Goal: Task Accomplishment & Management: Manage account settings

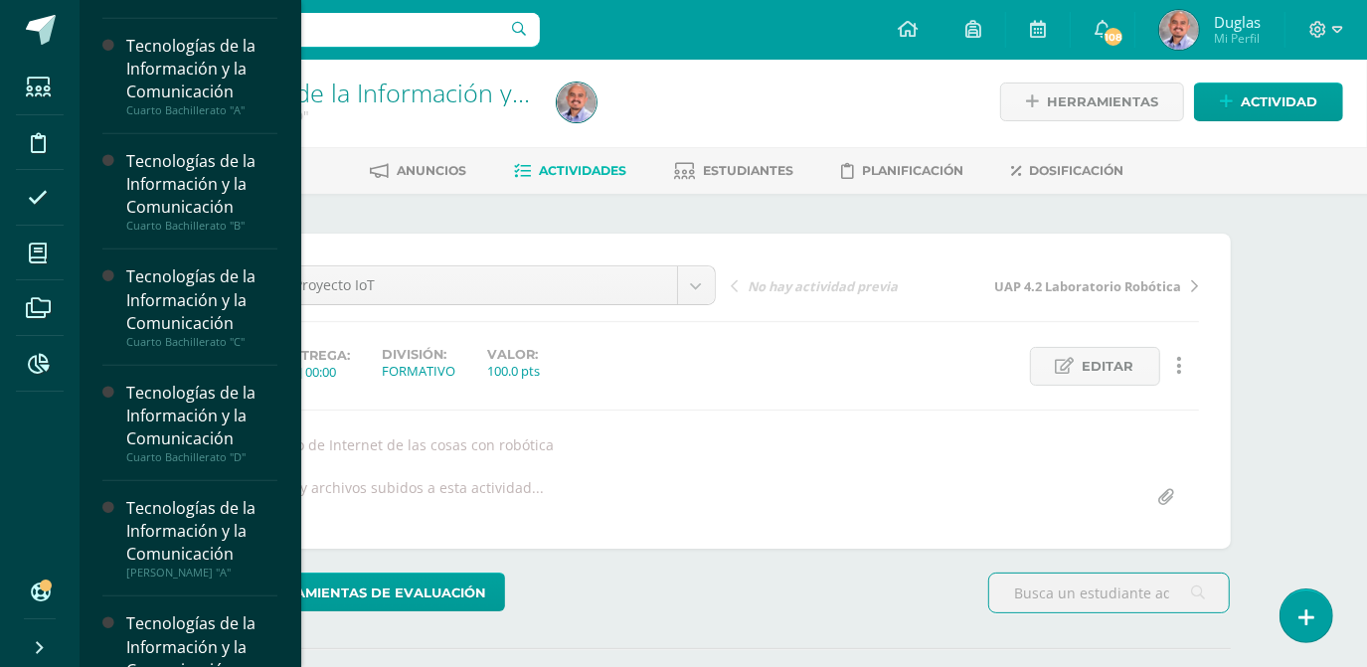
scroll to position [1174, 0]
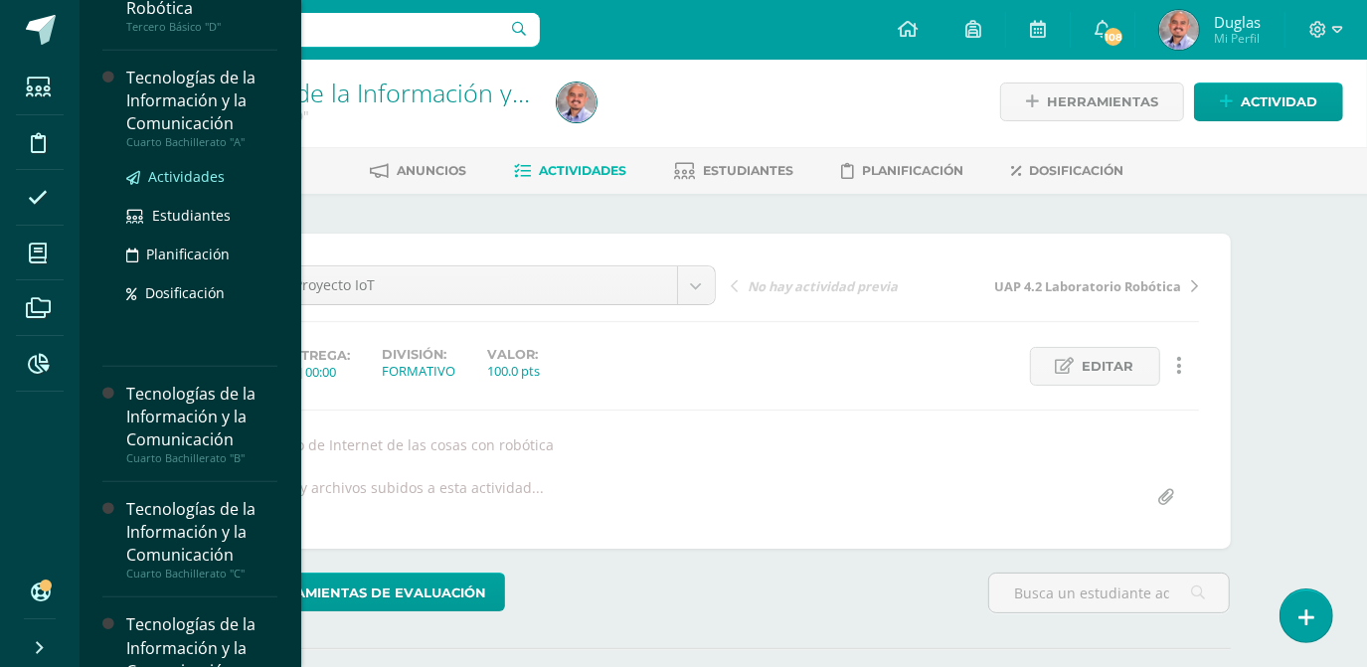
click at [205, 168] on span "Actividades" at bounding box center [186, 176] width 77 height 19
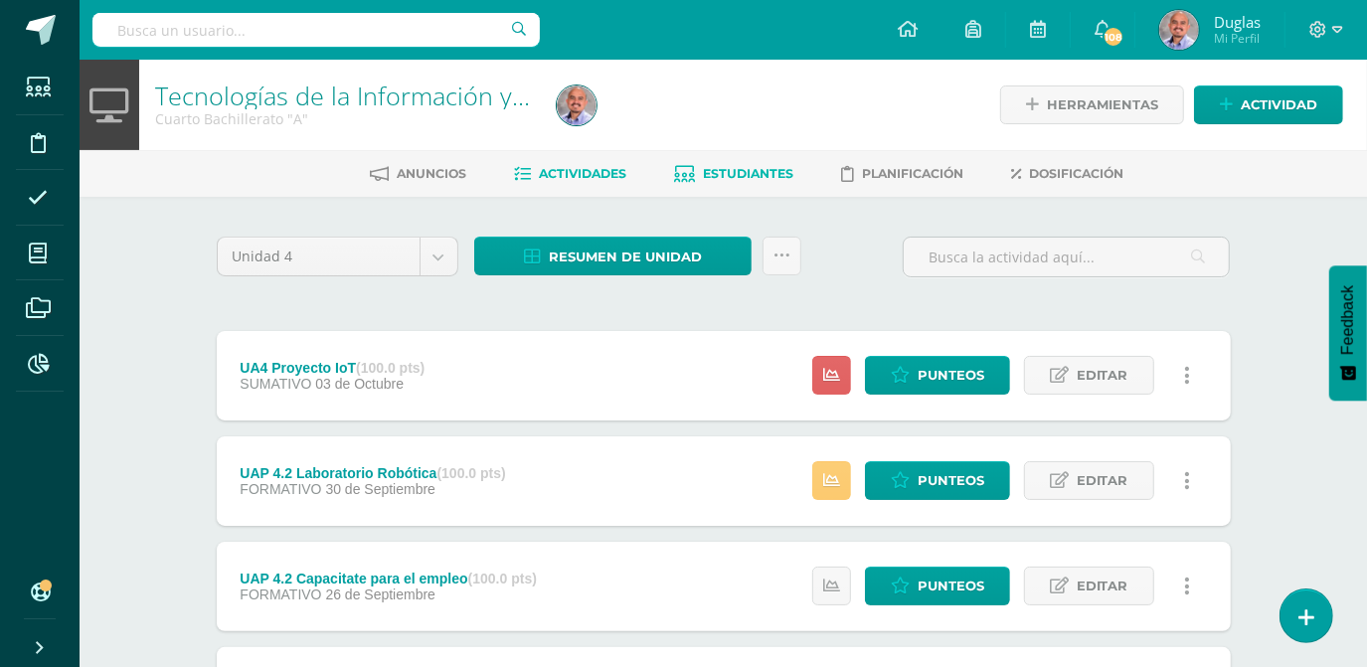
click at [729, 178] on span "Estudiantes" at bounding box center [749, 173] width 90 height 15
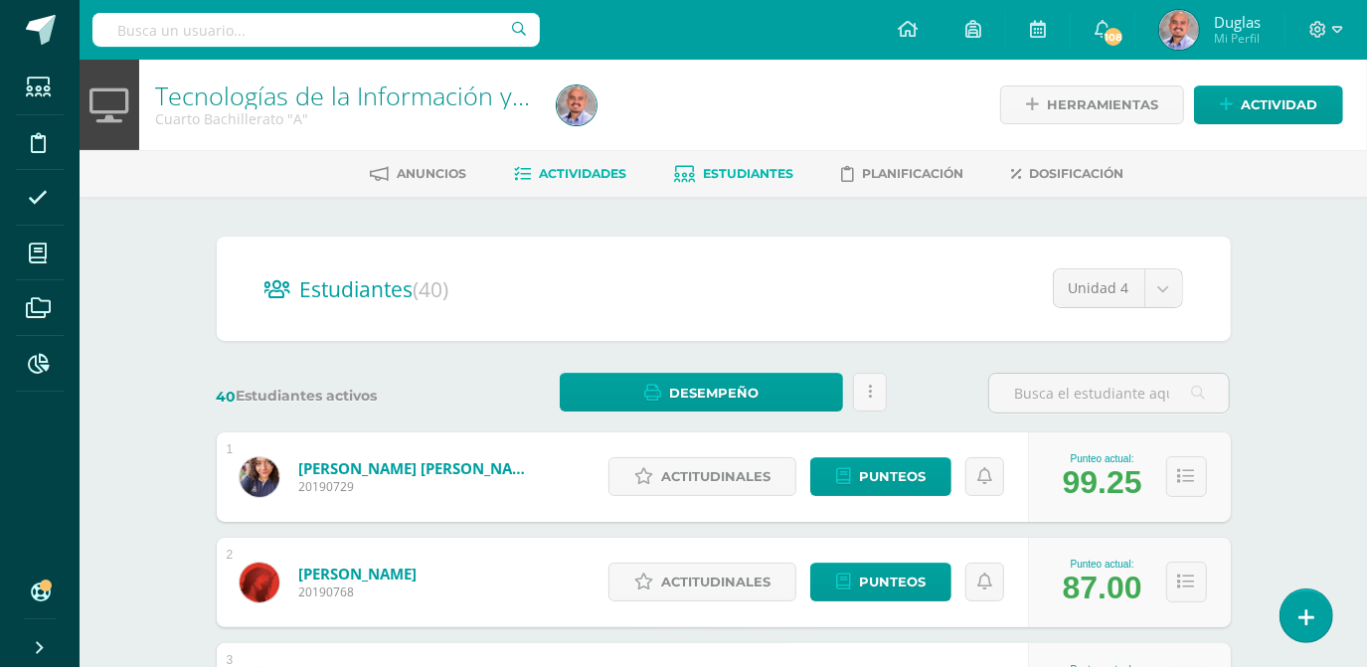
click at [584, 172] on span "Actividades" at bounding box center [583, 173] width 87 height 15
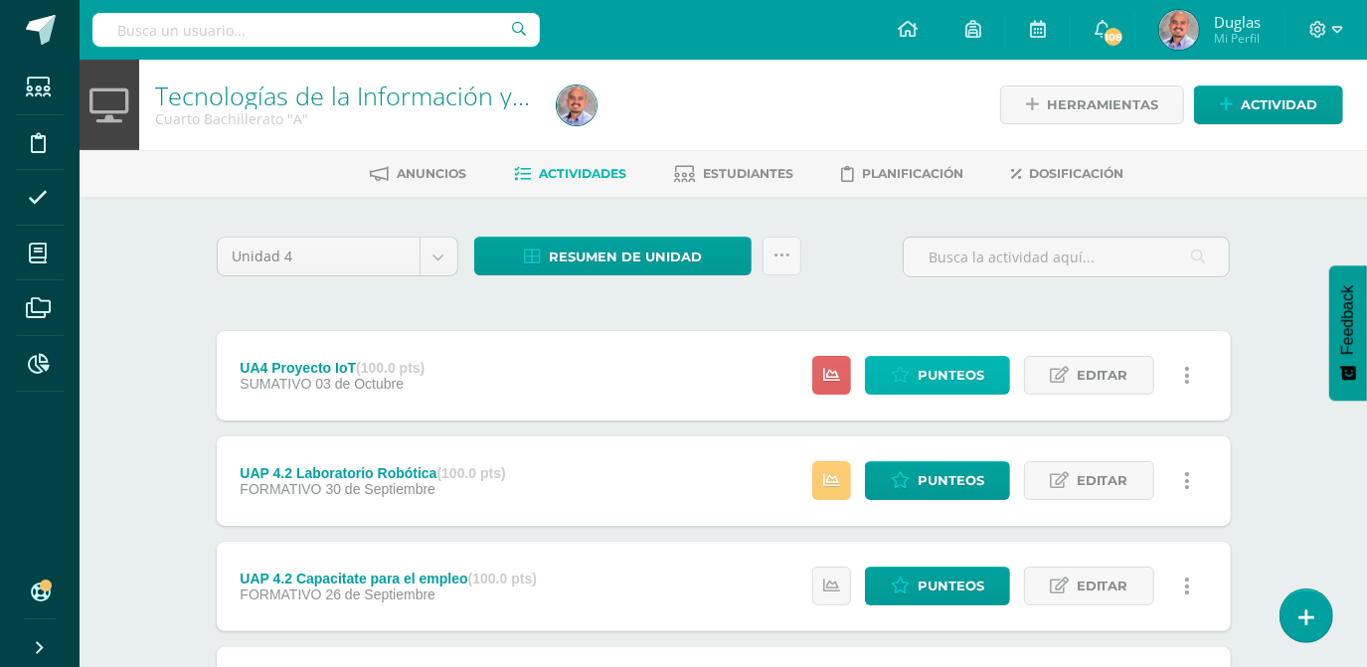
click at [923, 375] on span "Punteos" at bounding box center [951, 375] width 67 height 37
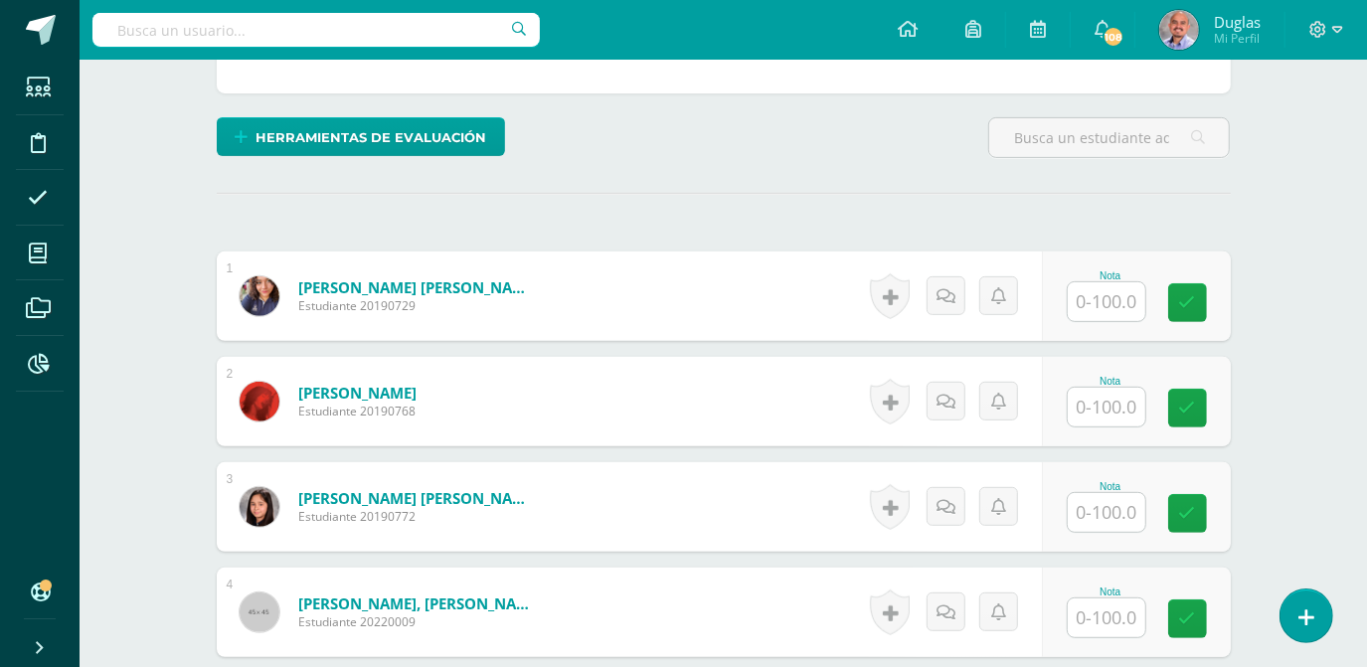
scroll to position [455, 0]
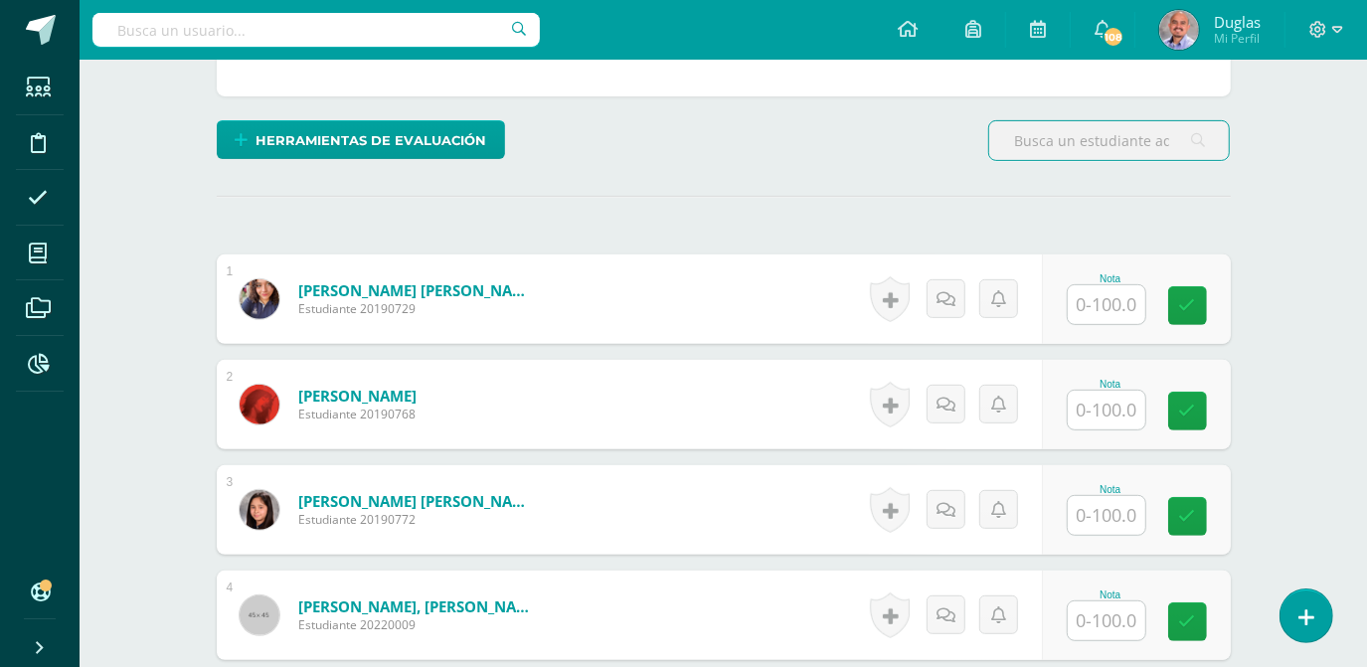
click at [1095, 302] on input "text" at bounding box center [1107, 304] width 78 height 39
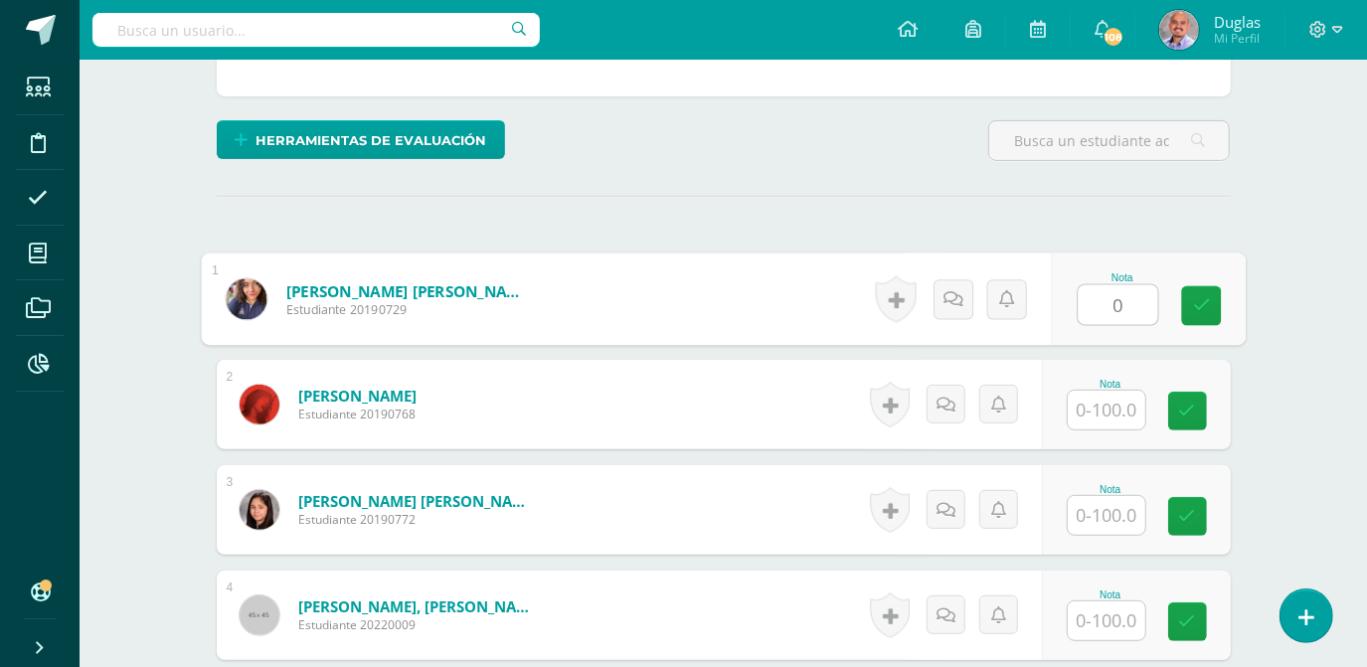
type input "0"
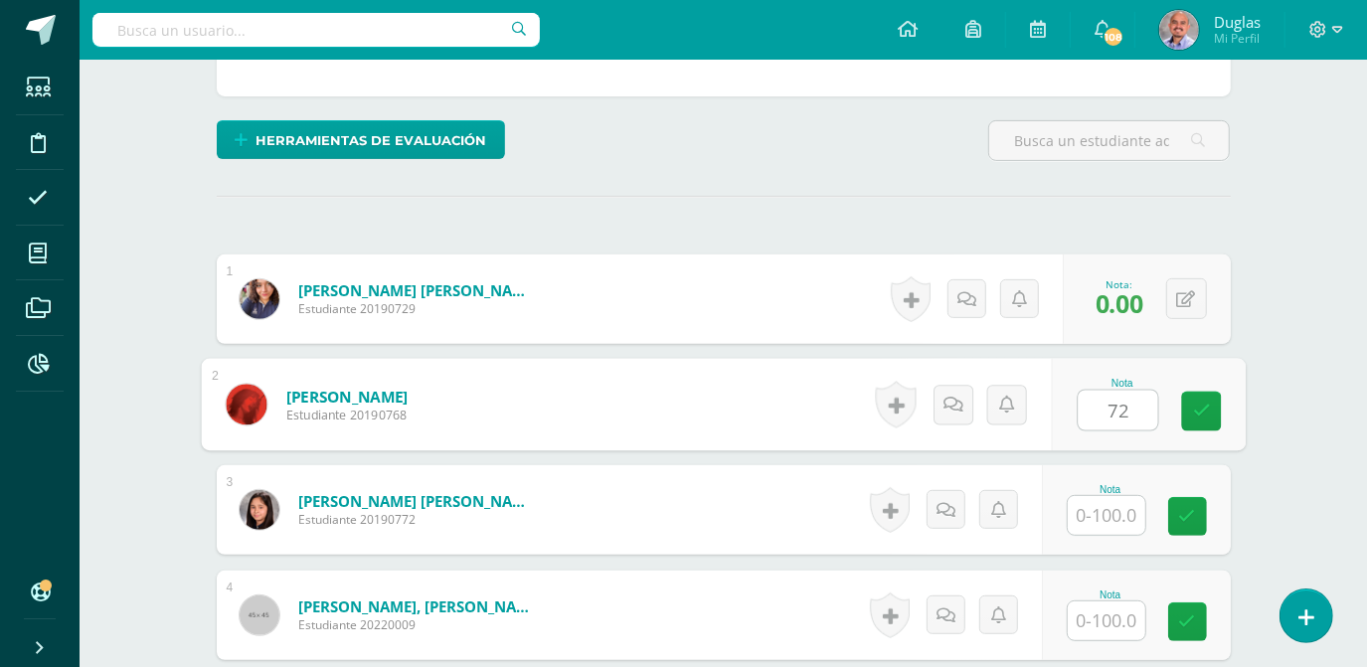
type input "72"
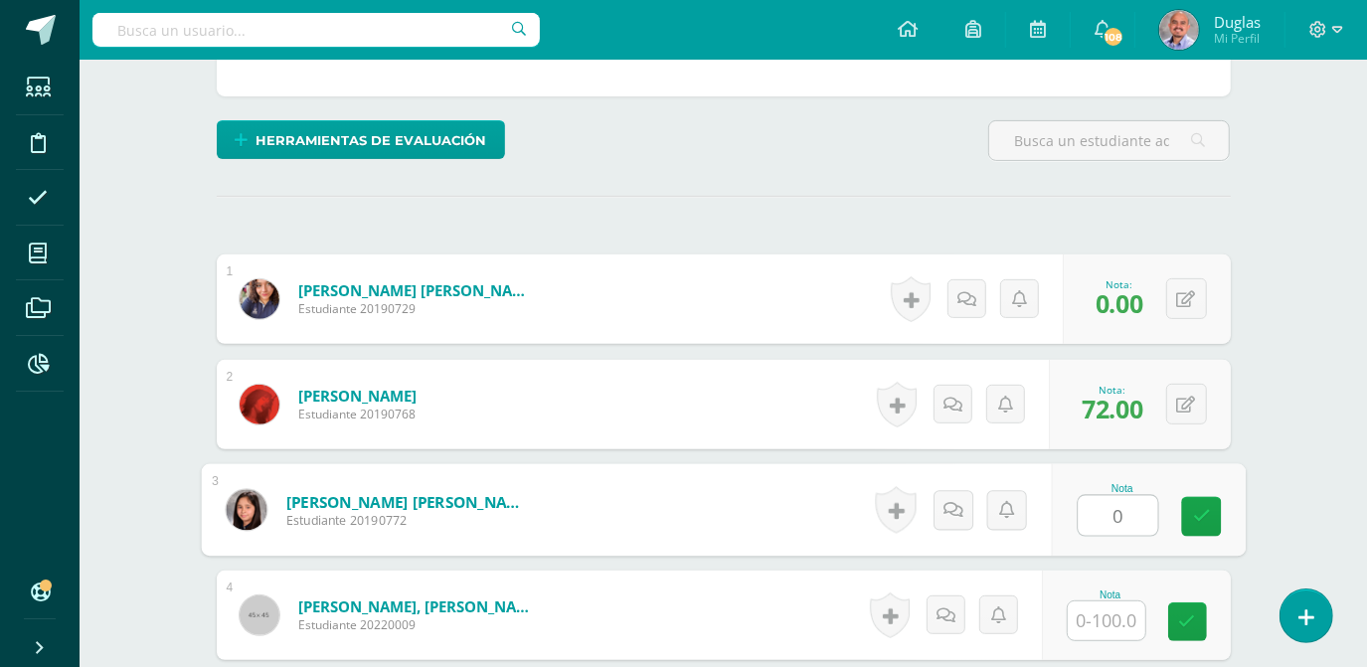
type input "0"
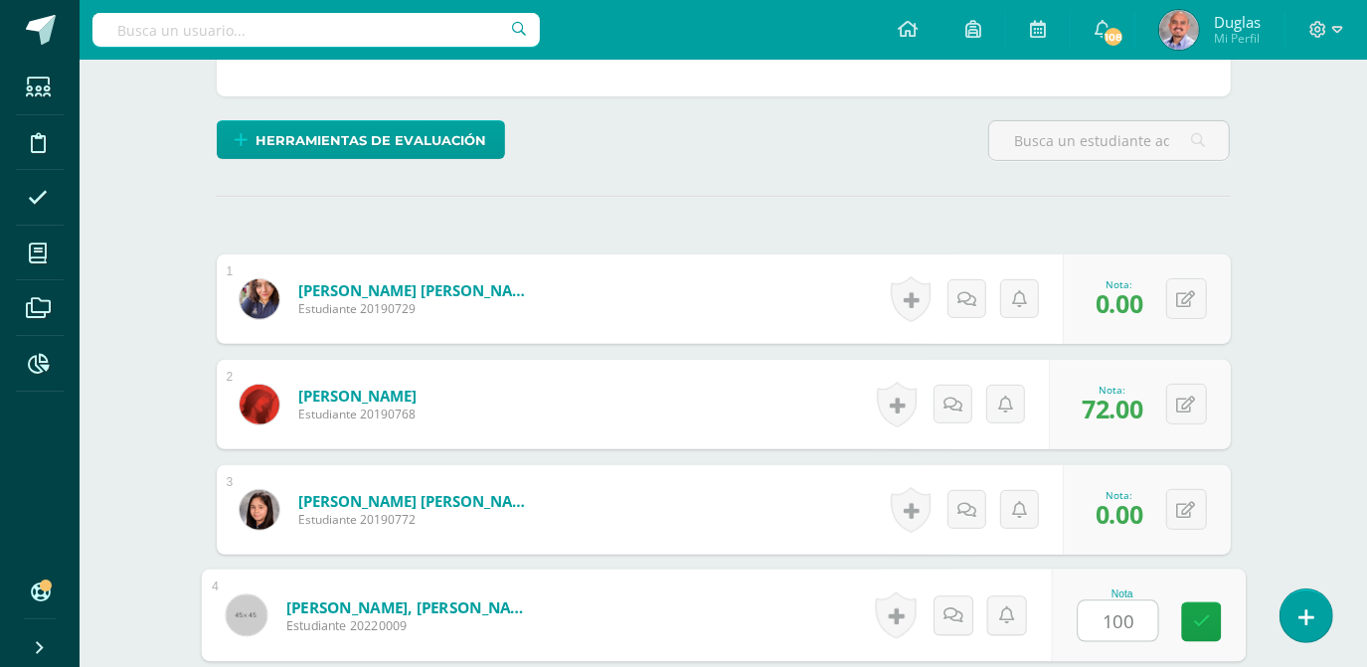
type input "100"
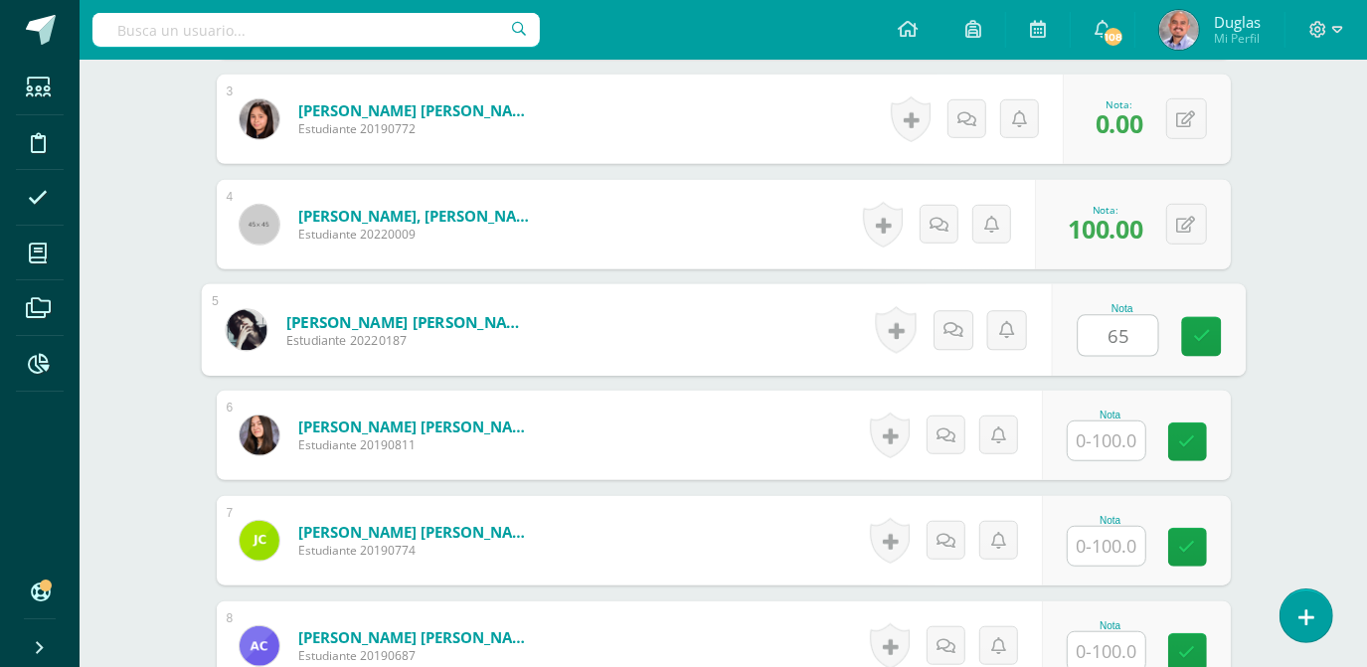
type input "65"
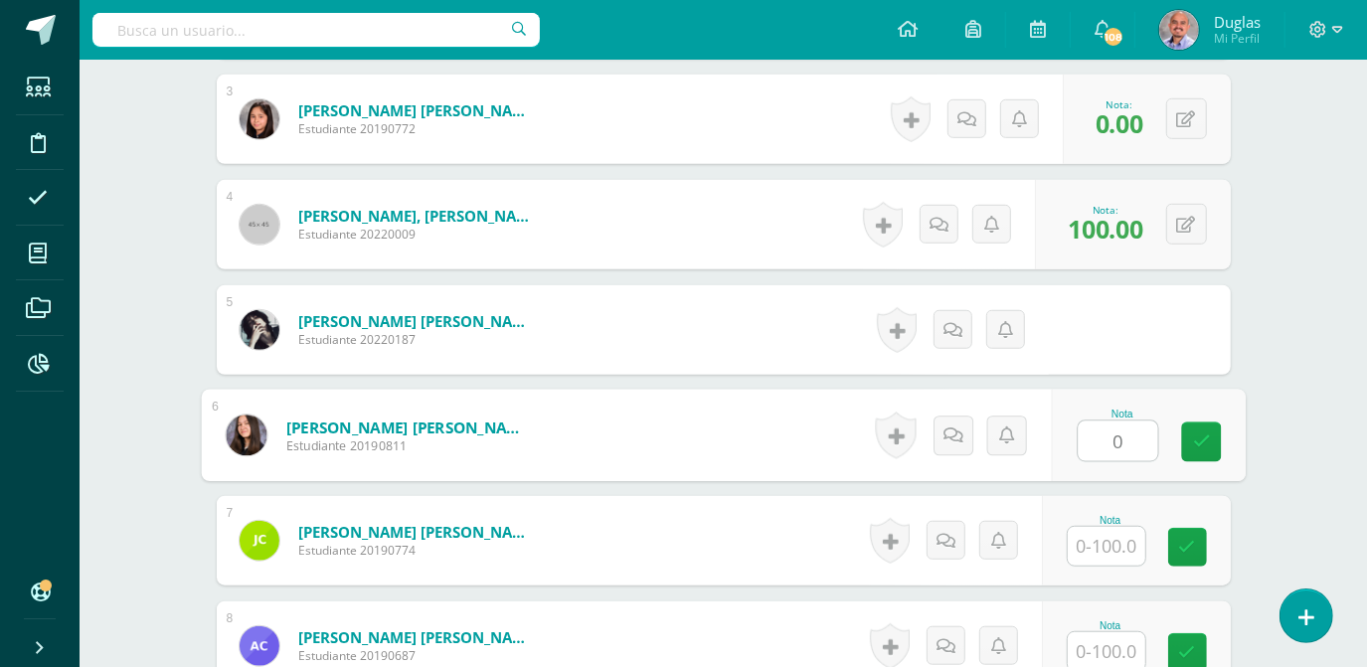
type input "0"
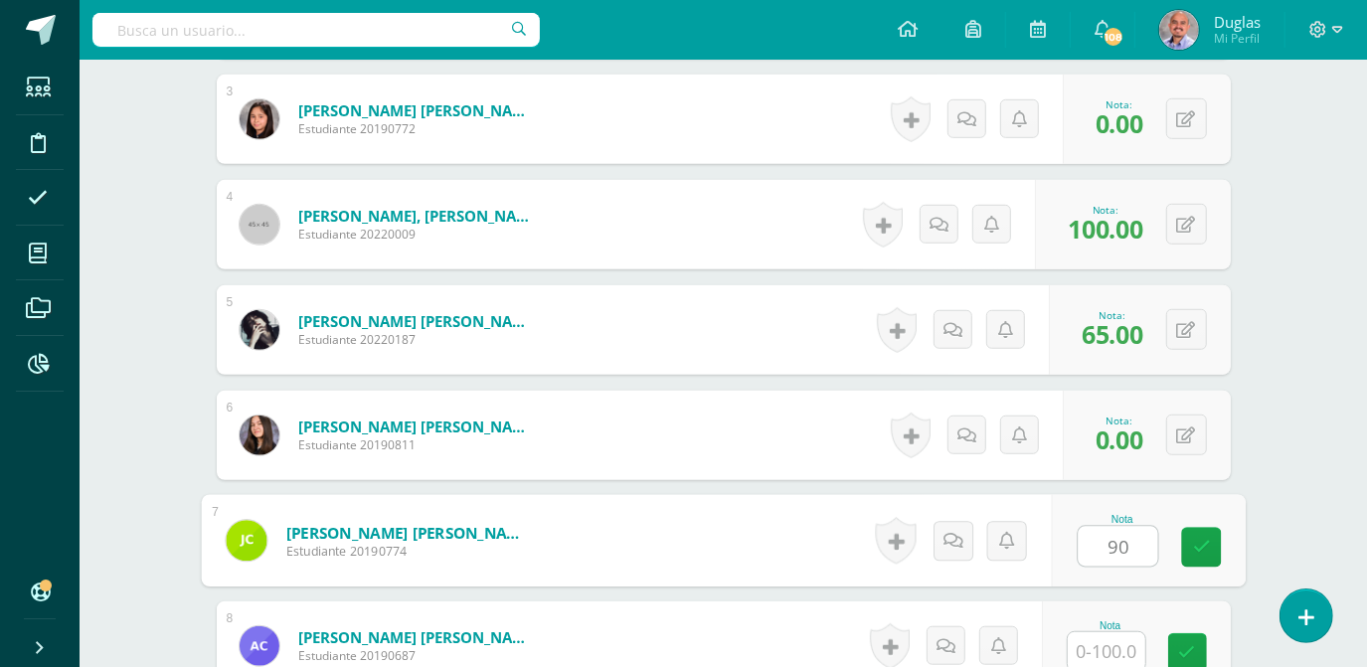
type input "90"
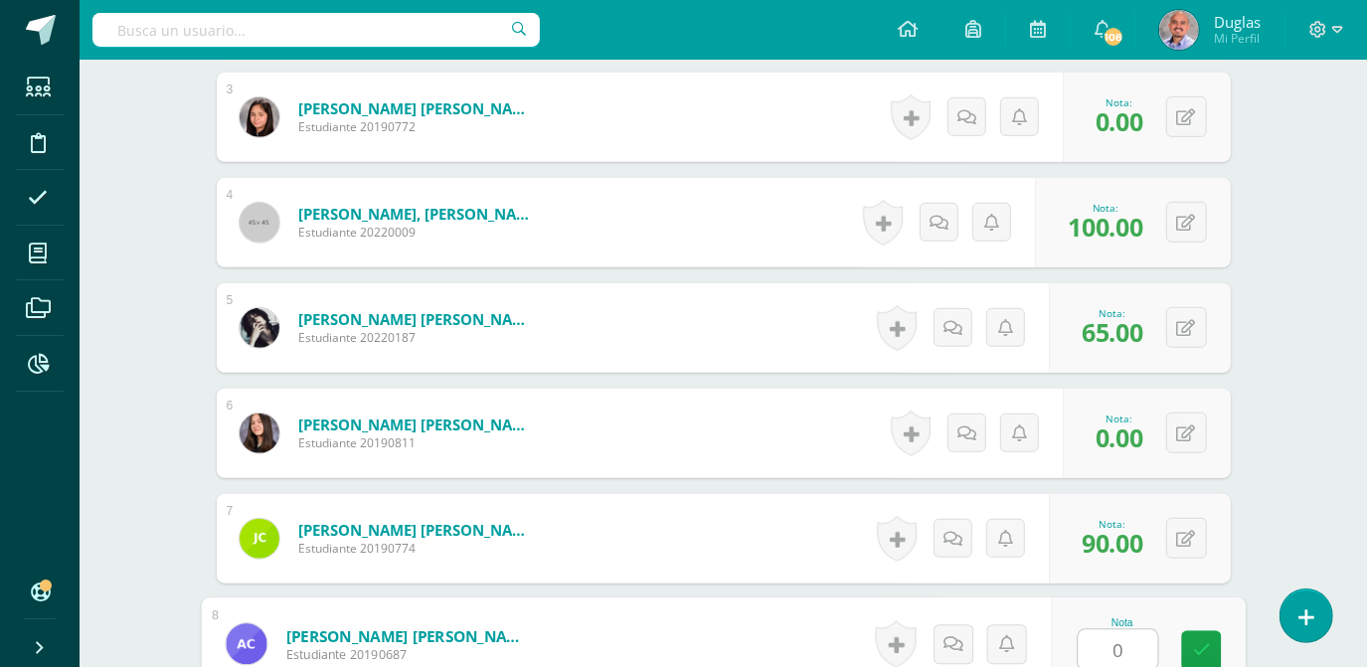
type input "0"
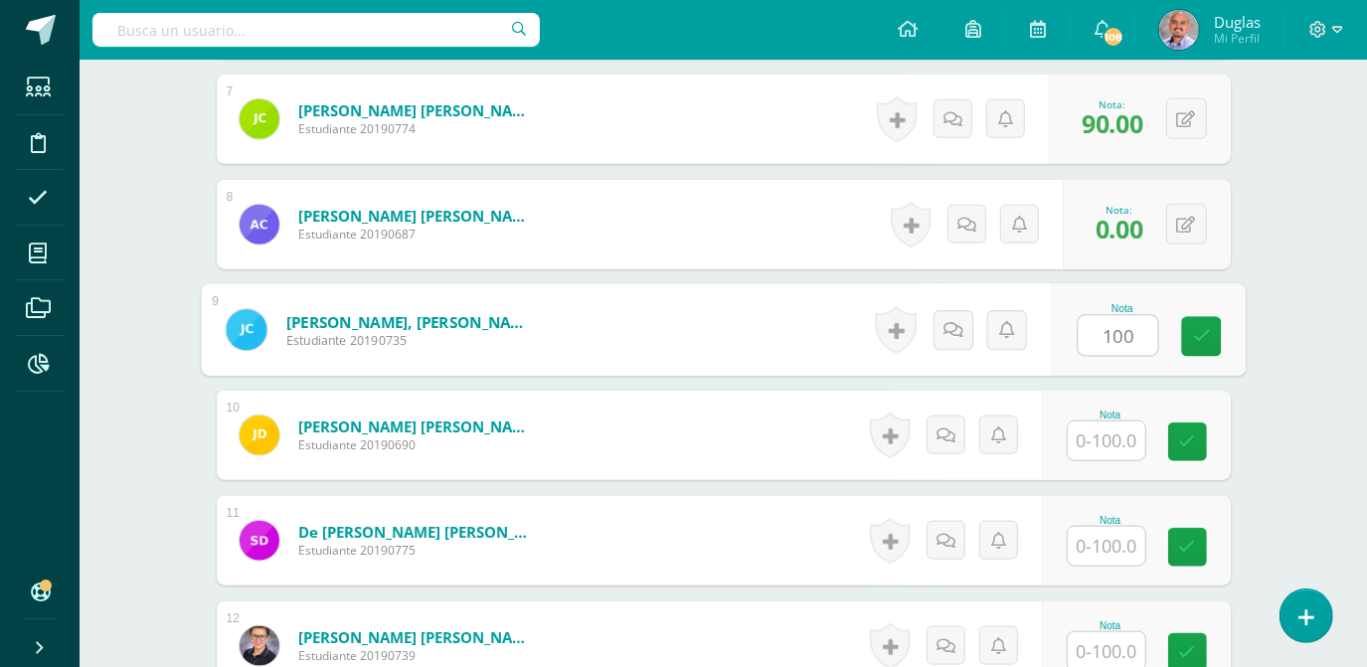
type input "100"
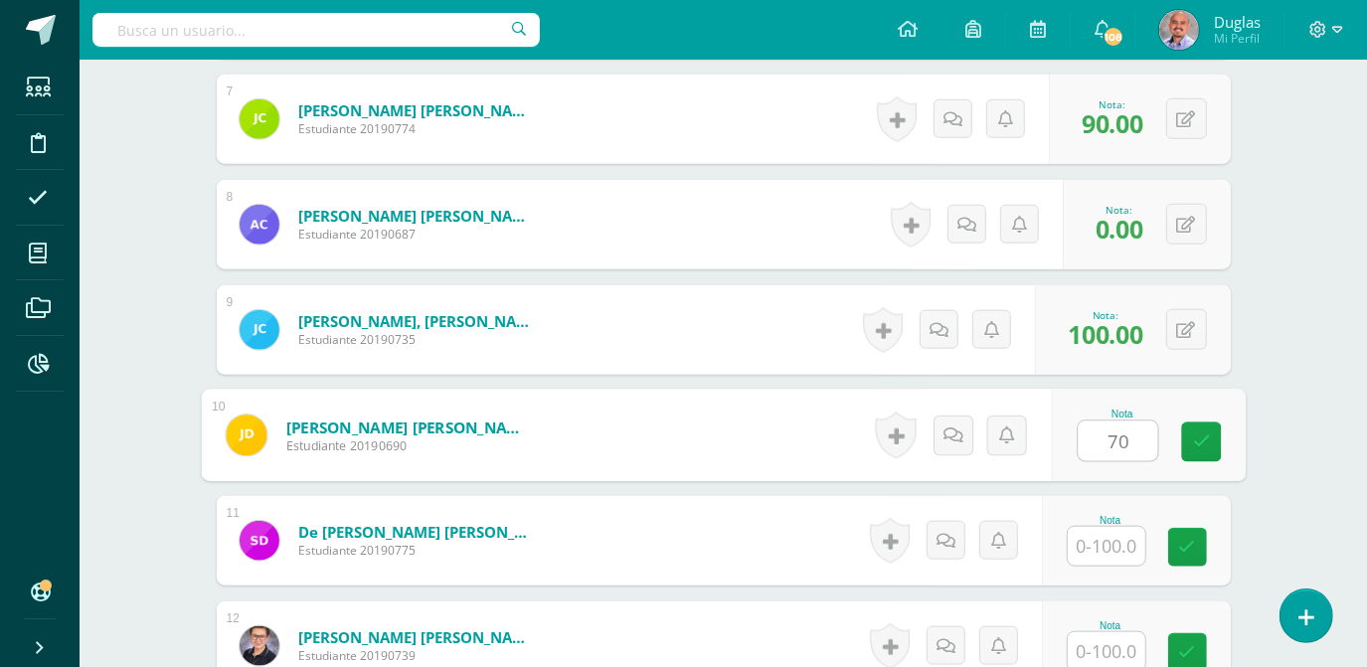
type input "70"
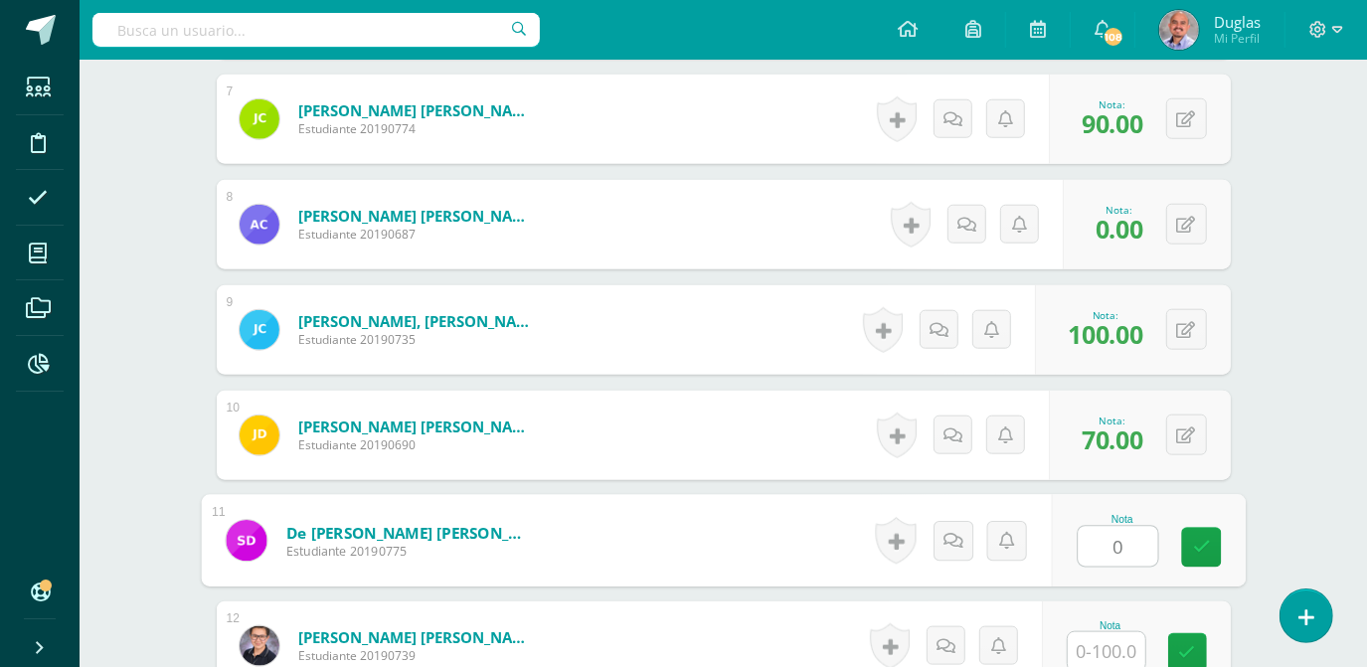
type input "0"
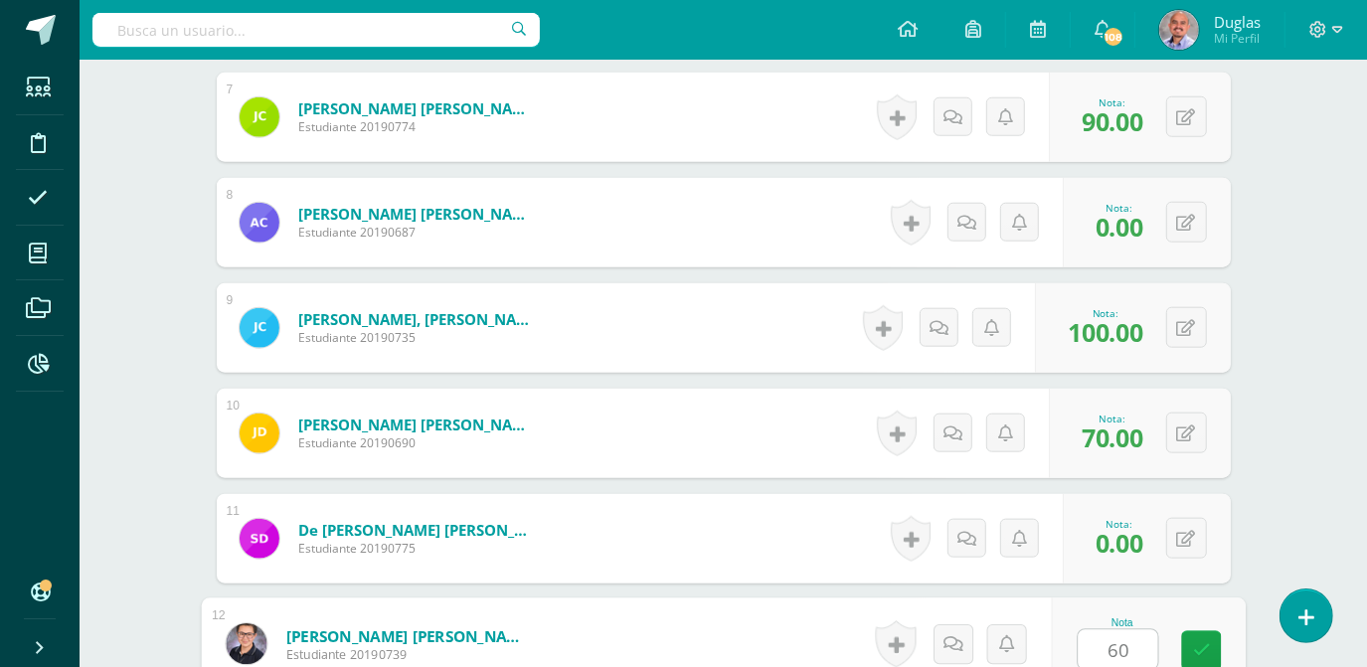
type input "6"
type input "70"
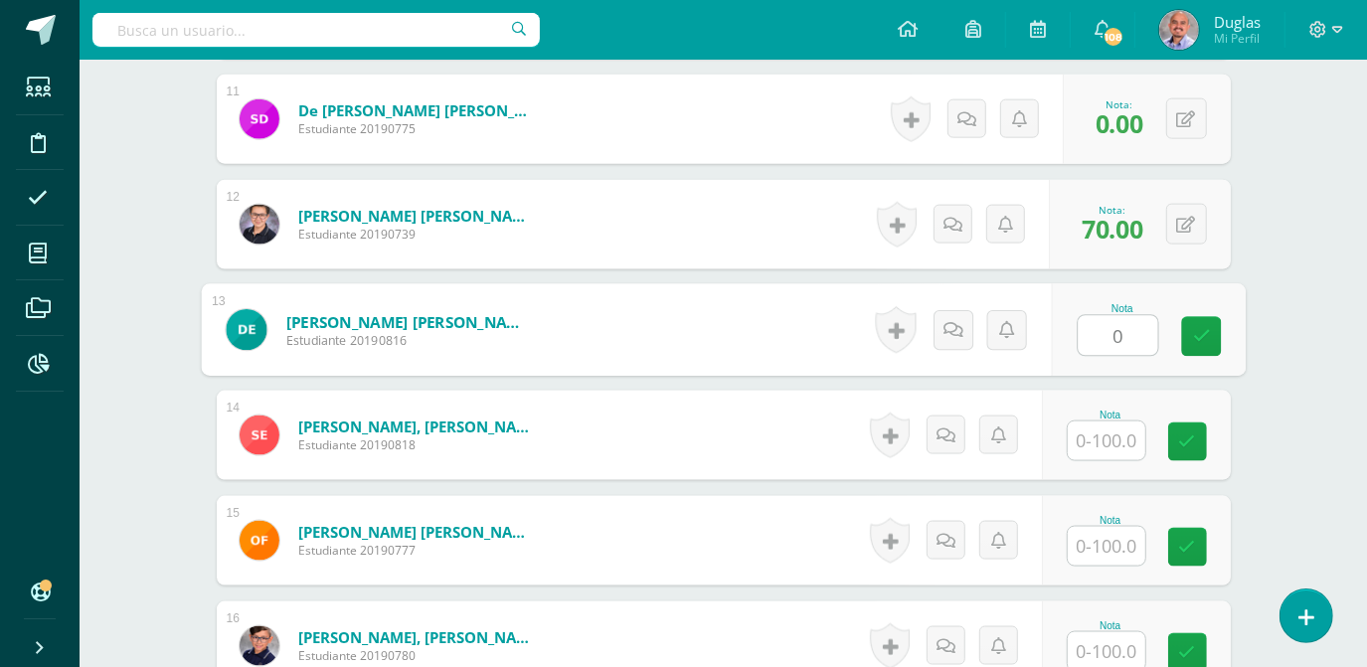
type input "0"
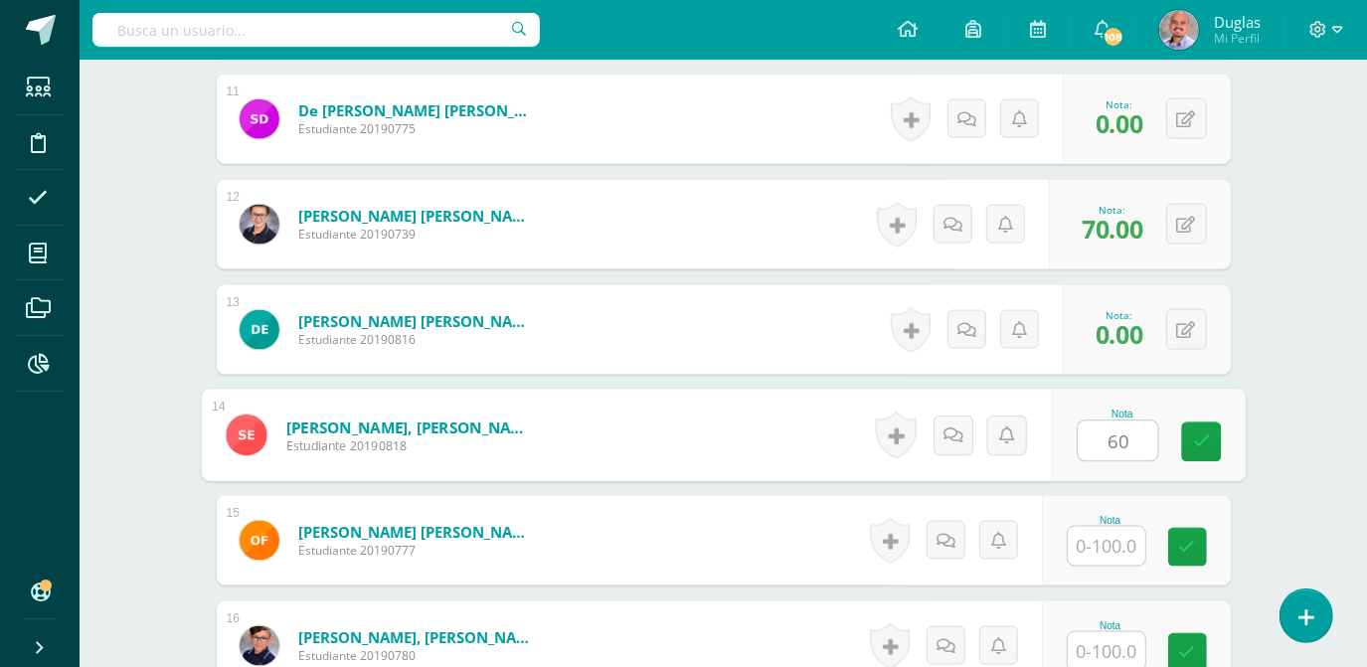
type input "60"
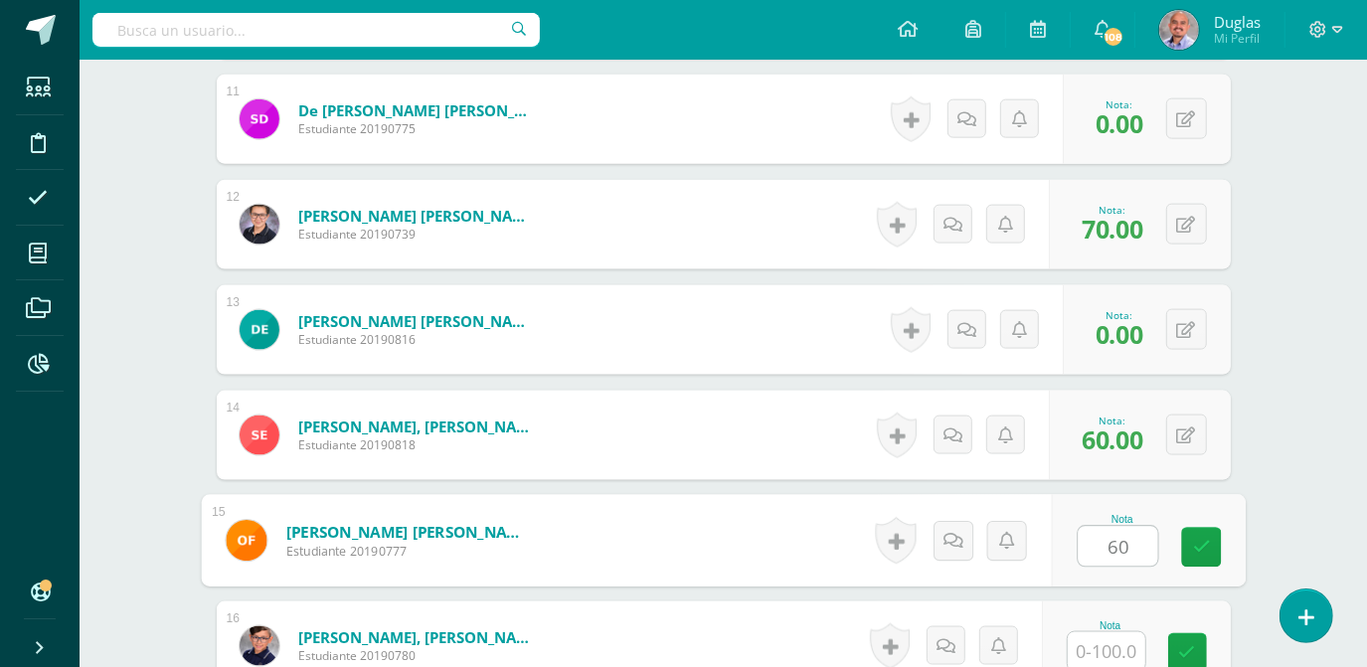
type input "60"
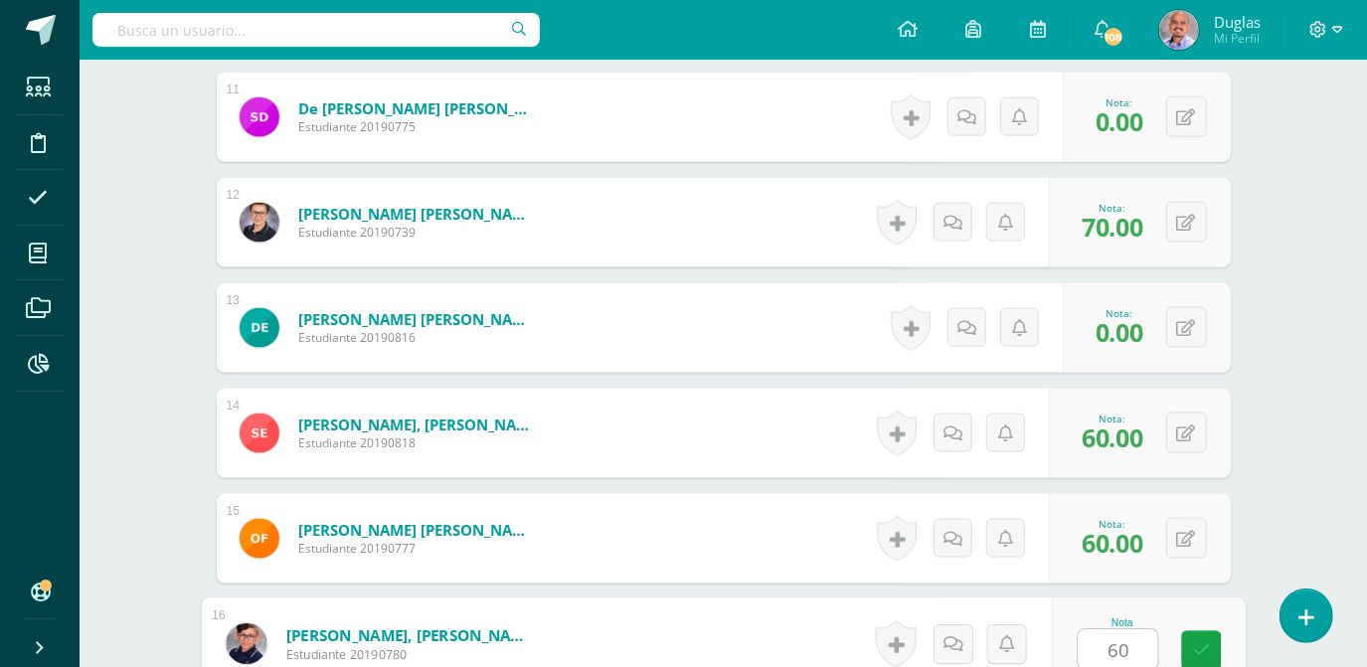
type input "60"
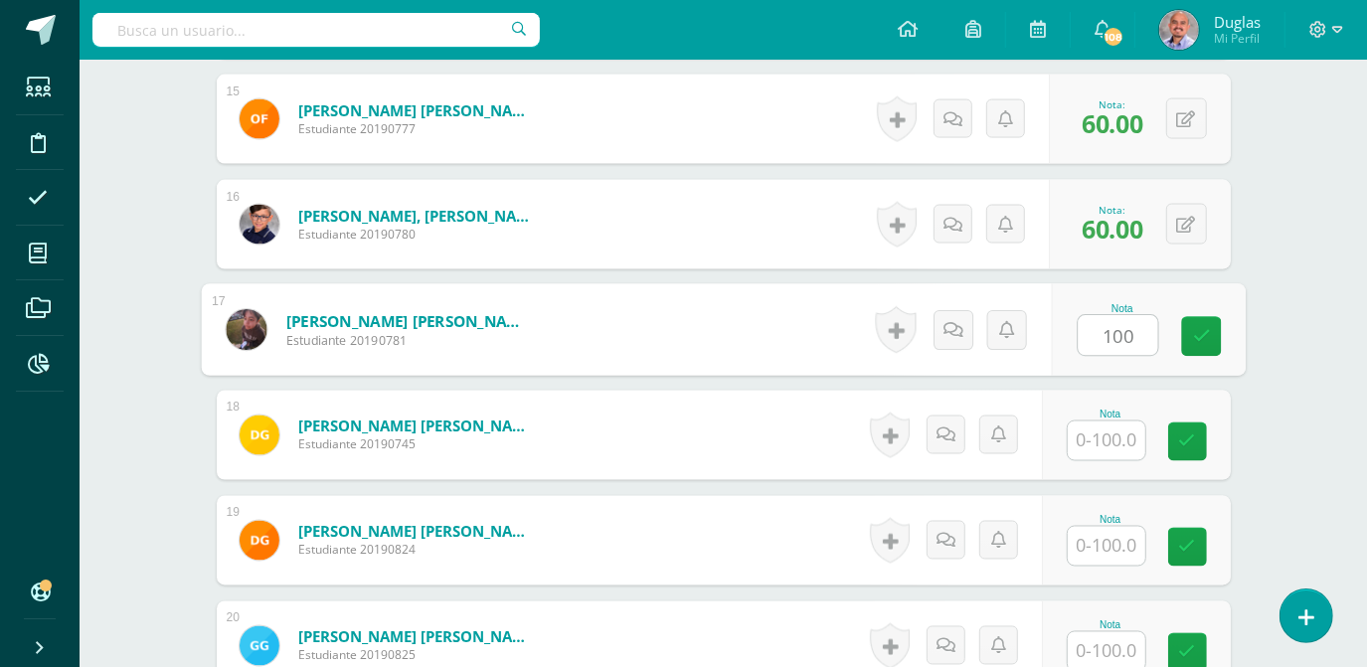
type input "100"
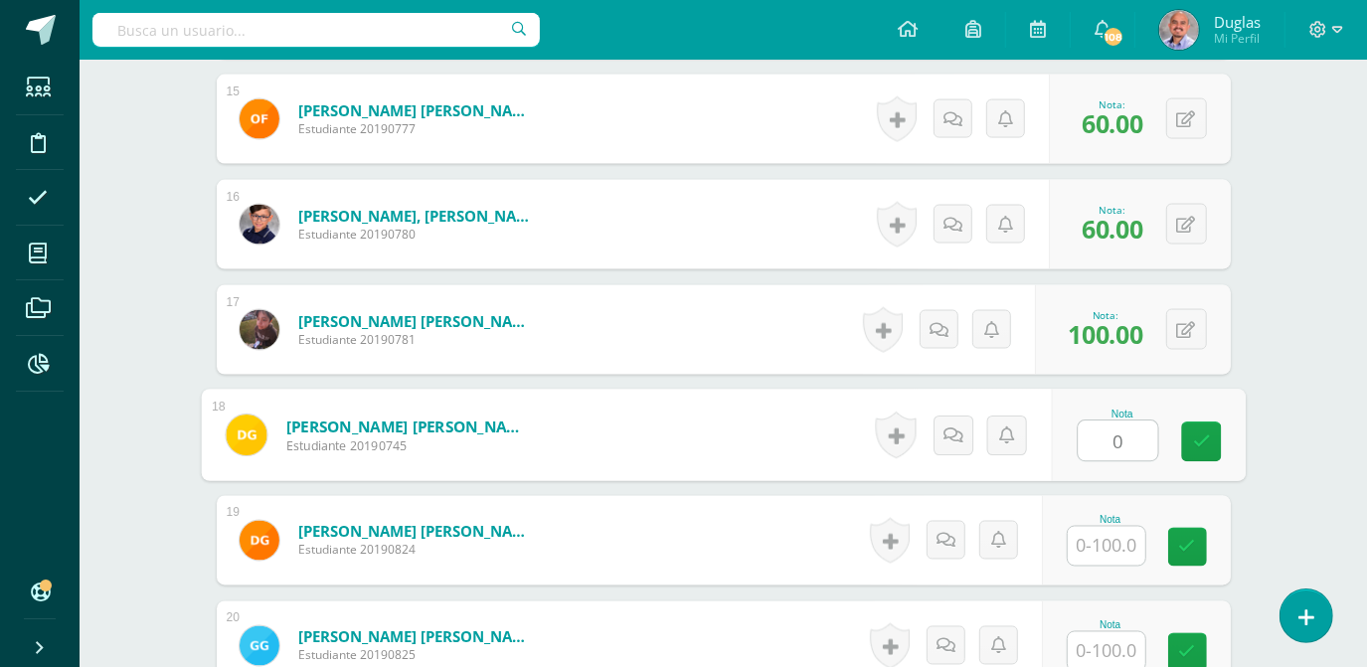
type input "0"
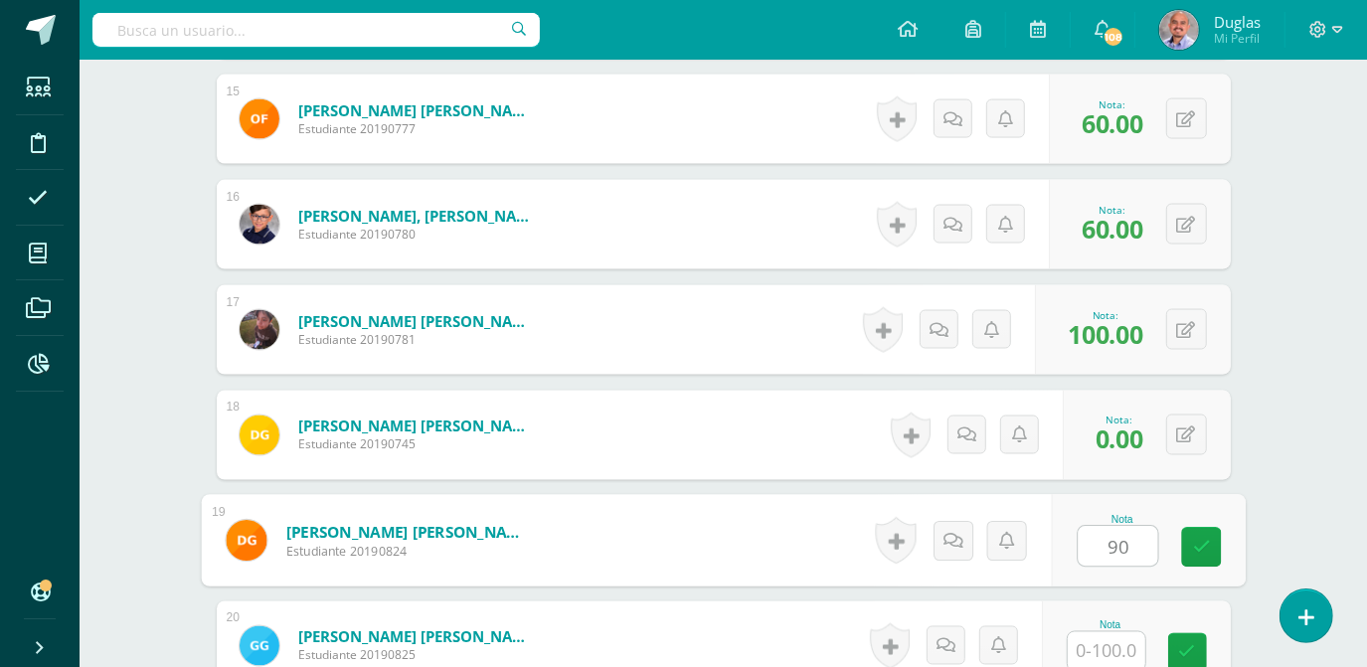
type input "90"
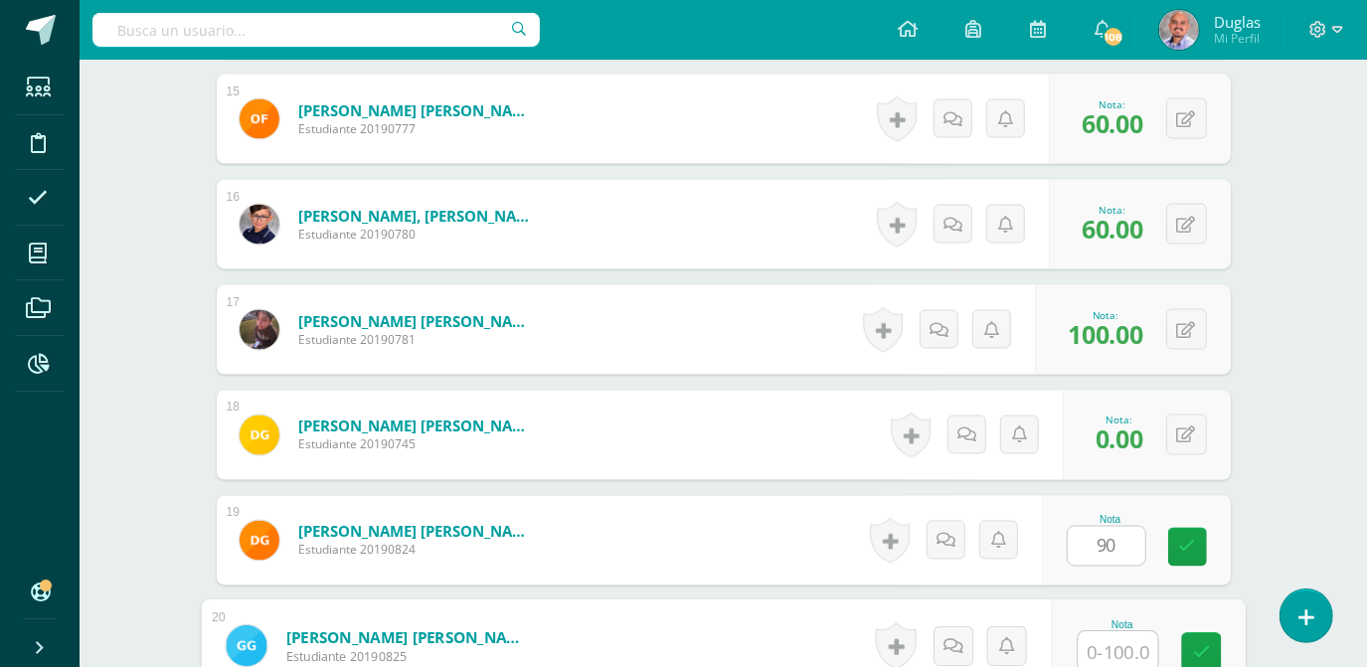
scroll to position [2113, 0]
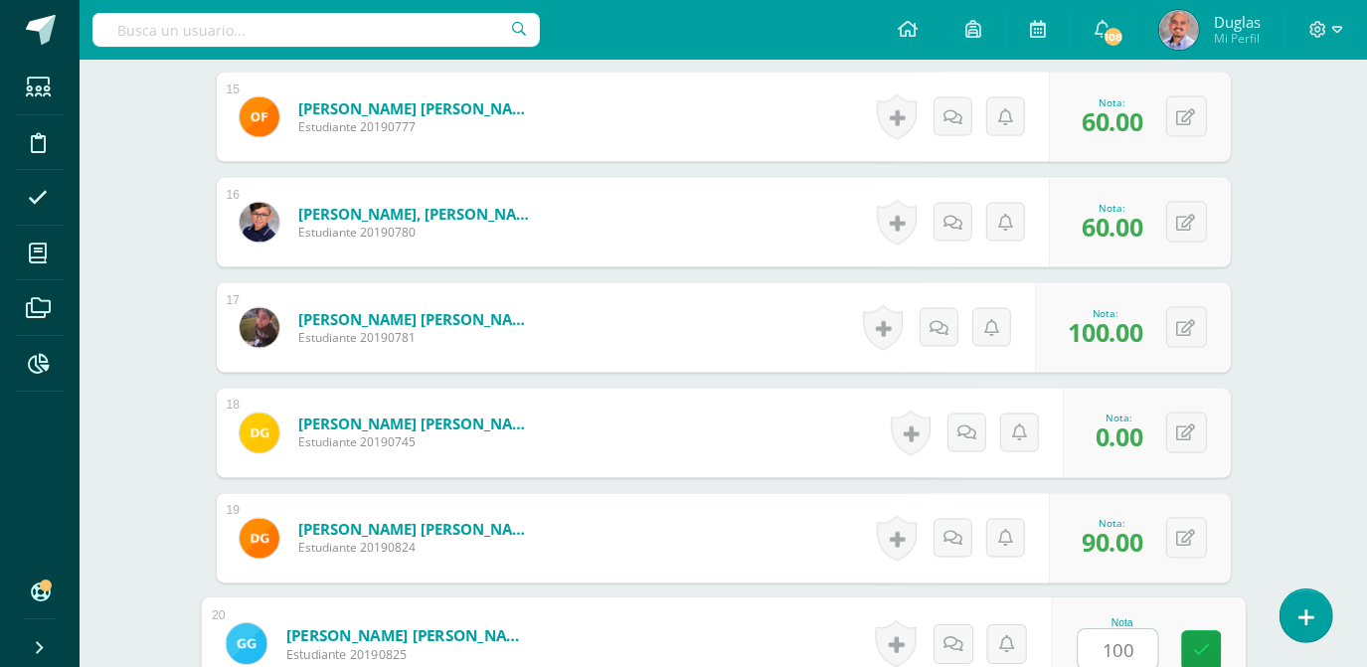
type input "100"
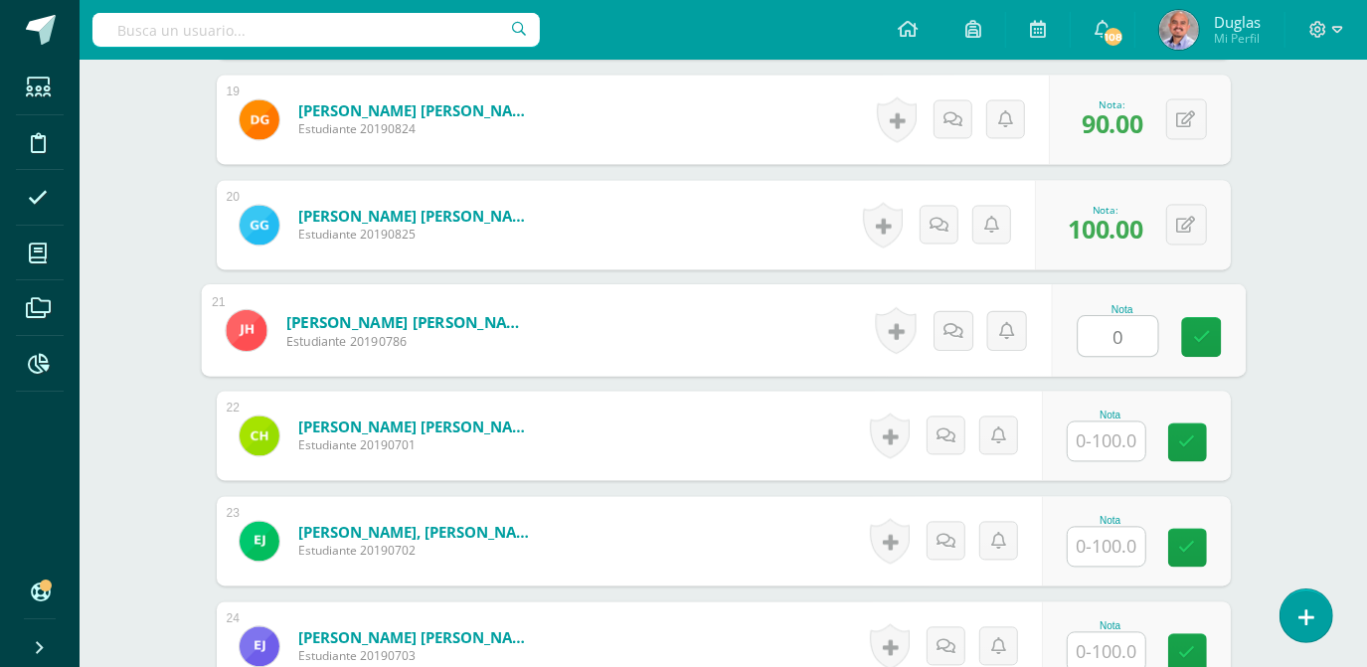
type input "0"
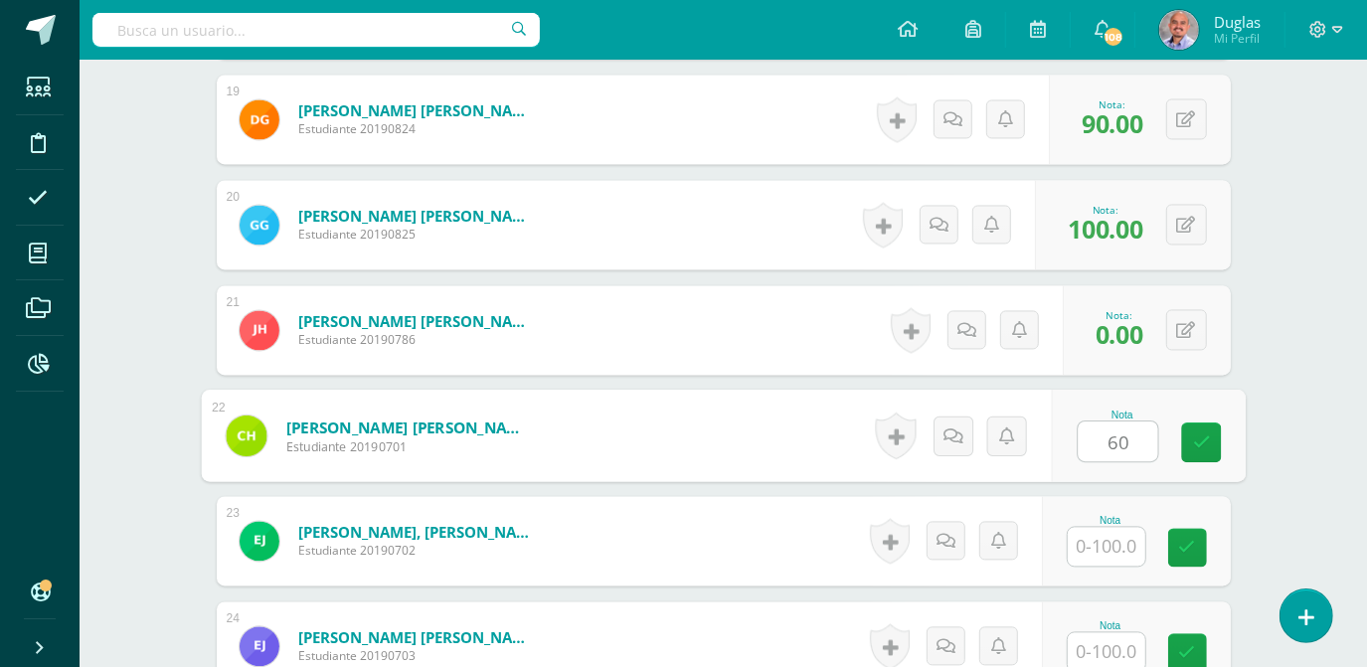
type input "60"
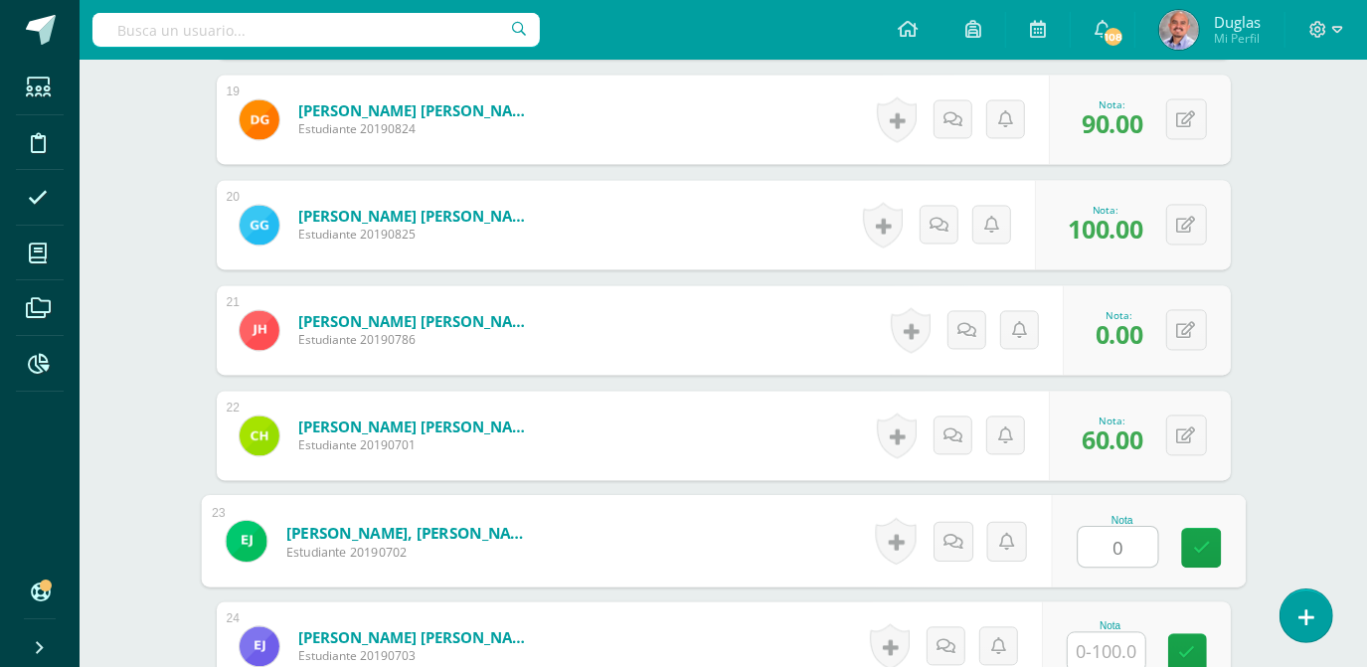
type input "0"
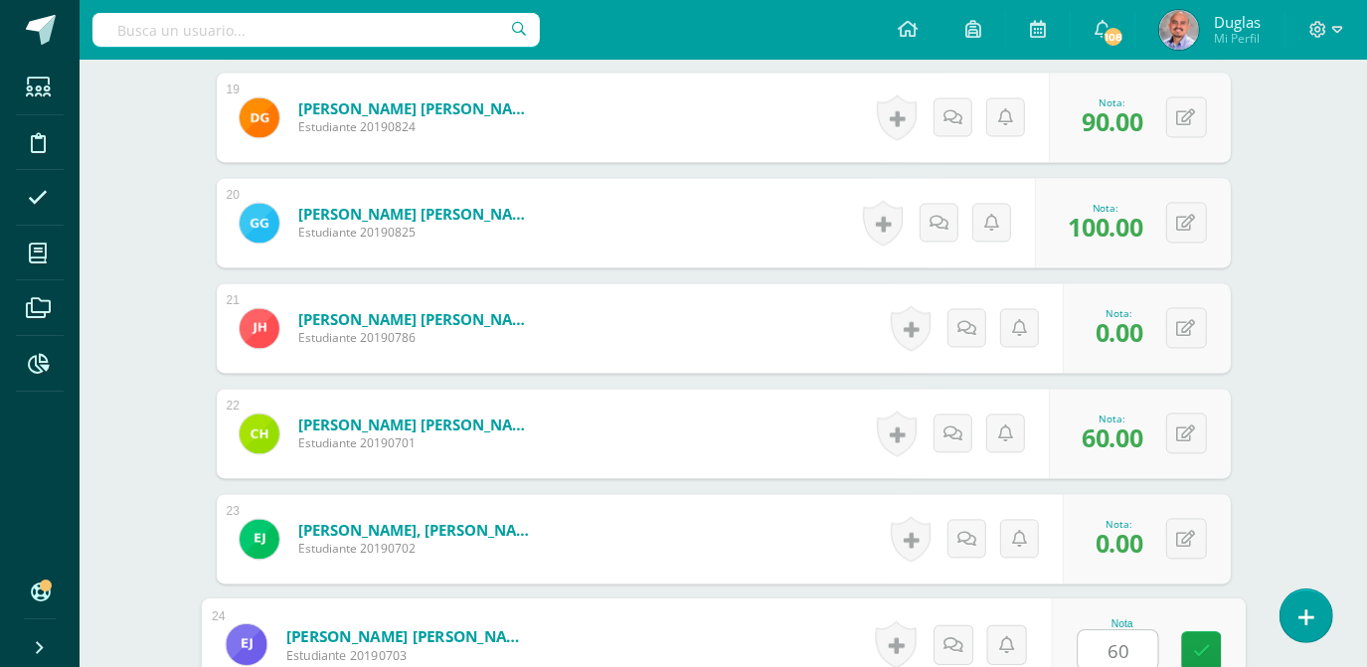
type input "60"
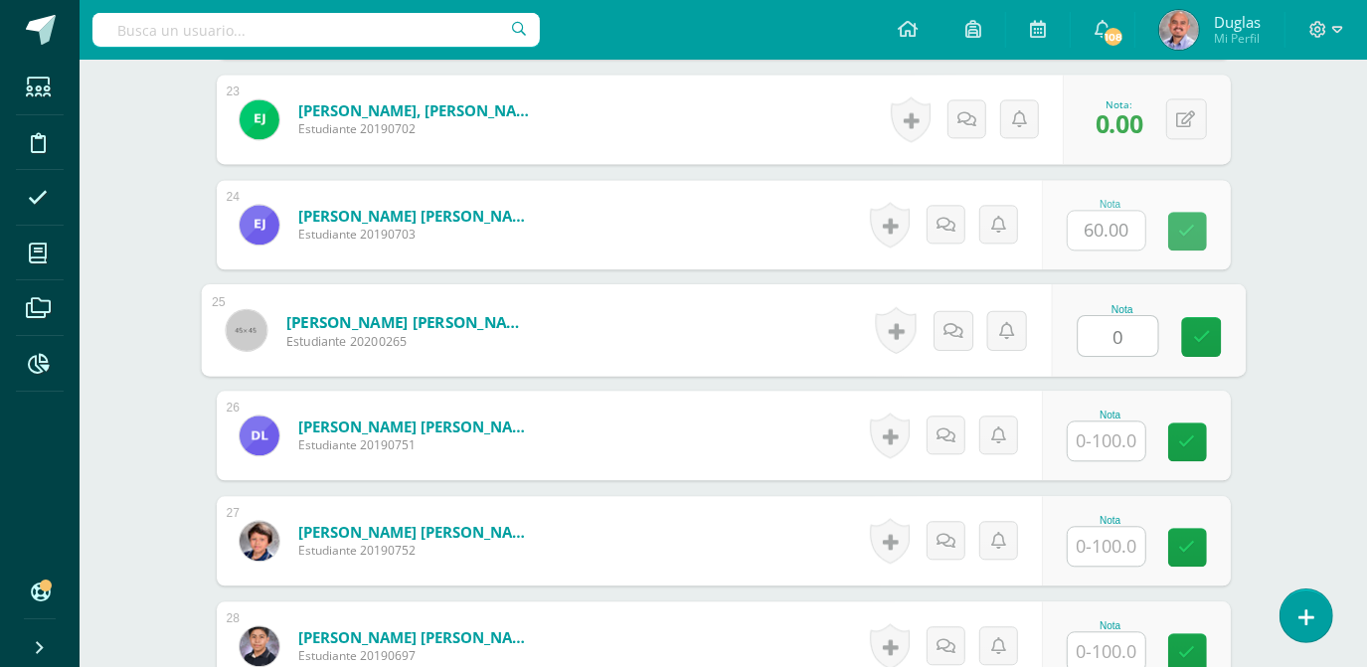
type input "0"
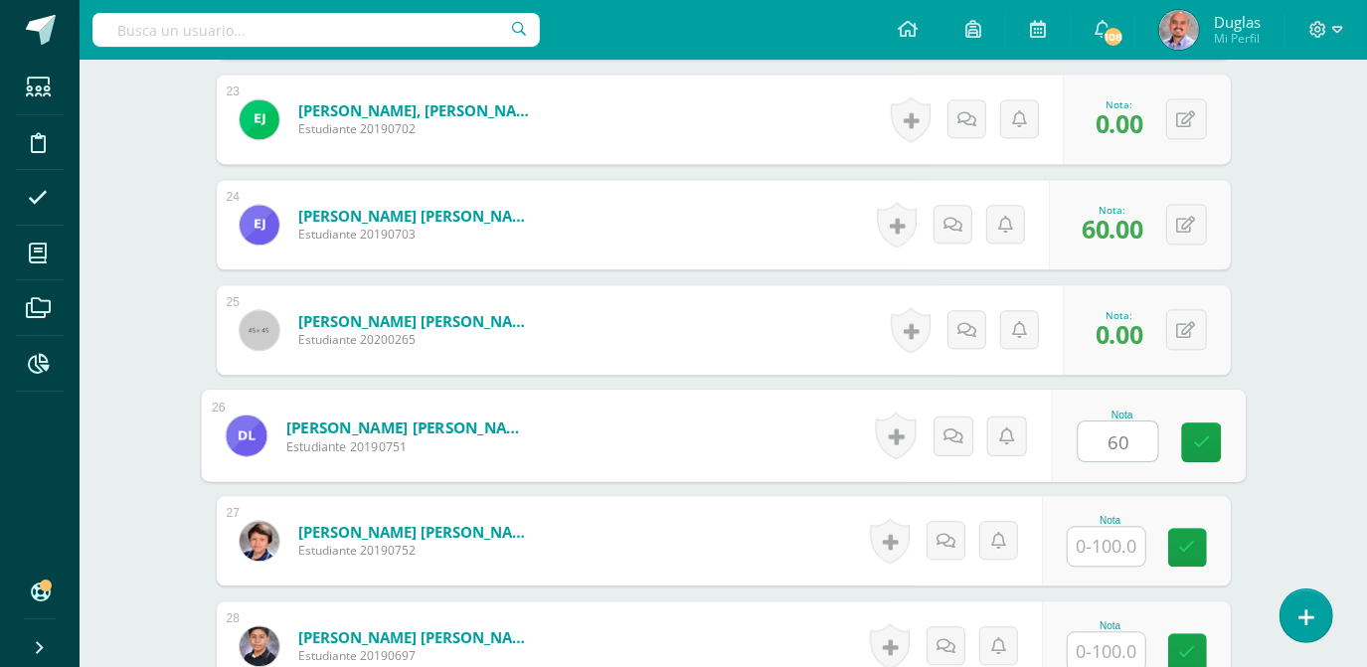
type input "60"
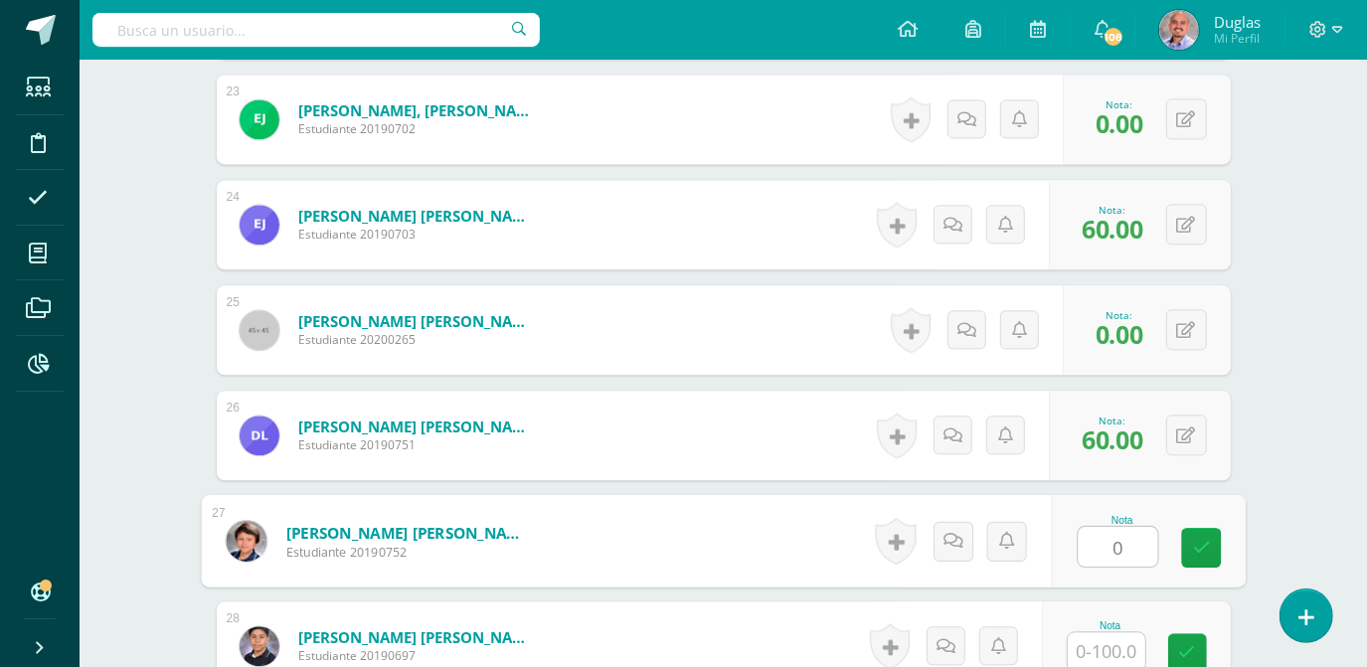
type input "0"
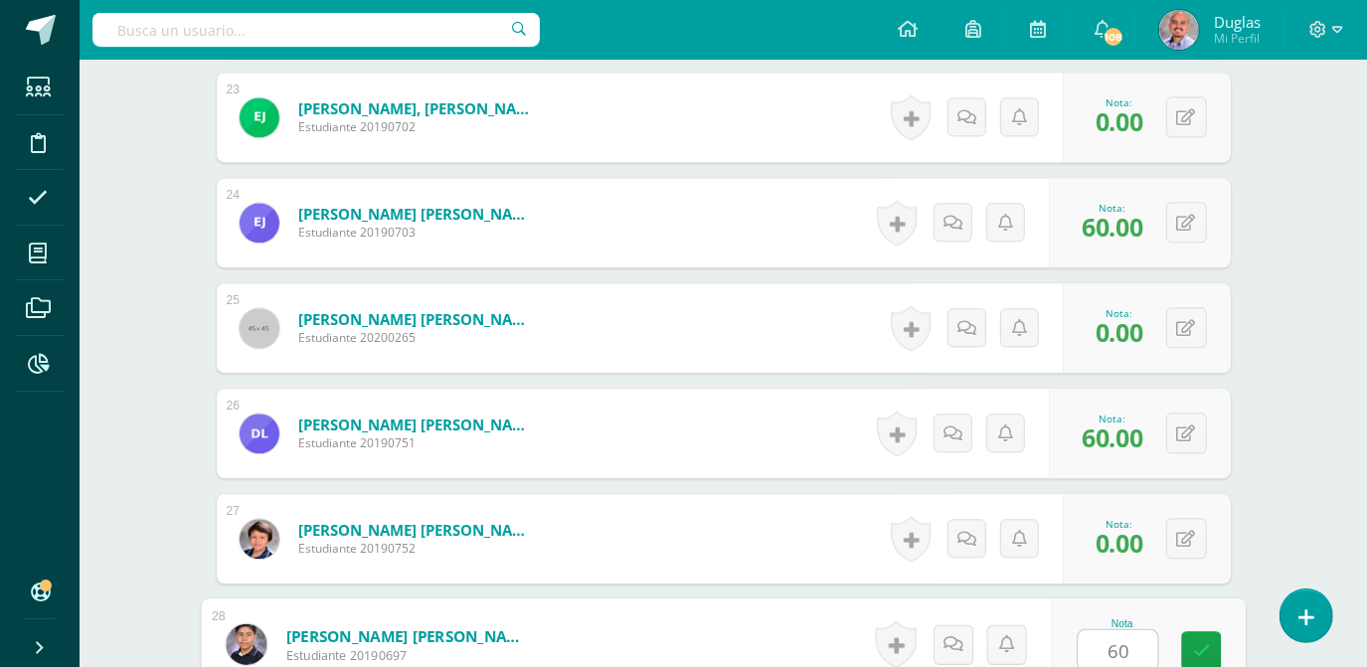
type input "60"
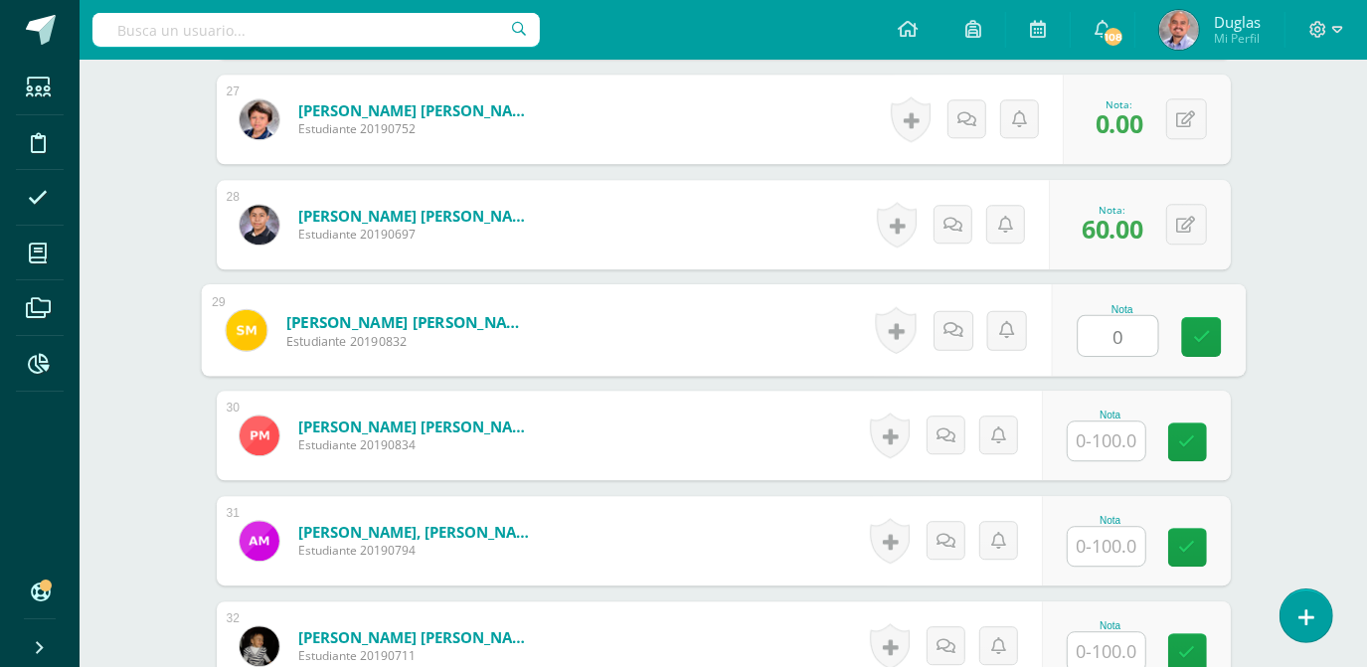
type input "0"
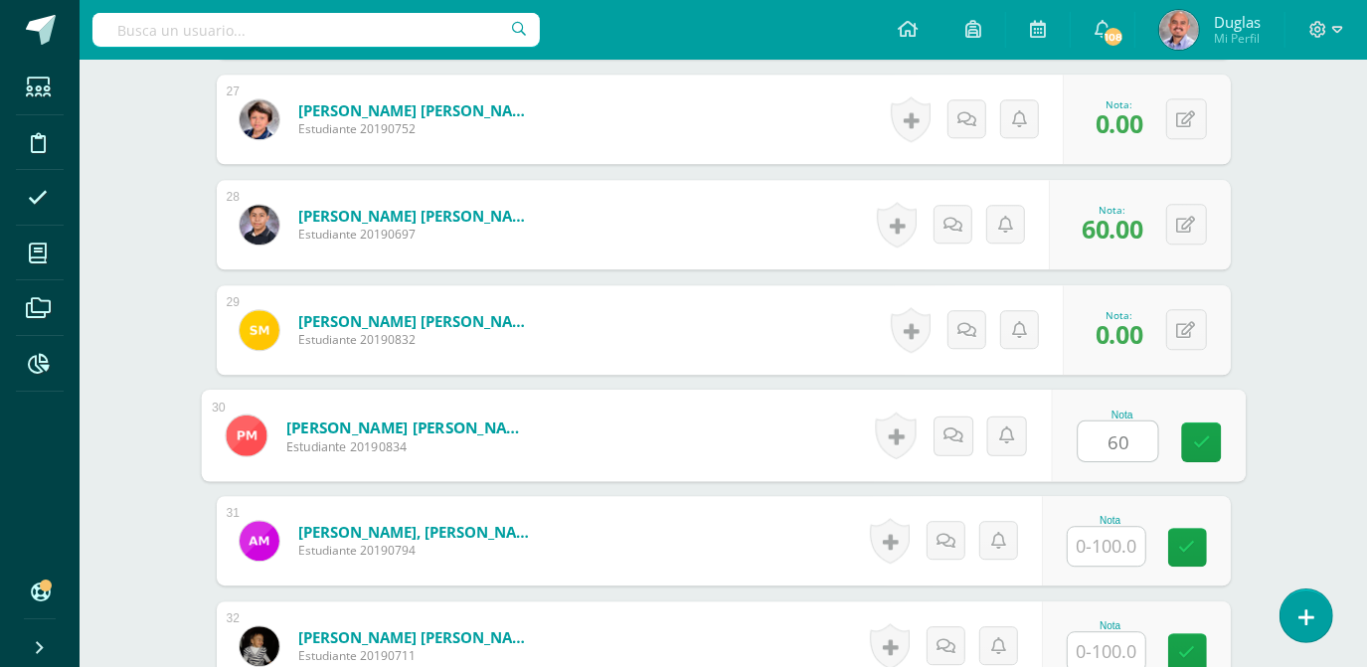
type input "60"
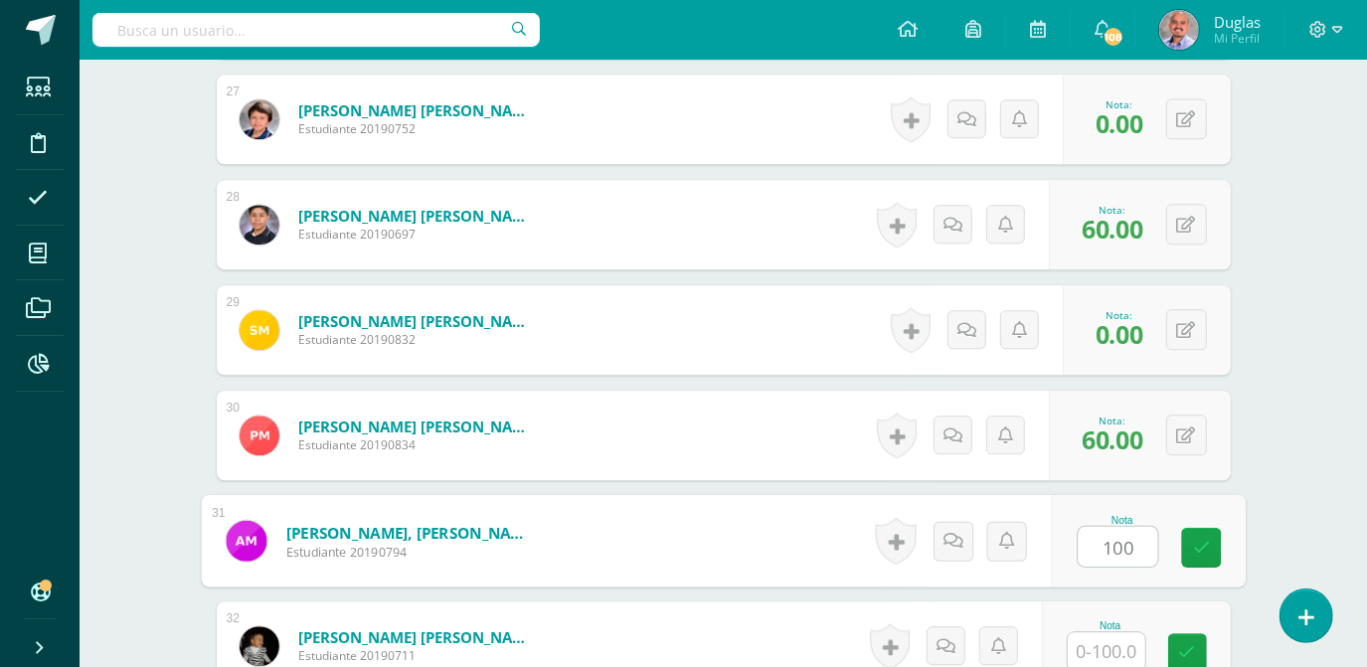
type input "100"
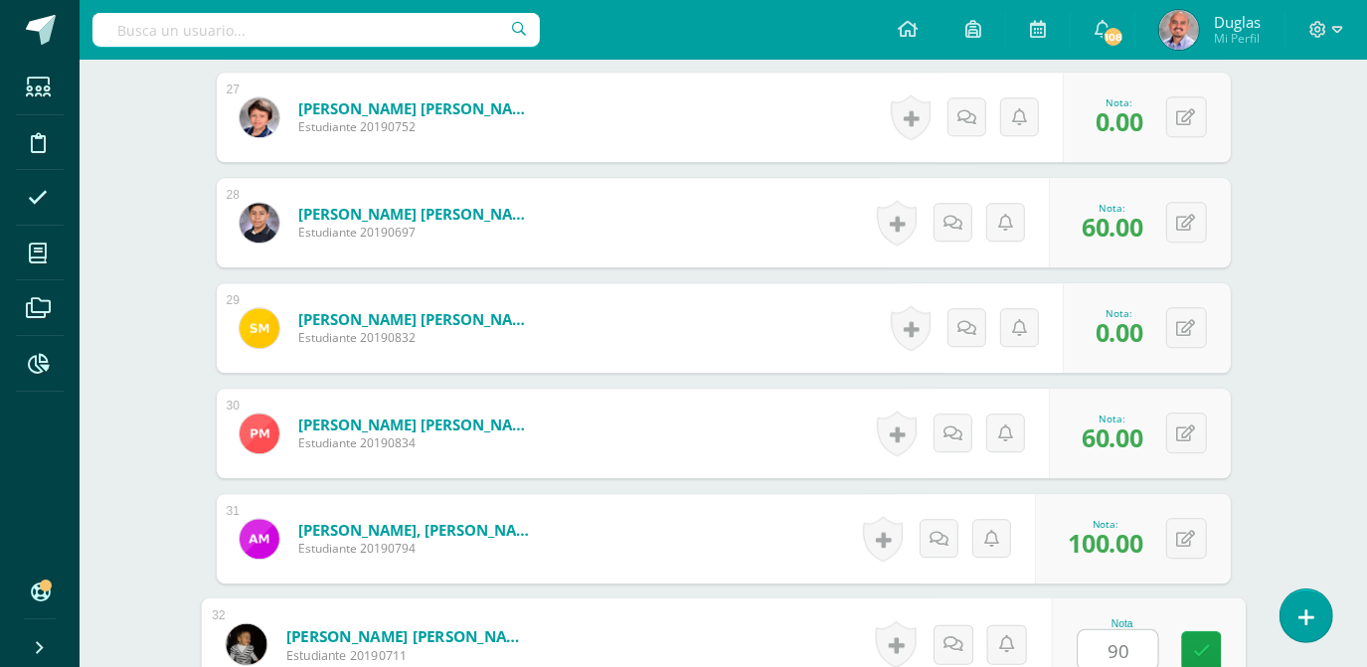
type input "90"
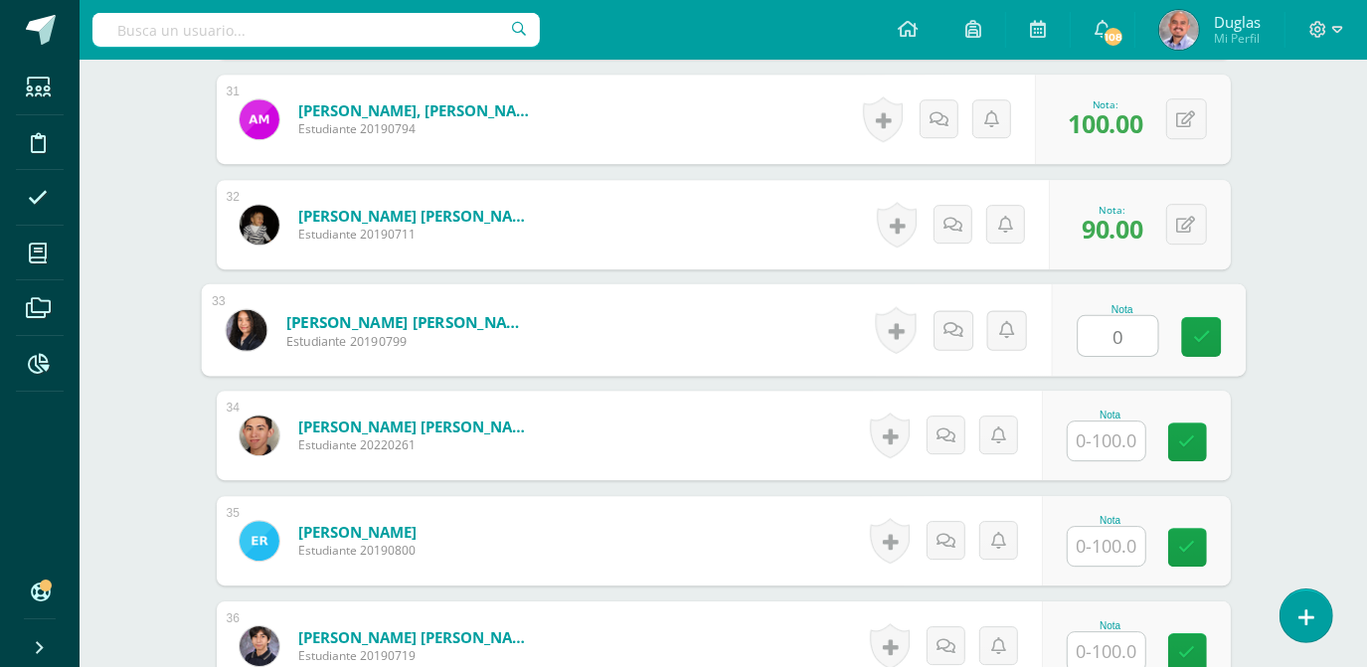
type input "0"
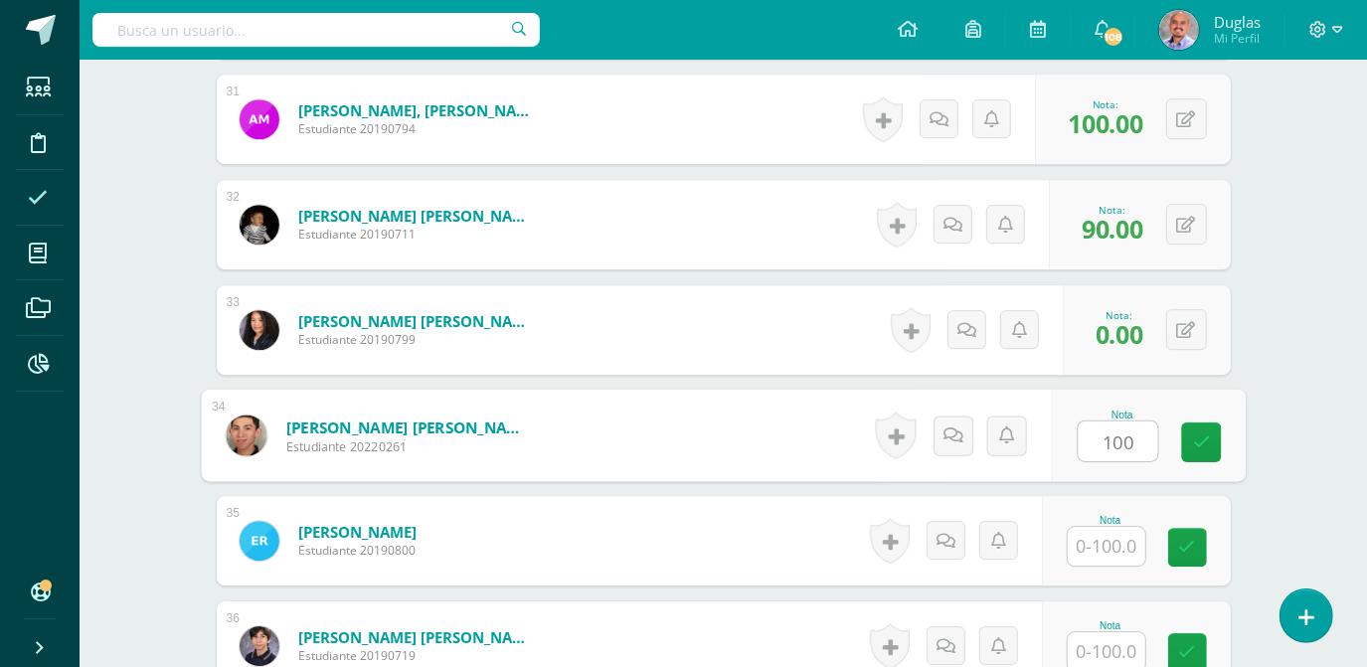
type input "100"
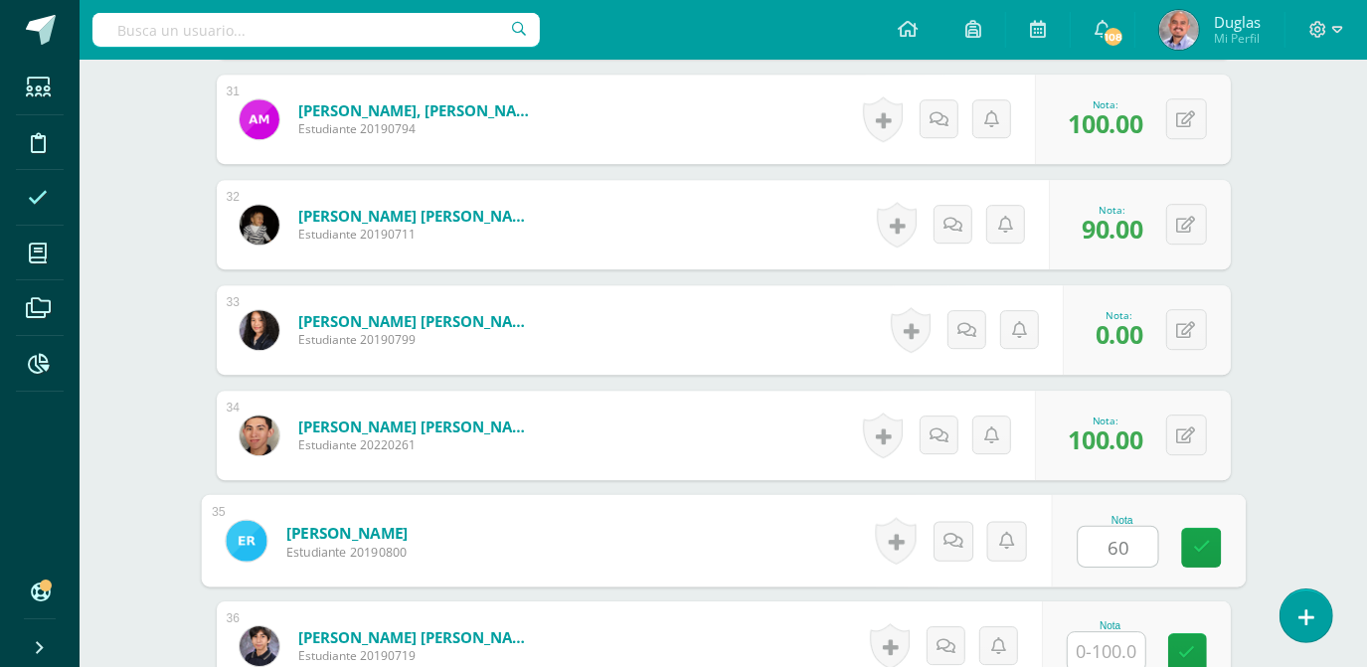
type input "60"
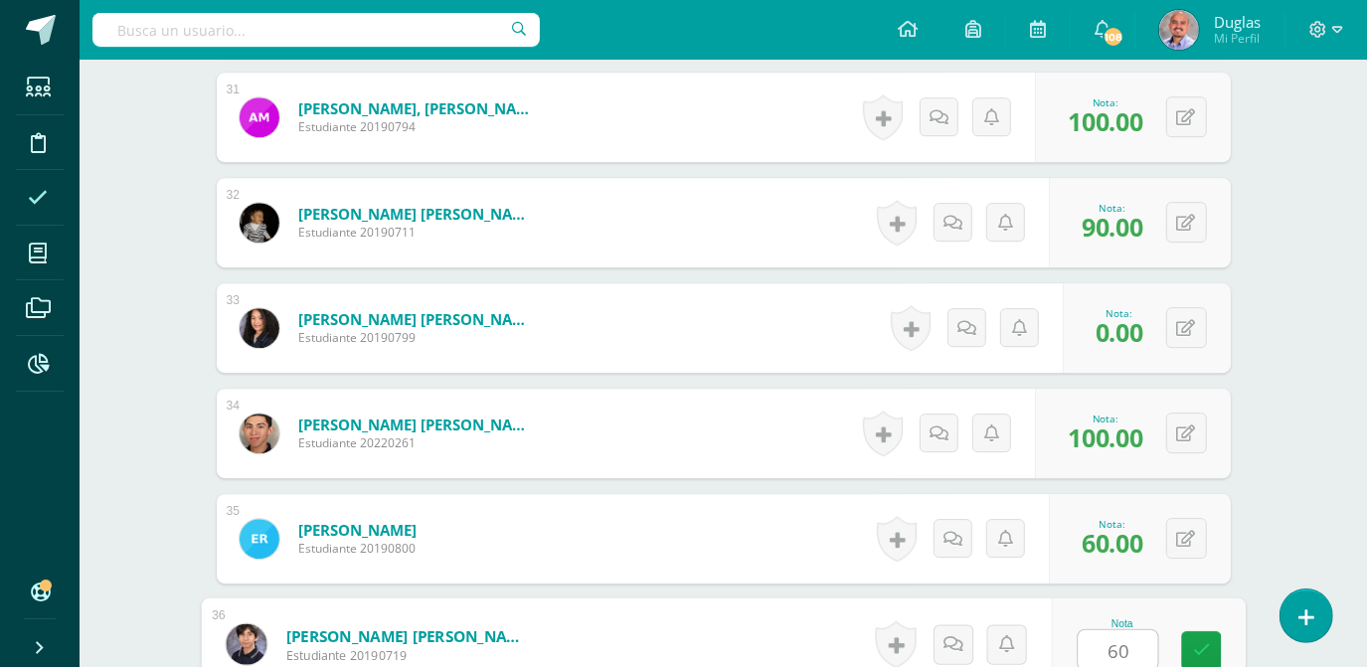
type input "60"
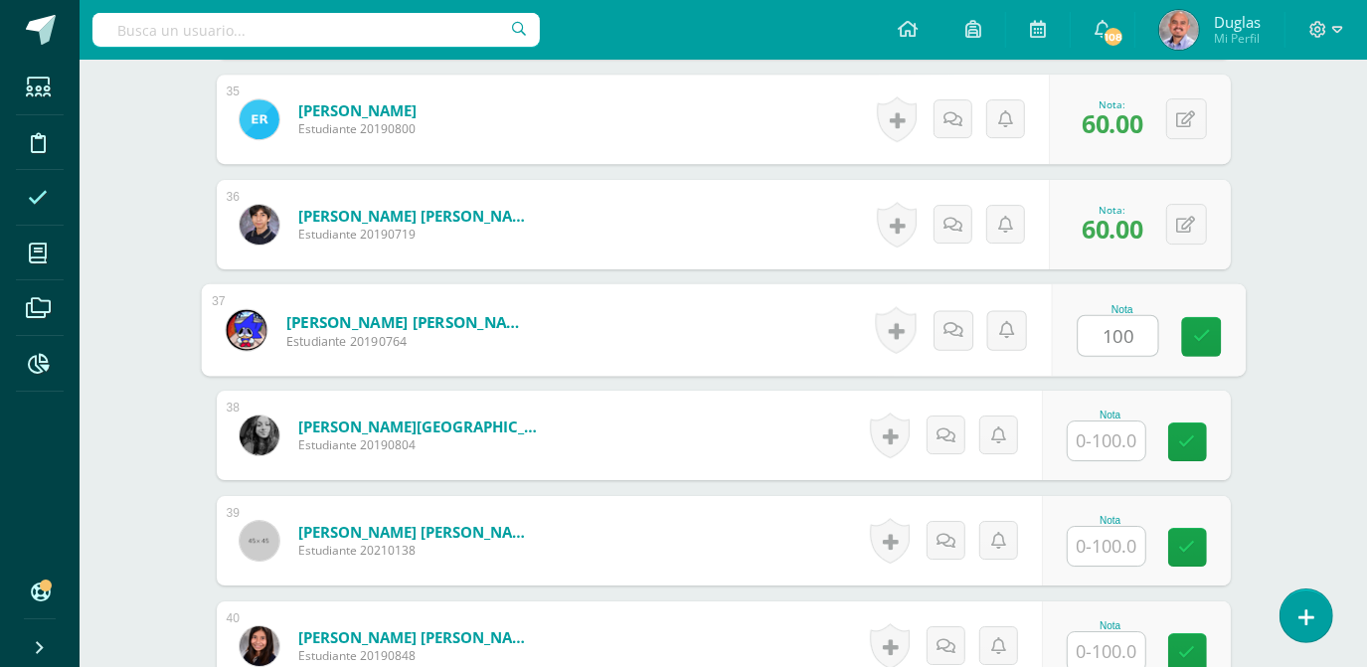
type input "100"
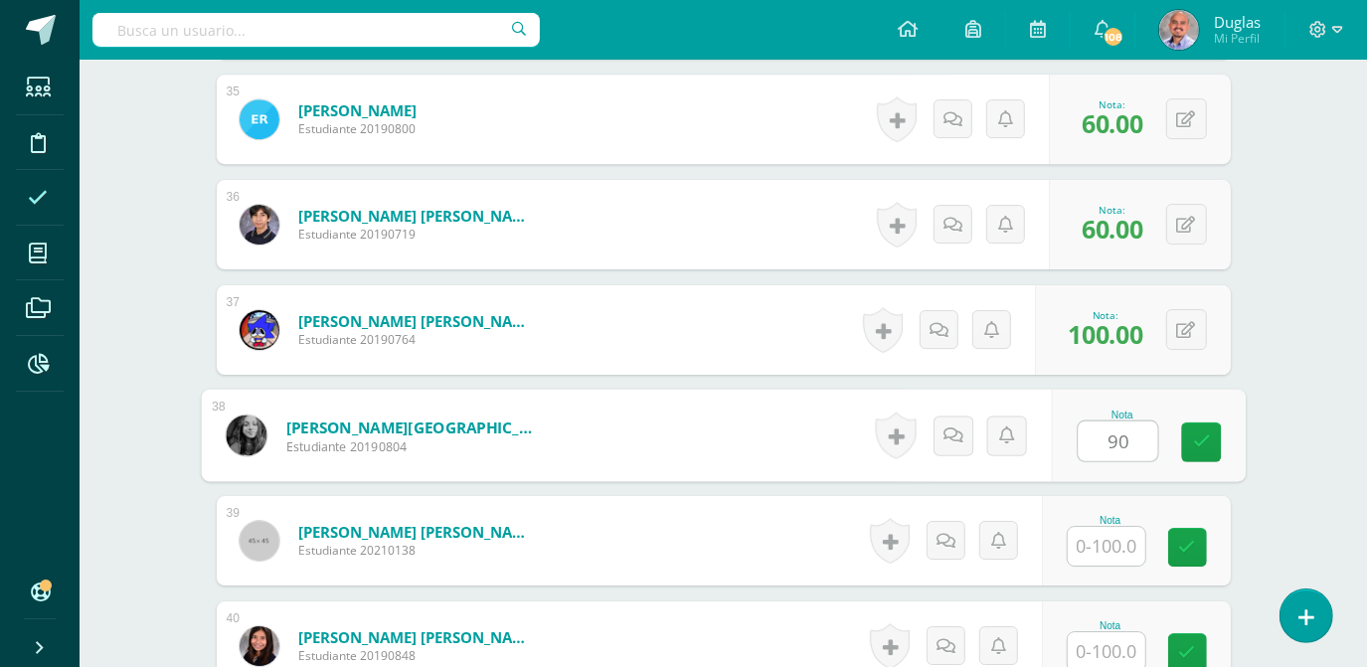
type input "90"
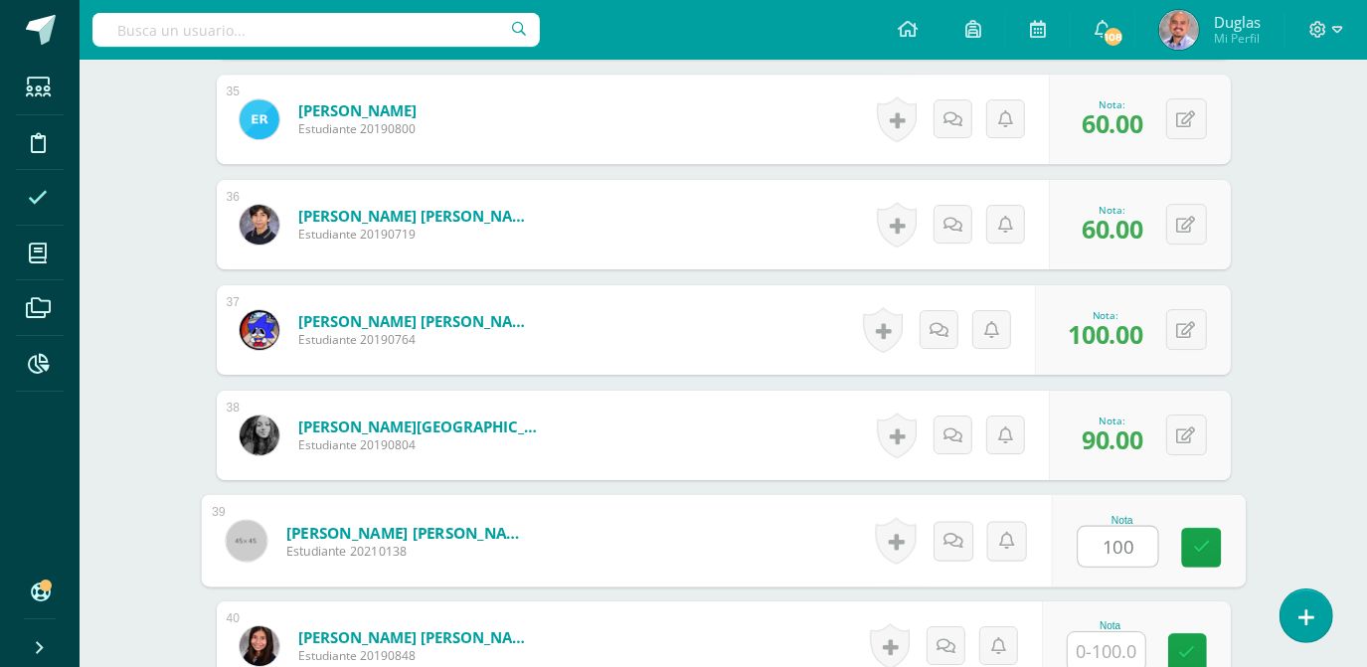
type input "100"
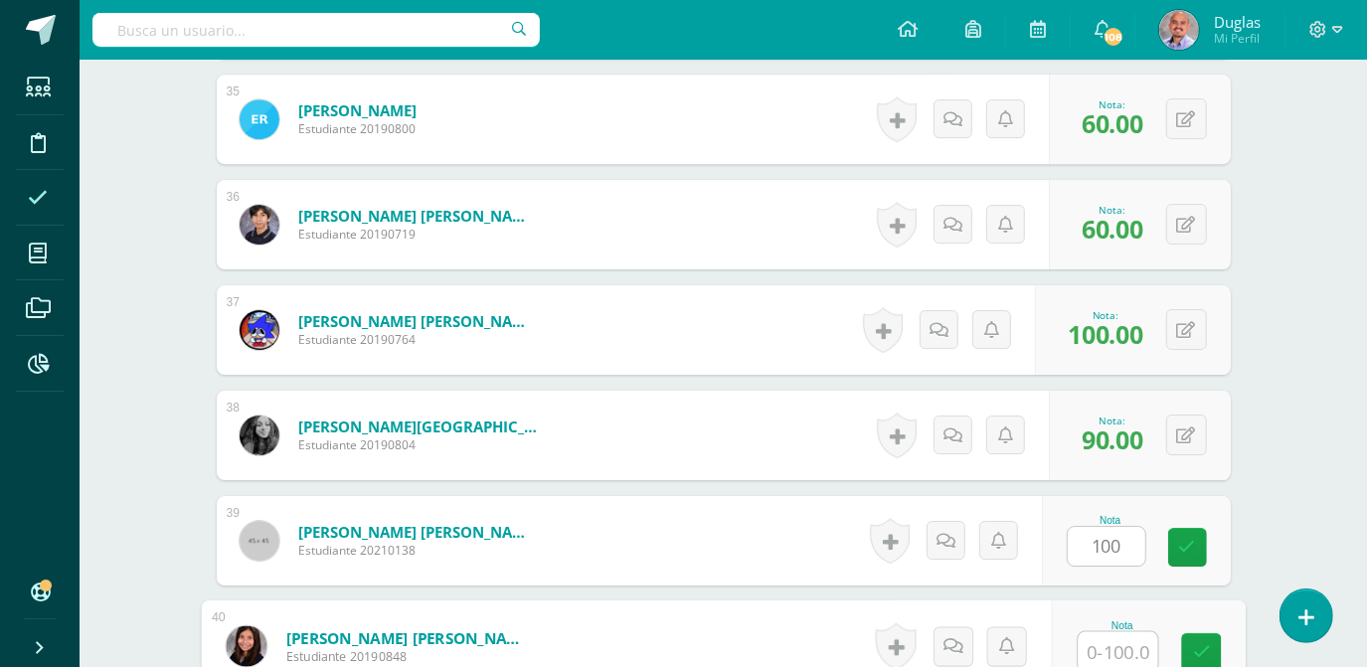
scroll to position [4220, 0]
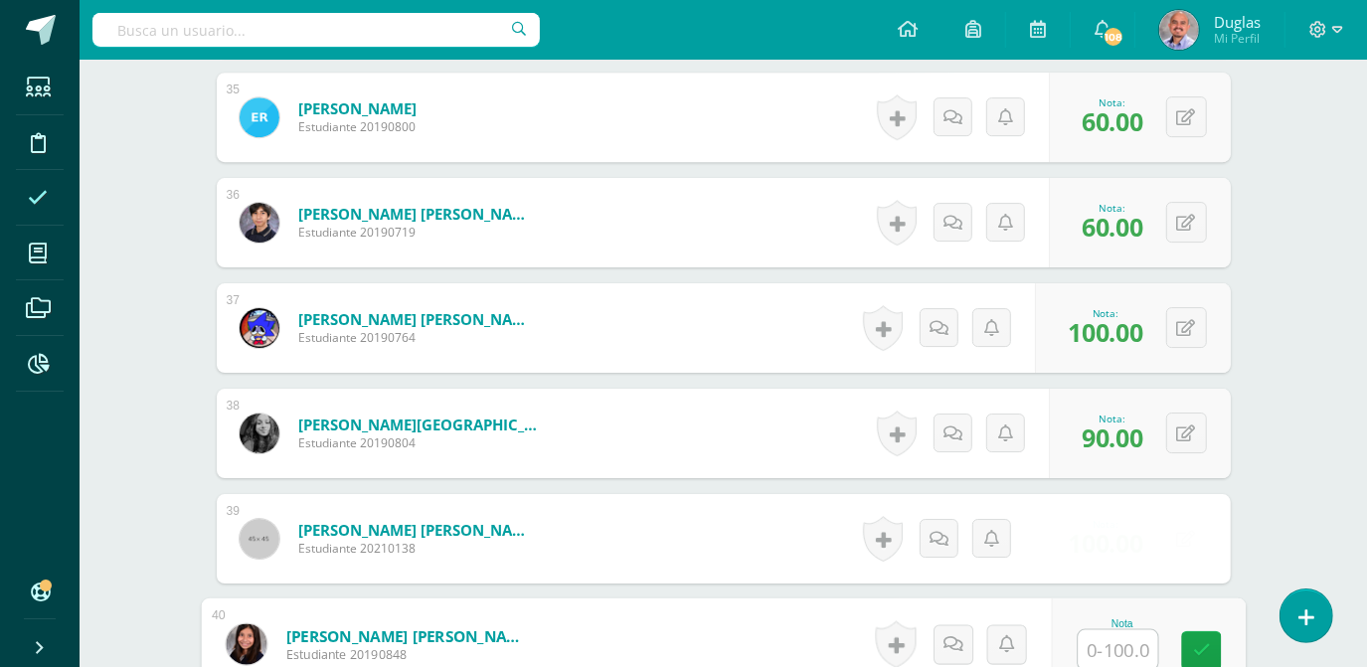
type input "0"
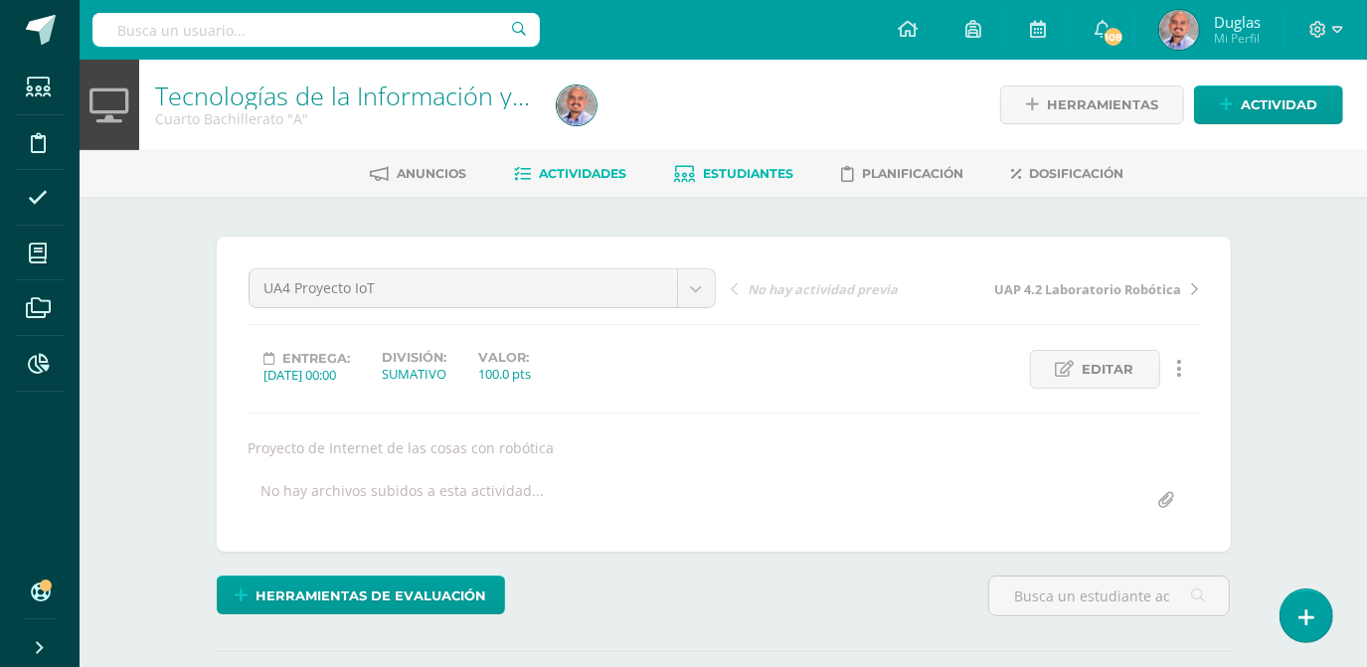
click at [737, 176] on span "Estudiantes" at bounding box center [749, 173] width 90 height 15
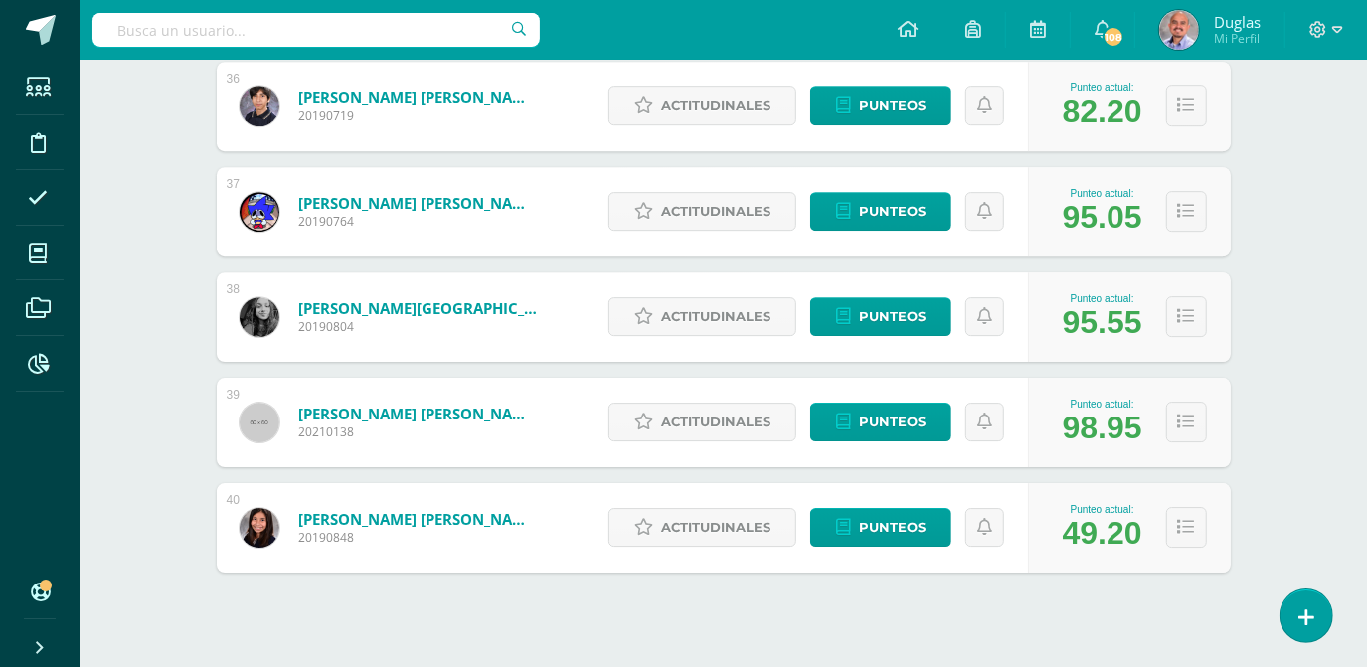
scroll to position [4090, 0]
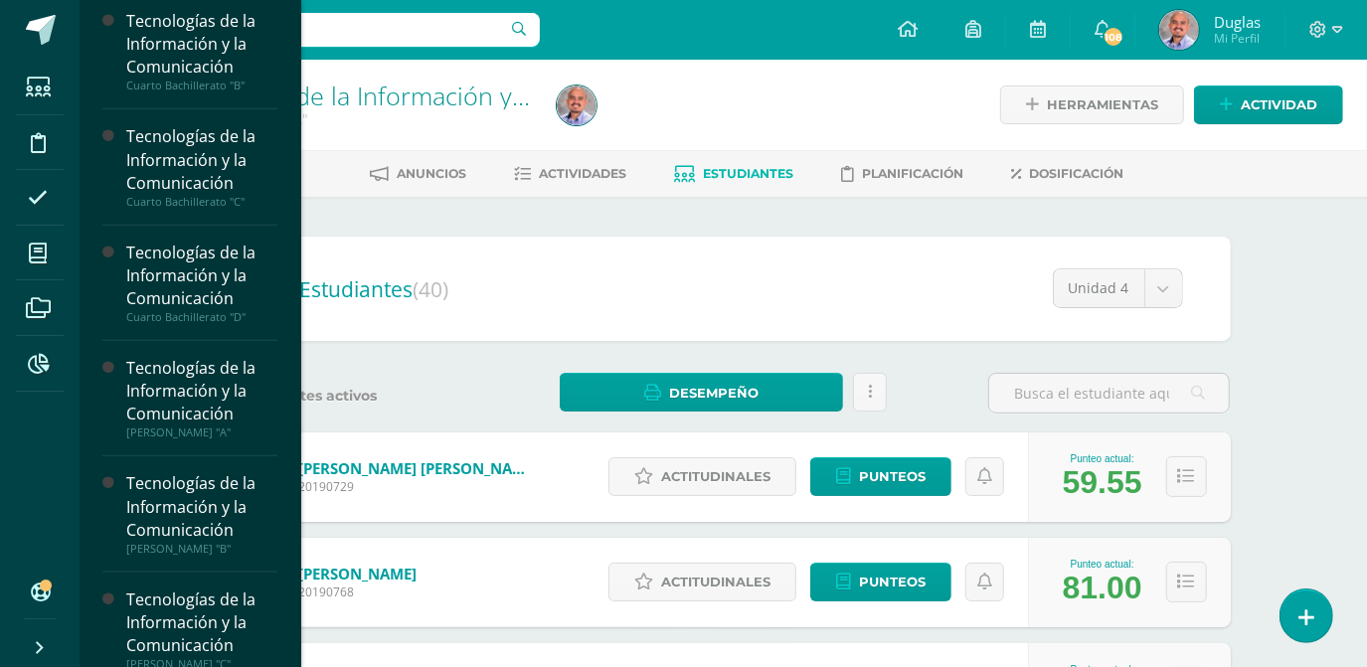
scroll to position [1166, 0]
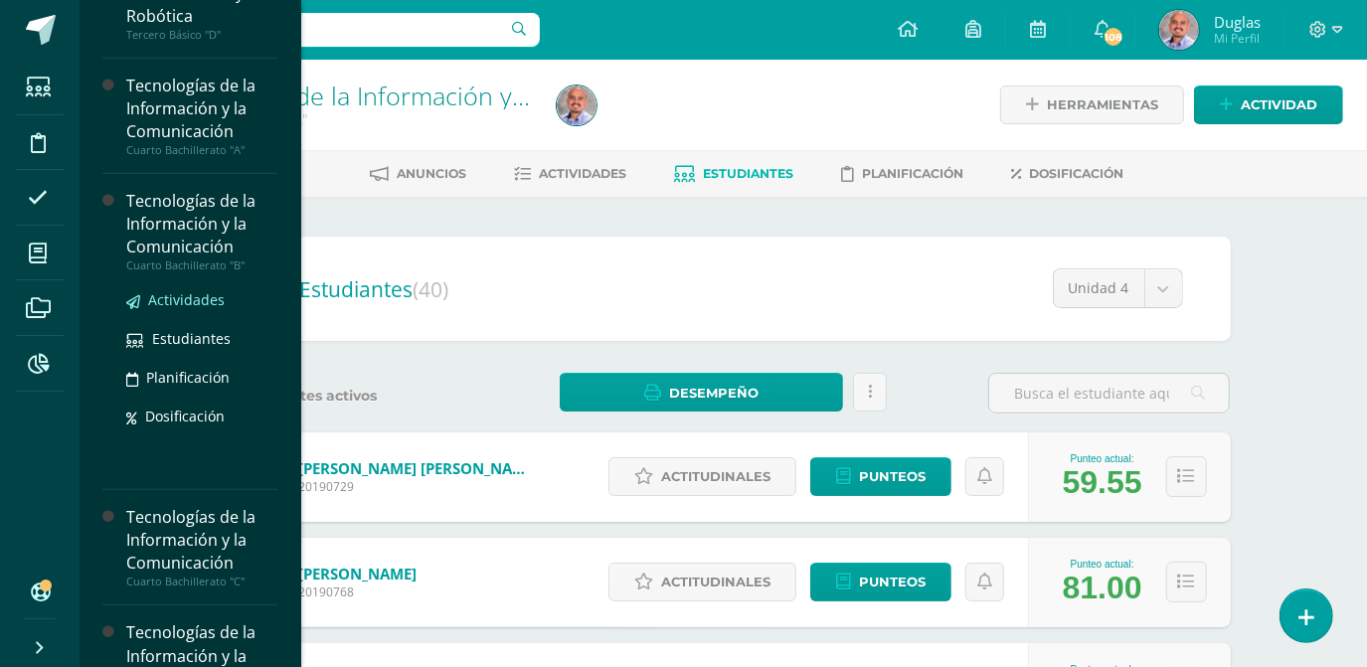
click at [188, 299] on span "Actividades" at bounding box center [186, 299] width 77 height 19
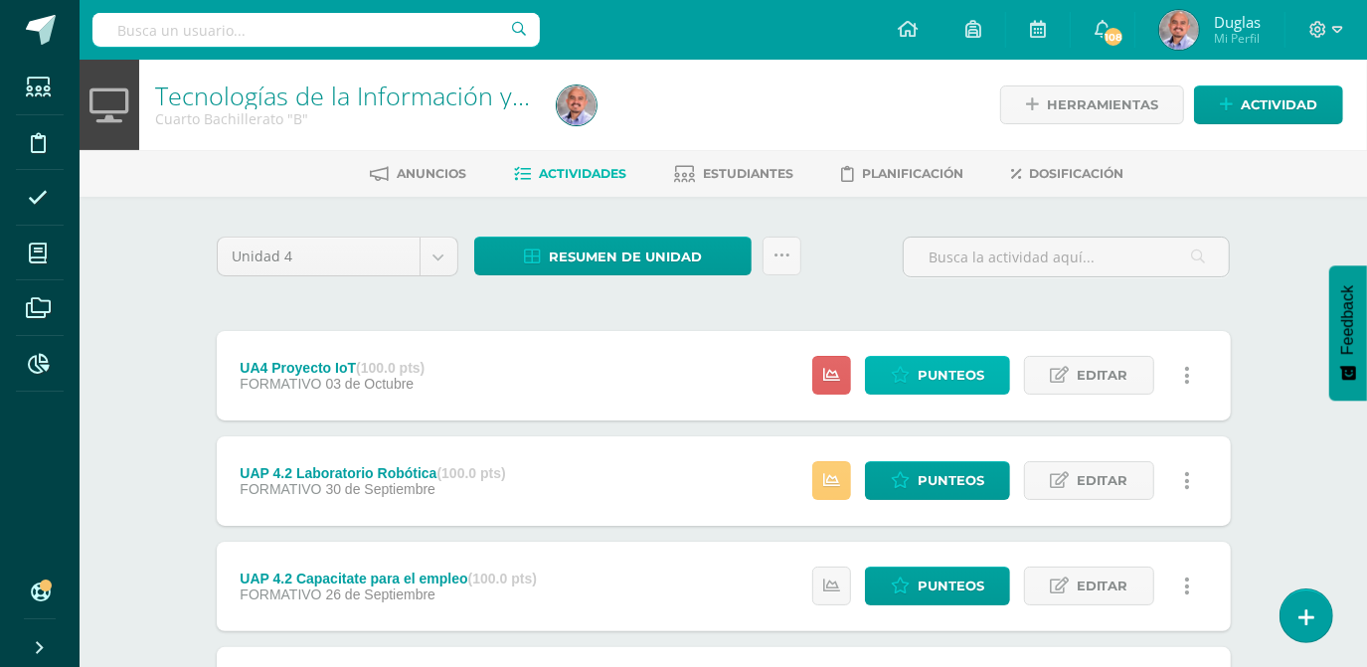
click at [932, 380] on span "Punteos" at bounding box center [951, 375] width 67 height 37
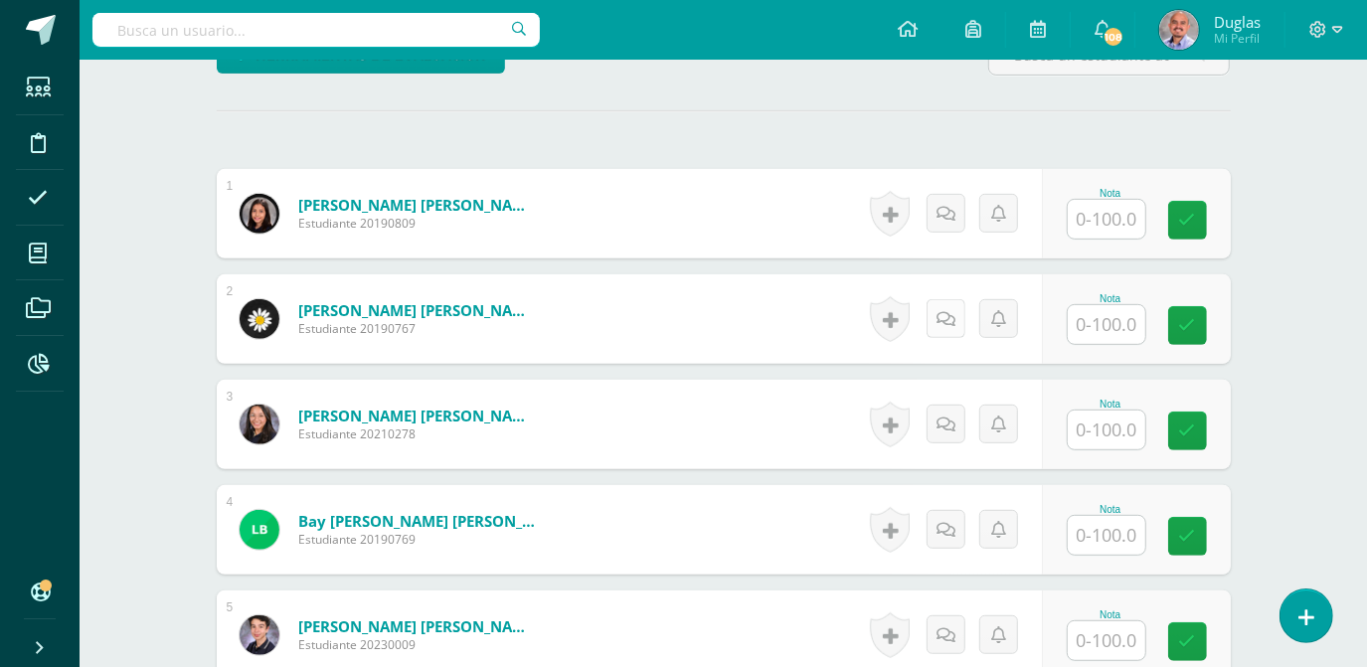
scroll to position [543, 0]
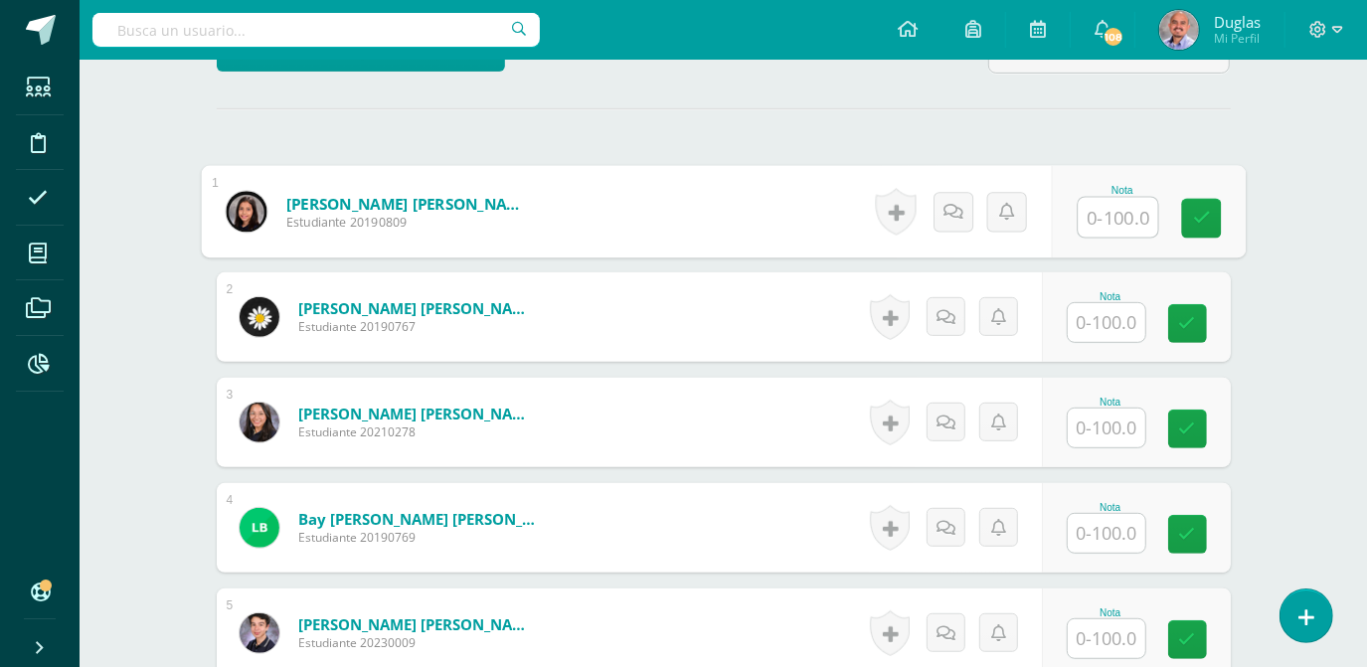
click at [1121, 222] on input "text" at bounding box center [1118, 218] width 80 height 40
type input "100"
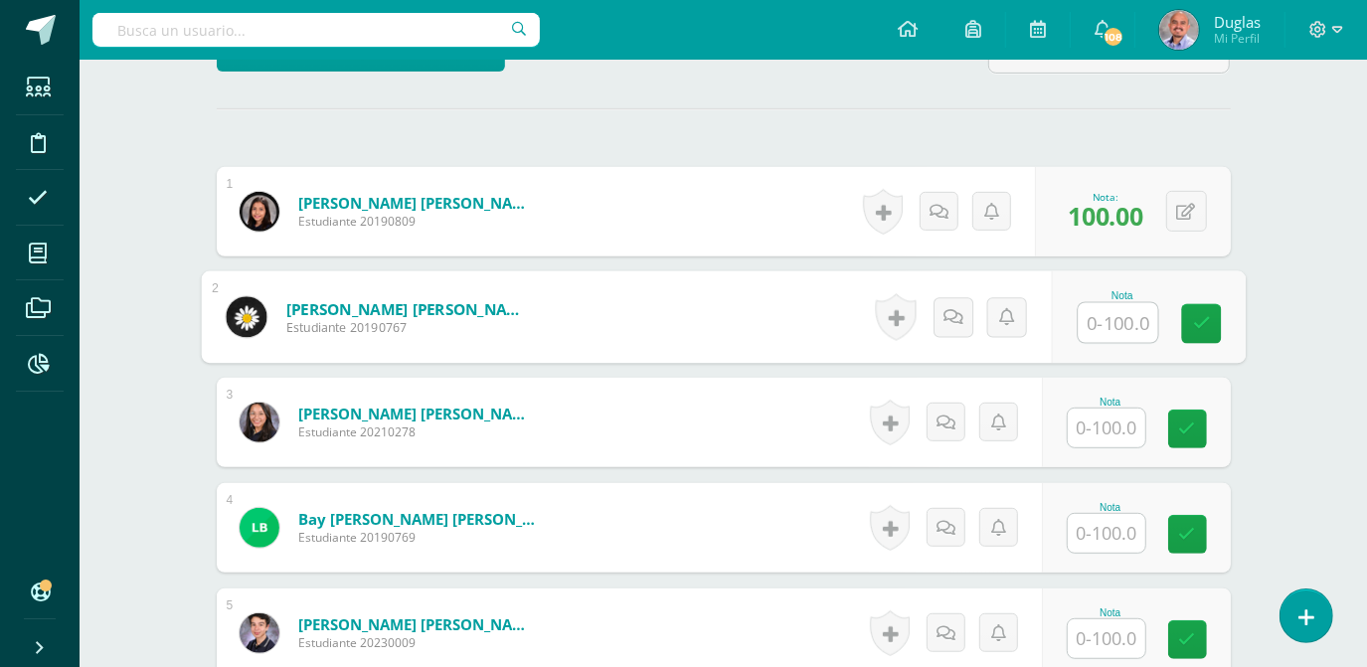
scroll to position [544, 0]
type input "85"
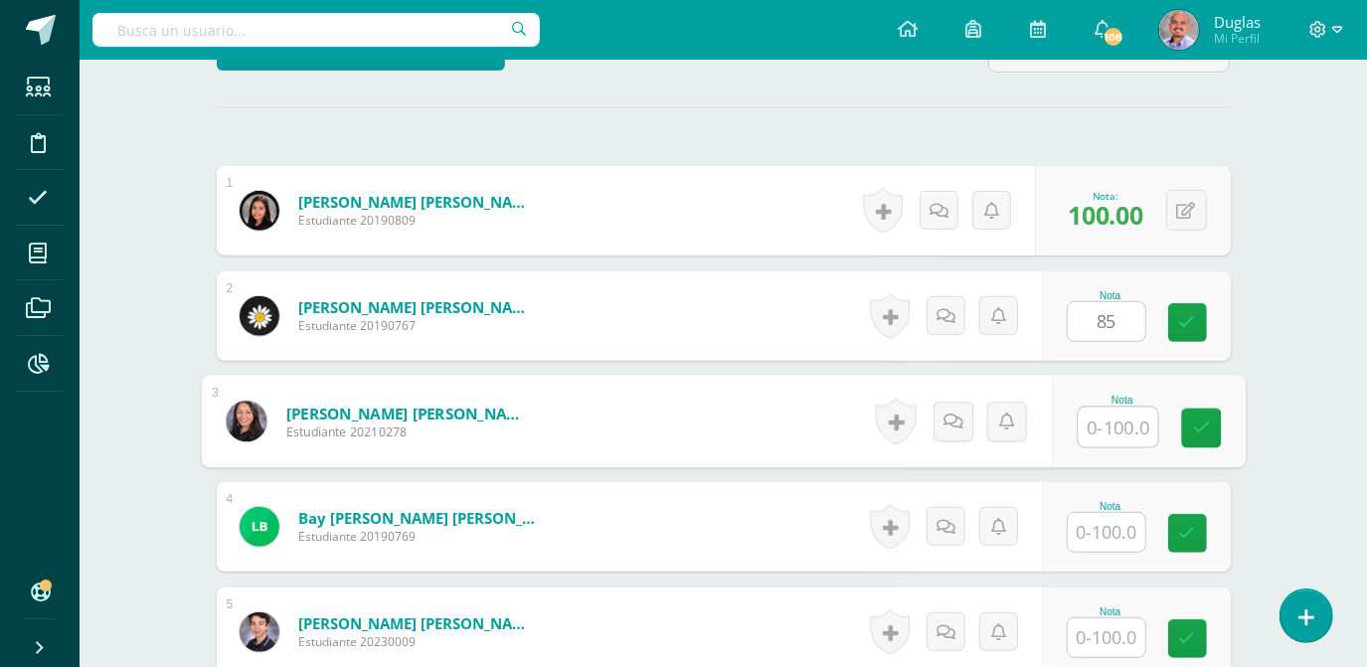
scroll to position [545, 0]
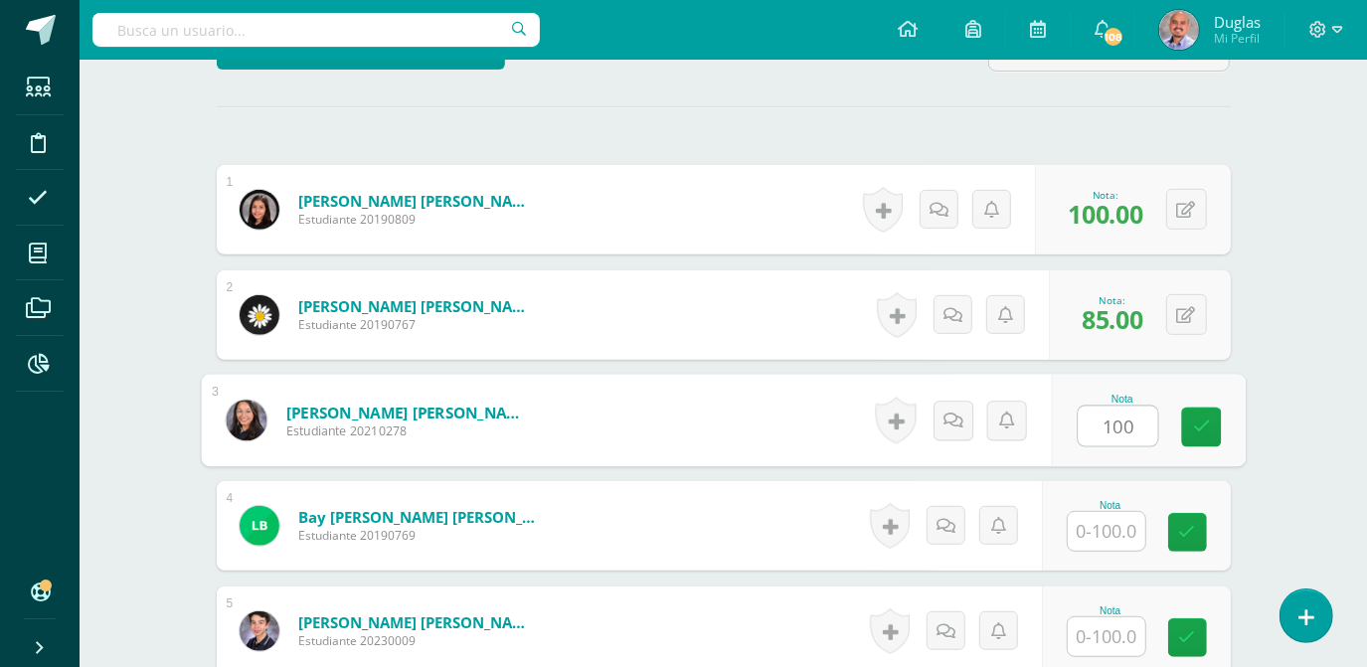
type input "100"
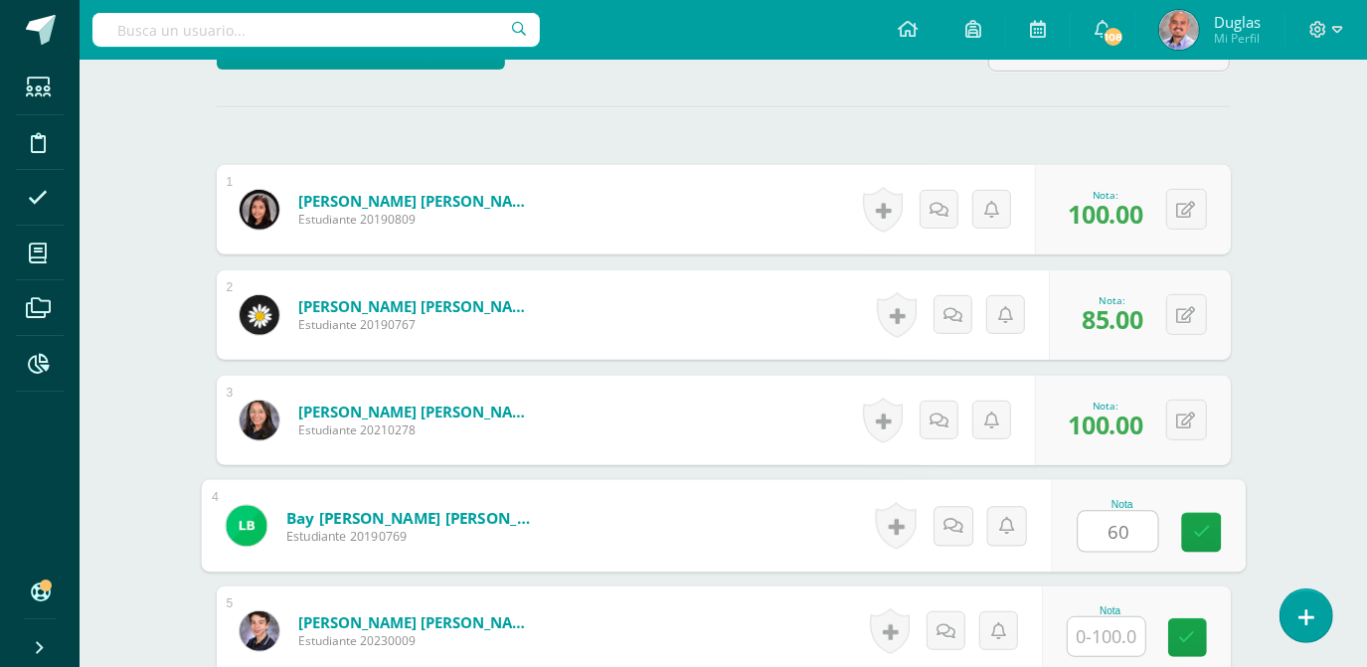
type input "60"
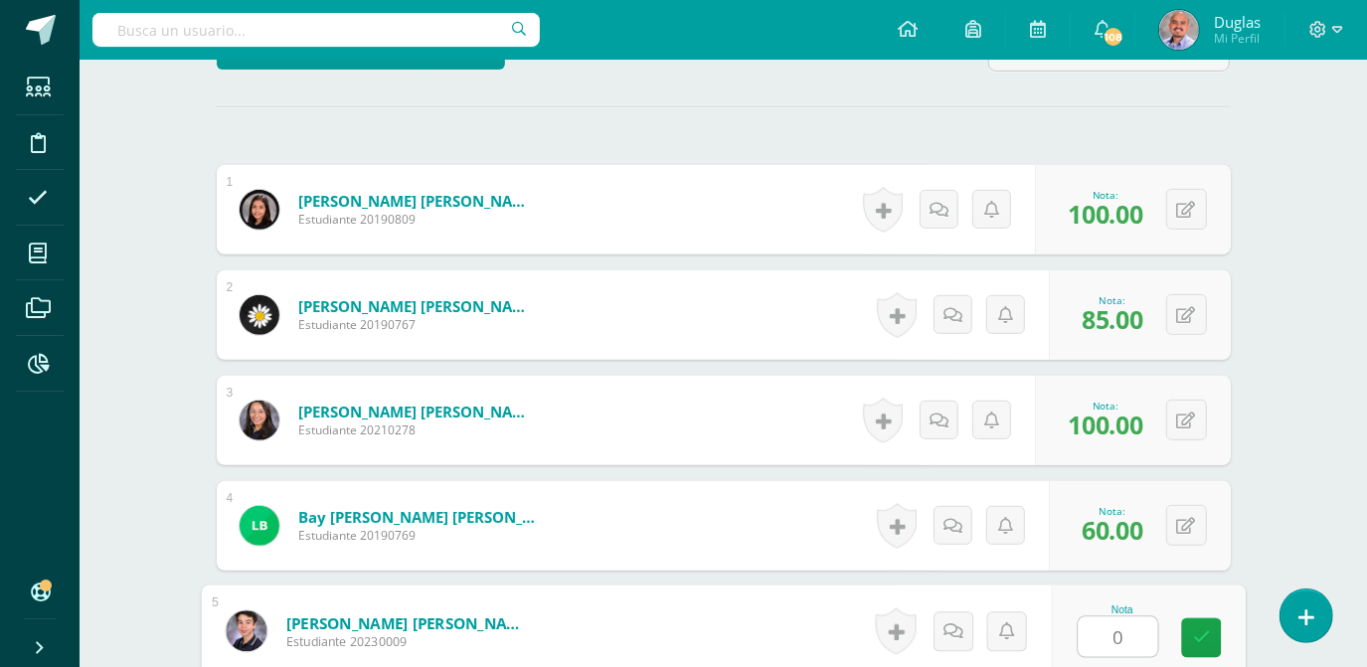
type input "0"
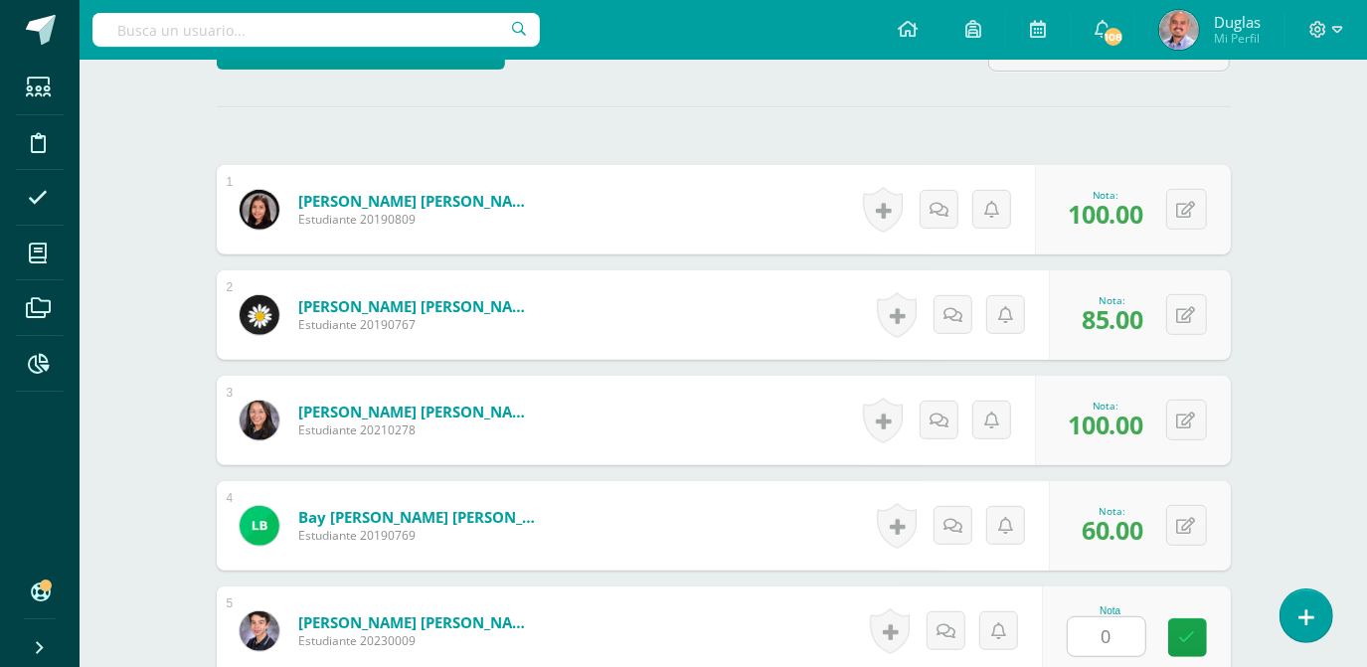
scroll to position [951, 0]
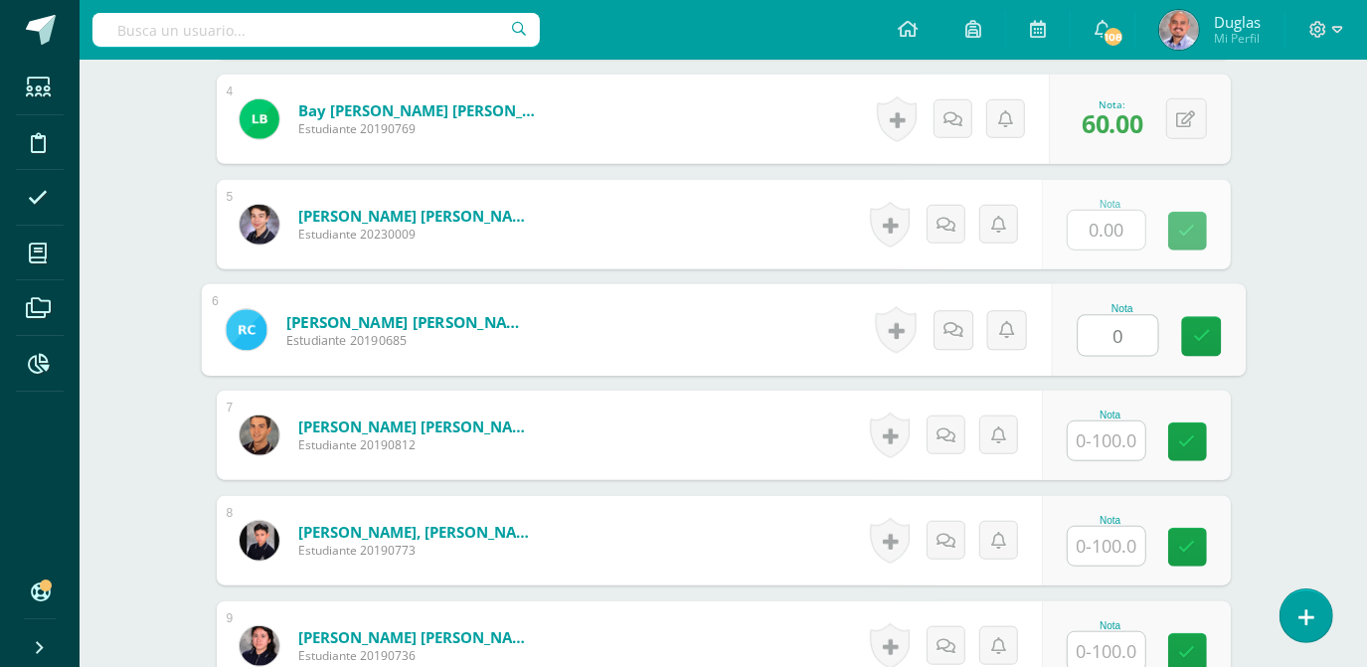
type input "0"
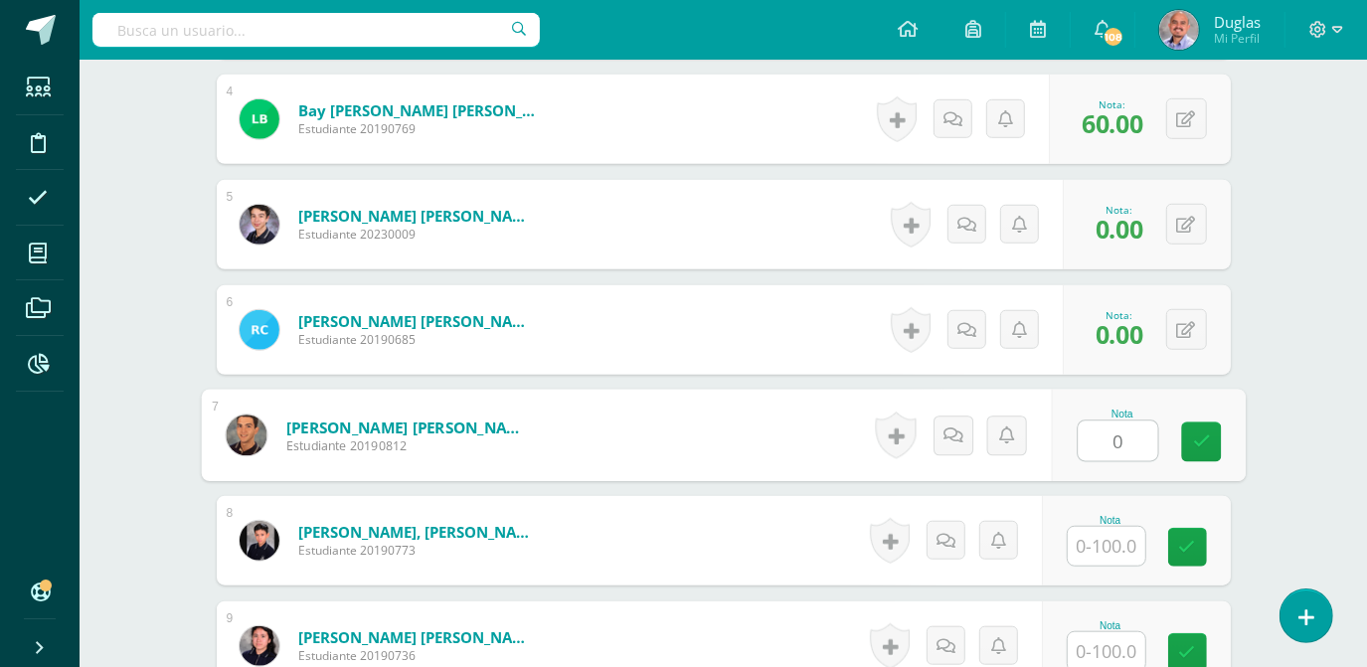
type input "0"
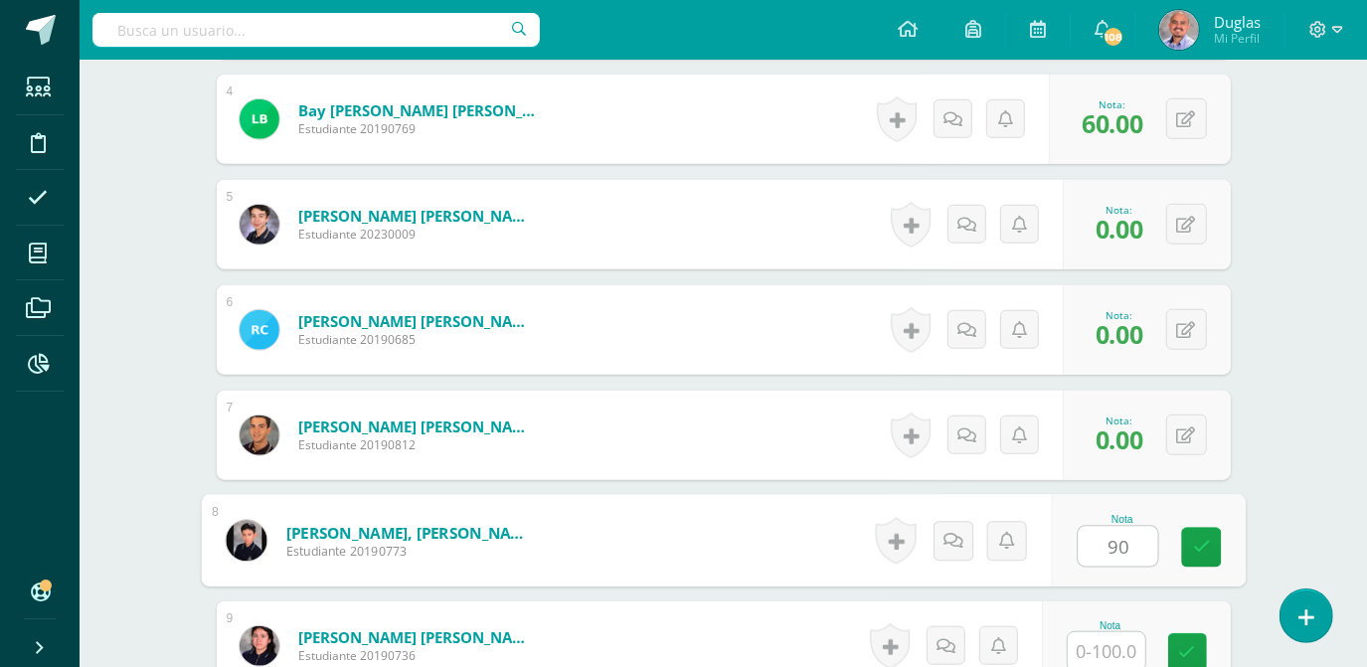
type input "90"
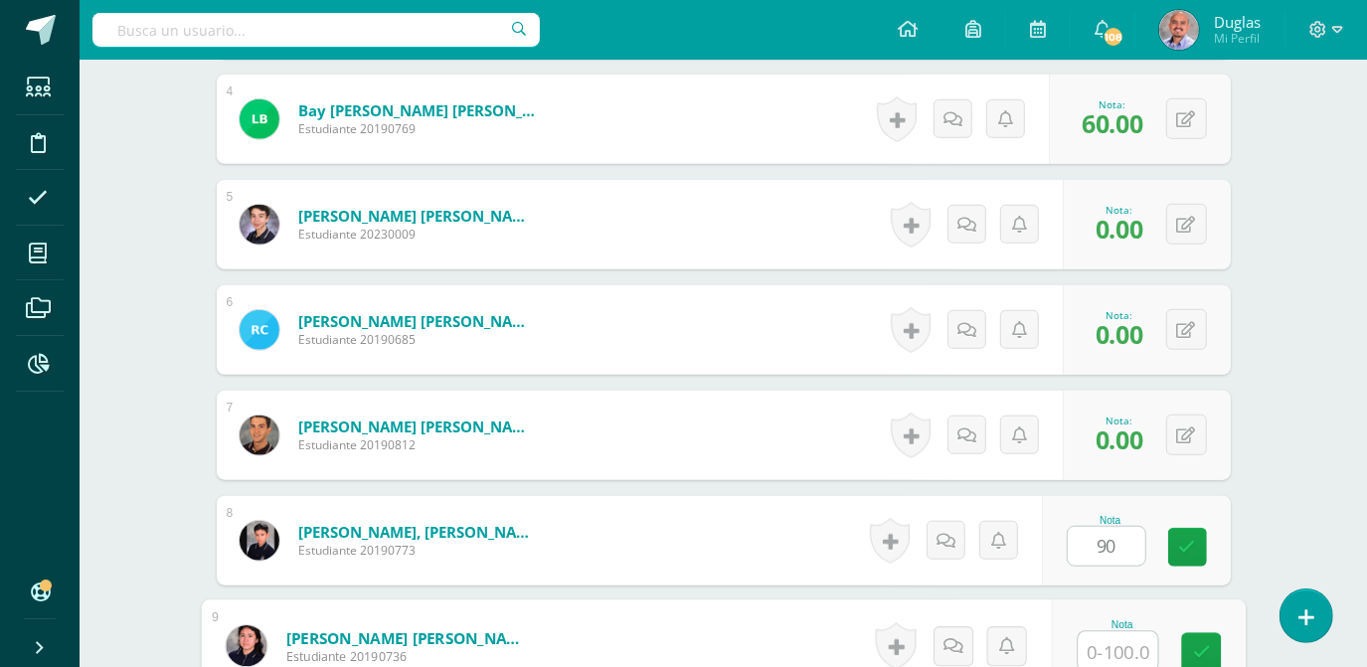
scroll to position [953, 0]
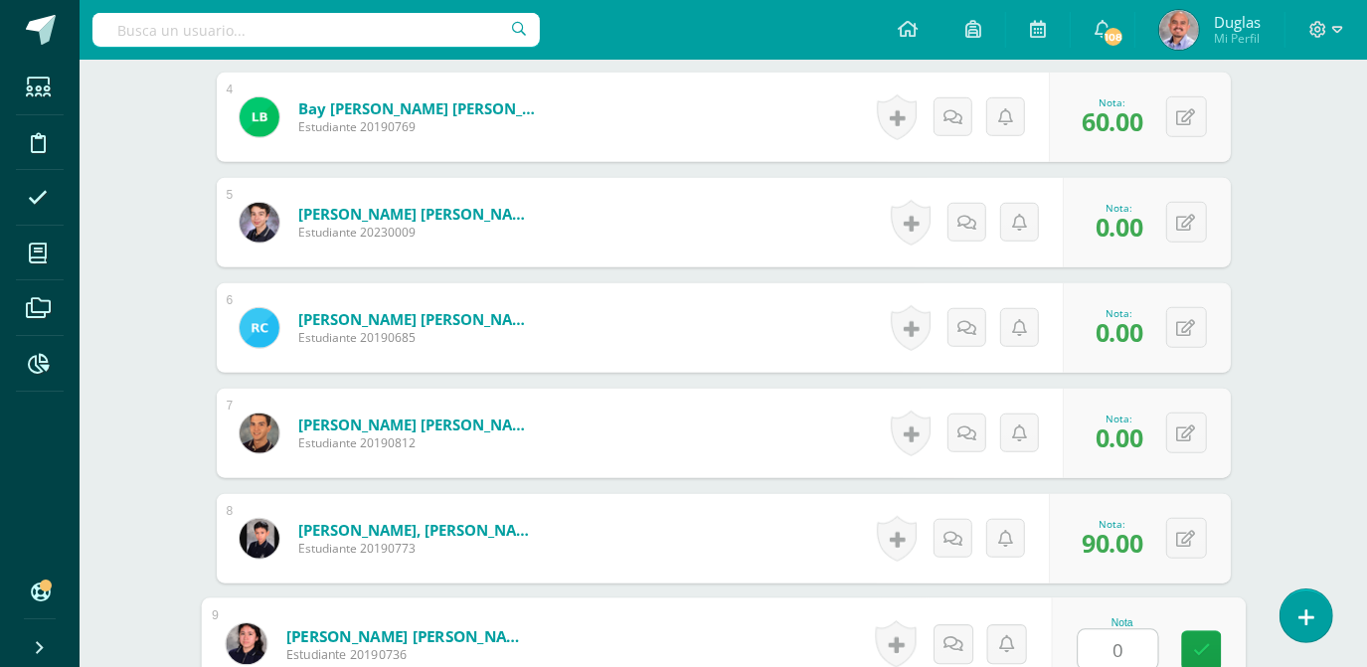
type input "0"
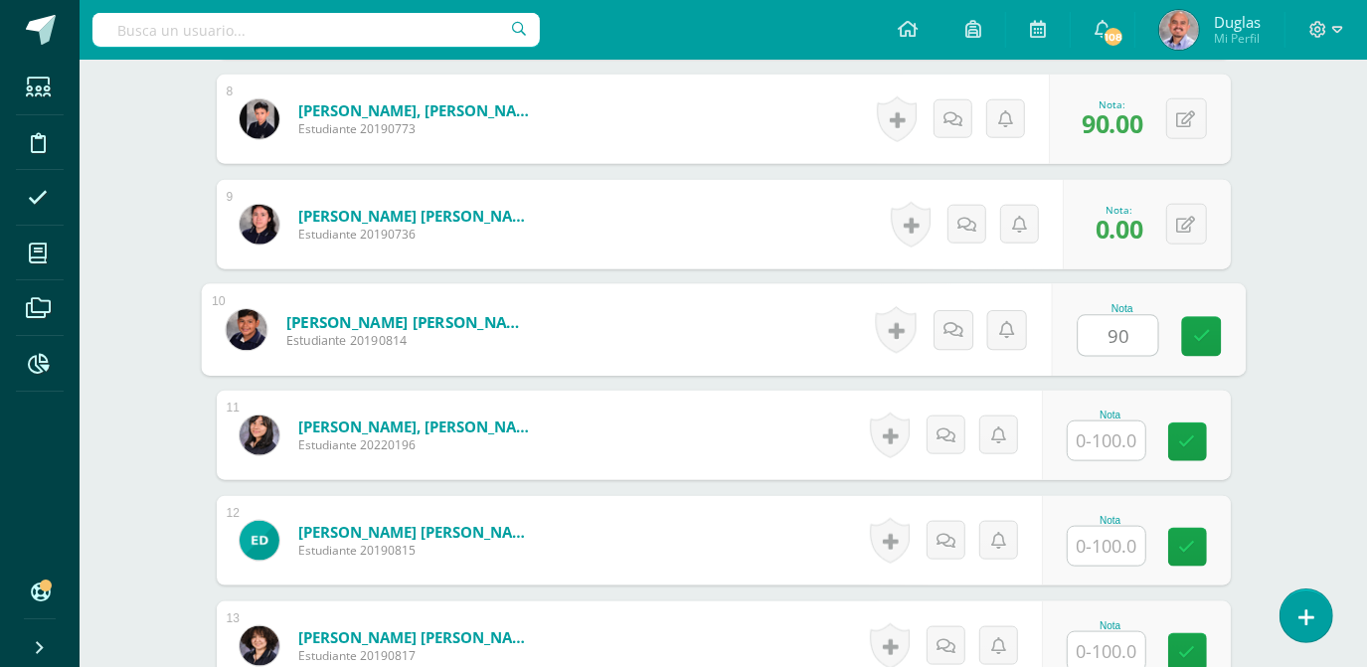
type input "90"
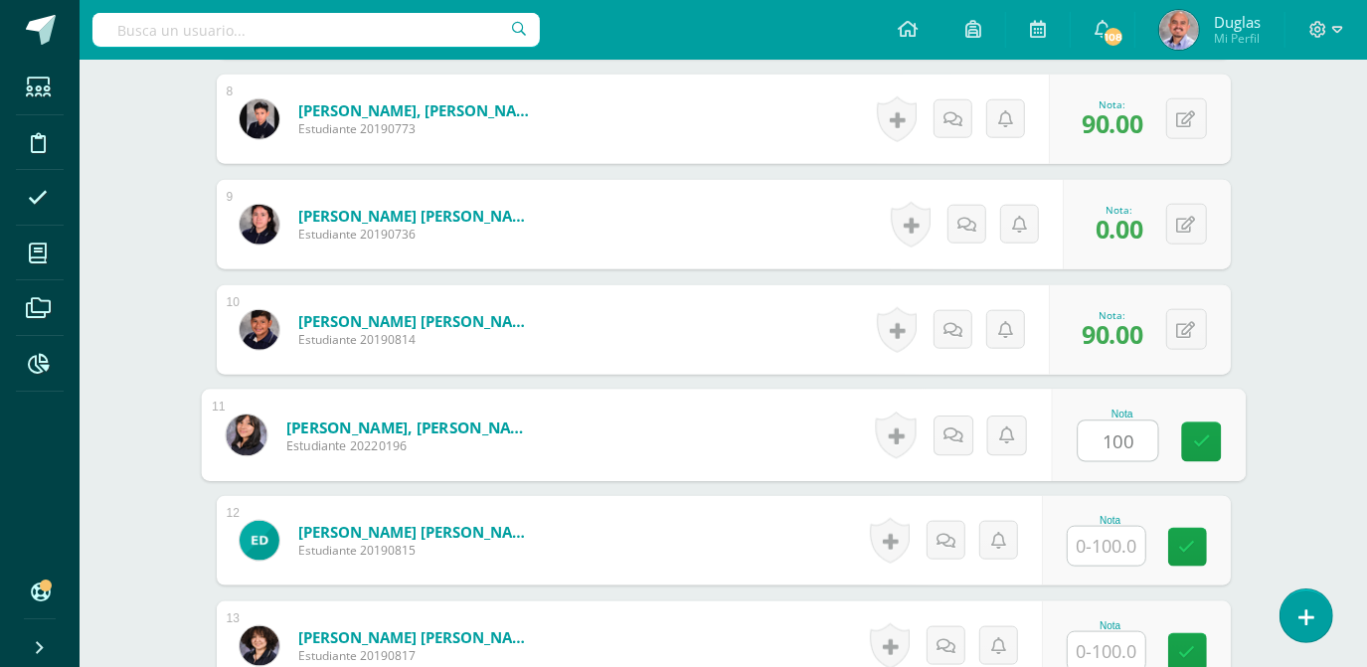
type input "100"
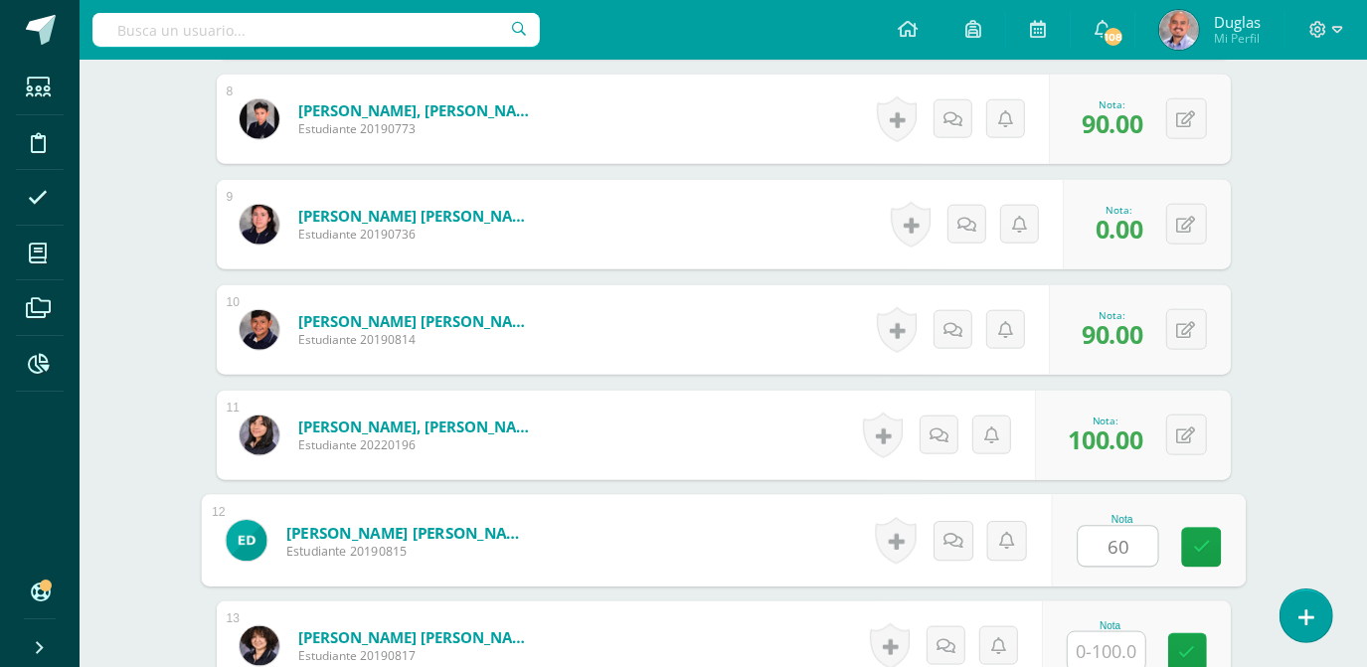
type input "60"
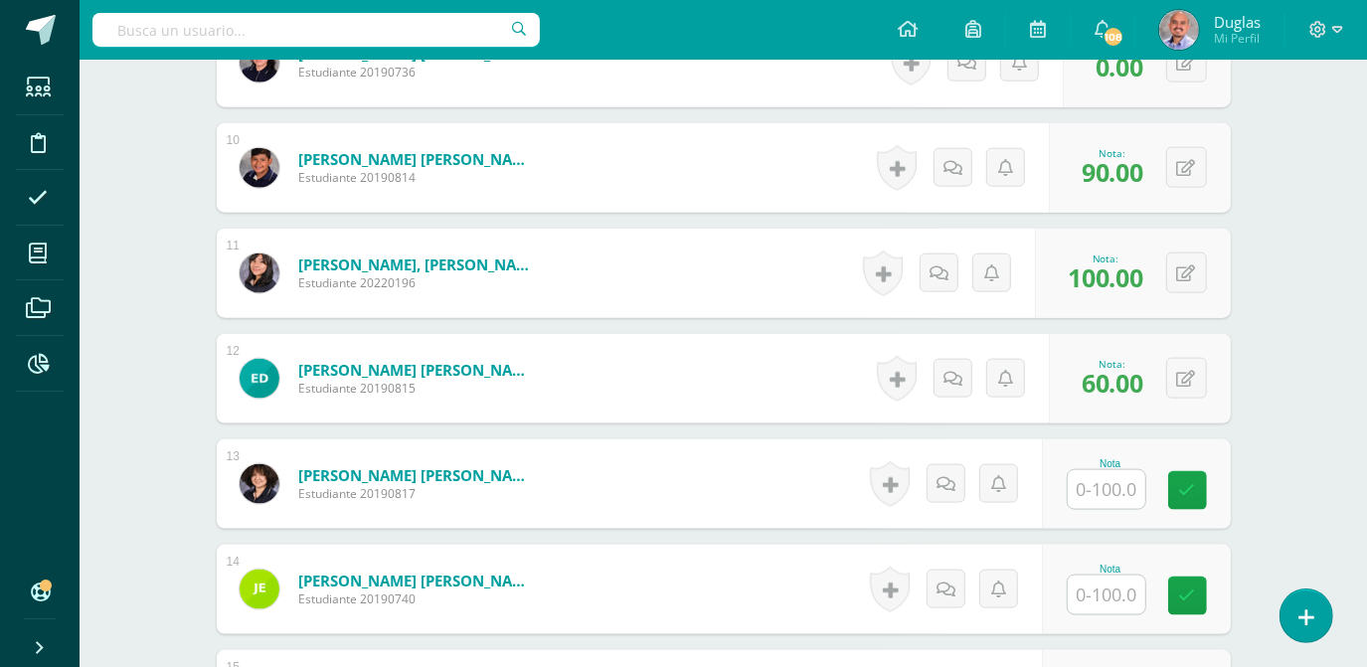
scroll to position [1646, 0]
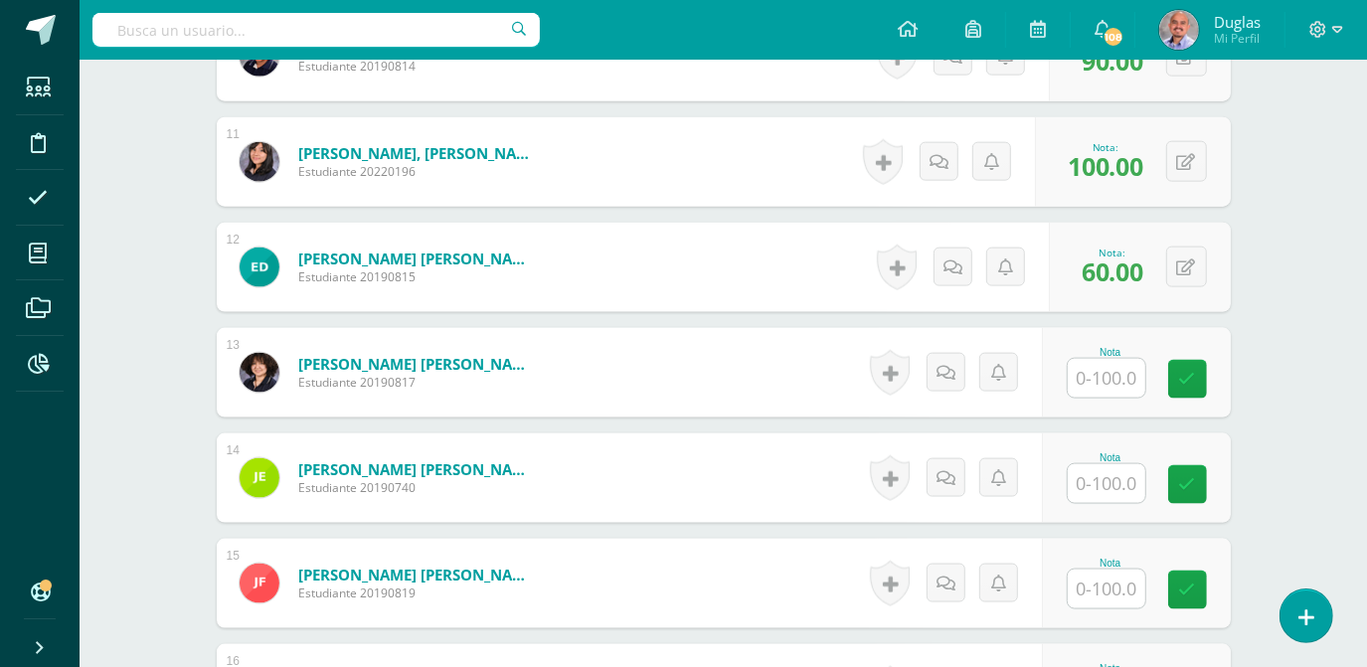
click at [1099, 375] on input "text" at bounding box center [1107, 378] width 78 height 39
type input "100"
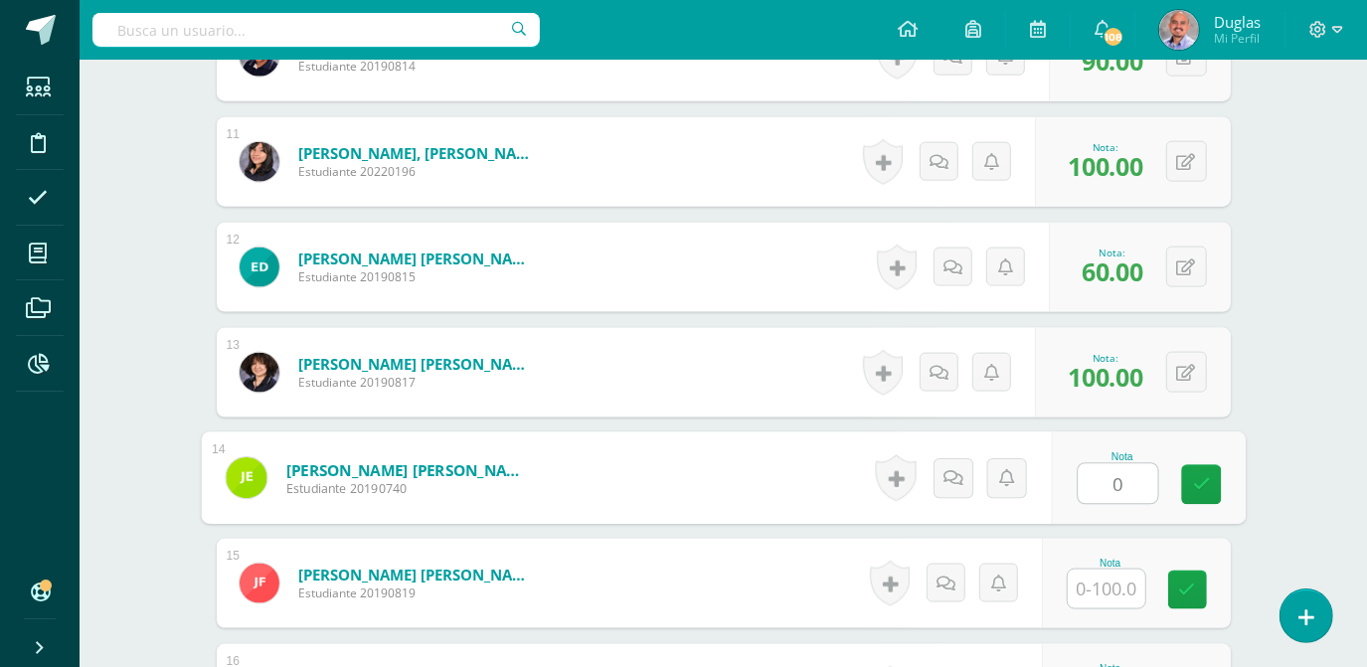
type input "0"
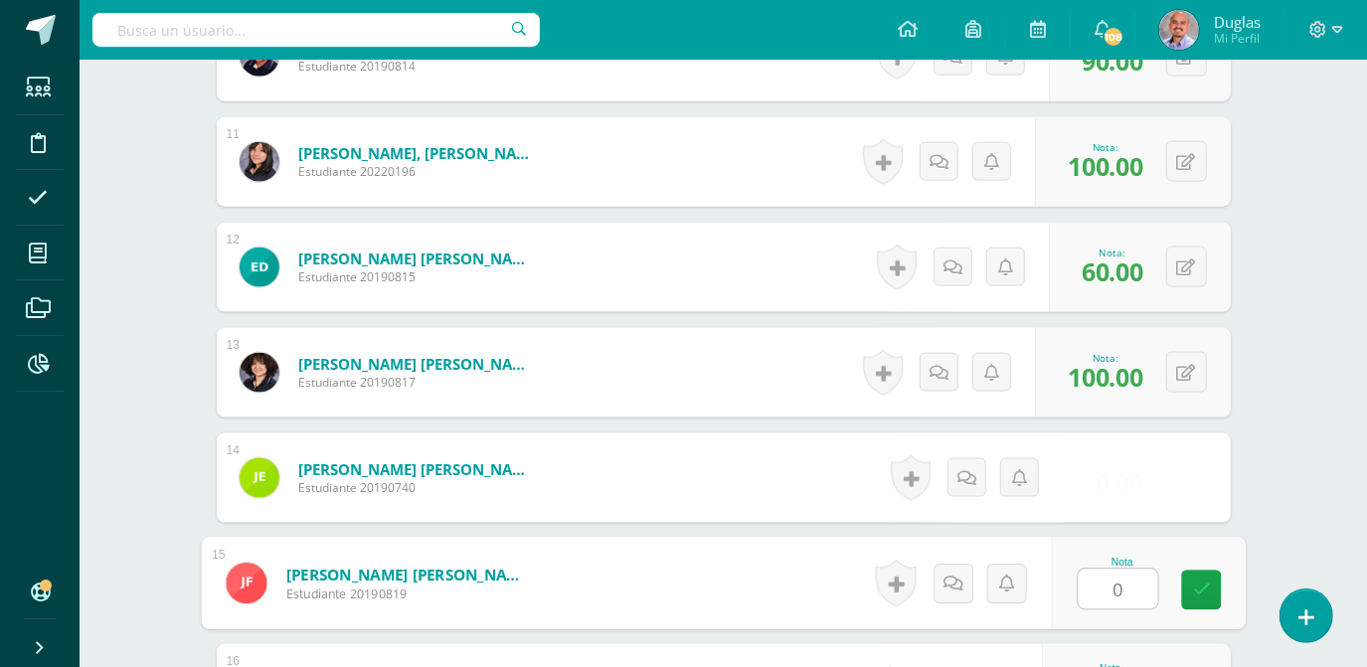
type input "0"
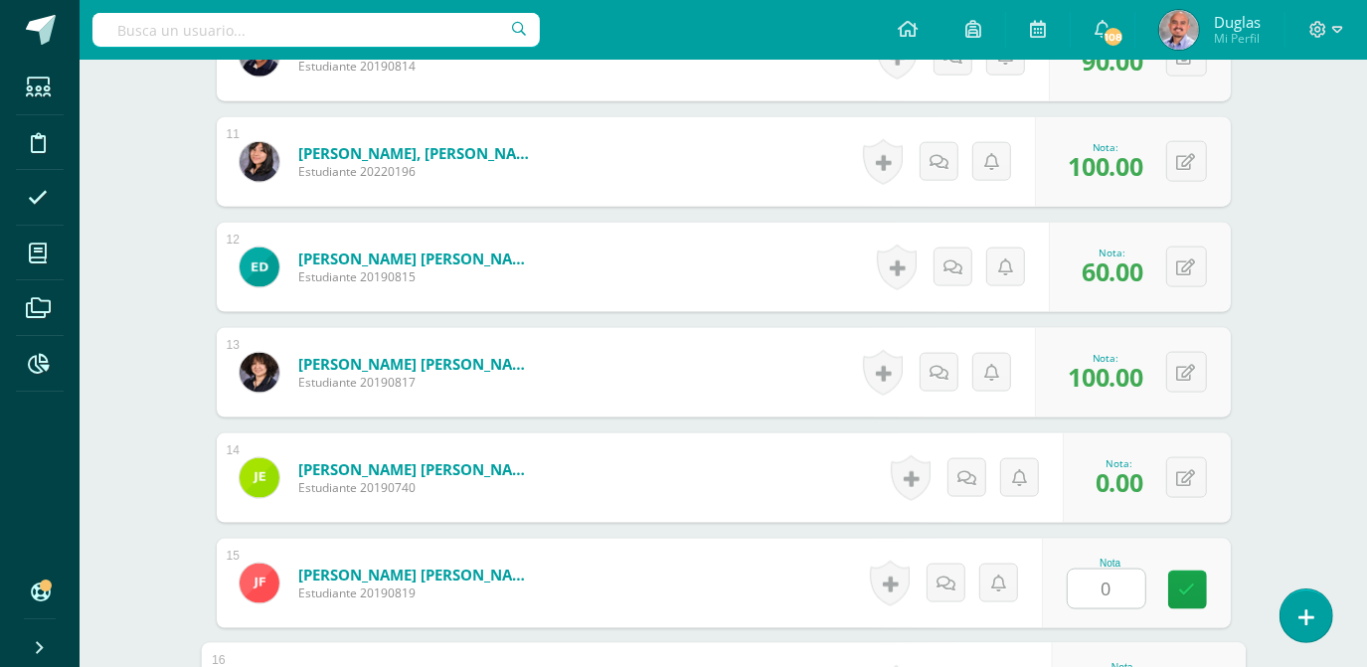
scroll to position [2005, 0]
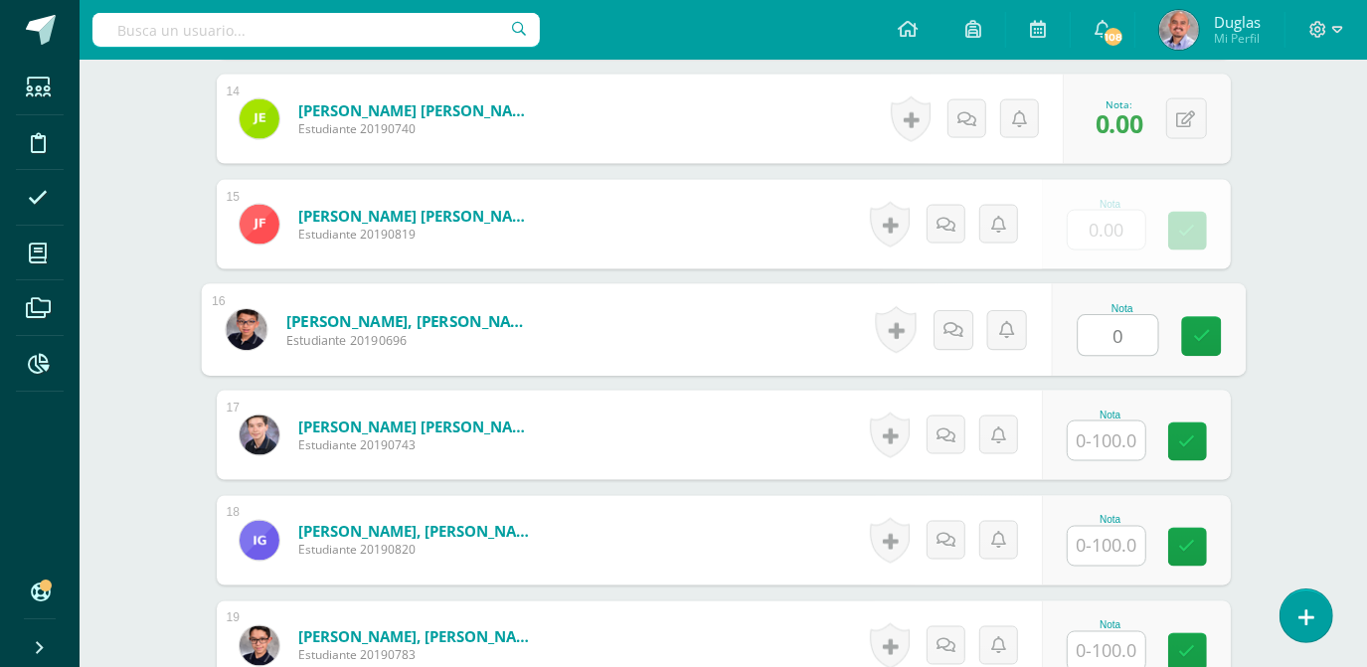
type input "0"
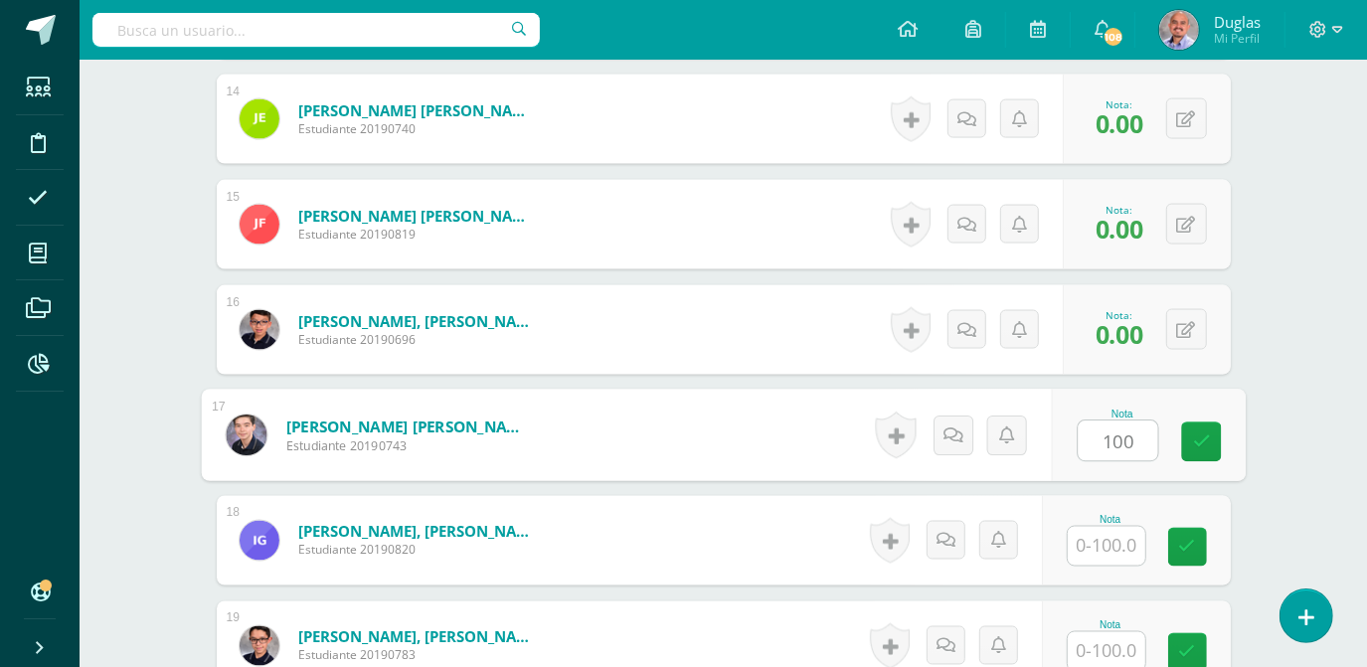
type input "100"
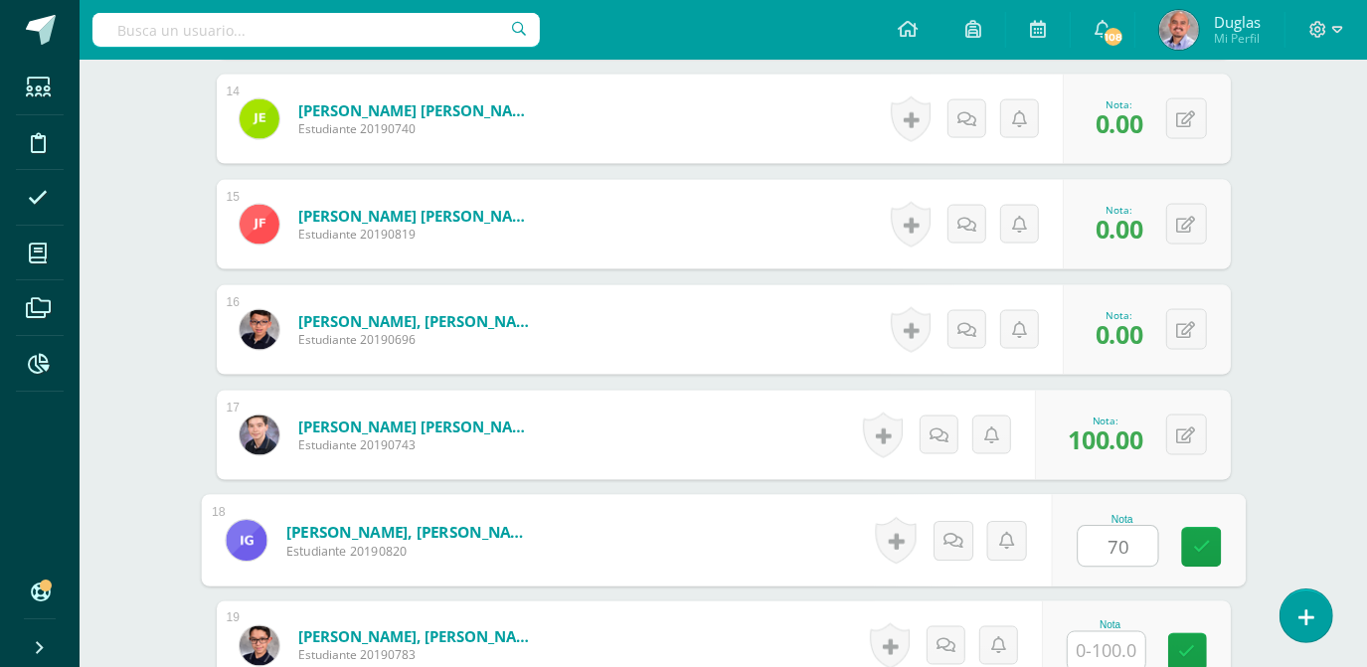
type input "70"
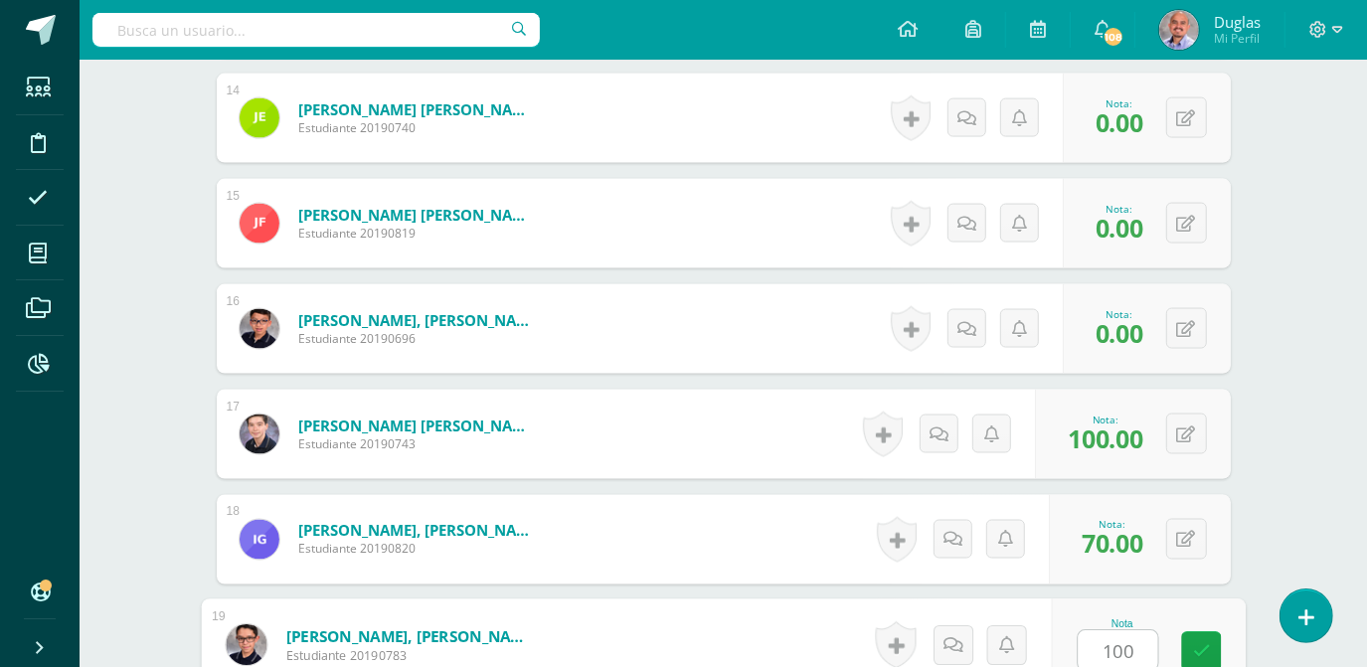
type input "100"
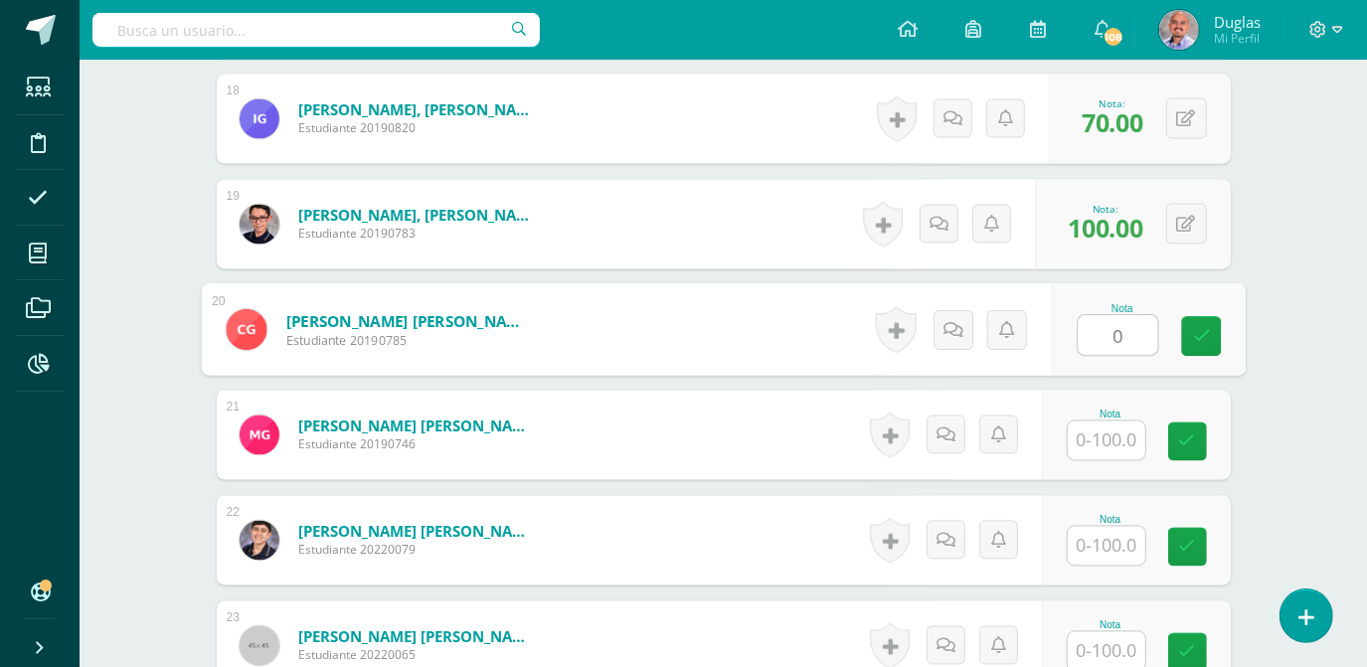
type input "0"
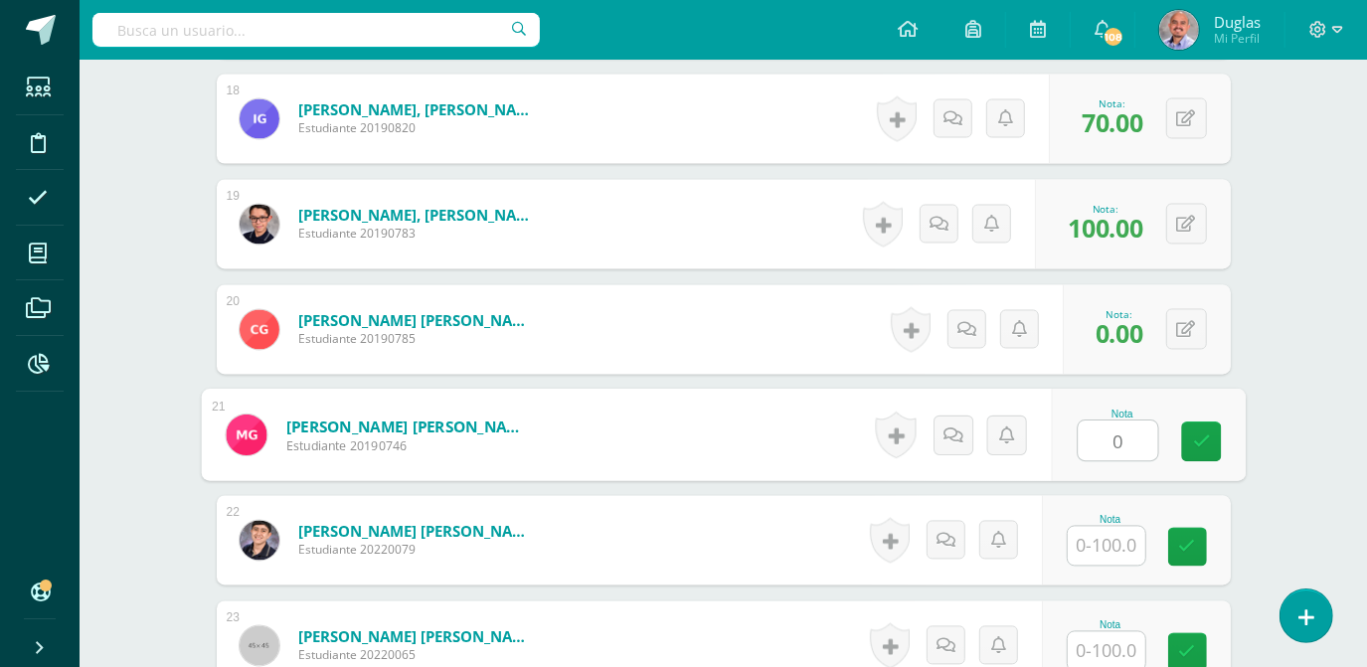
type input "0"
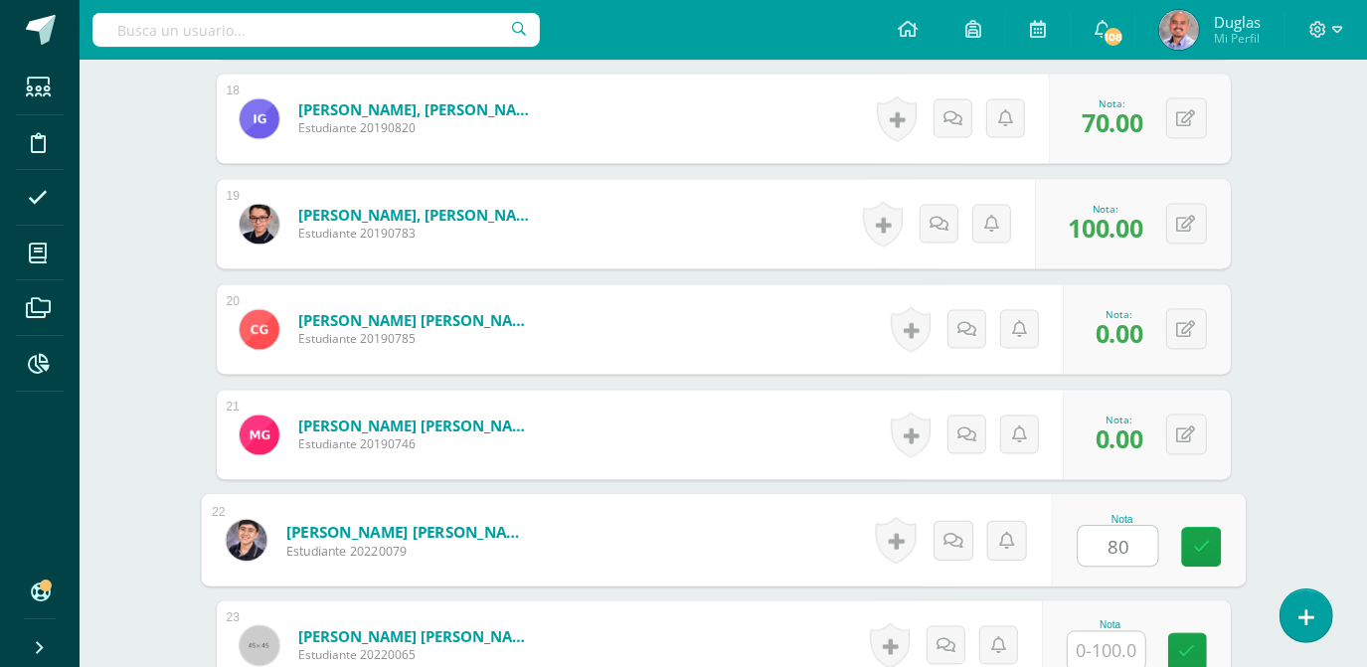
type input "80"
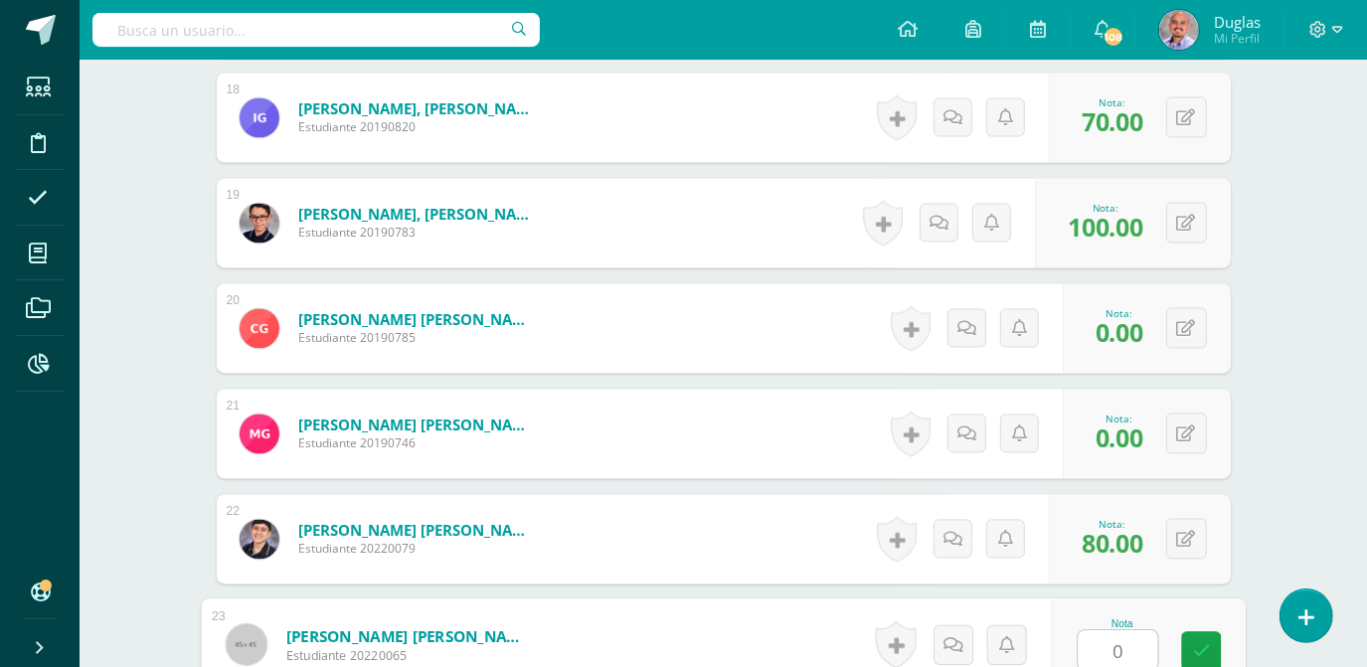
type input "0"
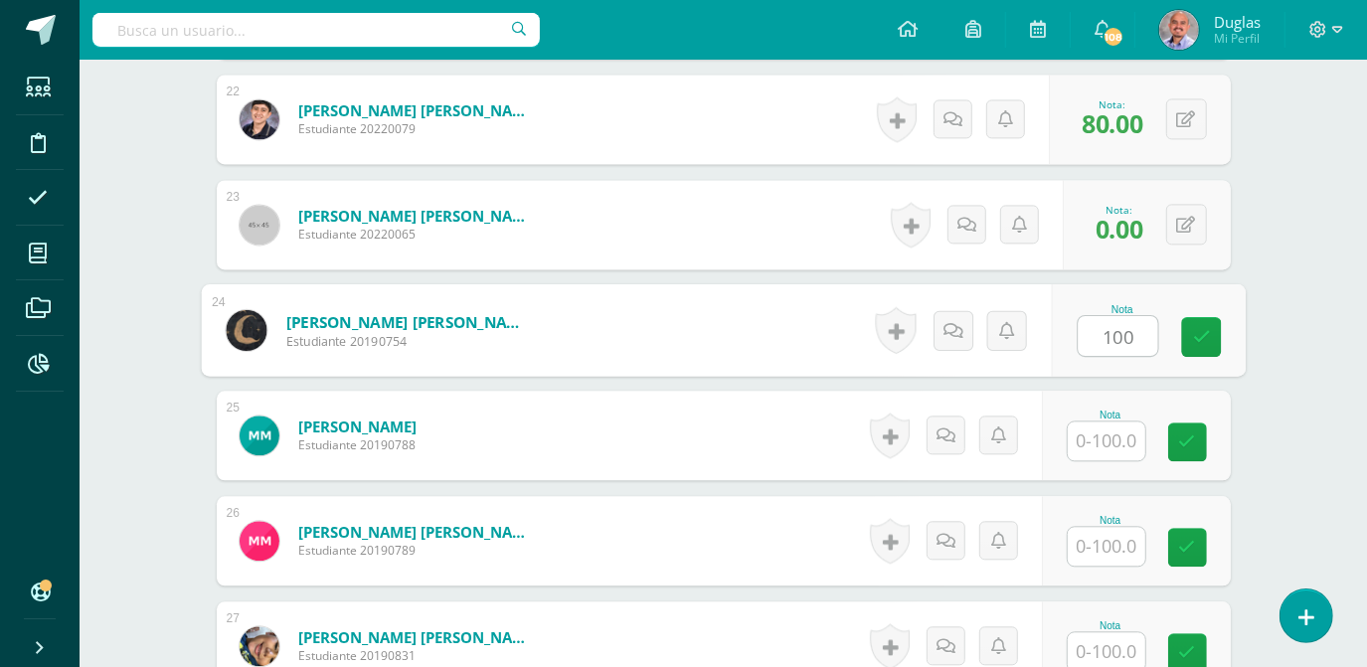
type input "100"
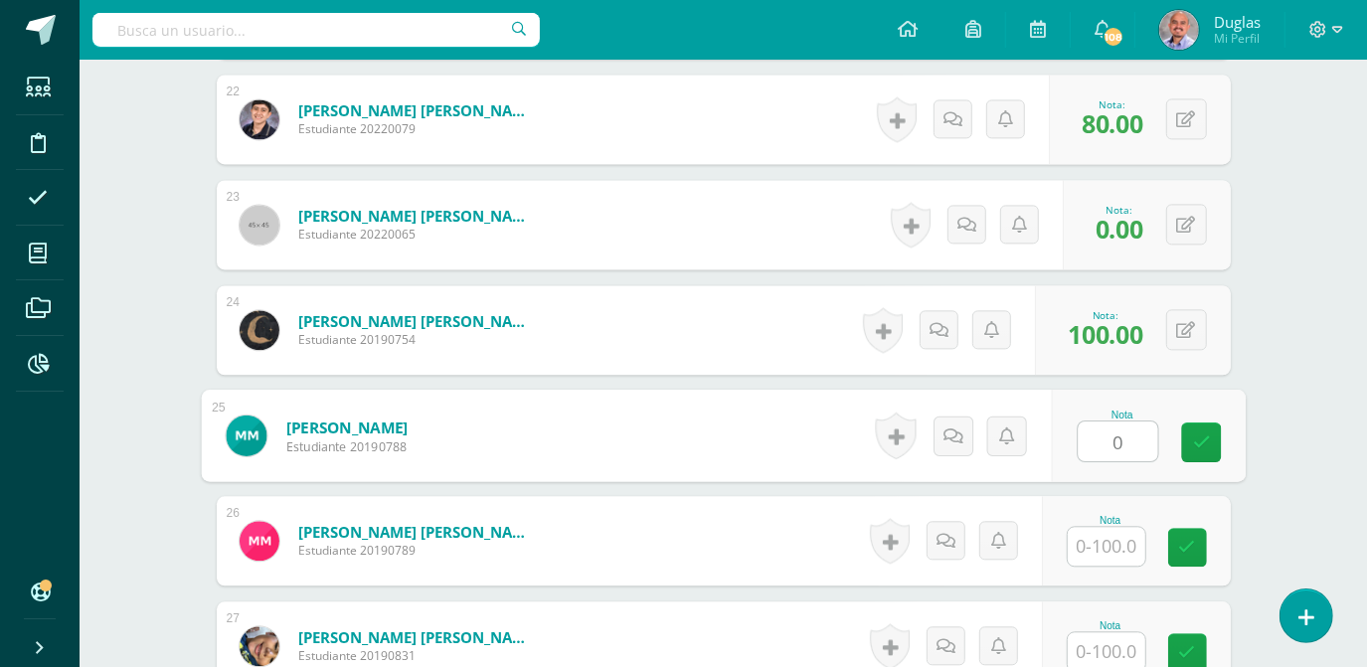
type input "0"
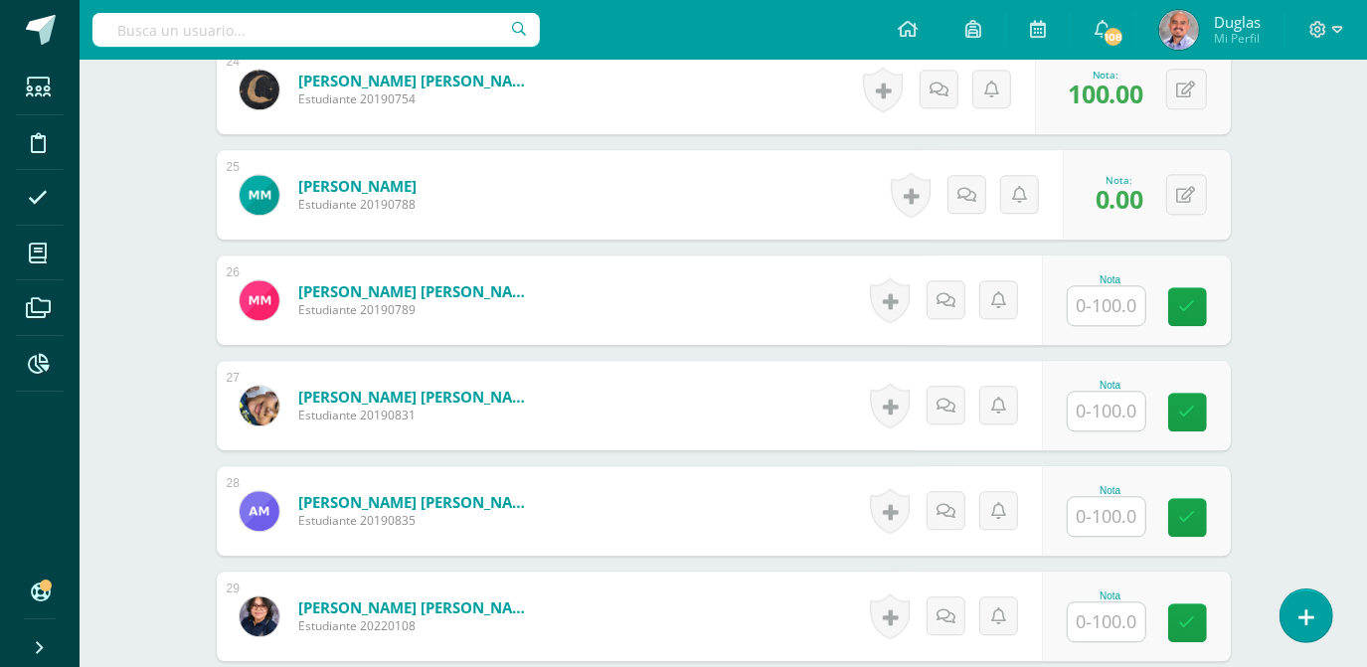
scroll to position [3120, 0]
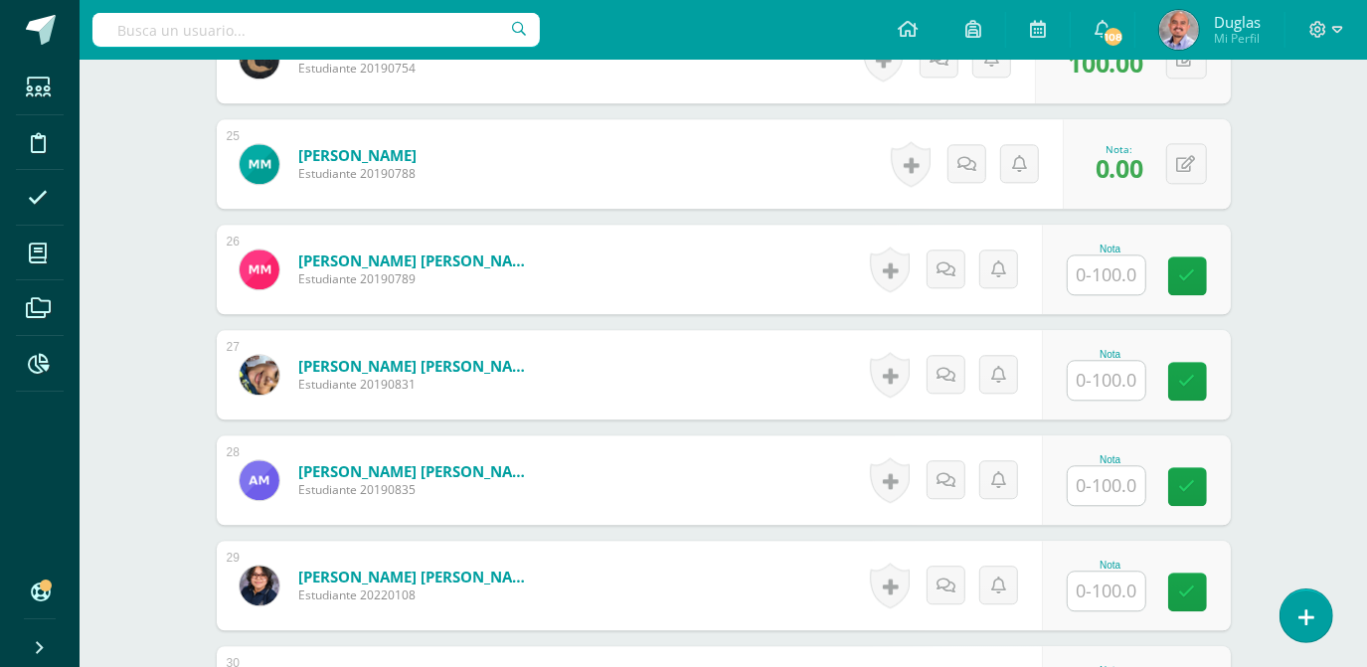
click at [1089, 268] on input "text" at bounding box center [1107, 274] width 78 height 39
type input "0"
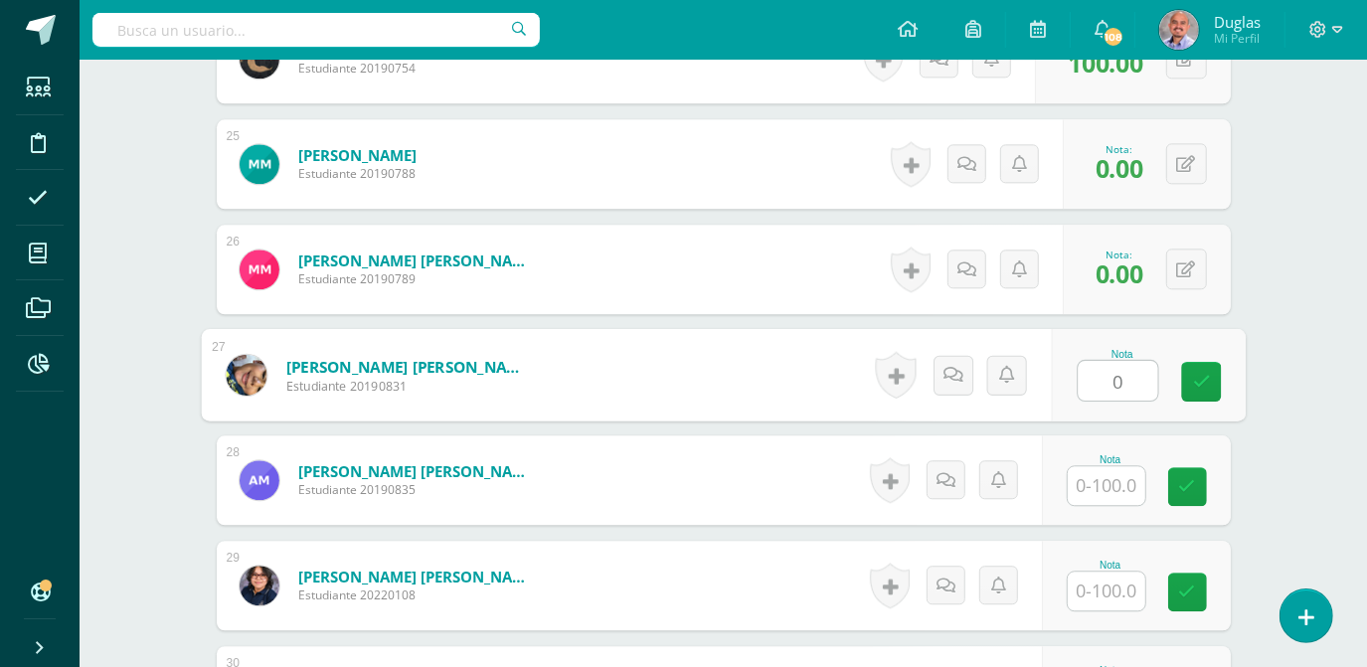
type input "0"
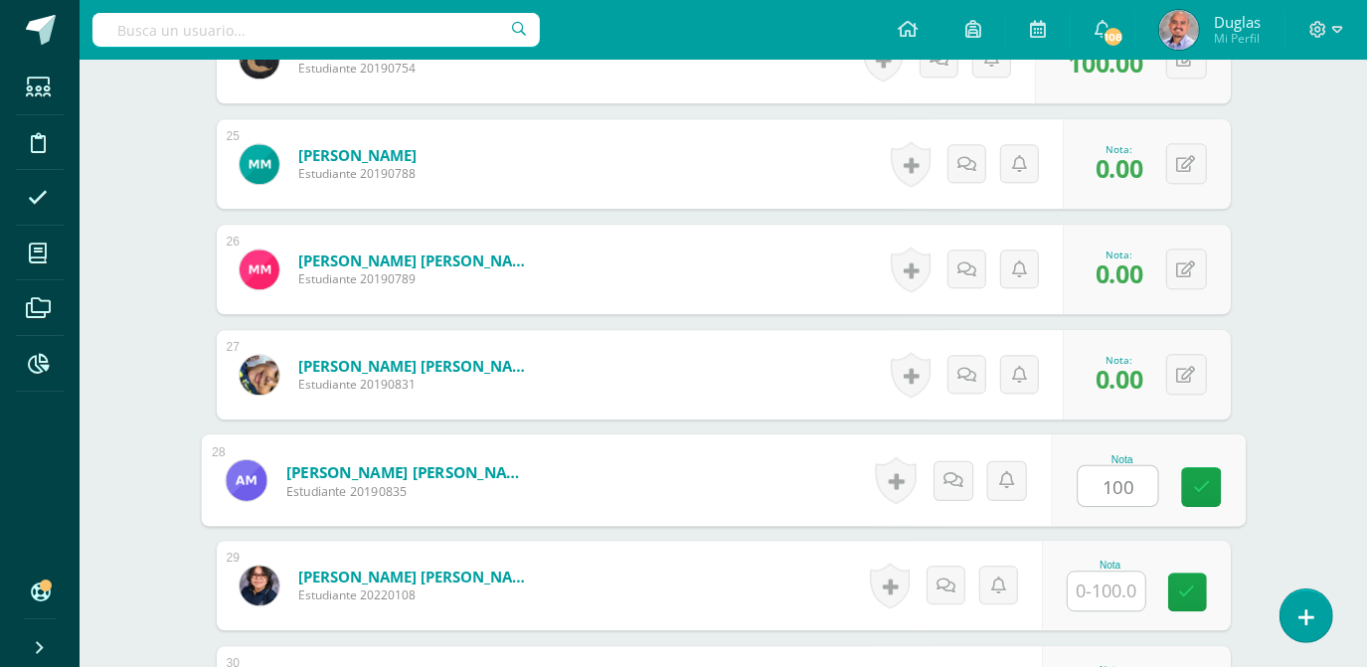
type input "100"
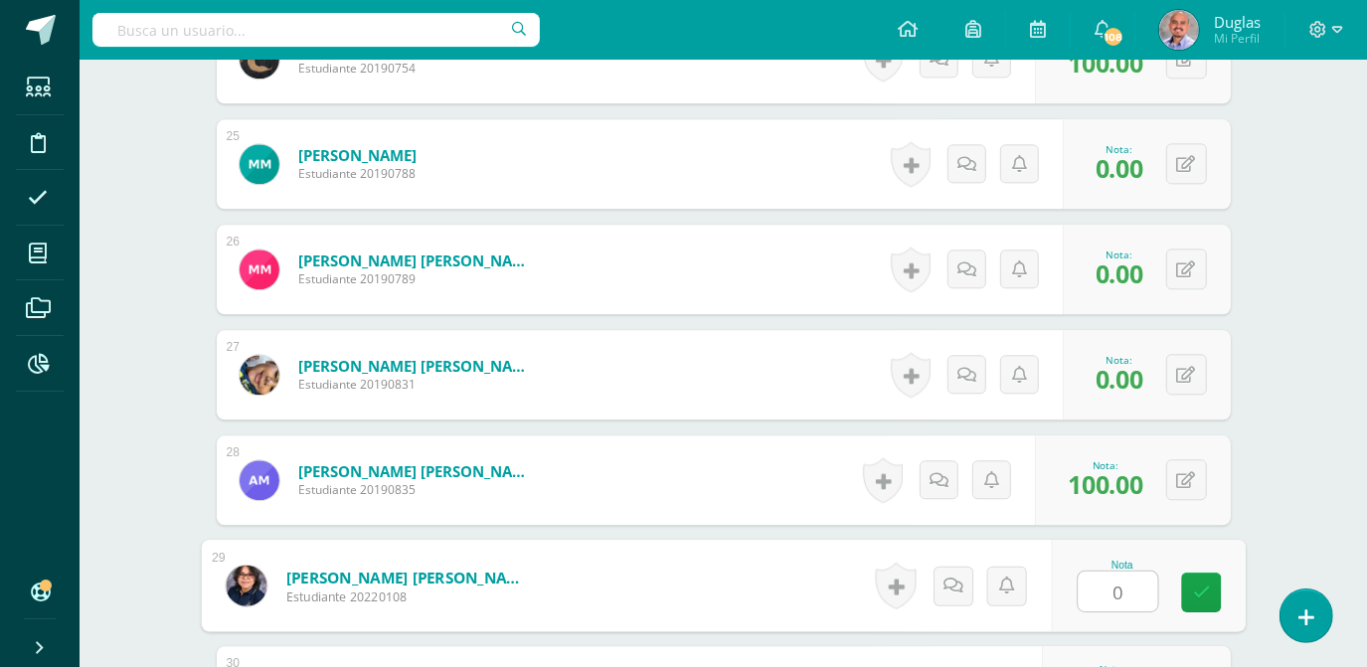
type input "0"
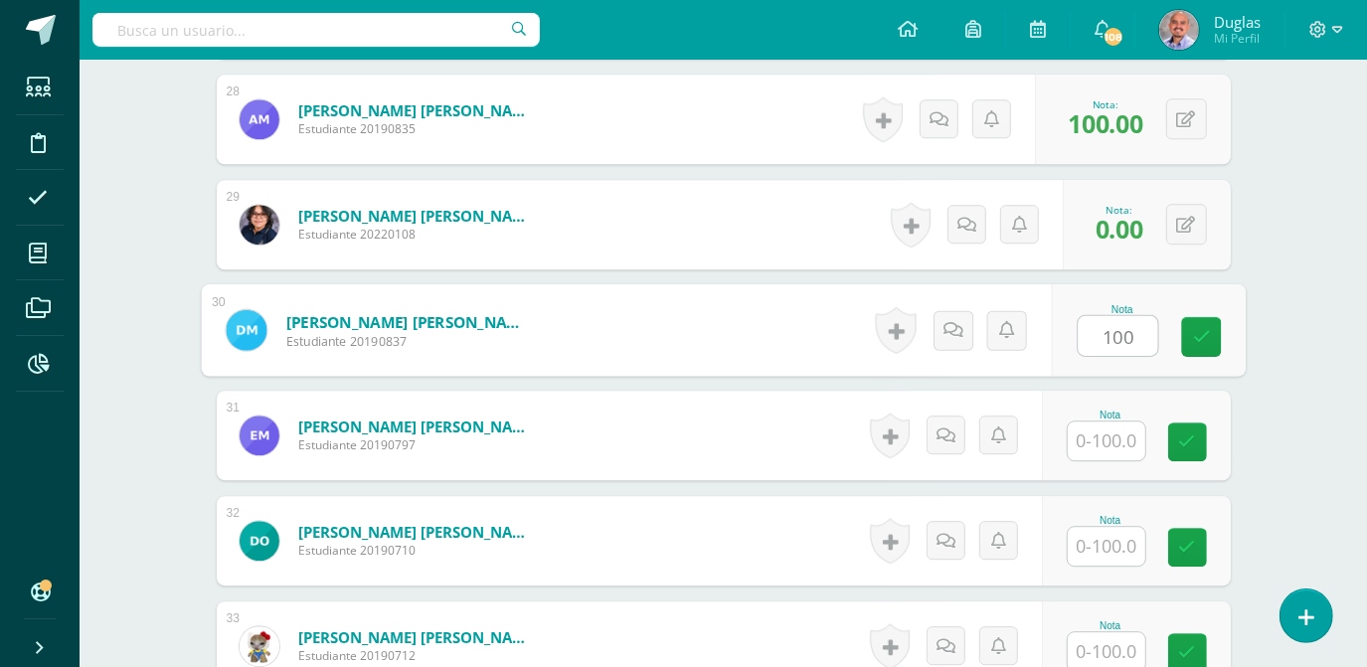
type input "100"
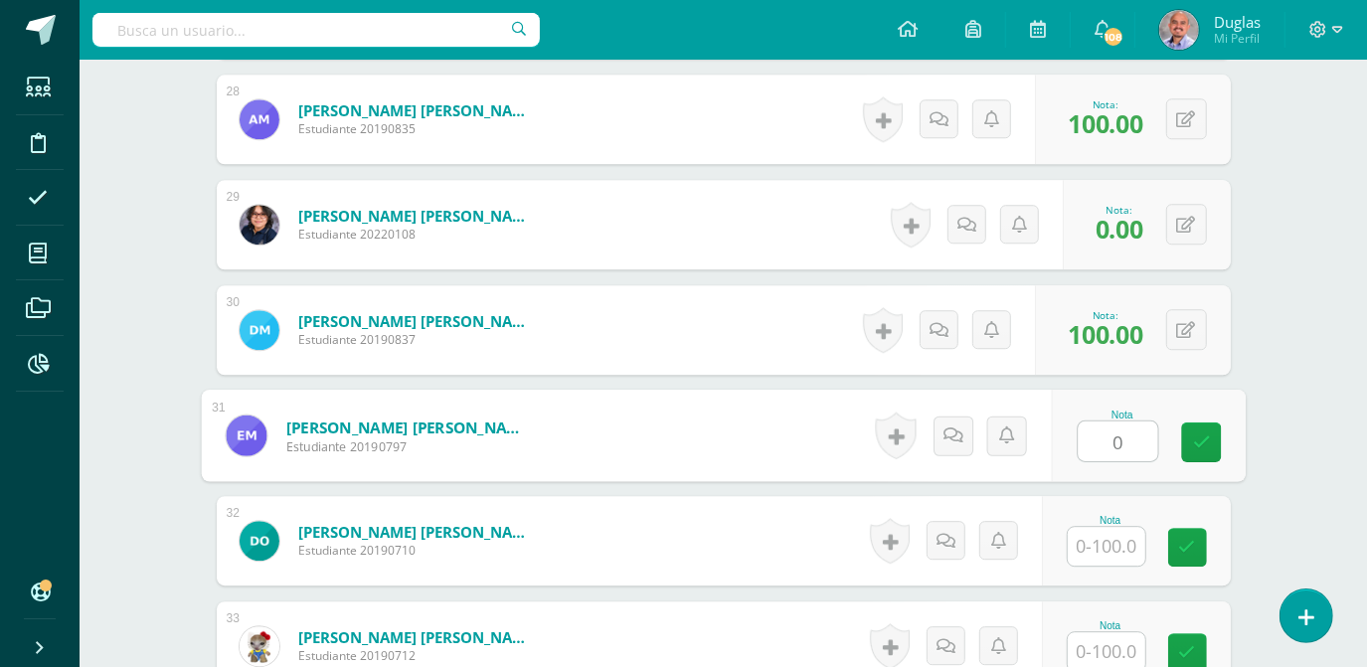
type input "0"
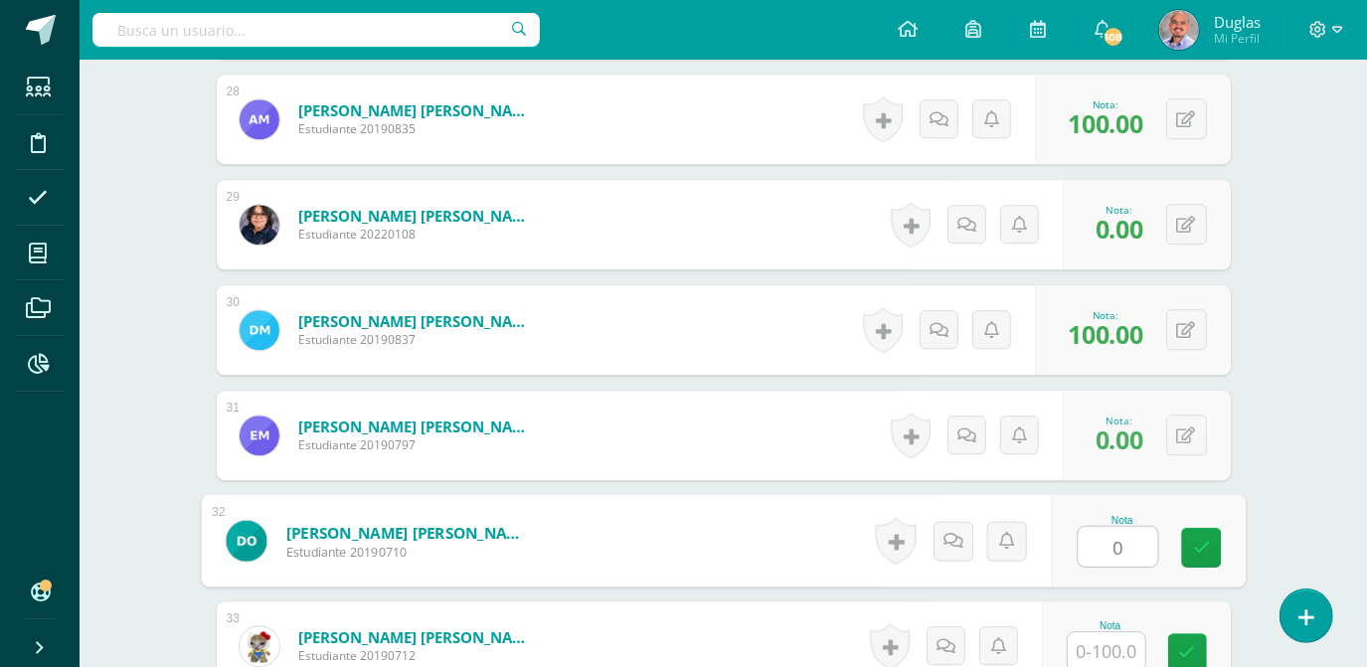
type input "0"
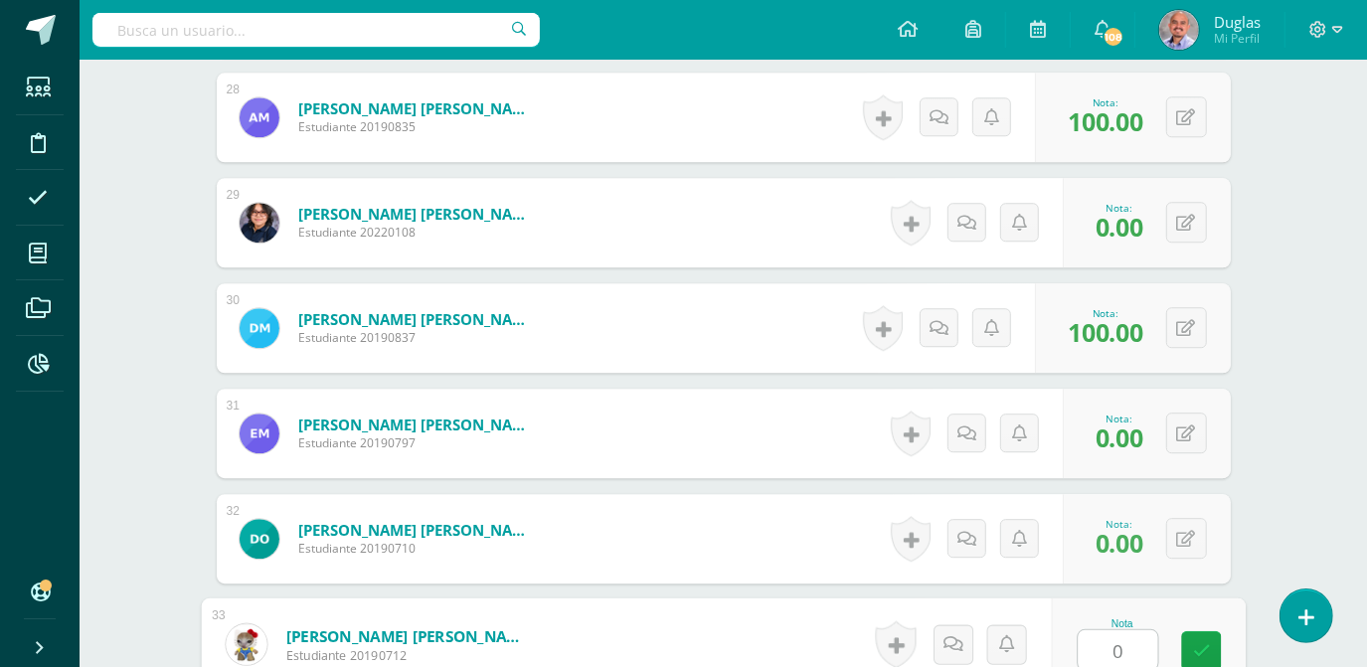
type input "0"
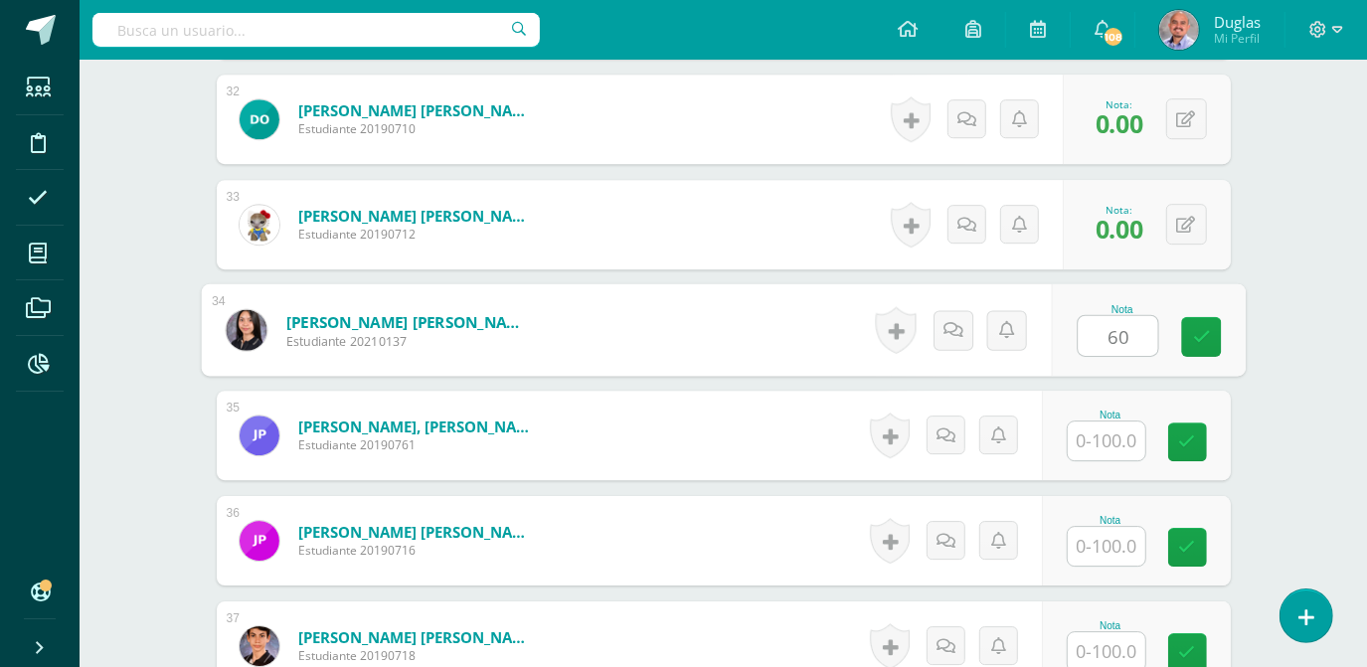
type input "60"
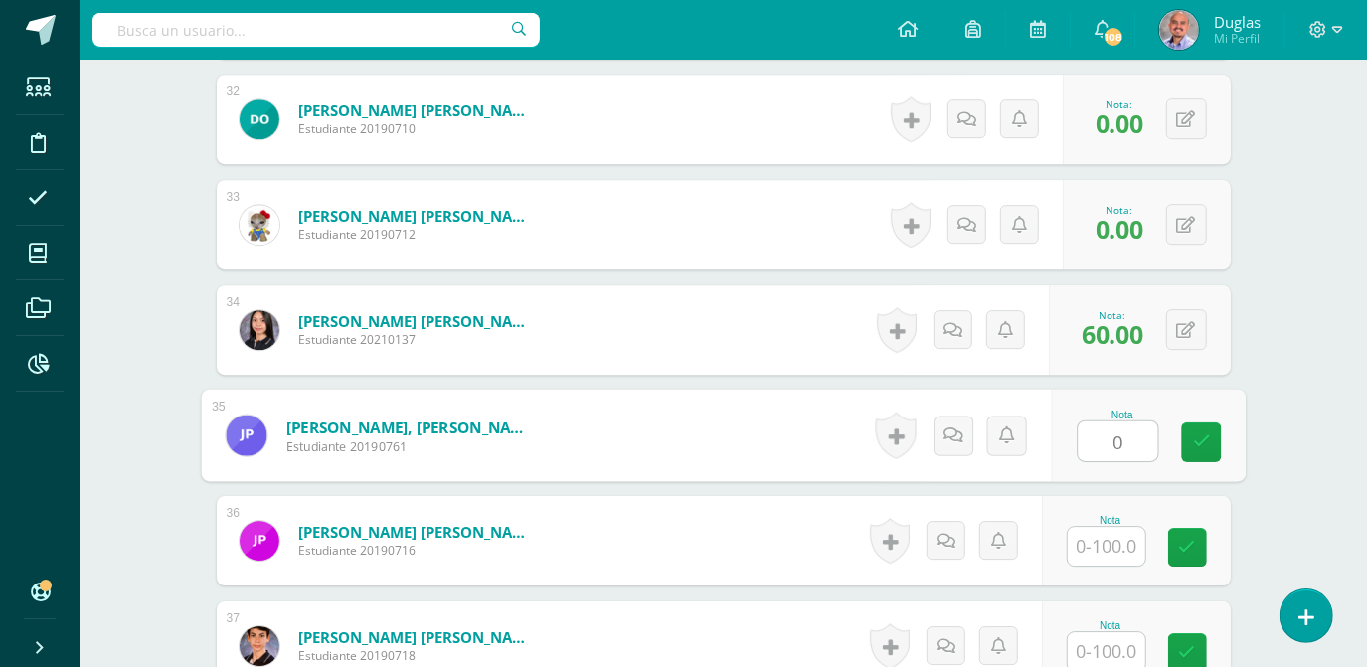
type input "0"
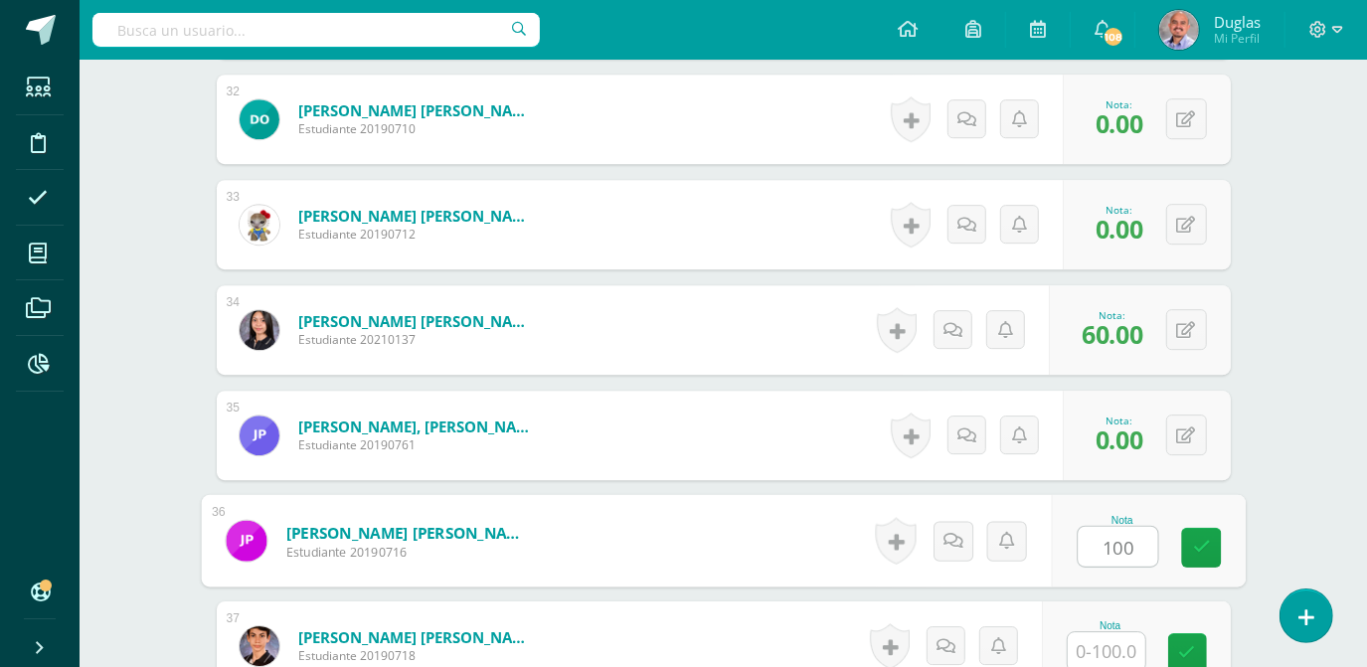
type input "100"
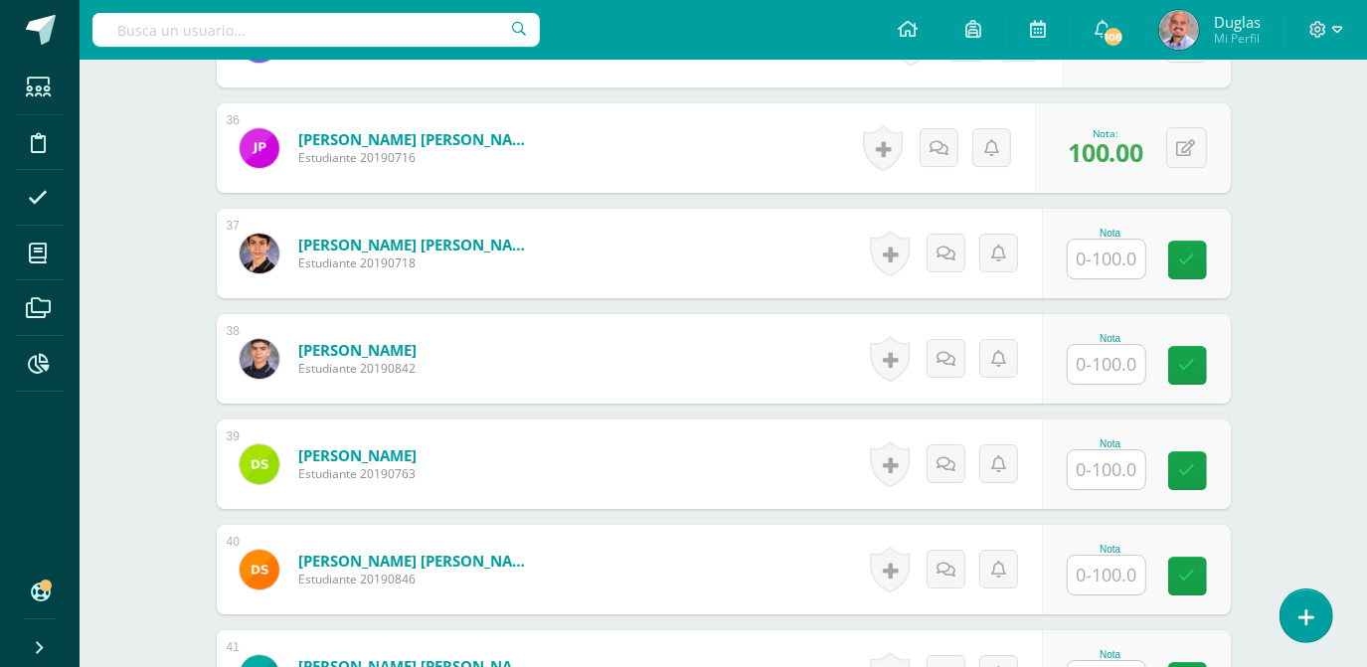
scroll to position [4355, 0]
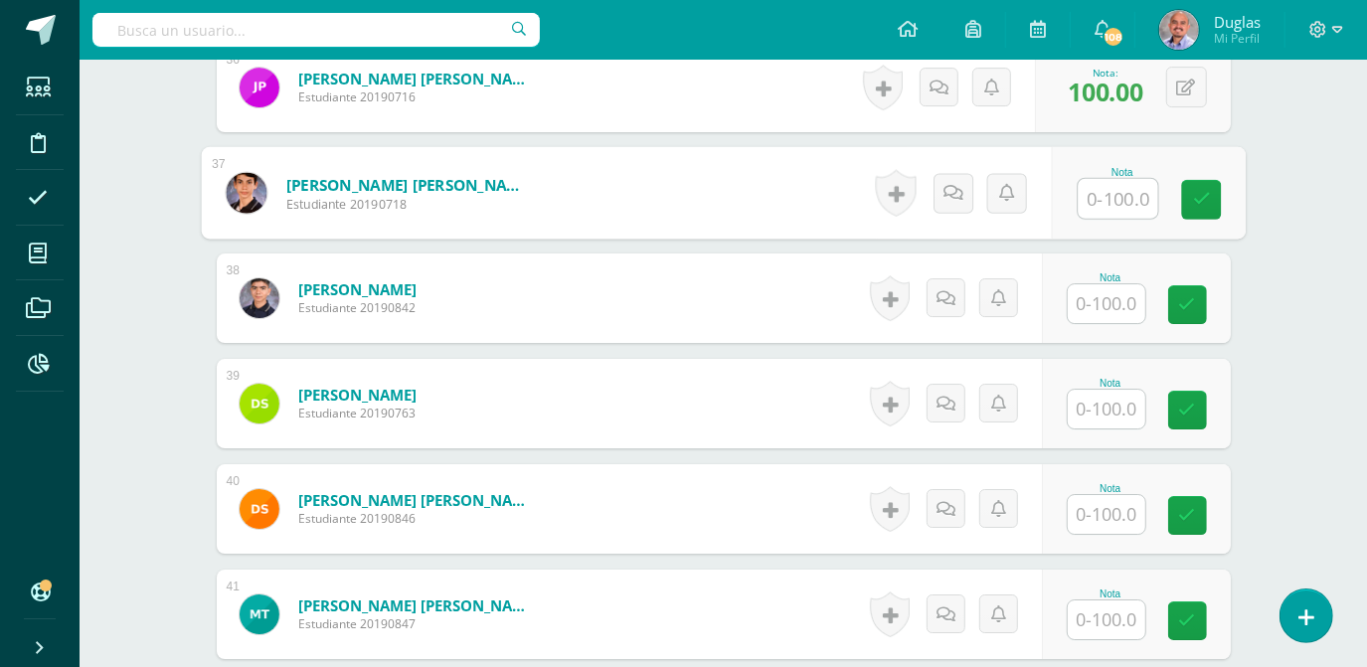
click at [1112, 211] on input "text" at bounding box center [1118, 199] width 80 height 40
type input "95"
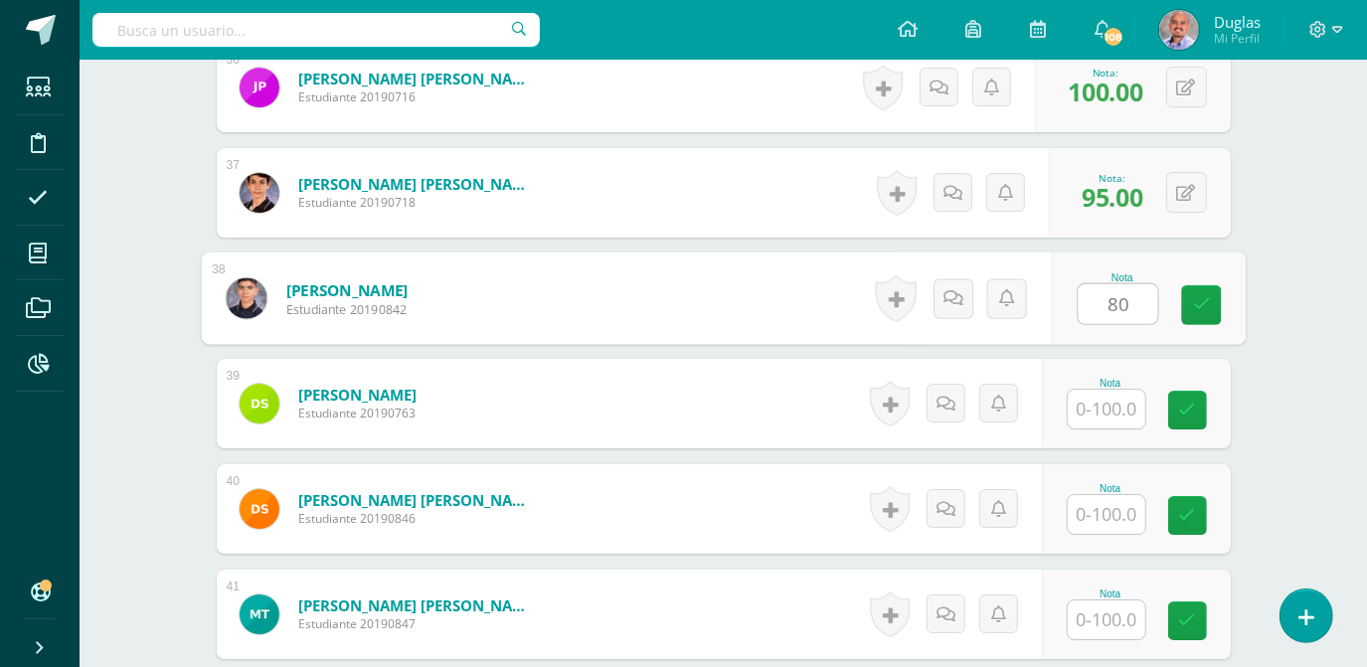
type input "80"
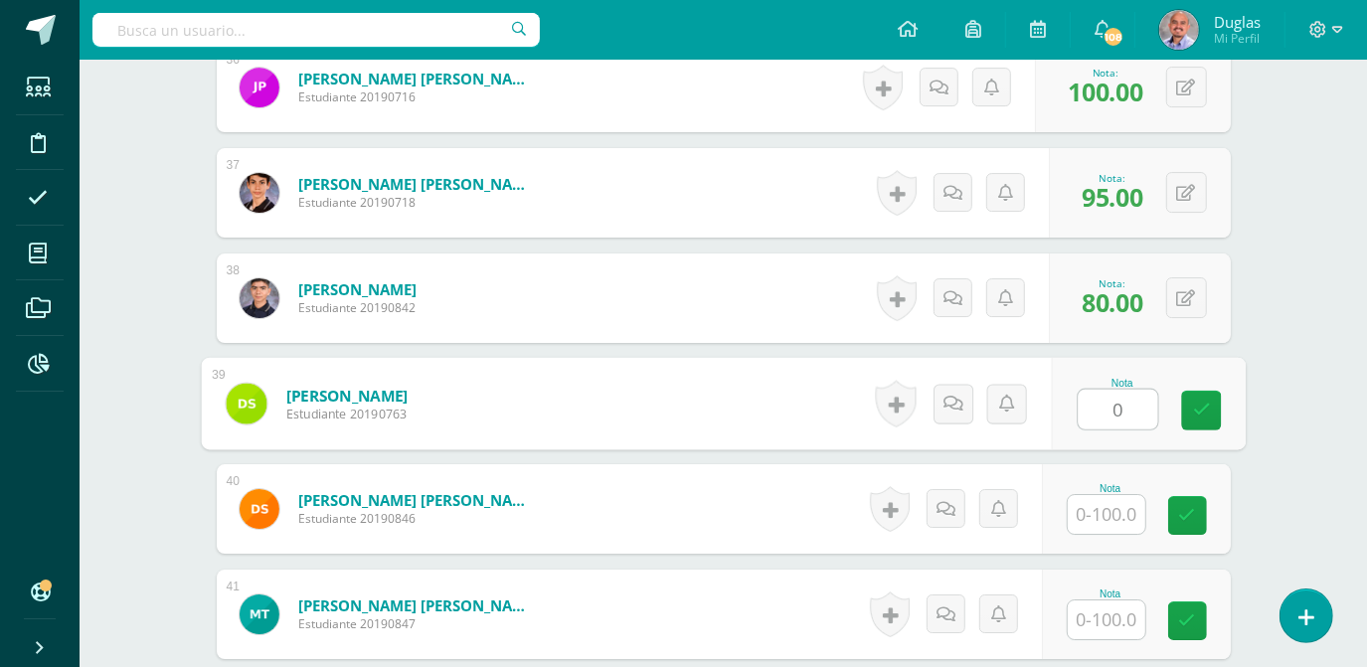
type input "0"
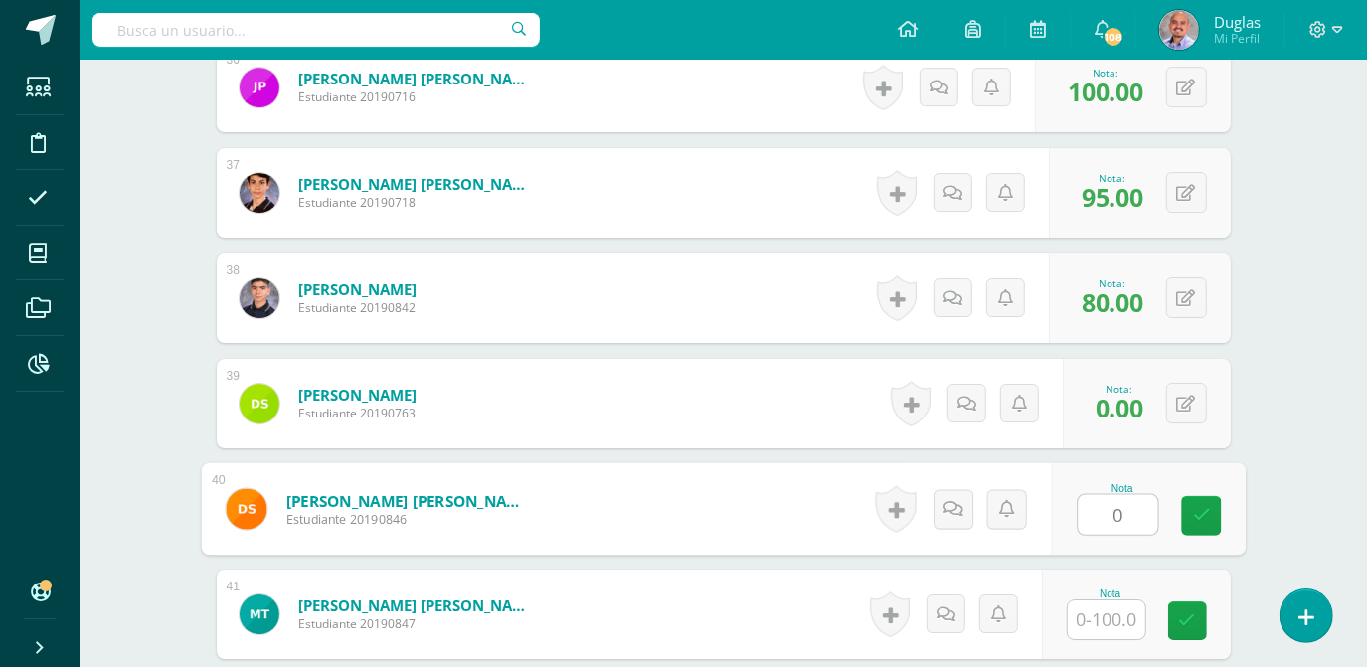
type input "0"
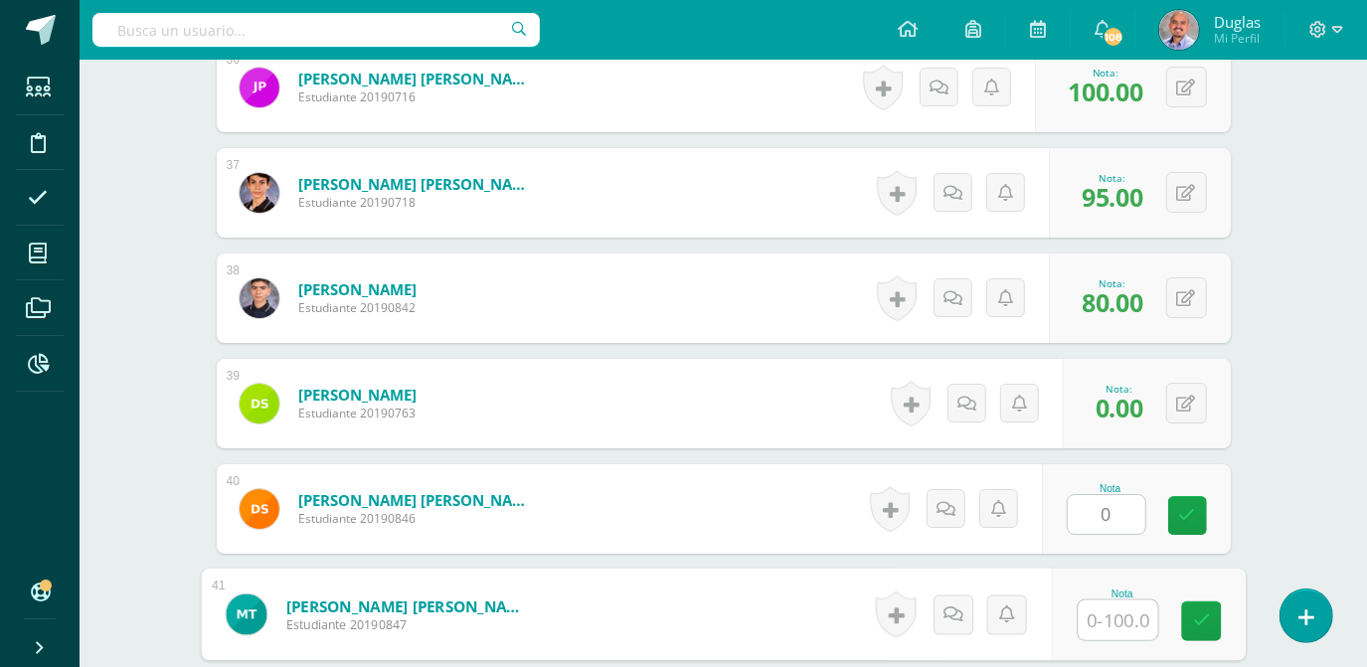
type input "0"
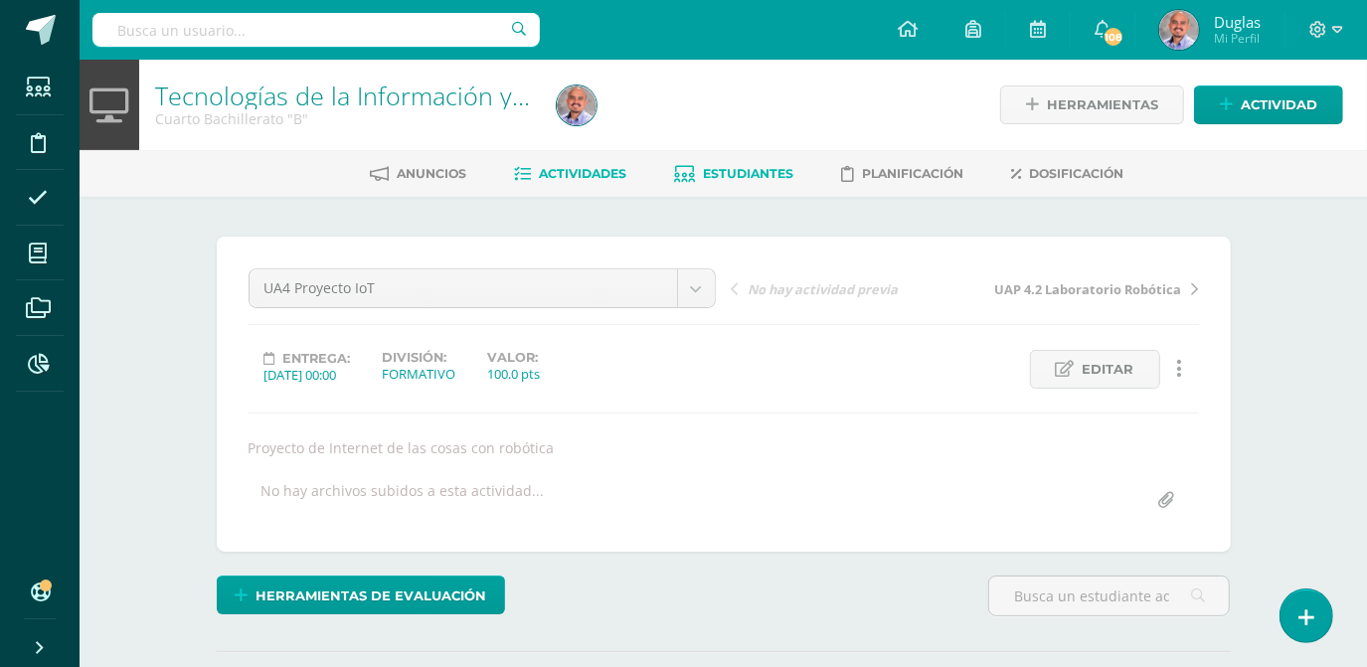
click at [745, 177] on span "Estudiantes" at bounding box center [749, 173] width 90 height 15
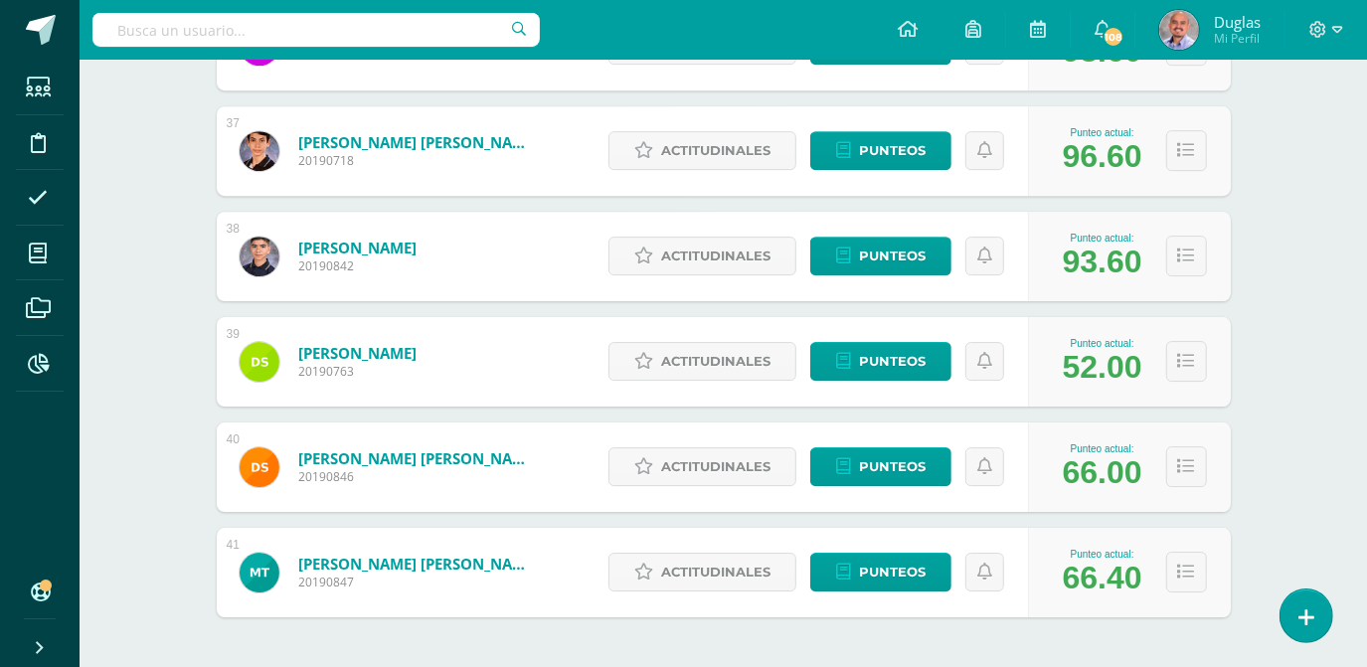
scroll to position [4202, 0]
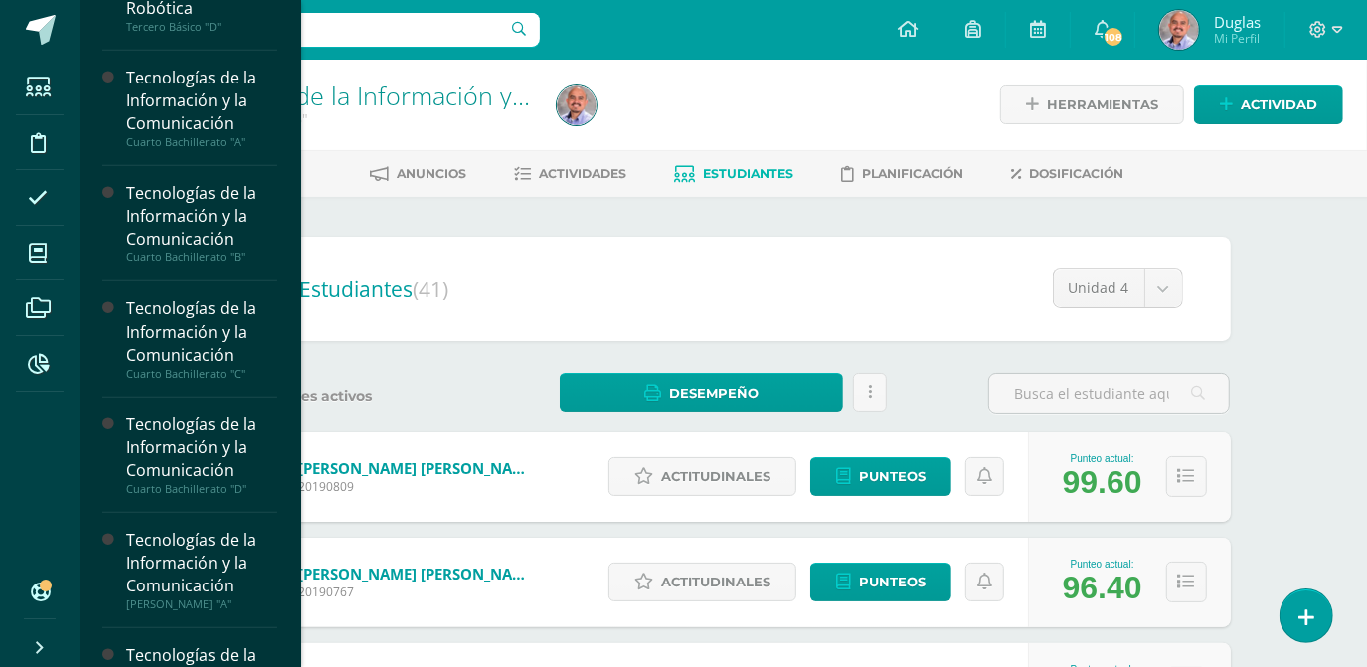
scroll to position [1084, 0]
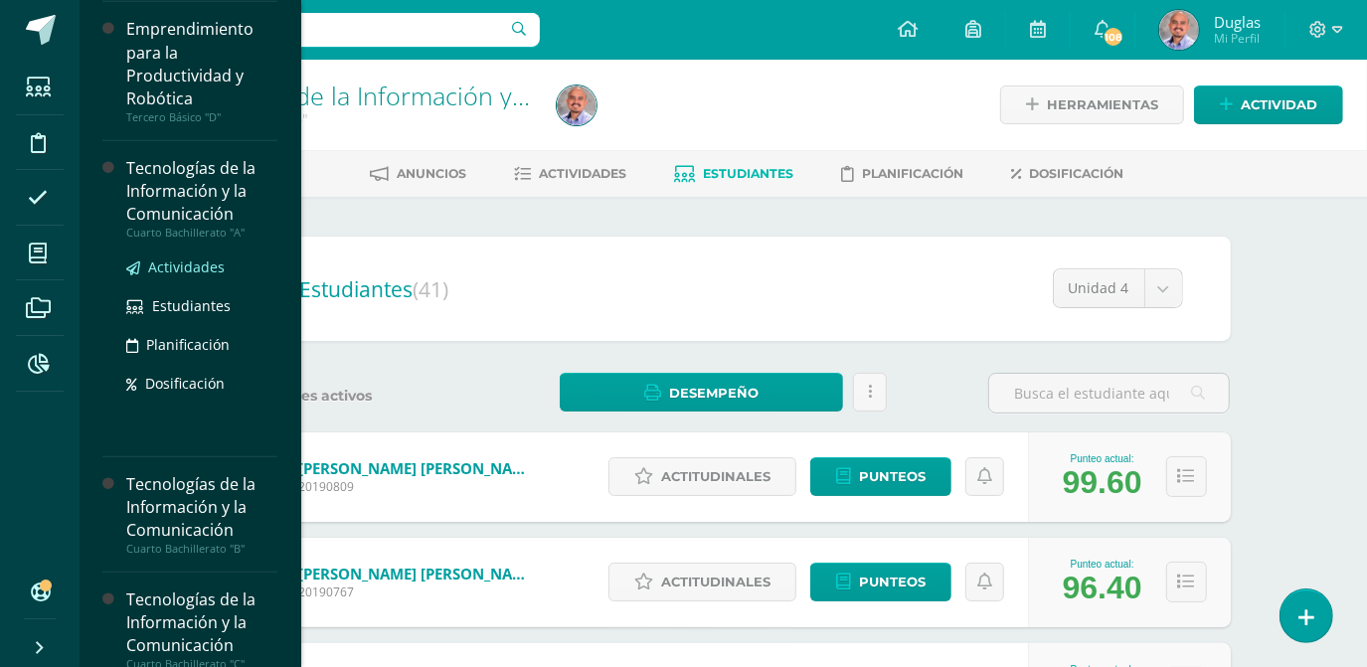
click at [199, 260] on span "Actividades" at bounding box center [186, 266] width 77 height 19
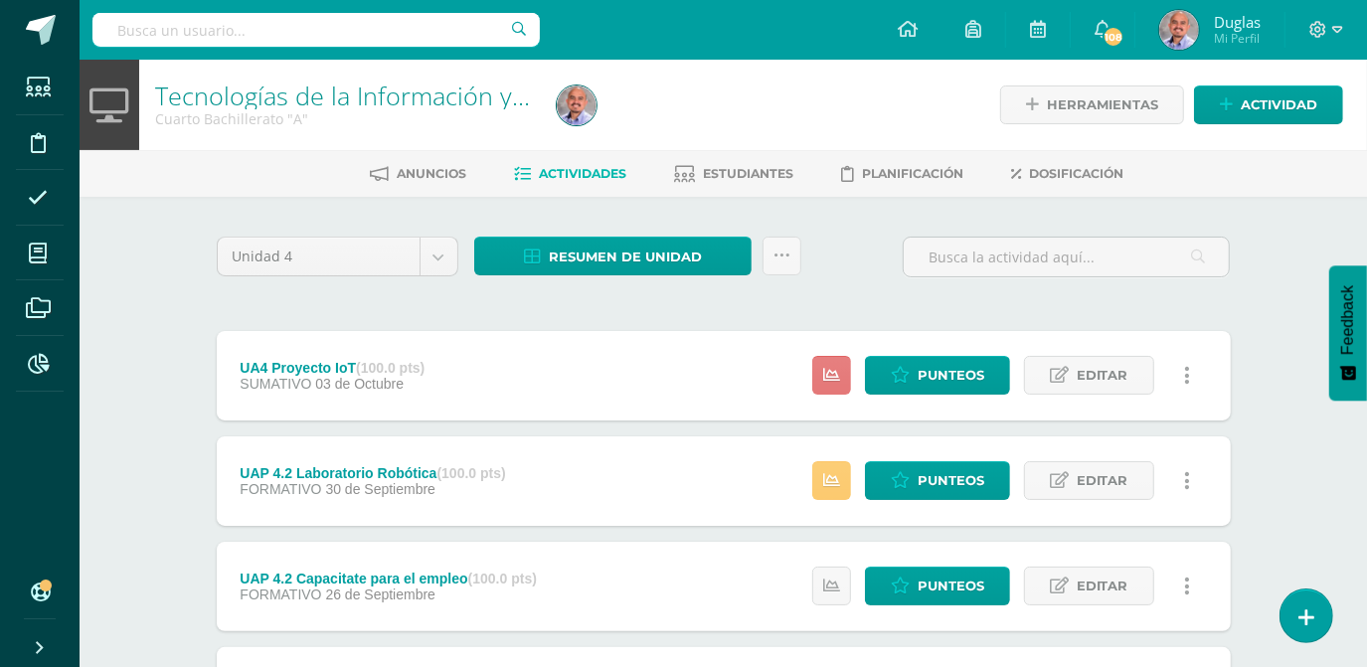
click at [832, 372] on icon at bounding box center [831, 375] width 17 height 17
click at [1278, 322] on div "Tecnologías de la Información y la Comunicación Cuarto Bachillerato "A" Herrami…" at bounding box center [723, 517] width 1287 height 915
click at [840, 382] on icon at bounding box center [831, 375] width 17 height 17
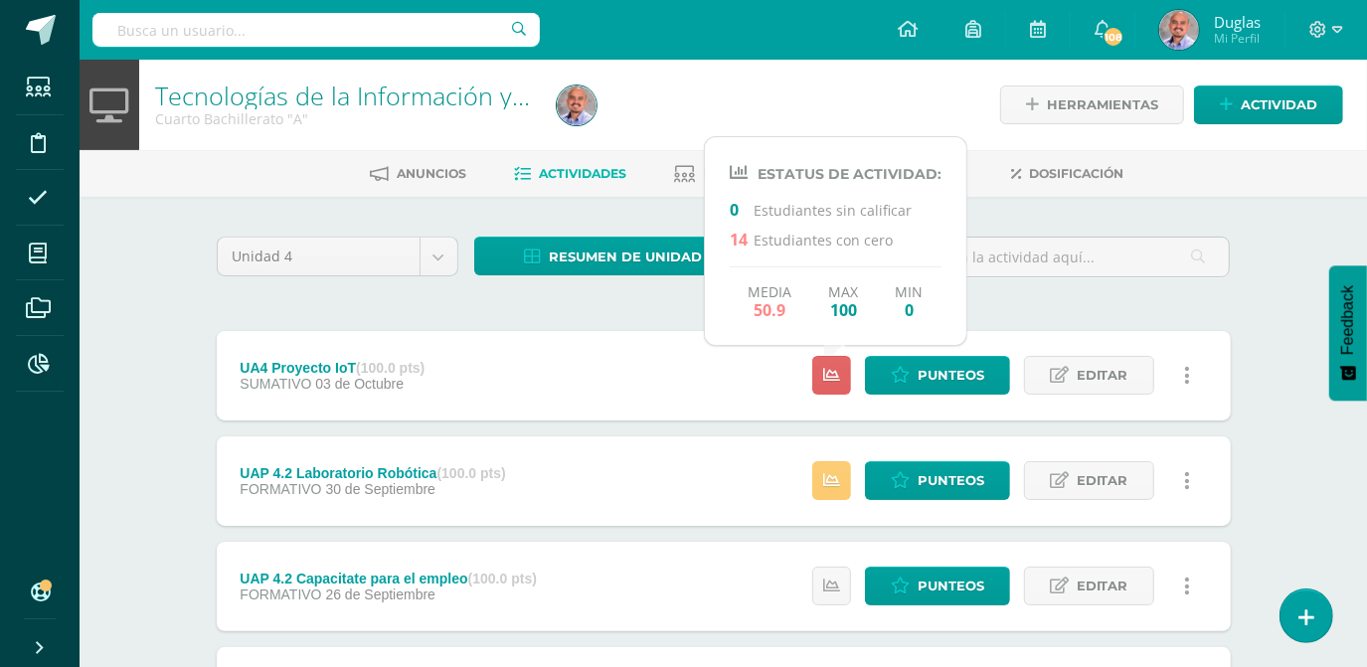
click at [1282, 277] on div "Tecnologías de la Información y la Comunicación Cuarto Bachillerato "A" Herrami…" at bounding box center [723, 517] width 1287 height 915
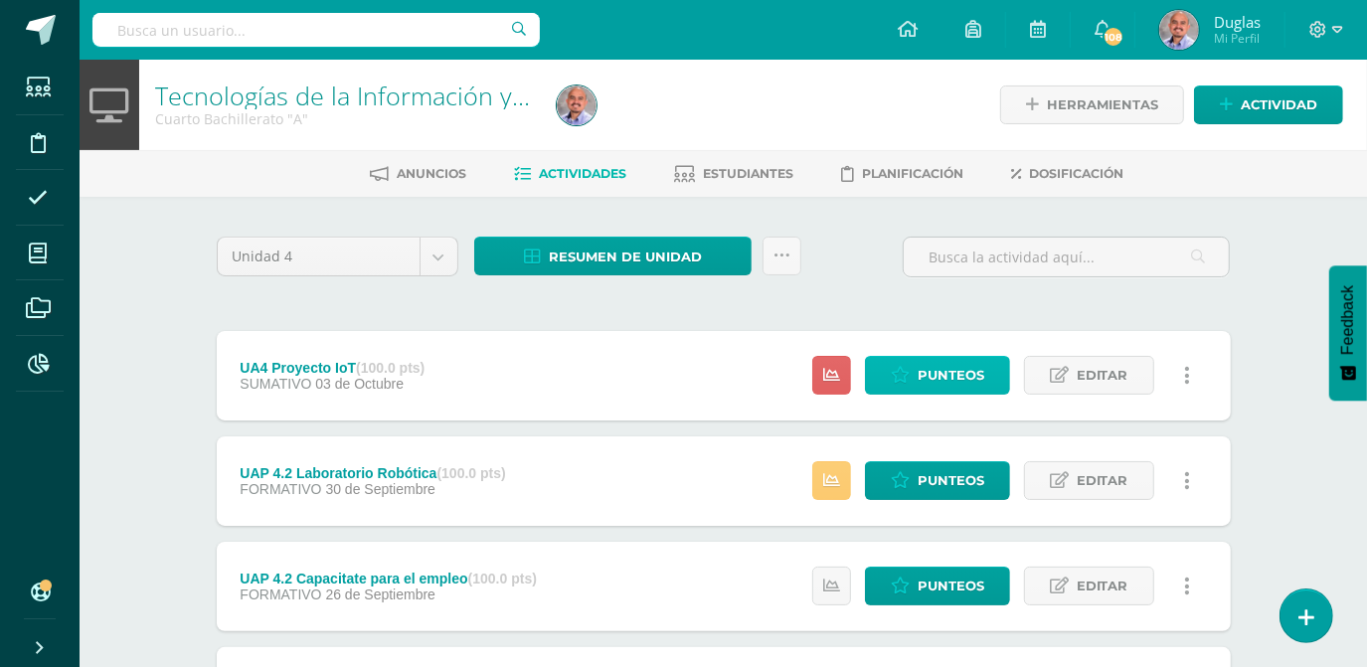
click at [963, 374] on span "Punteos" at bounding box center [951, 375] width 67 height 37
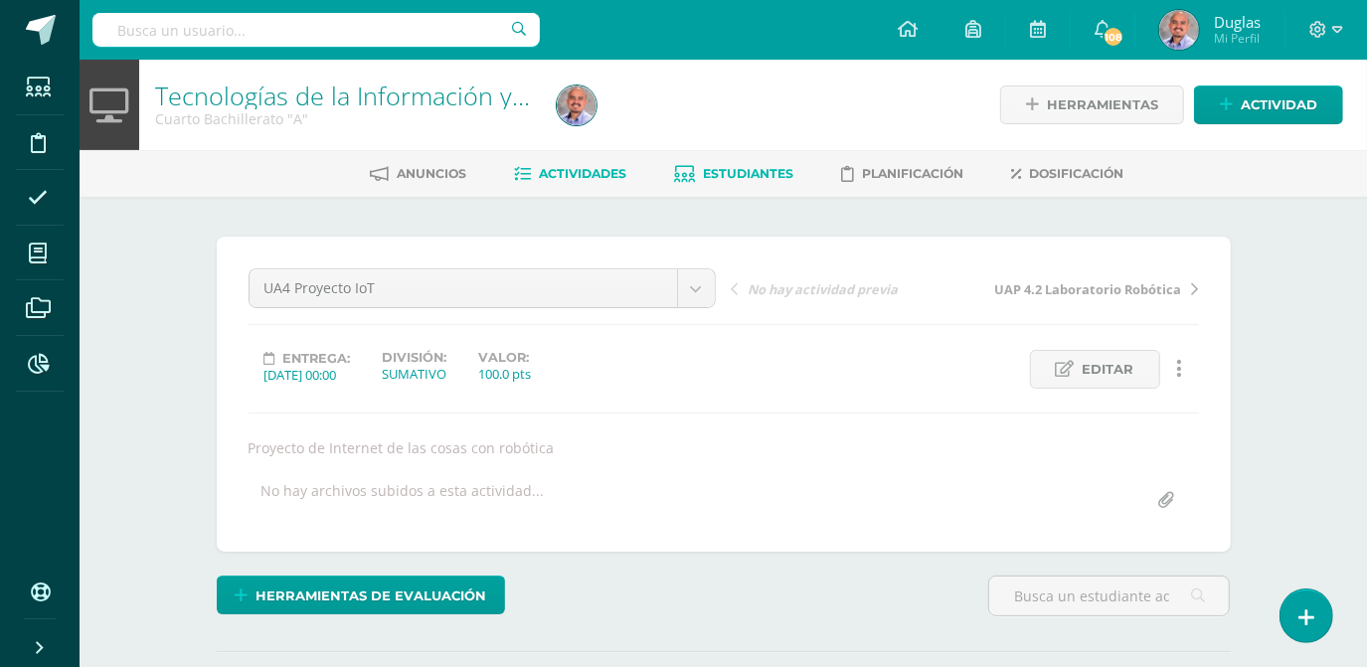
click at [761, 171] on span "Estudiantes" at bounding box center [749, 173] width 90 height 15
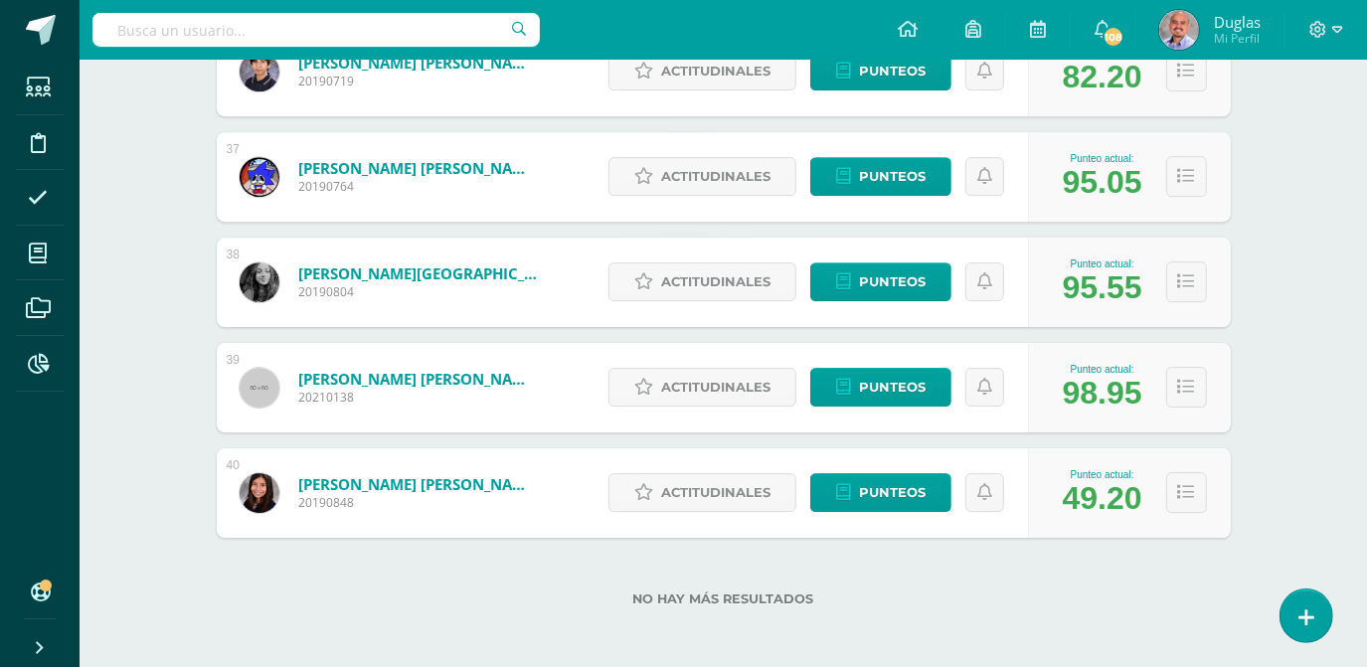
scroll to position [4097, 0]
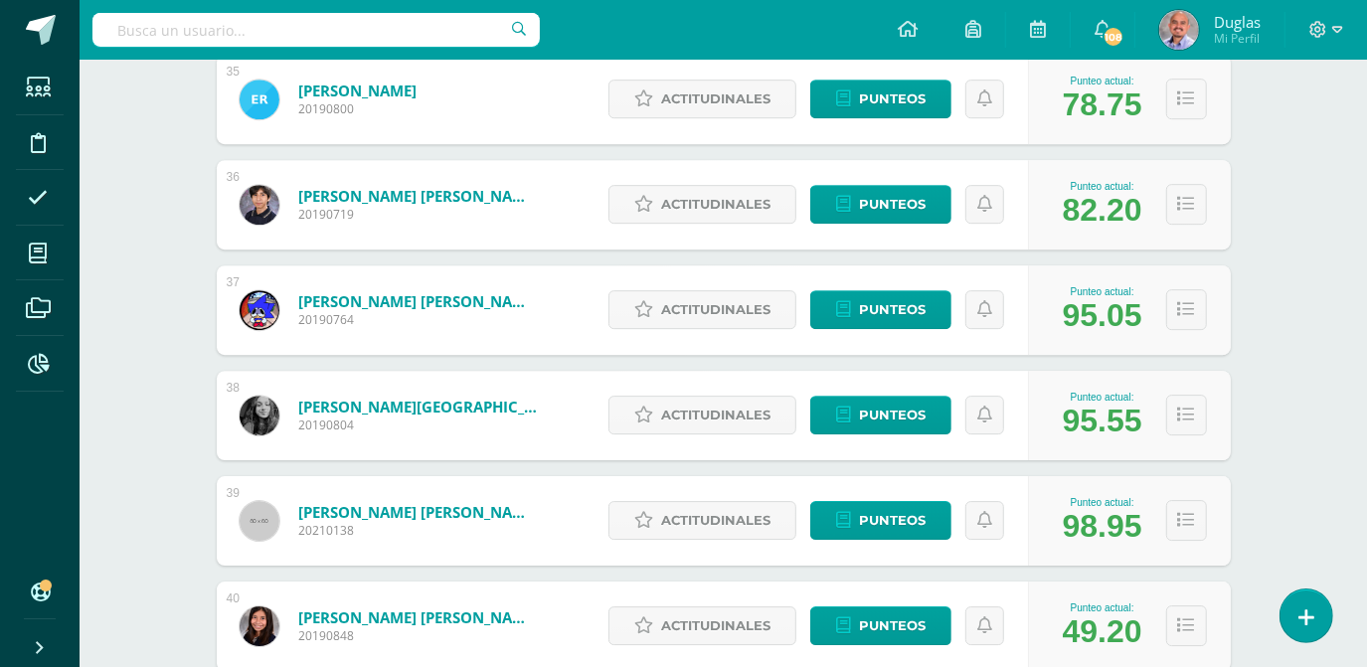
scroll to position [4066, 0]
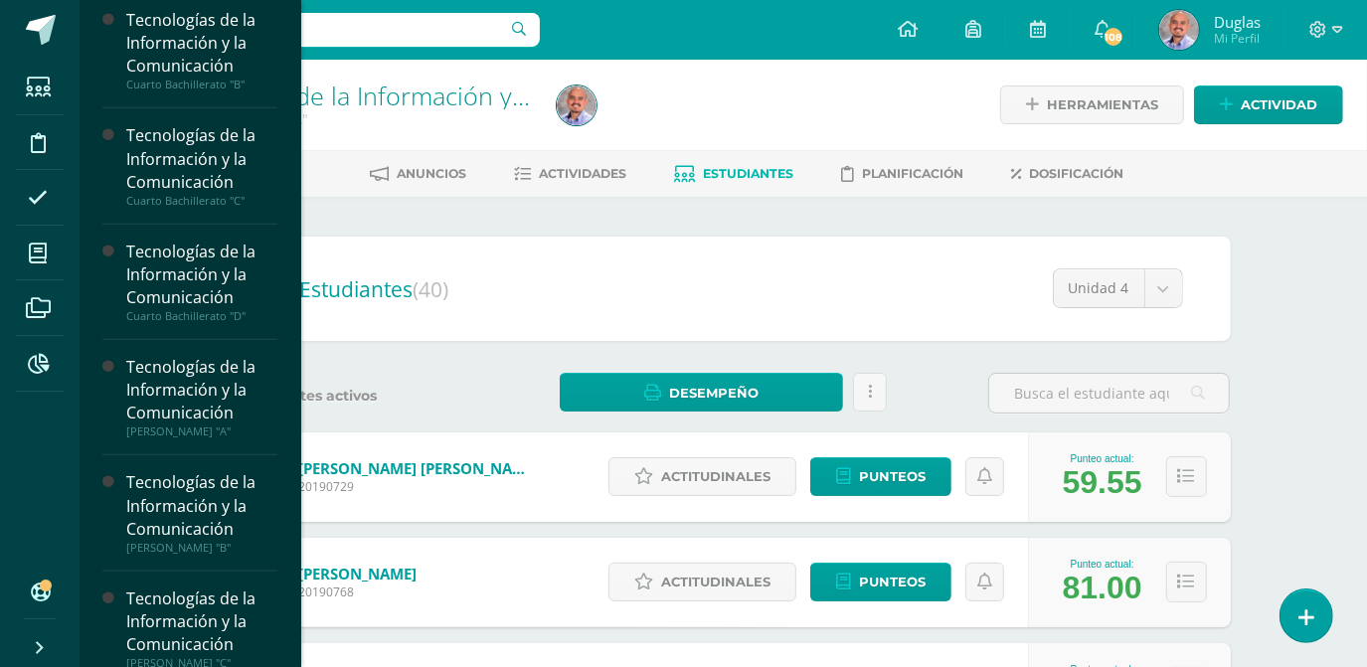
scroll to position [1265, 0]
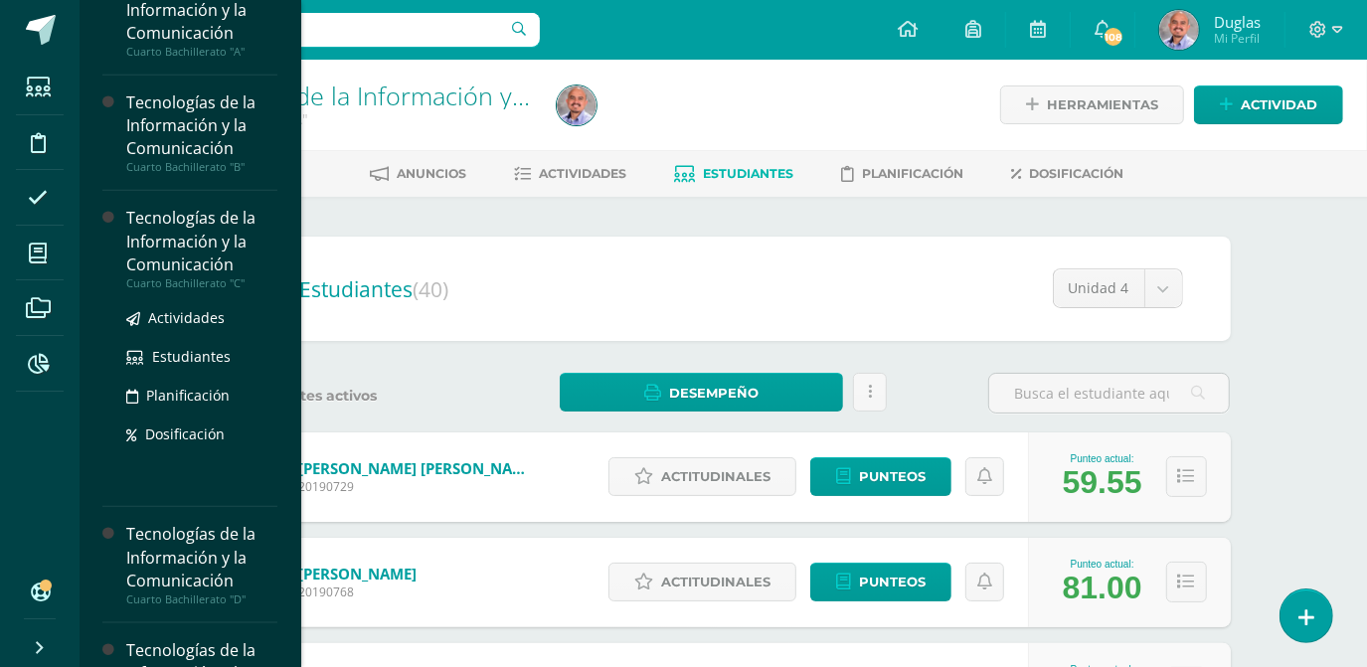
click at [180, 249] on div "Tecnologías de la Información y la Comunicación" at bounding box center [201, 241] width 151 height 69
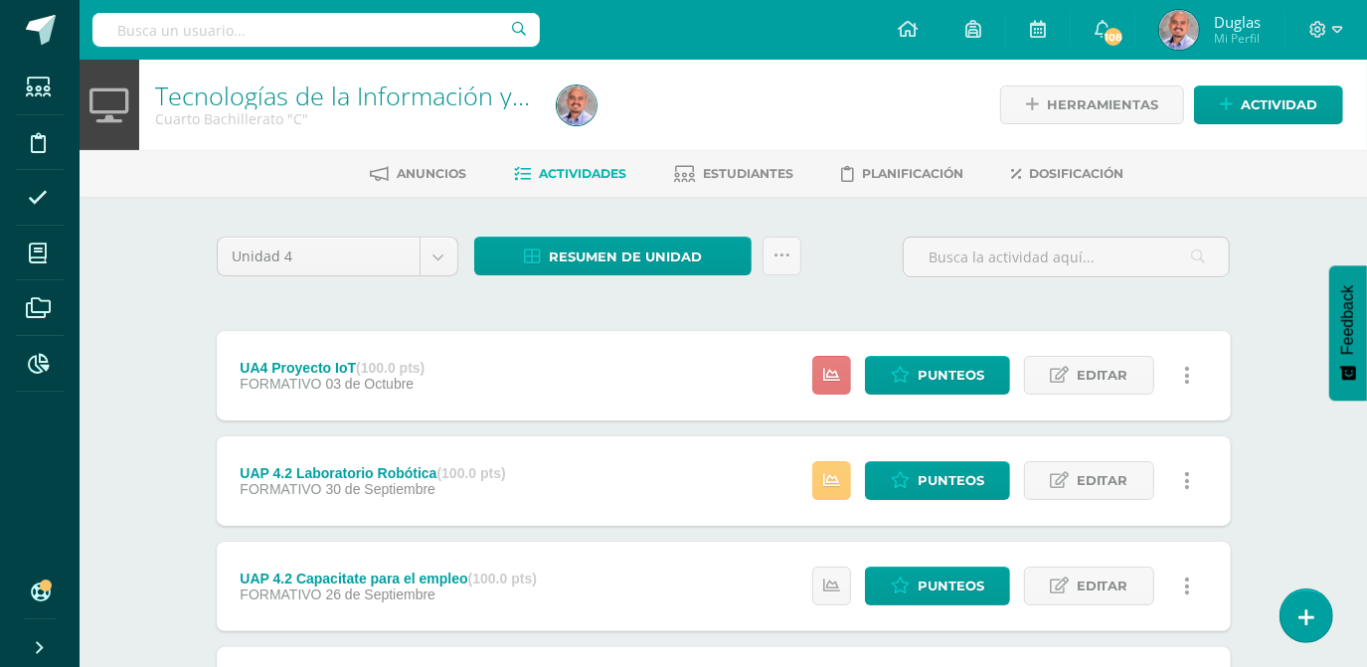
click at [839, 371] on icon at bounding box center [831, 375] width 17 height 17
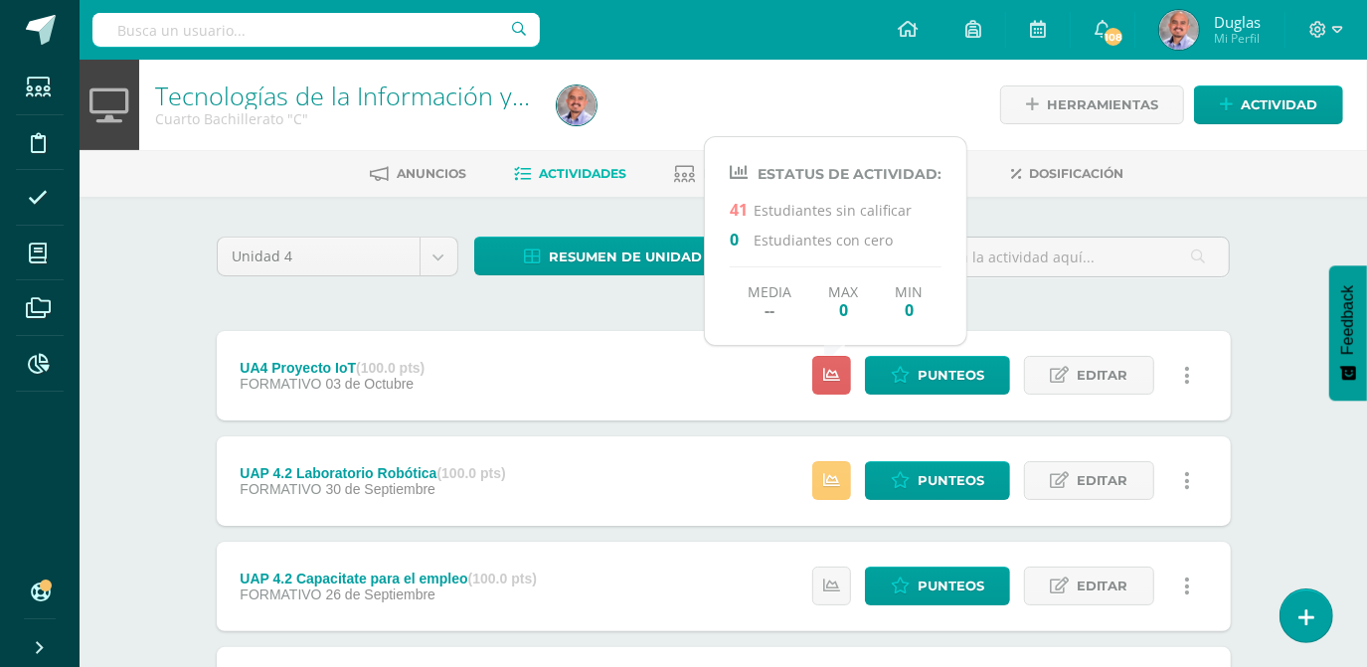
click at [1268, 291] on div "Unidad 4 Unidad 1 Unidad 2 Unidad 3 Unidad 4 Resumen de unidad Descargar como H…" at bounding box center [724, 585] width 1094 height 777
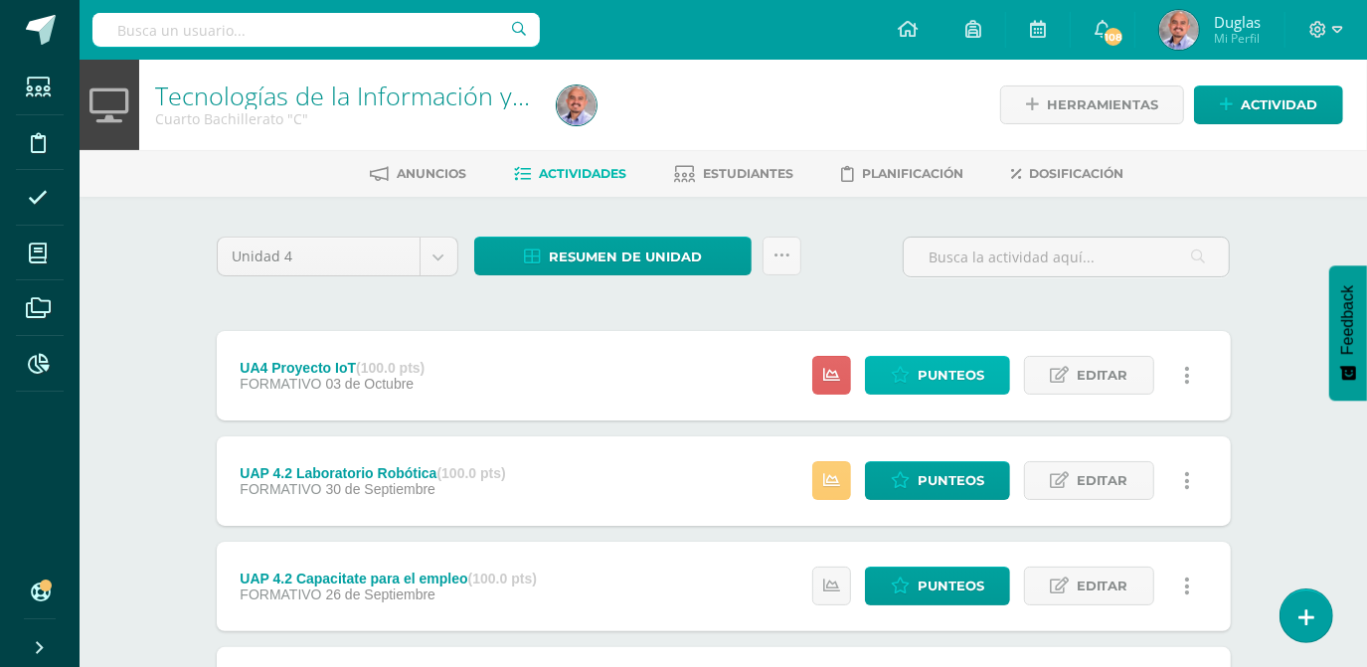
click at [952, 372] on span "Punteos" at bounding box center [951, 375] width 67 height 37
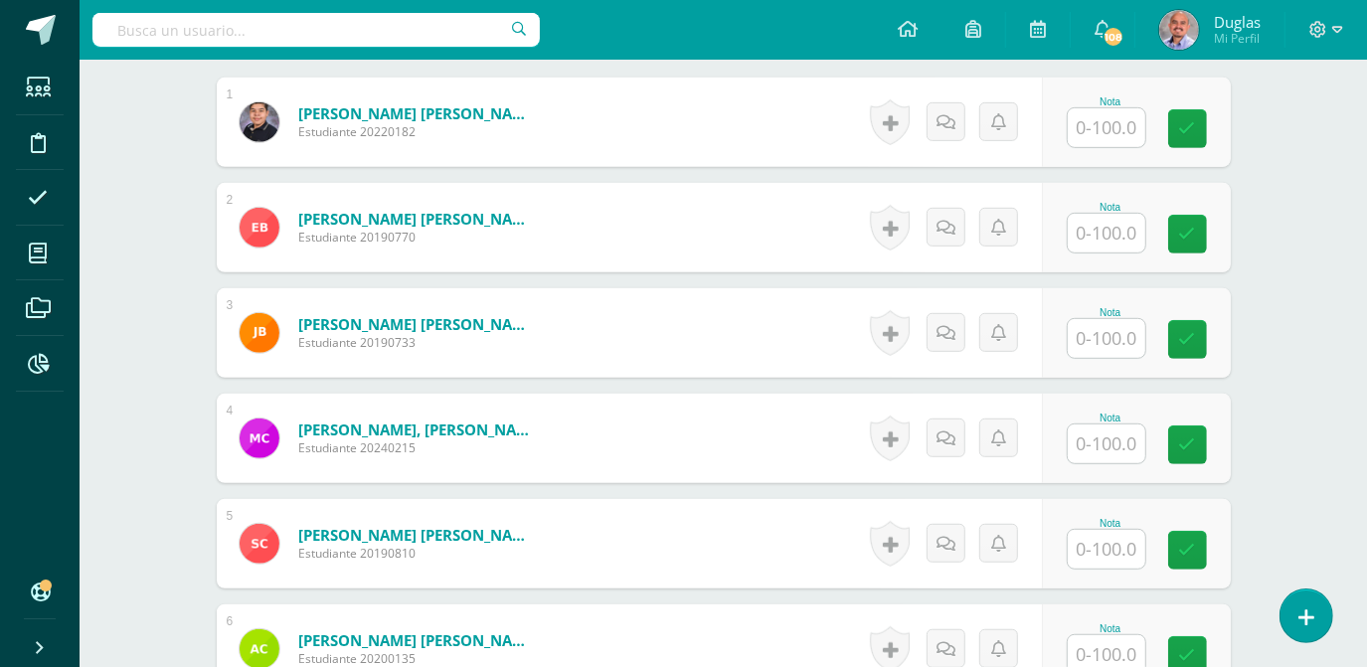
scroll to position [361, 0]
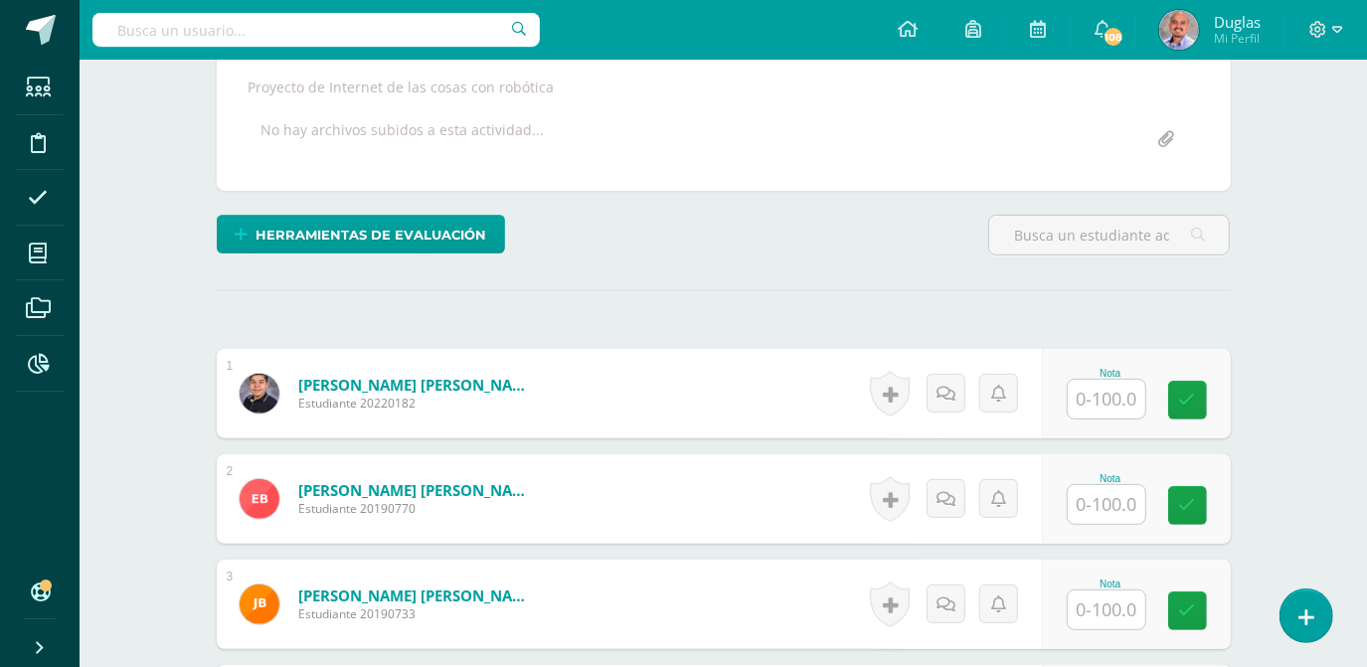
click at [1099, 396] on input "text" at bounding box center [1107, 399] width 78 height 39
click at [1105, 399] on input "text" at bounding box center [1118, 400] width 80 height 40
type input "100"
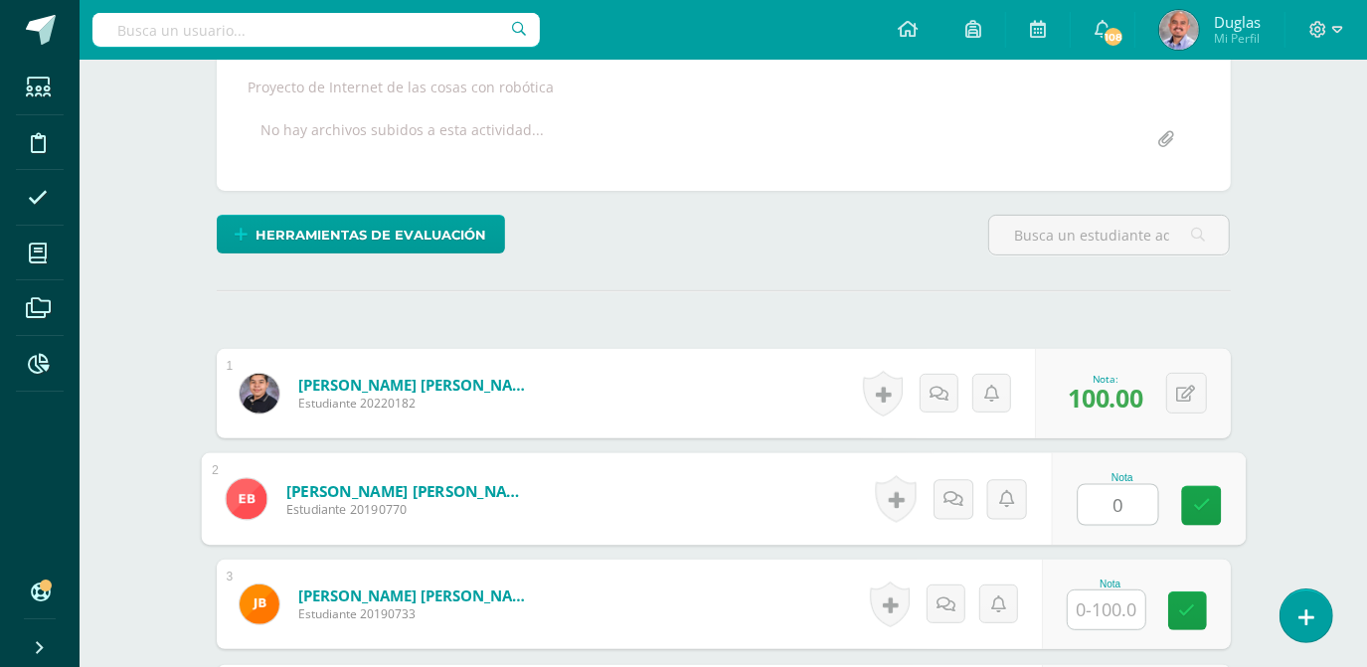
type input "0"
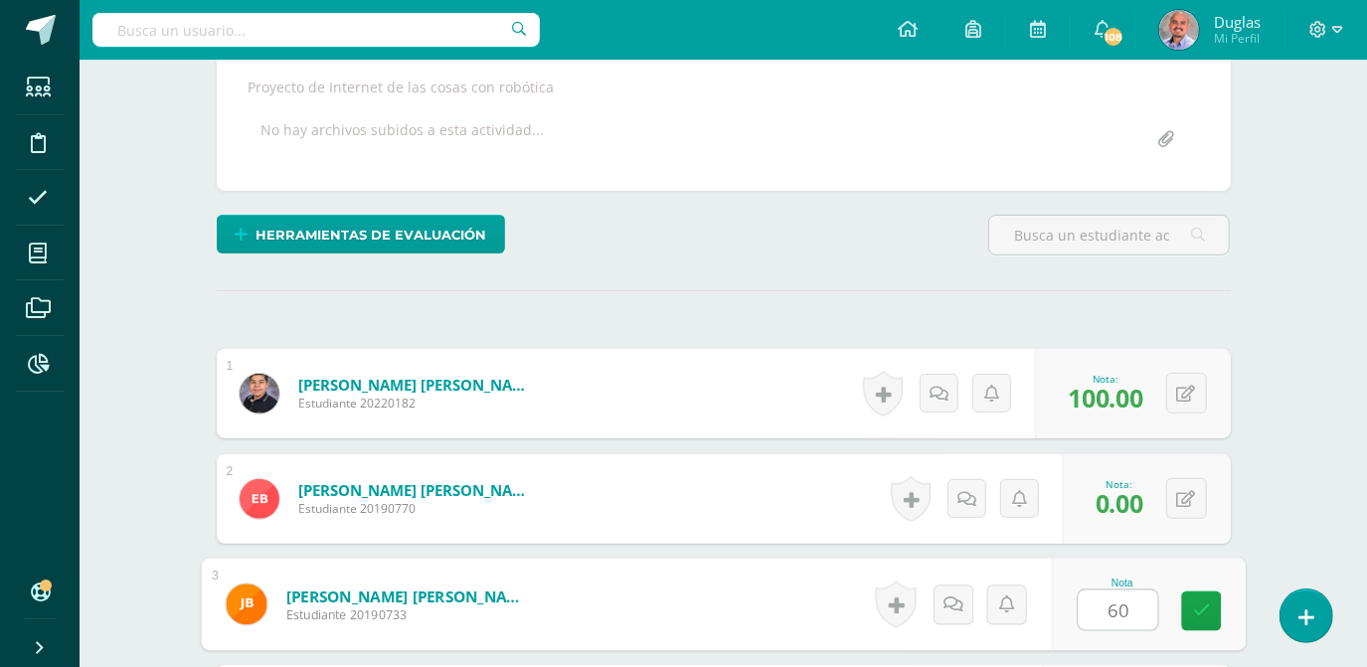
type input "60"
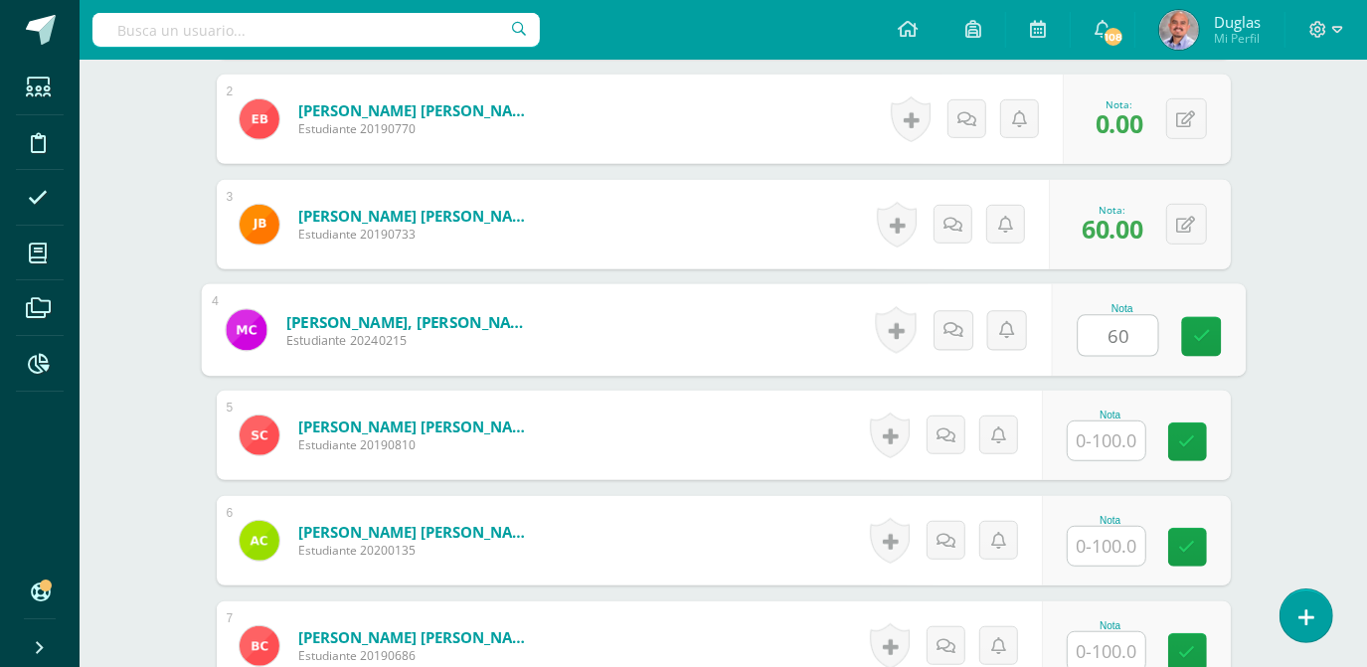
type input "60"
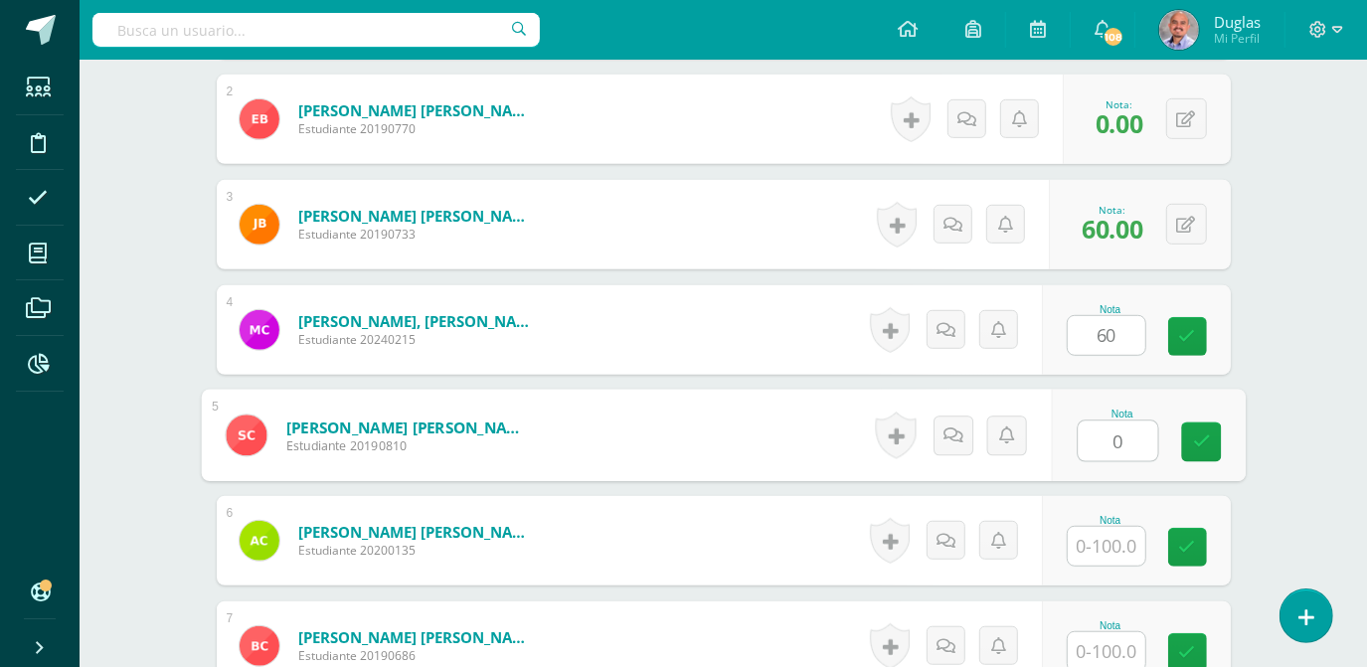
type input "0"
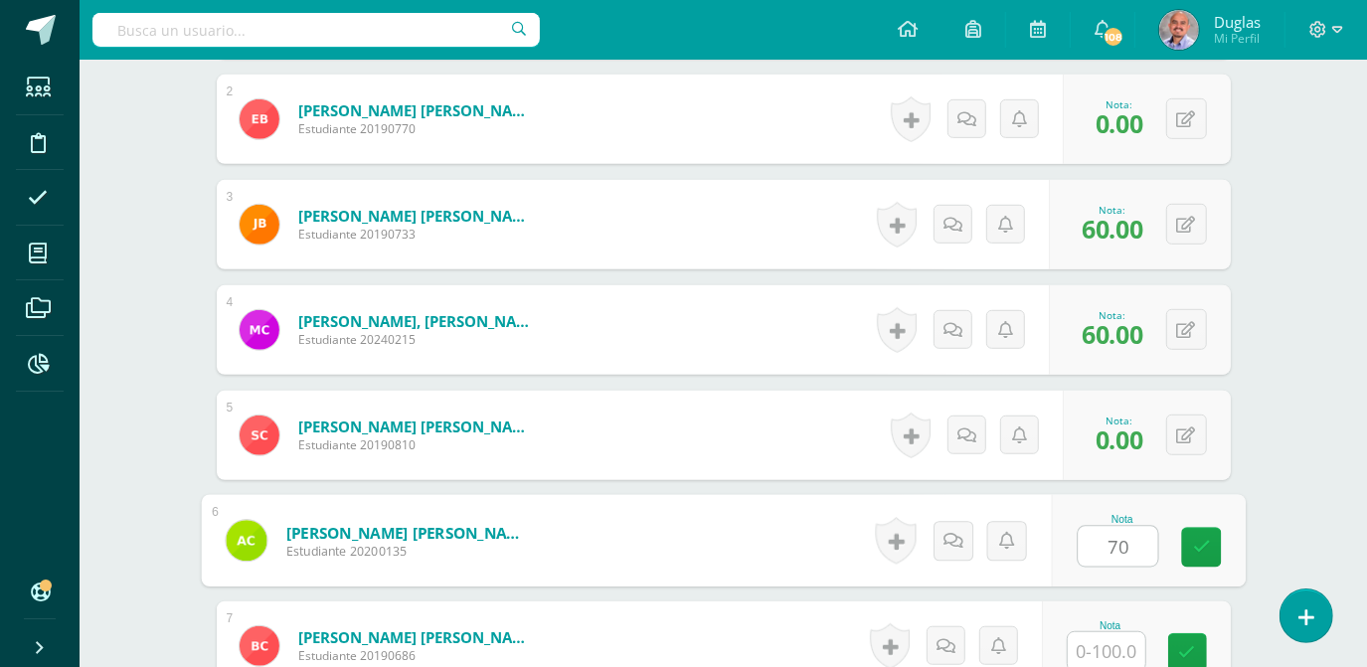
type input "70"
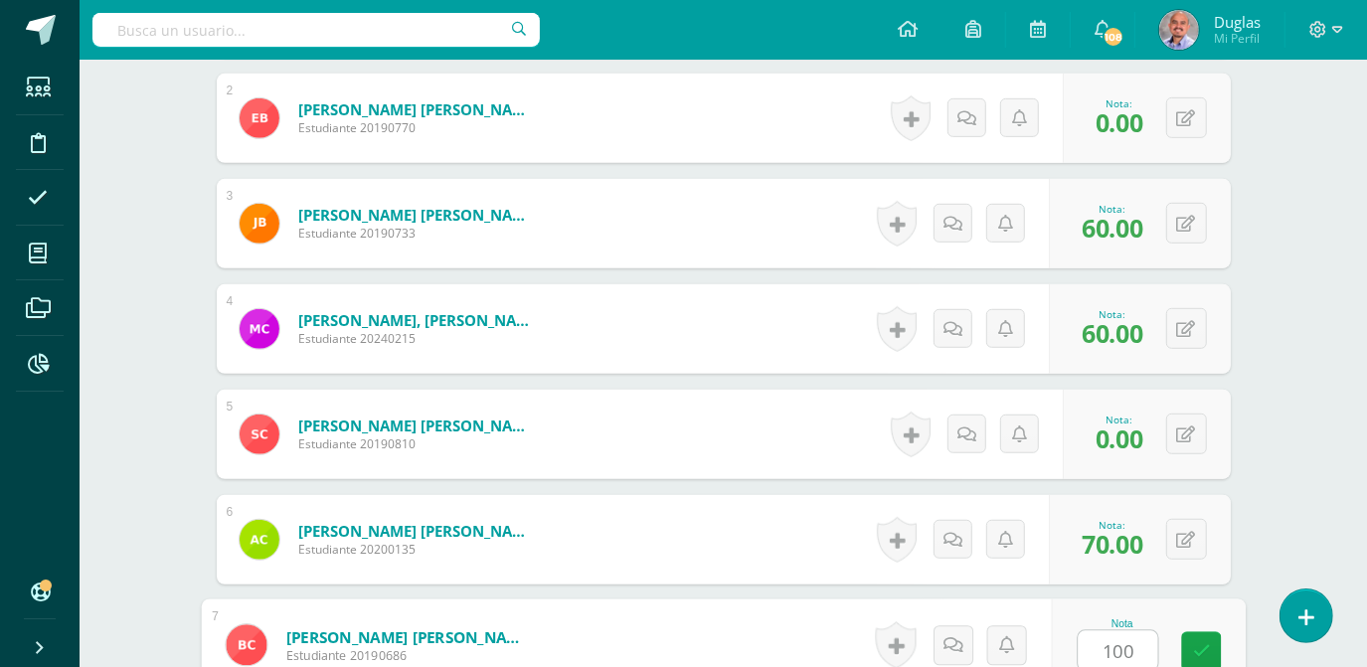
type input "100"
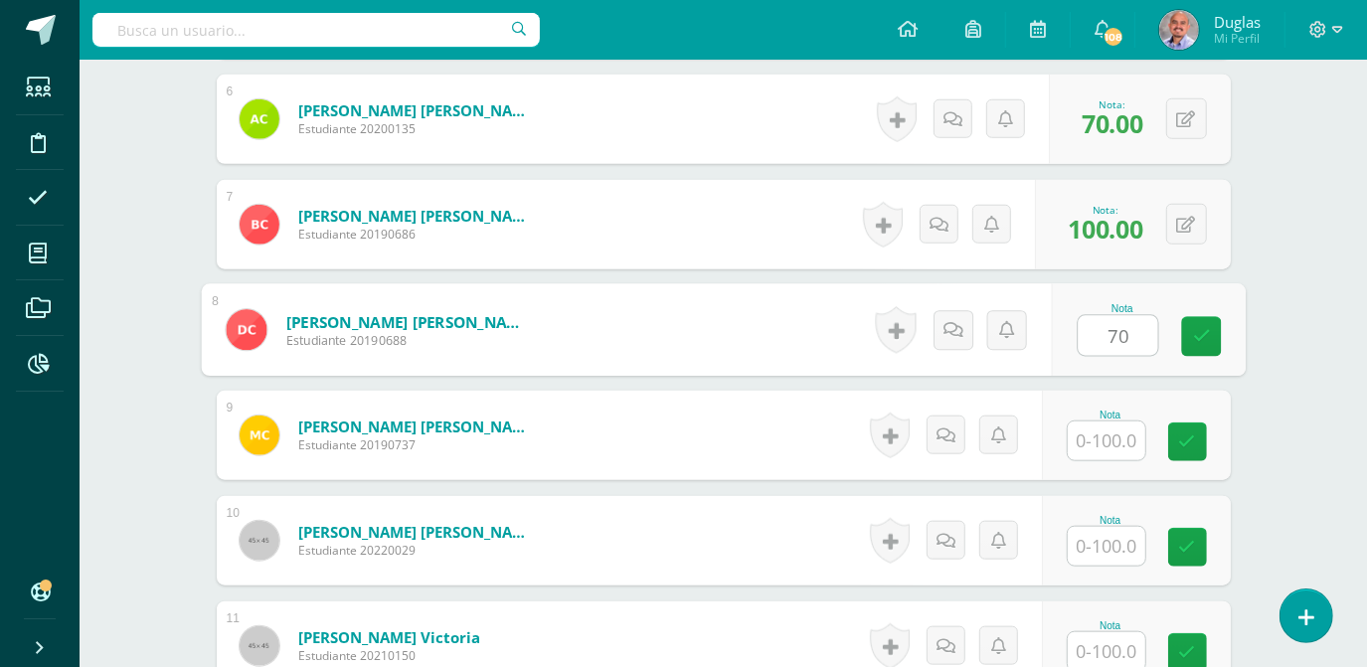
type input "70"
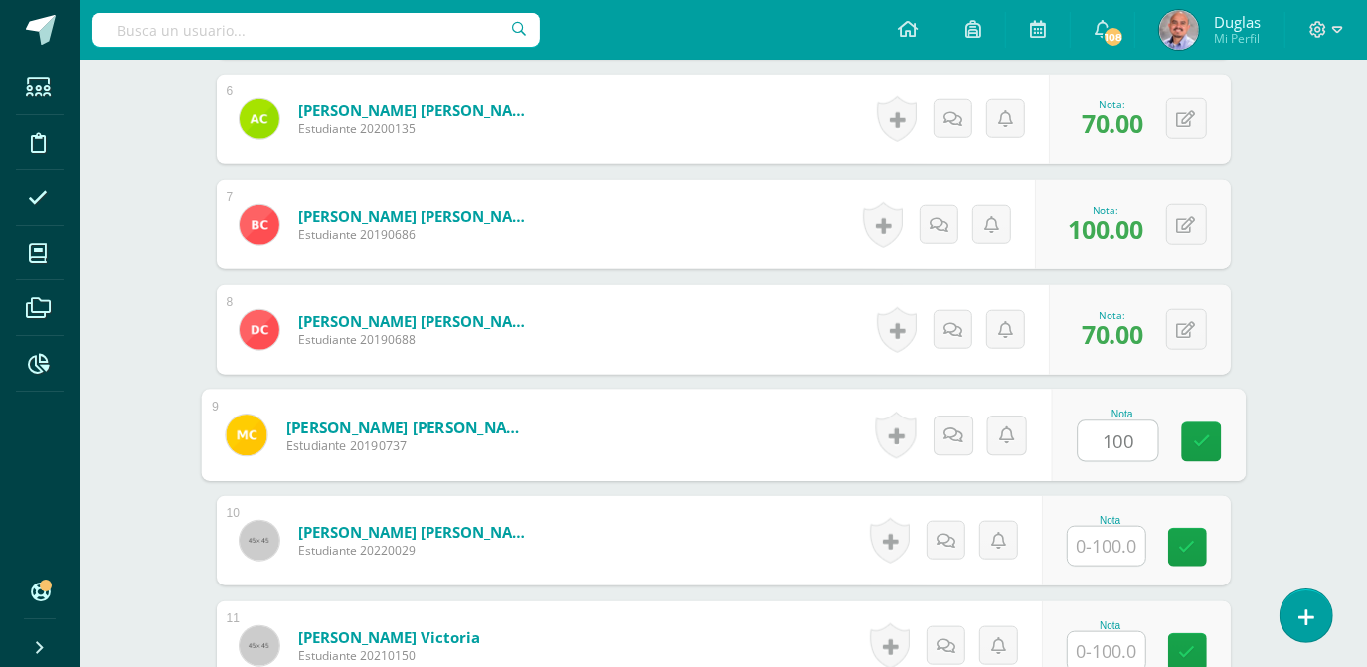
type input "100"
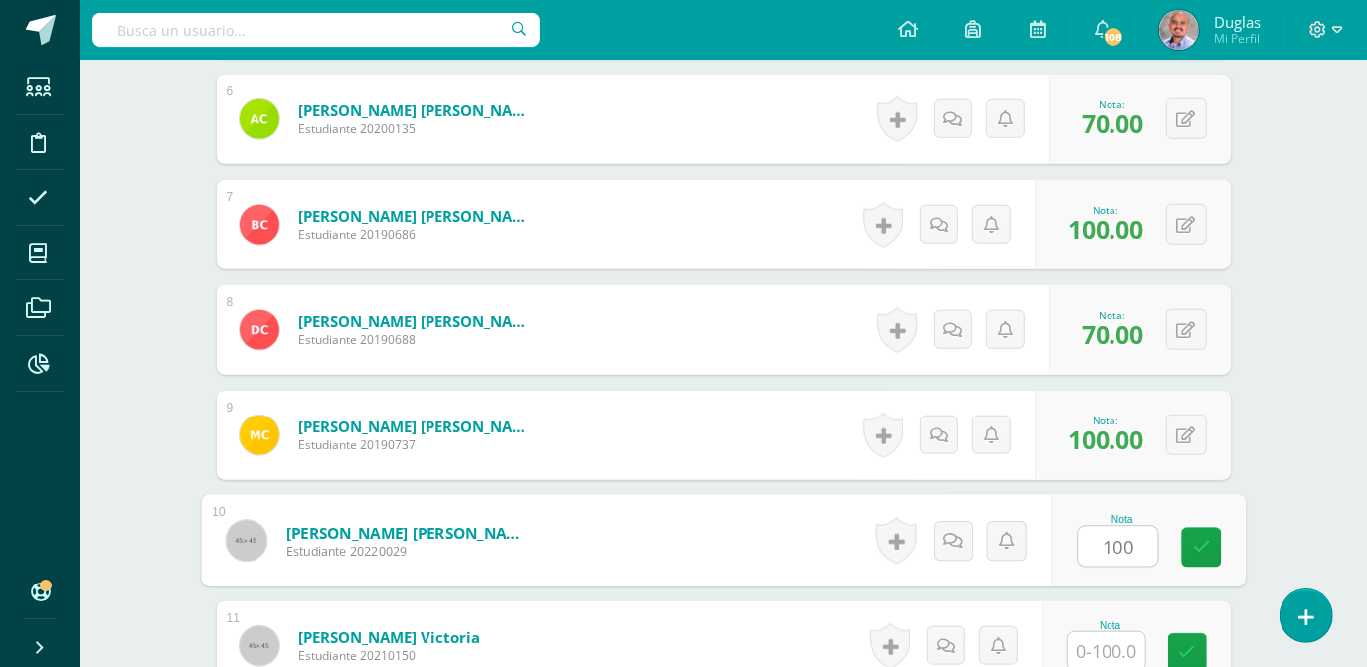
type input "100"
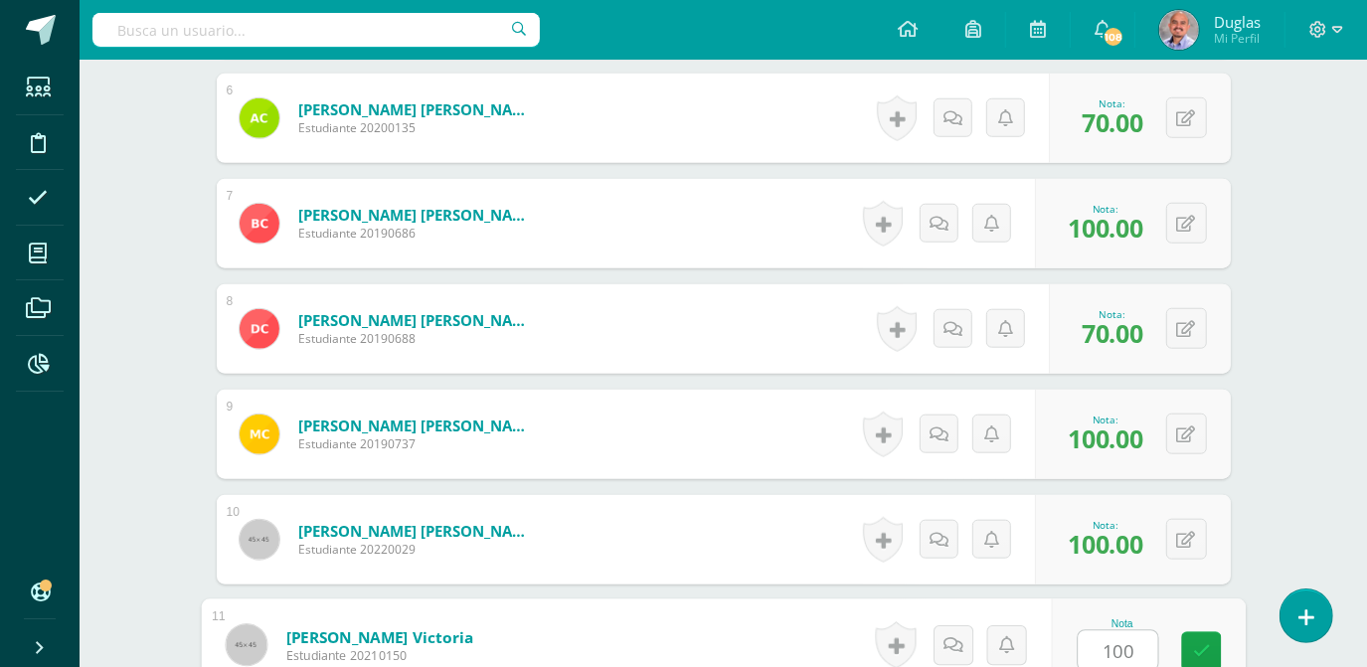
type input "100"
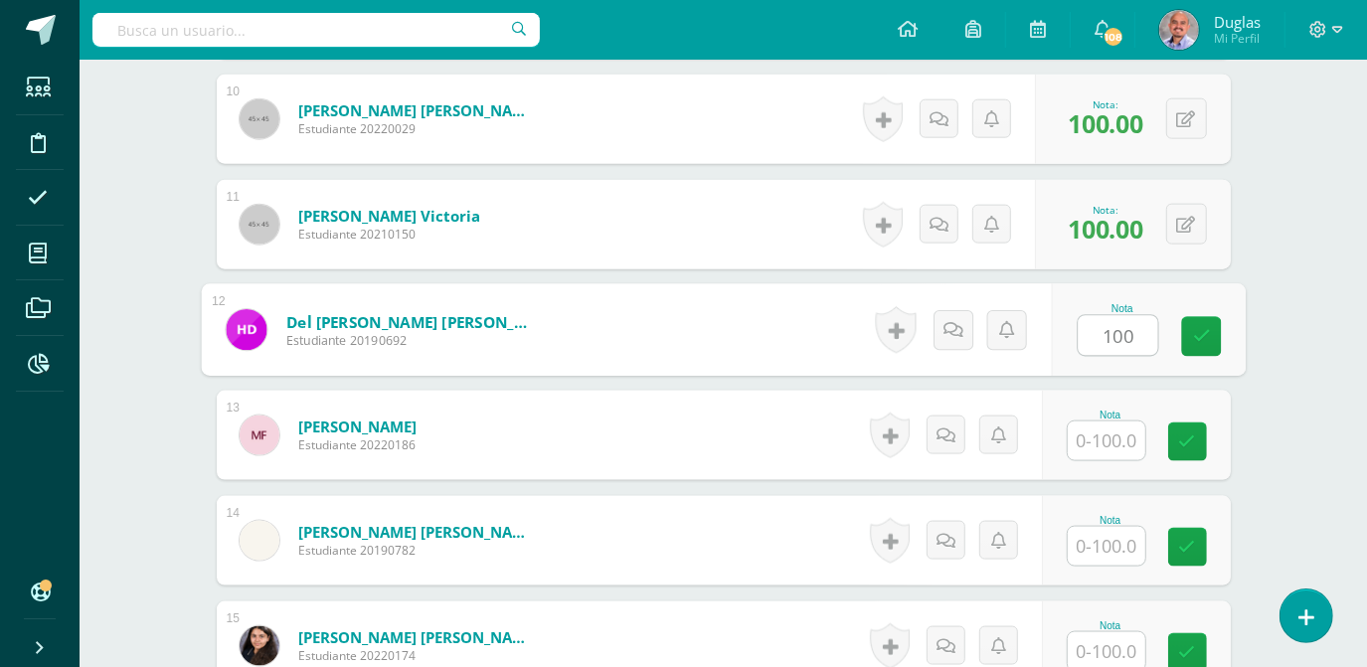
type input "100"
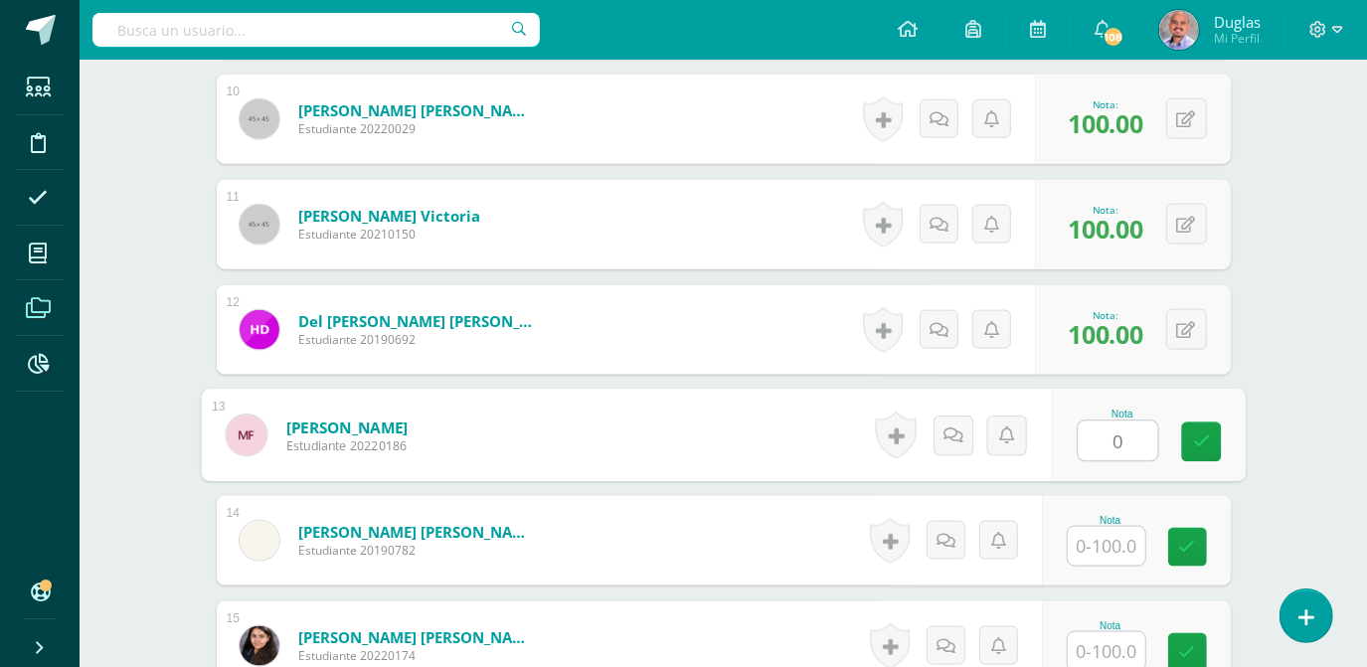
type input "0"
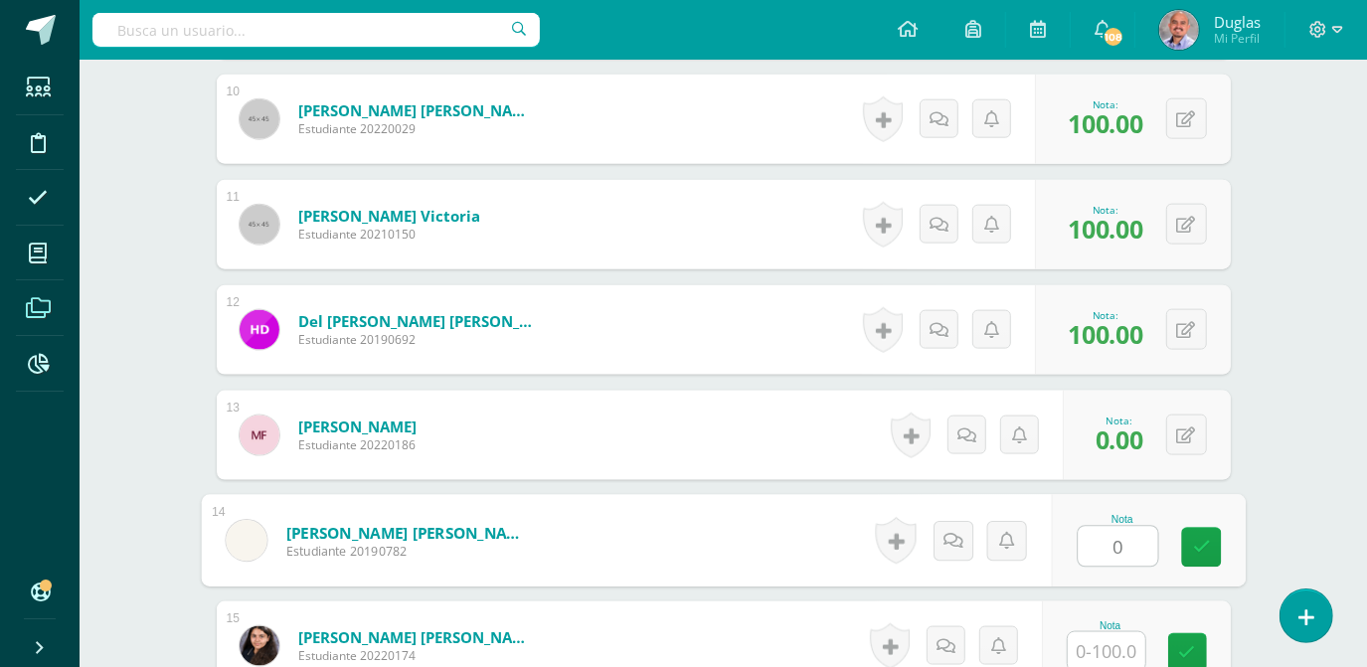
type input "0"
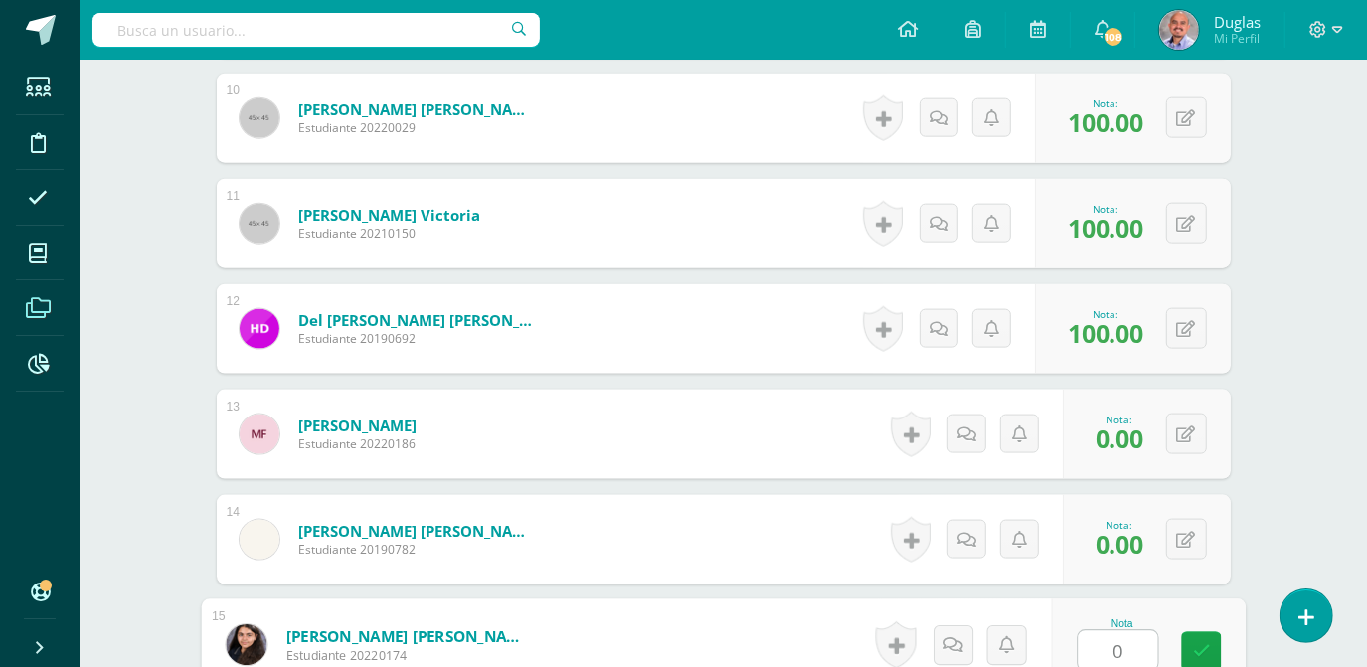
type input "0"
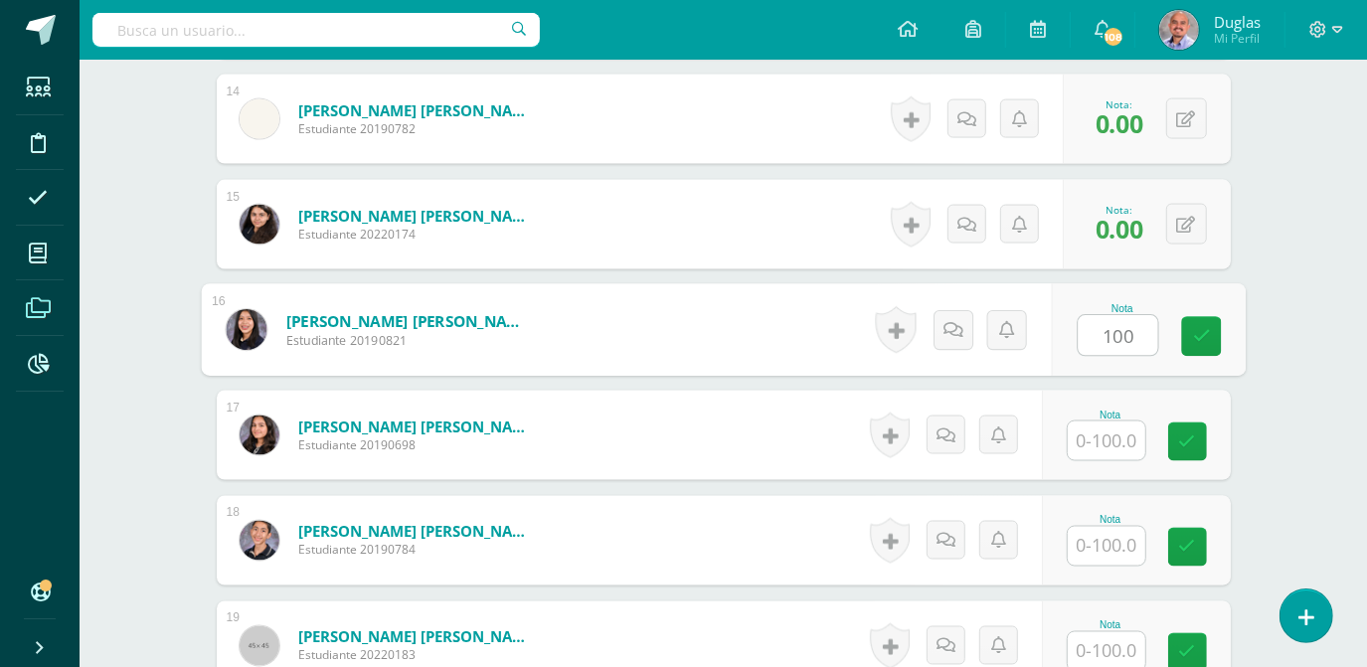
type input "100"
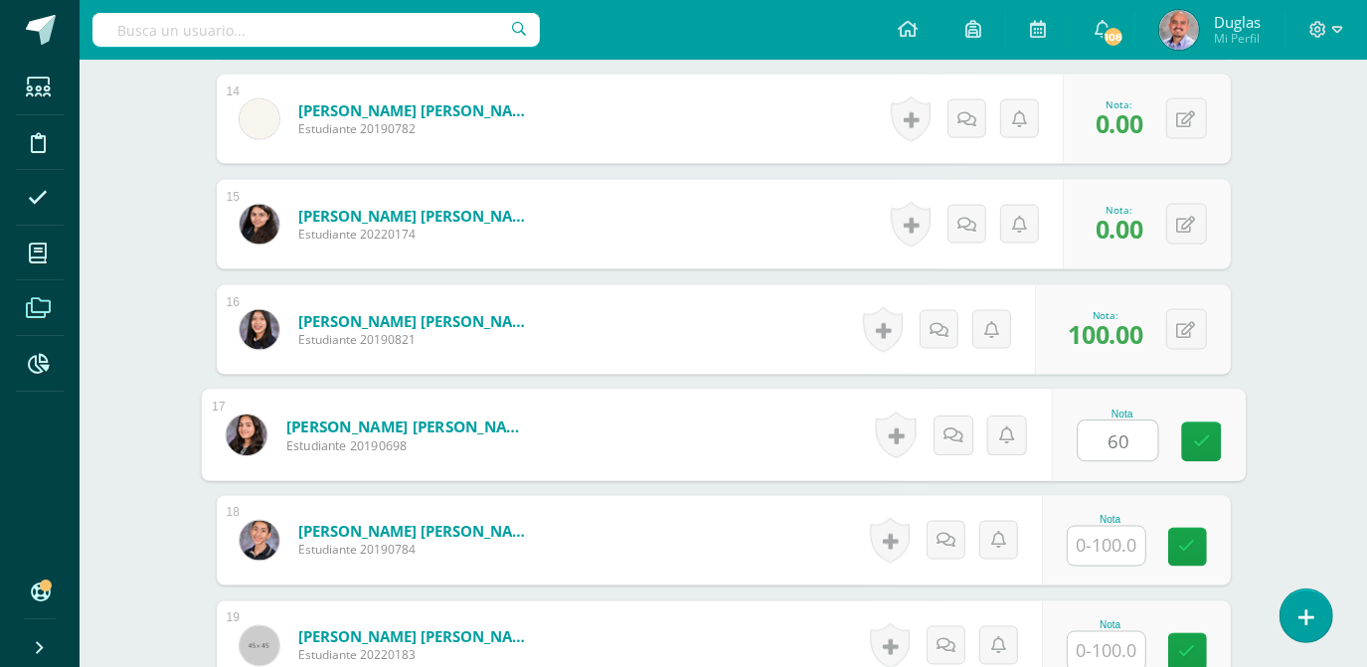
type input "60"
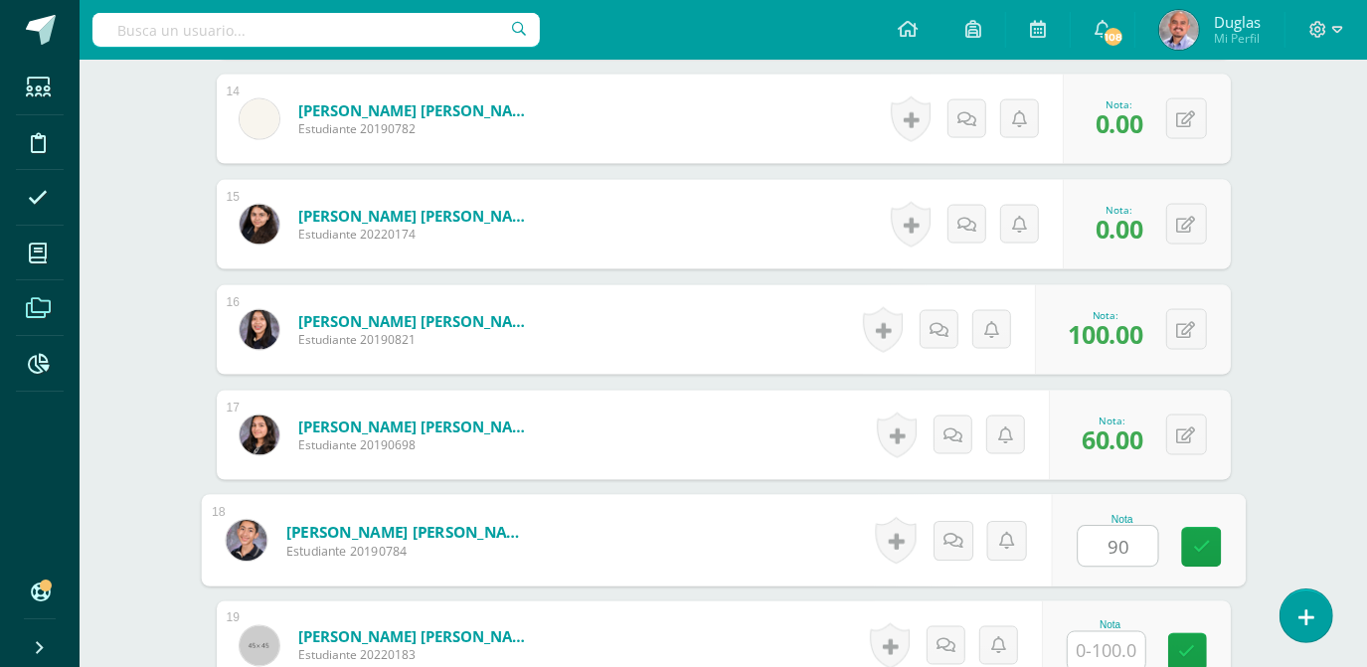
type input "90"
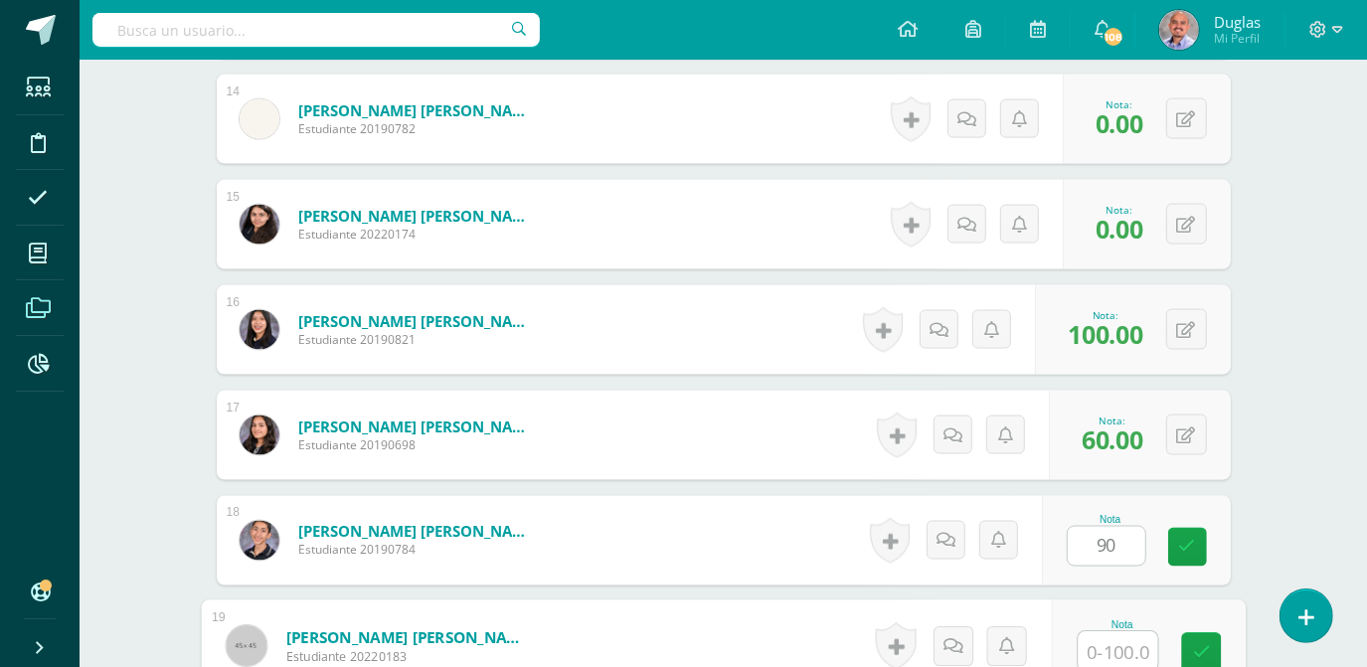
scroll to position [2006, 0]
type input "100"
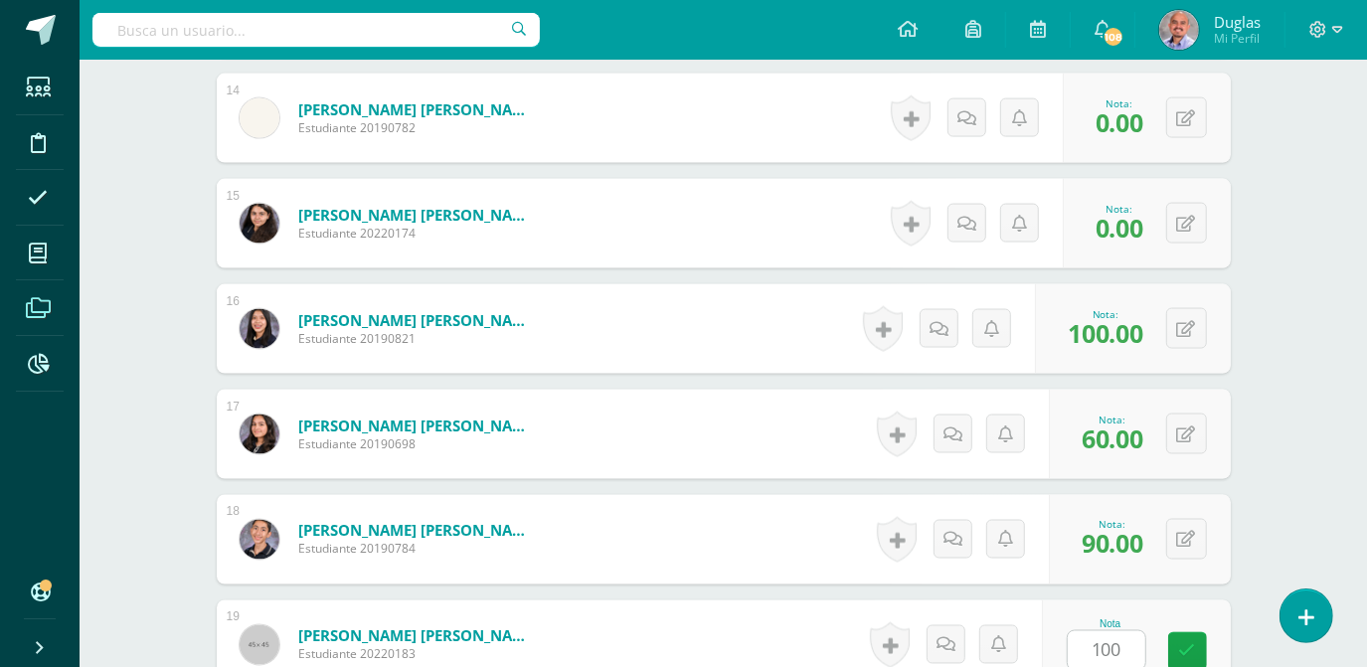
scroll to position [2427, 0]
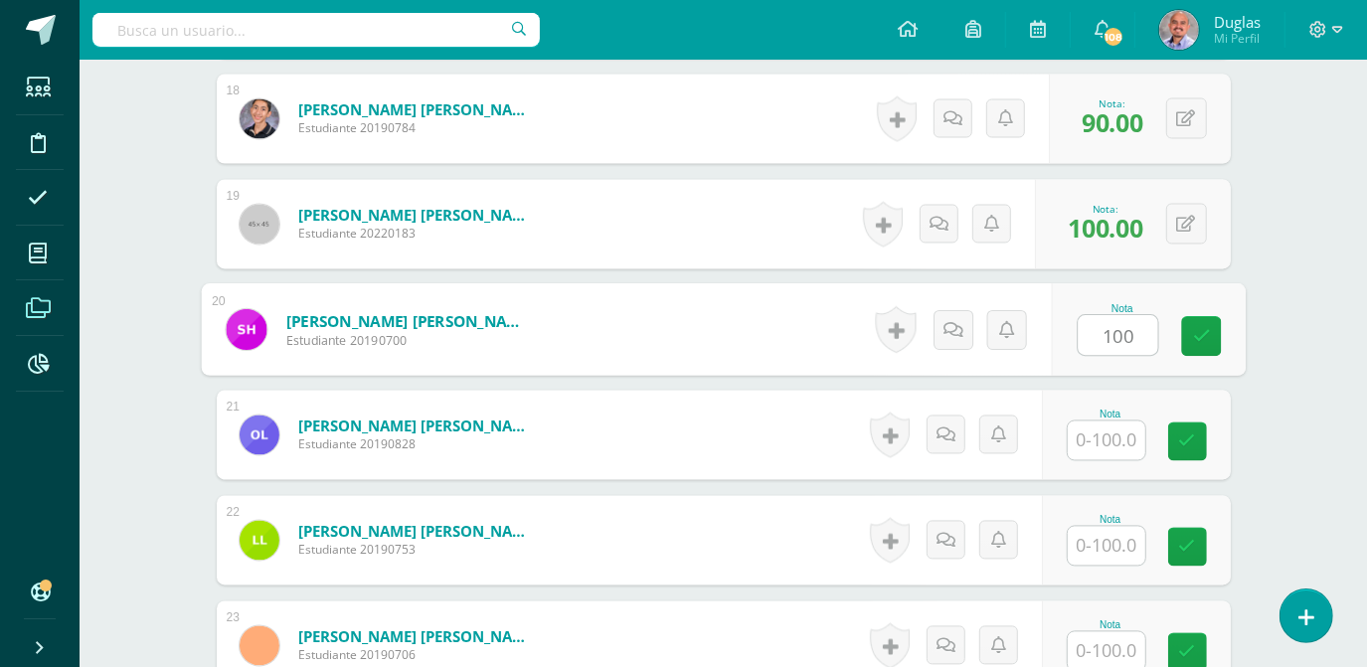
type input "100"
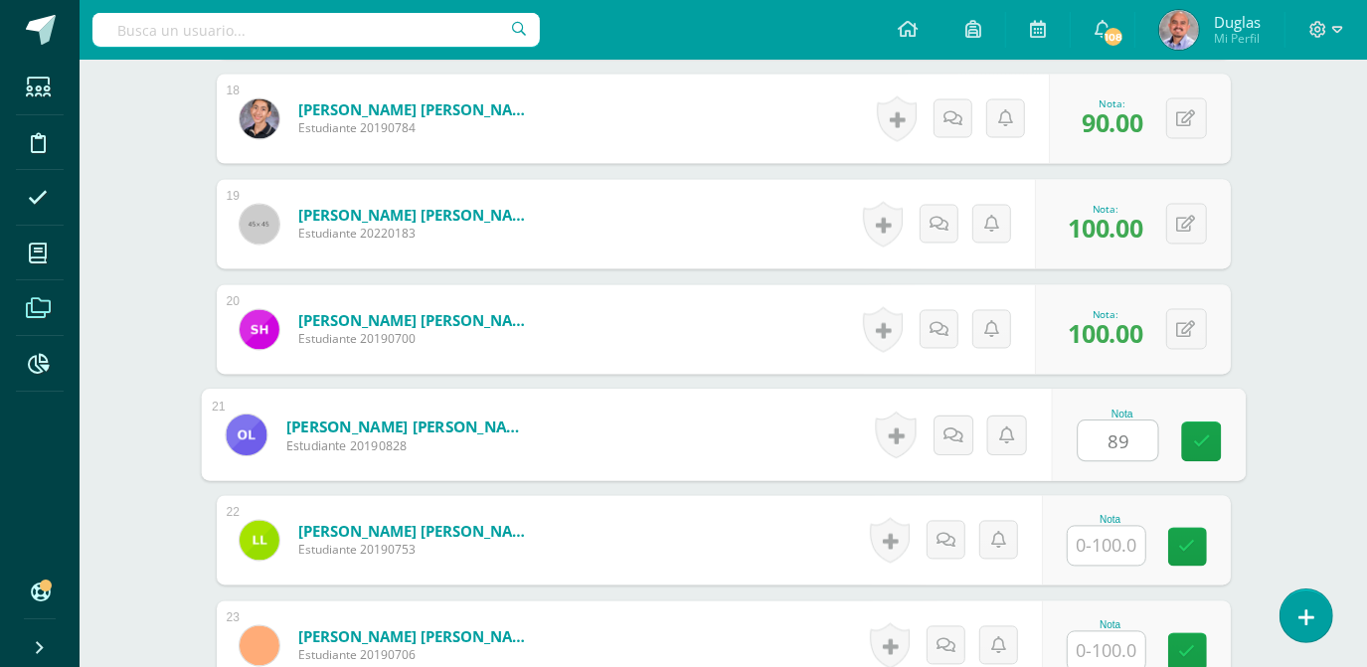
type input "89"
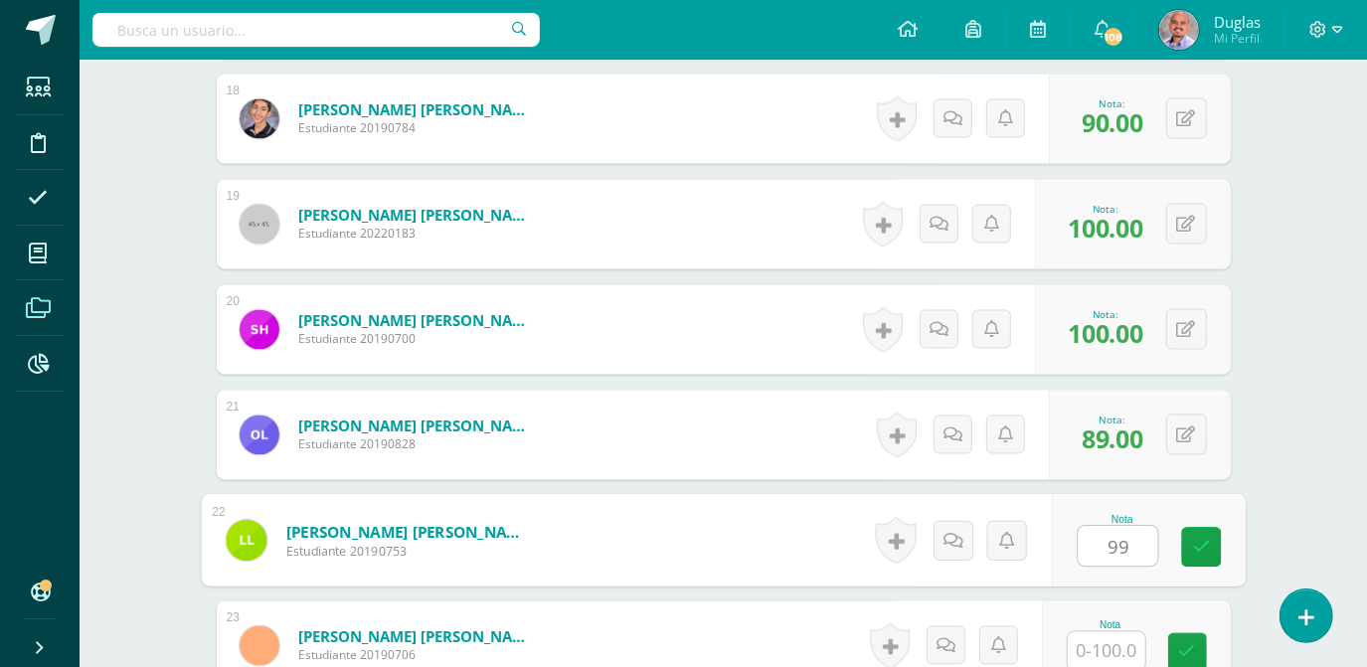
type input "99"
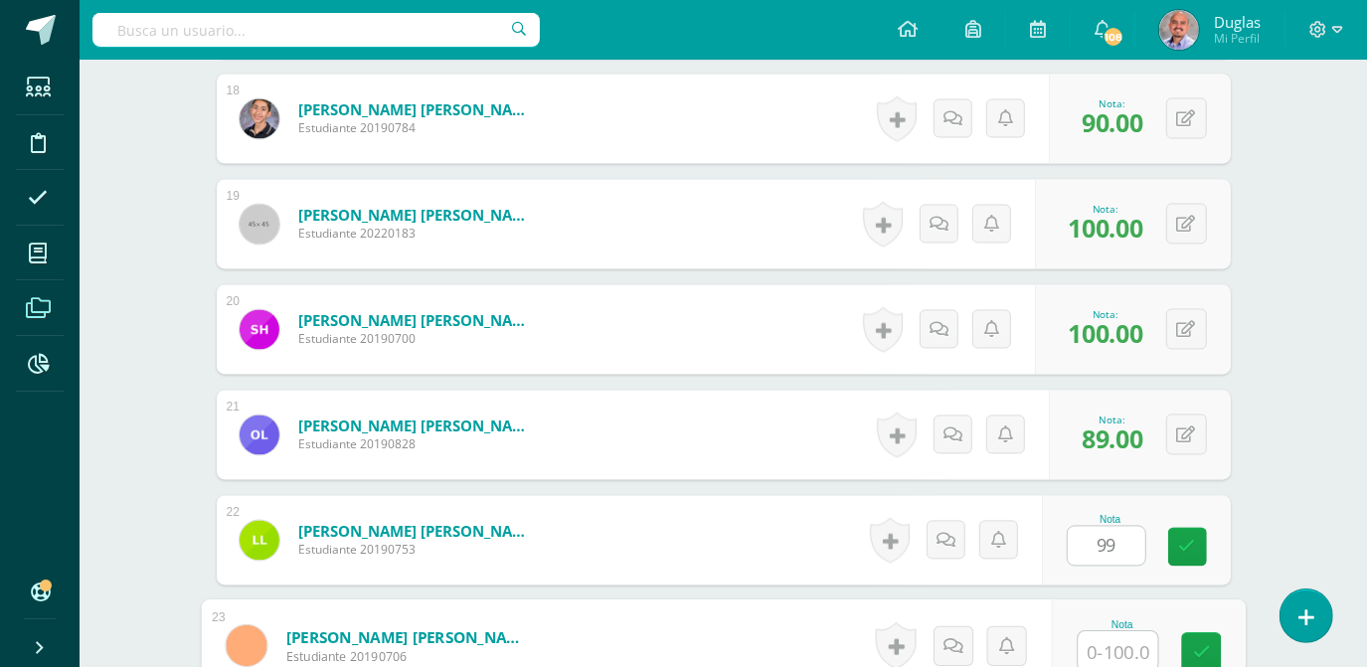
scroll to position [2428, 0]
type input "0"
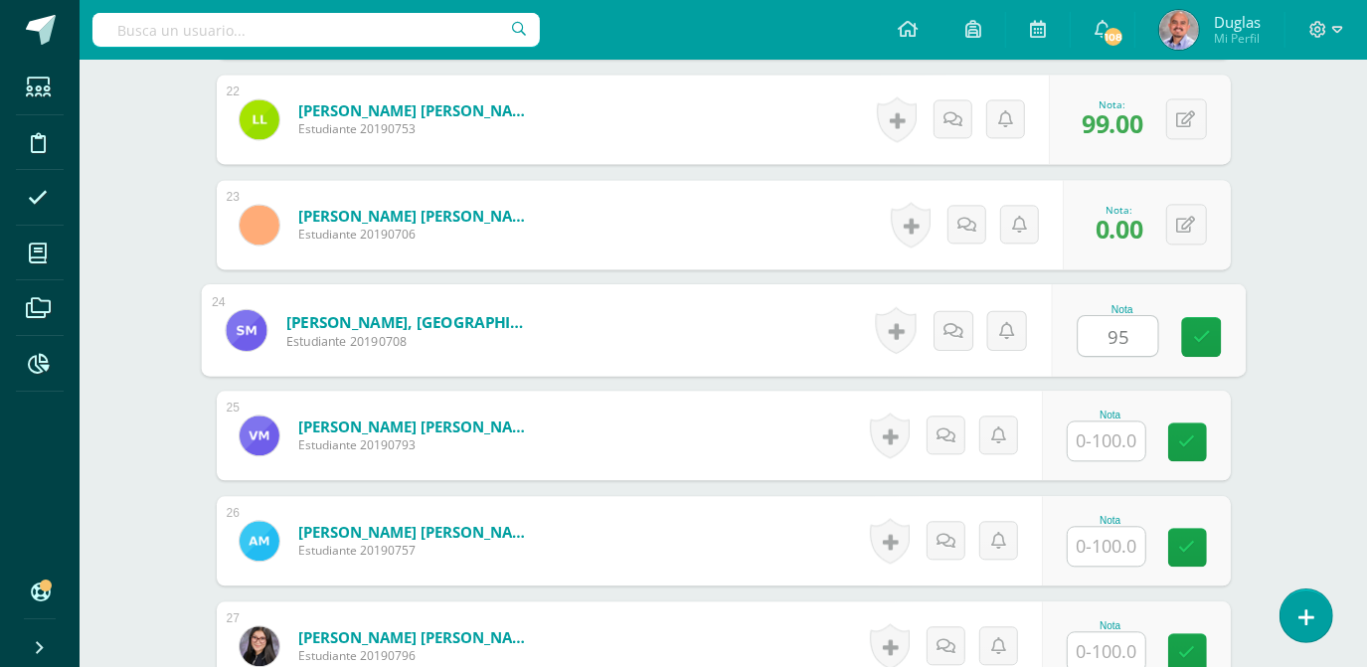
type input "95"
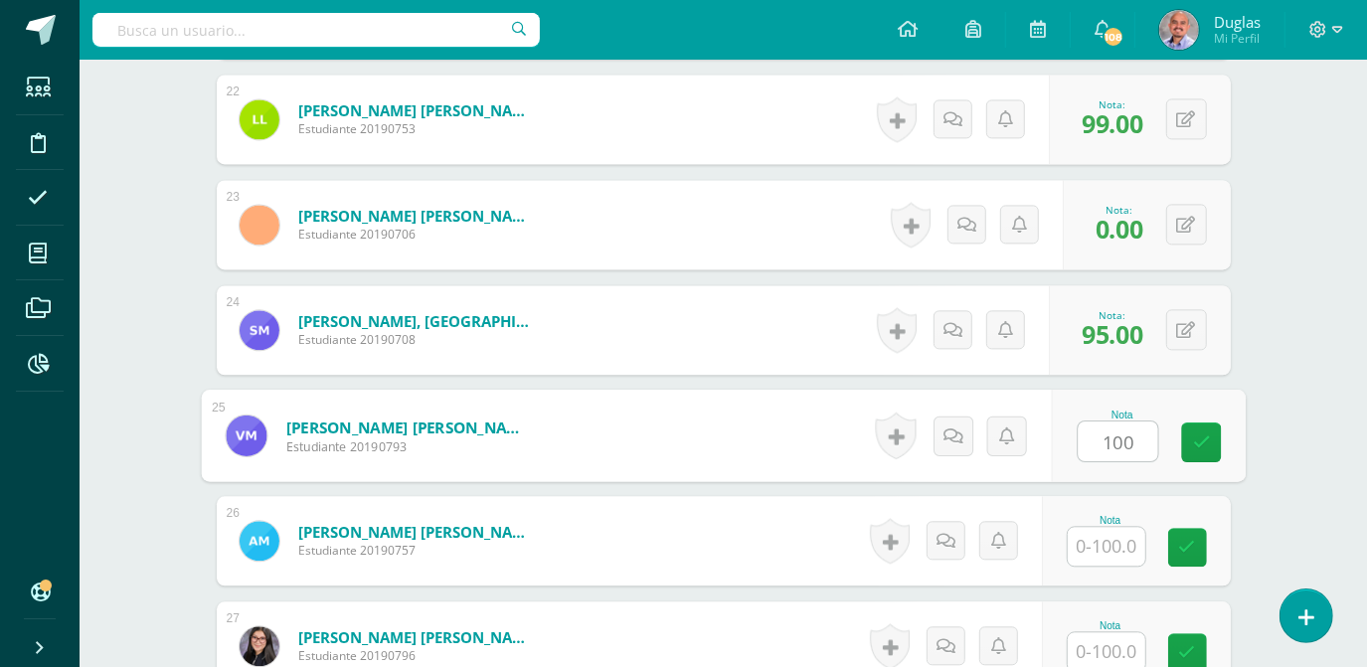
type input "100"
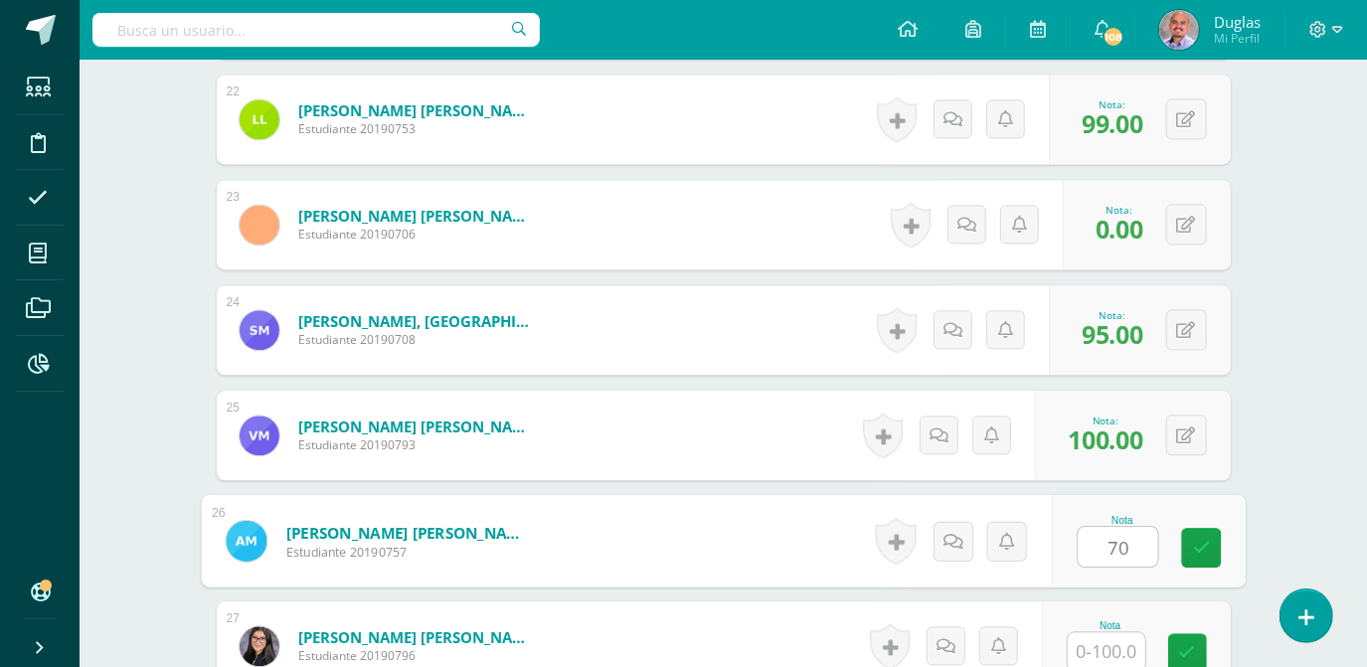
type input "70"
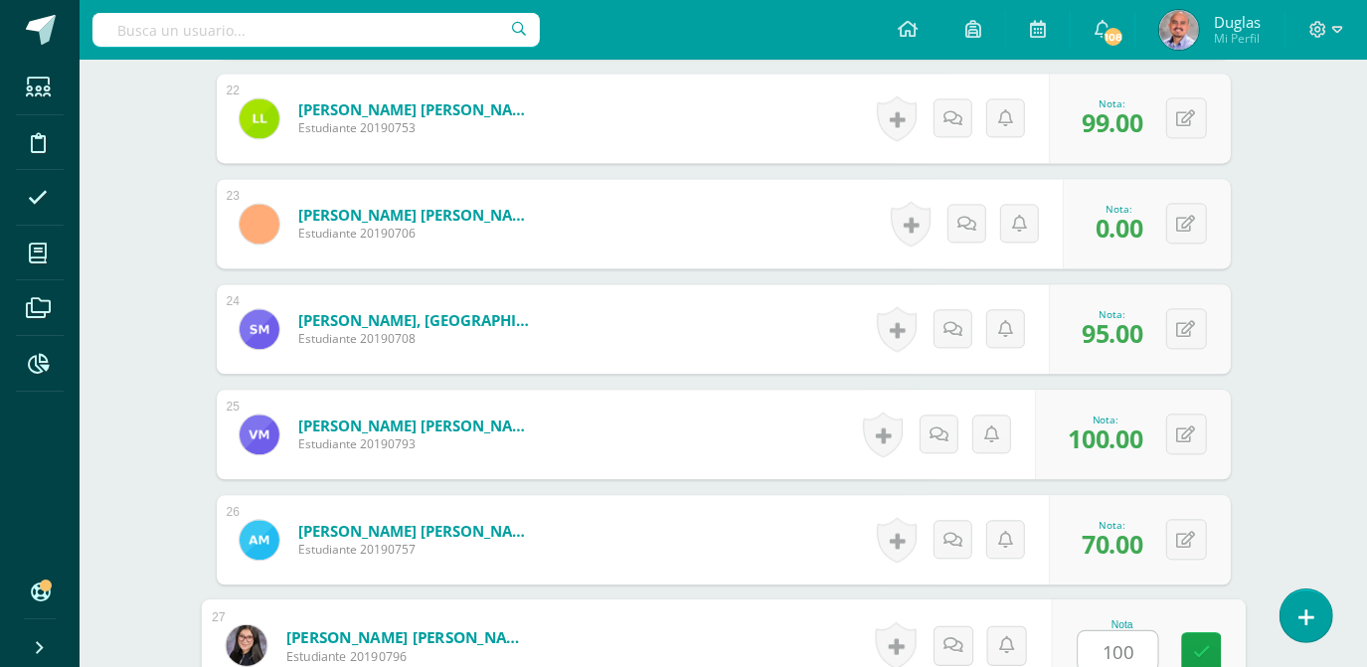
type input "100"
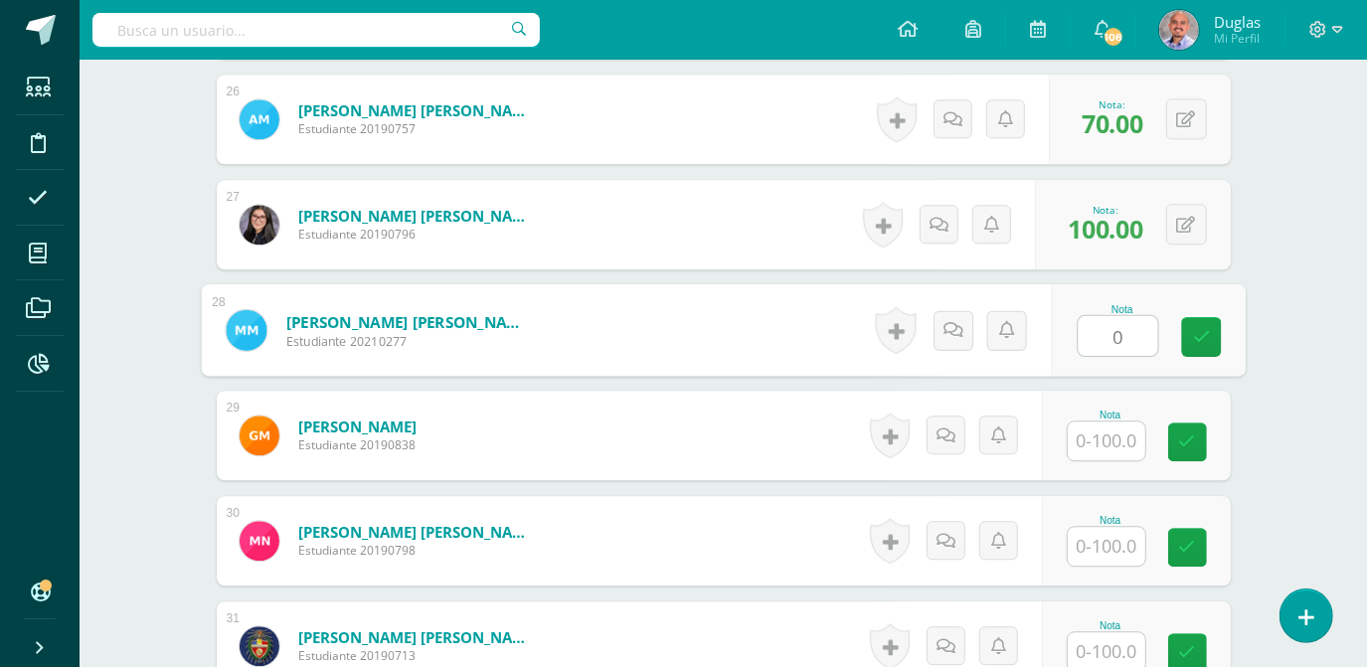
type input "0"
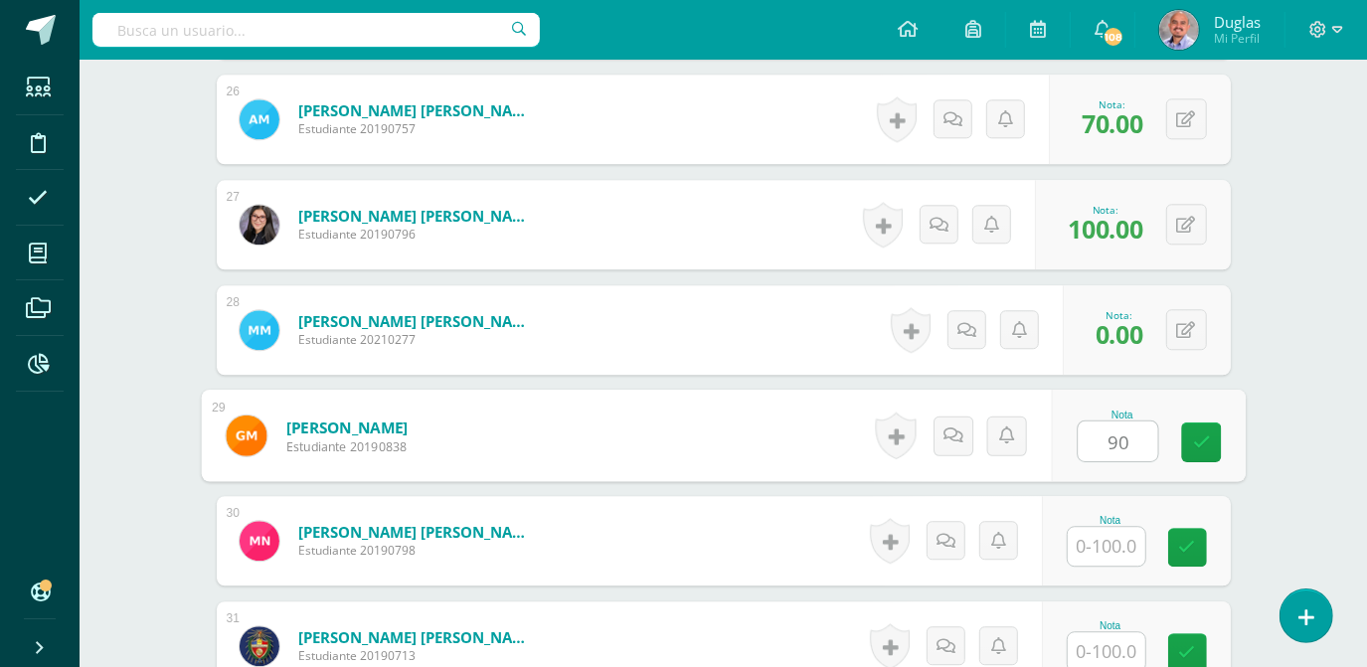
type input "90"
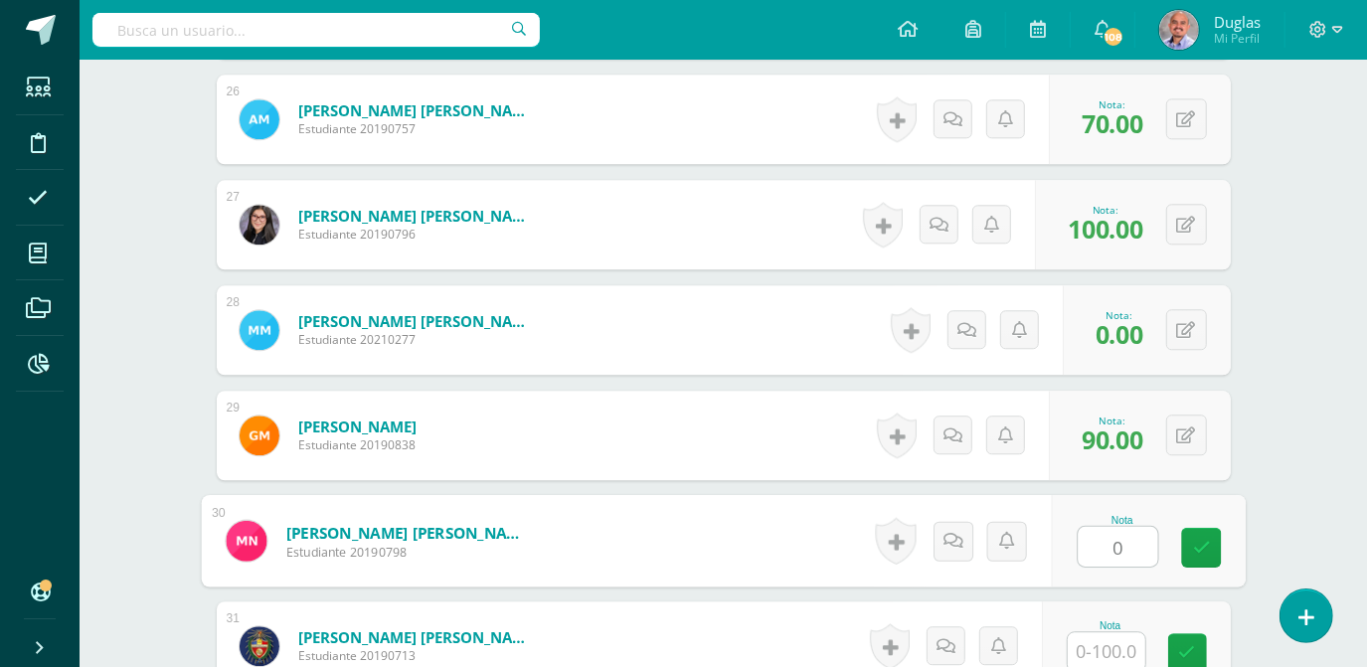
type input "0"
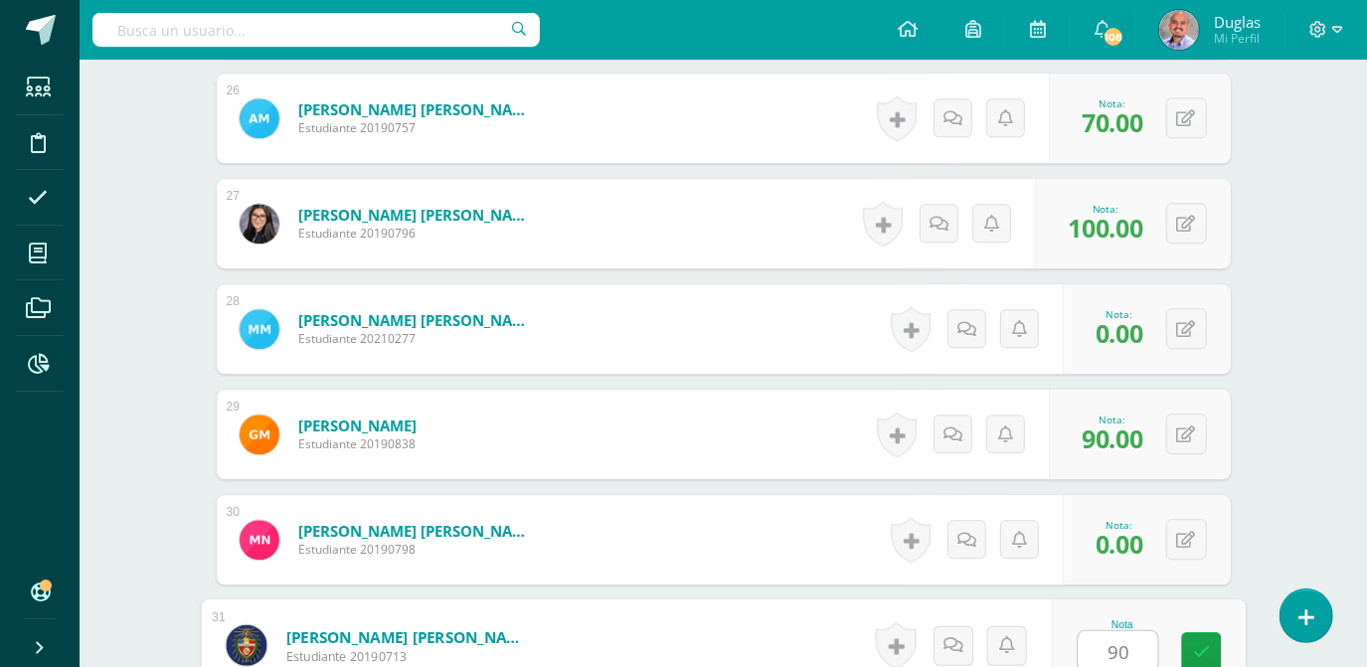
type input "90"
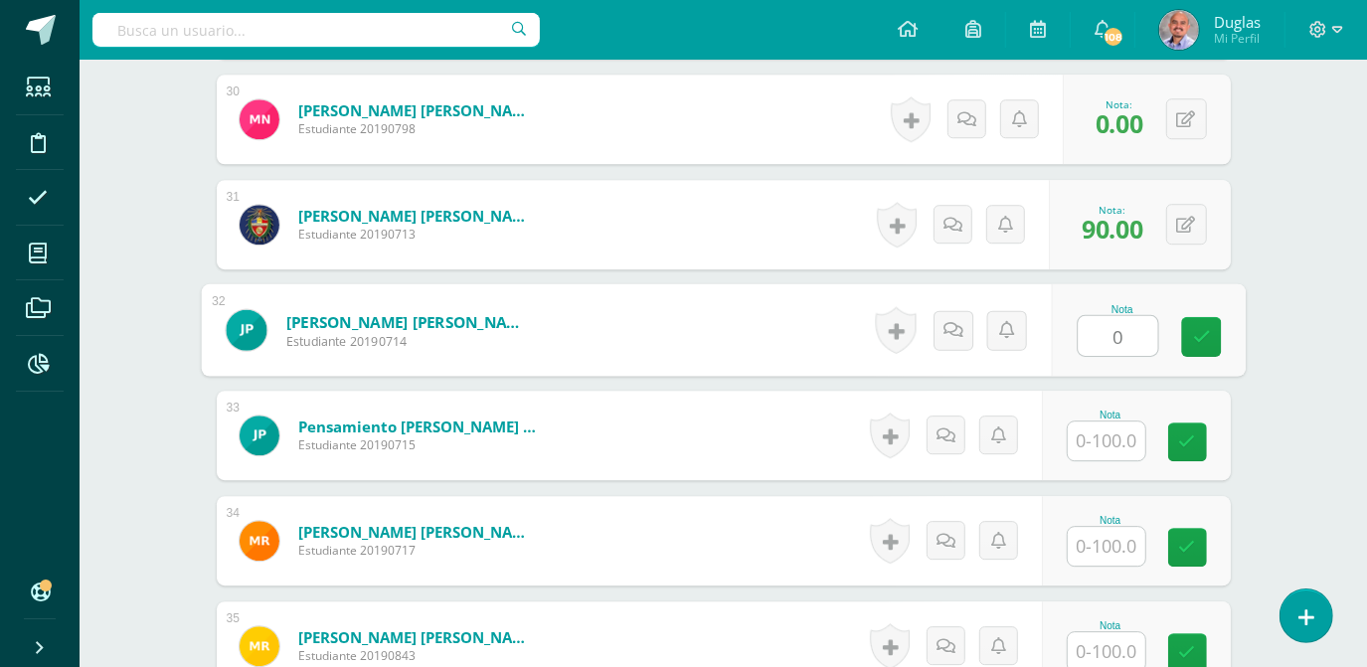
type input "0"
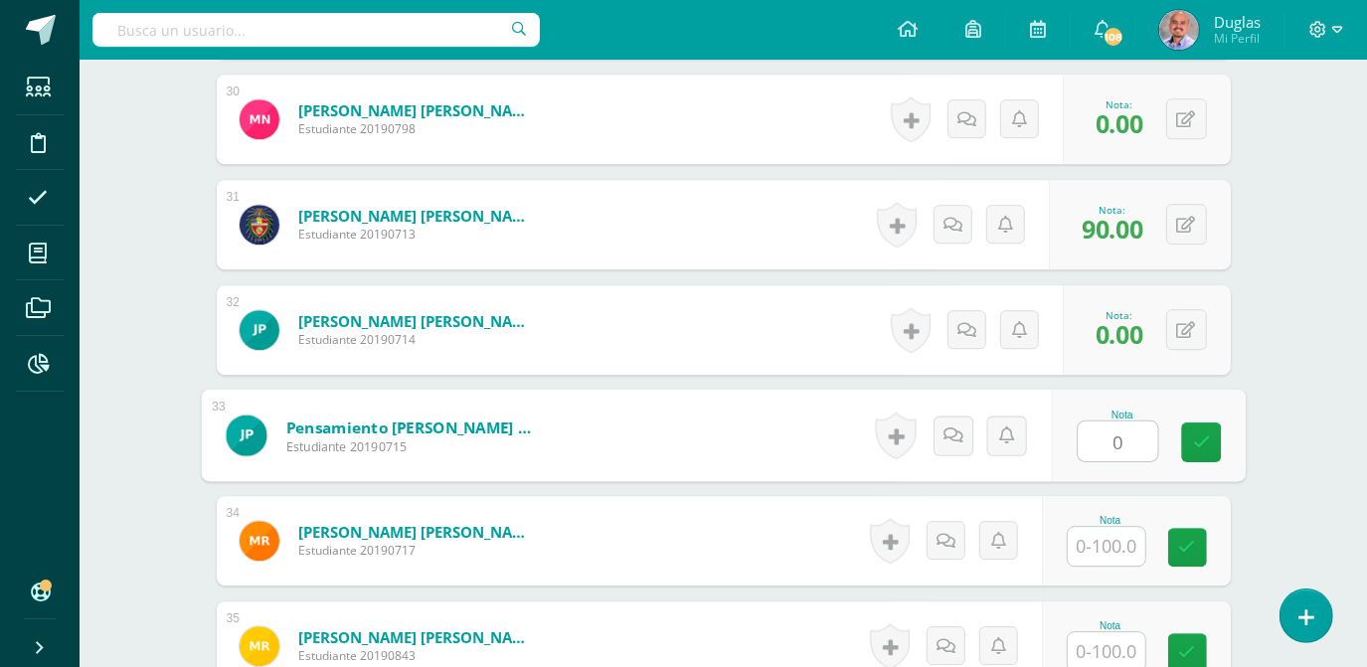
type input "0"
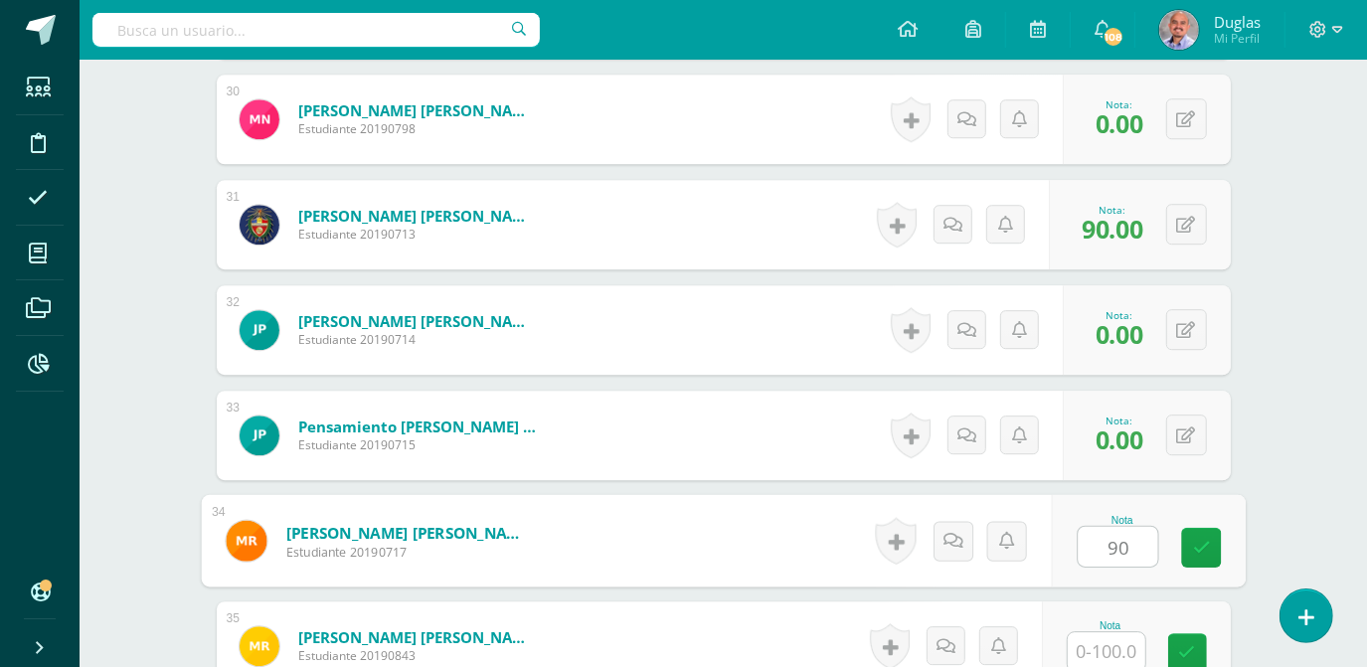
type input "90"
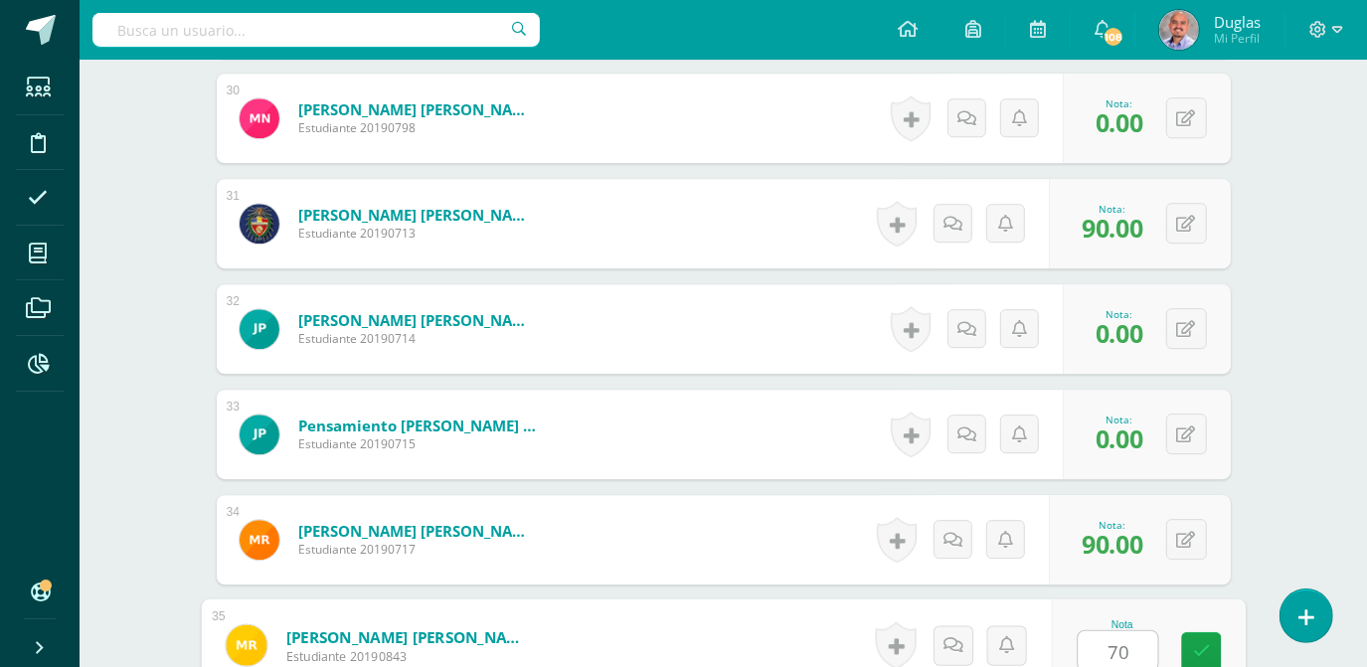
type input "70"
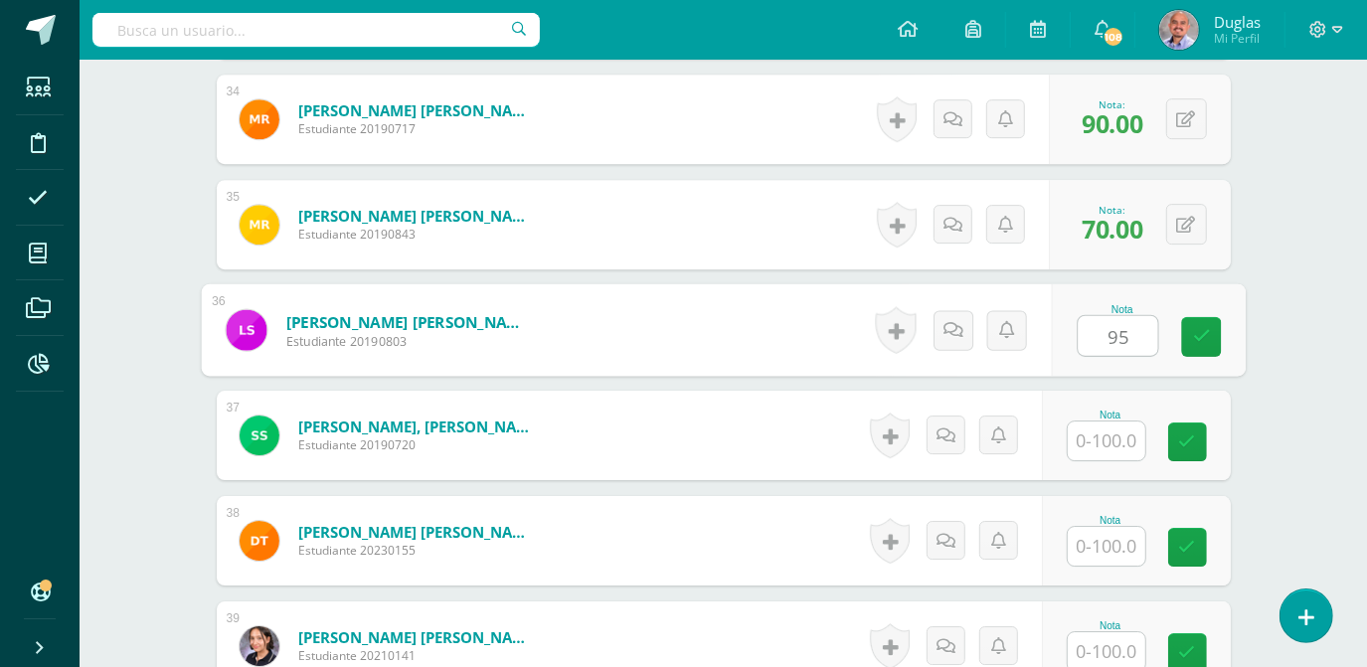
type input "95"
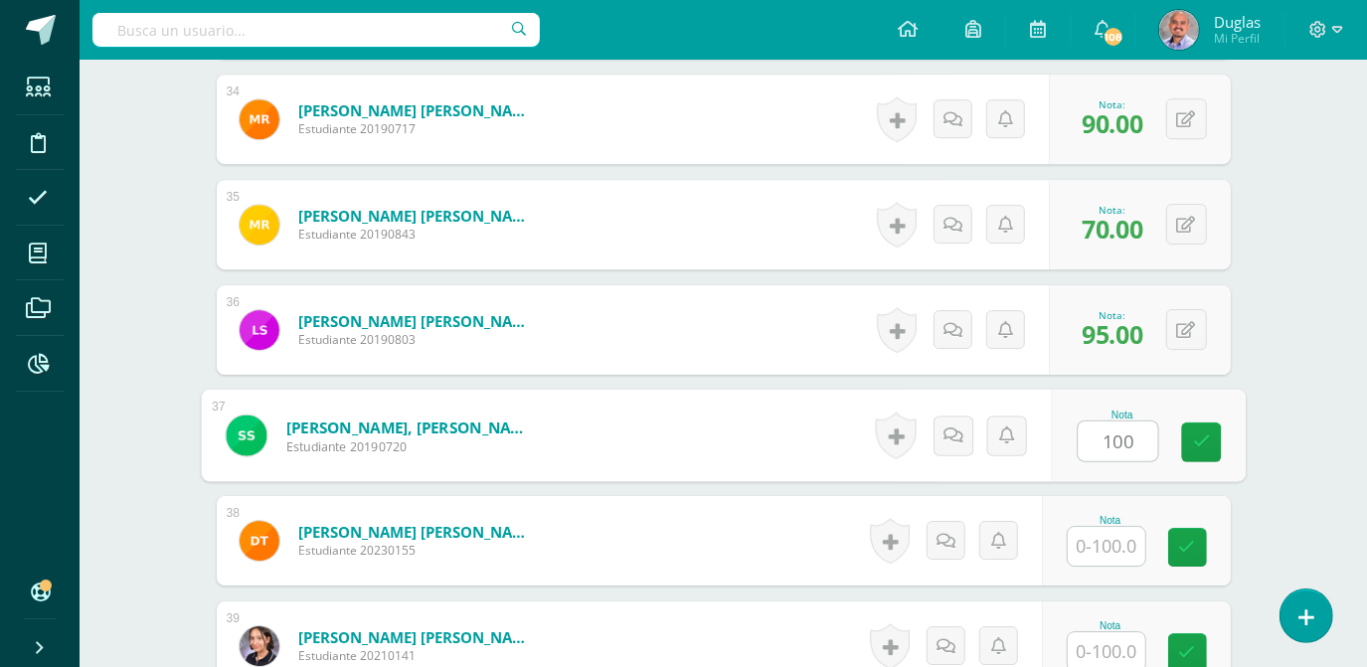
type input "100"
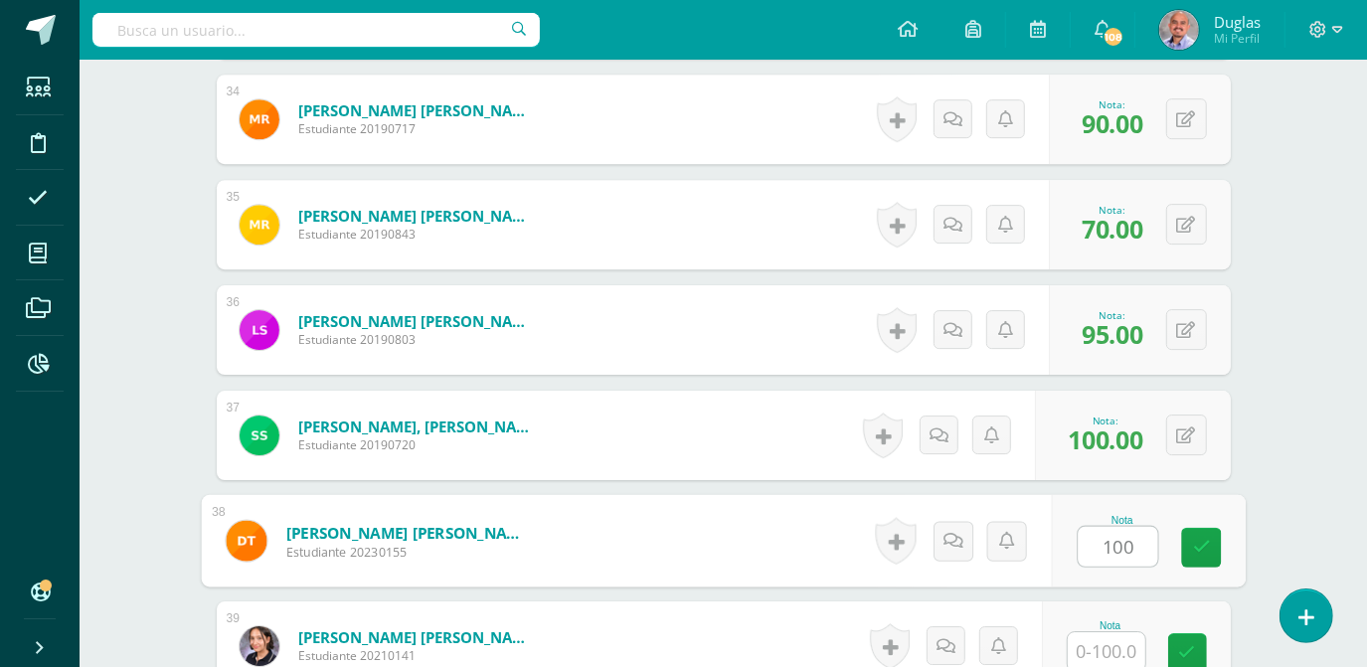
type input "100"
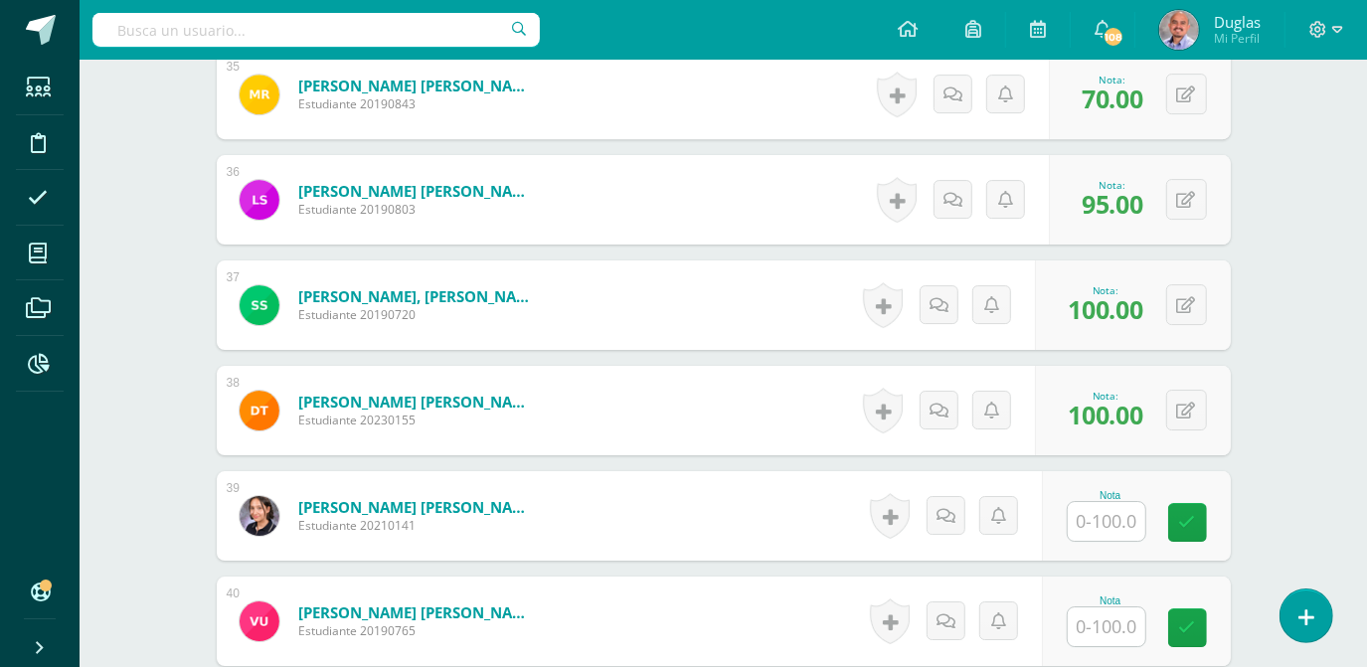
scroll to position [4385, 0]
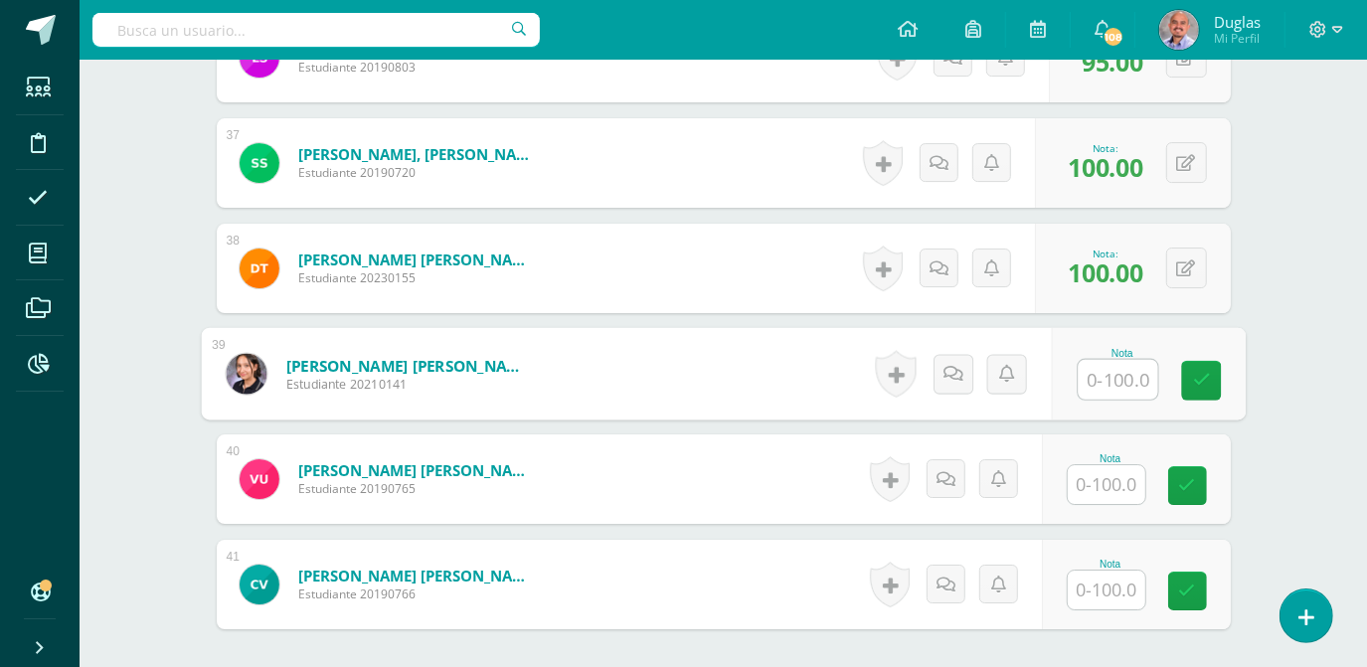
click at [1106, 372] on input "text" at bounding box center [1118, 380] width 80 height 40
type input "0"
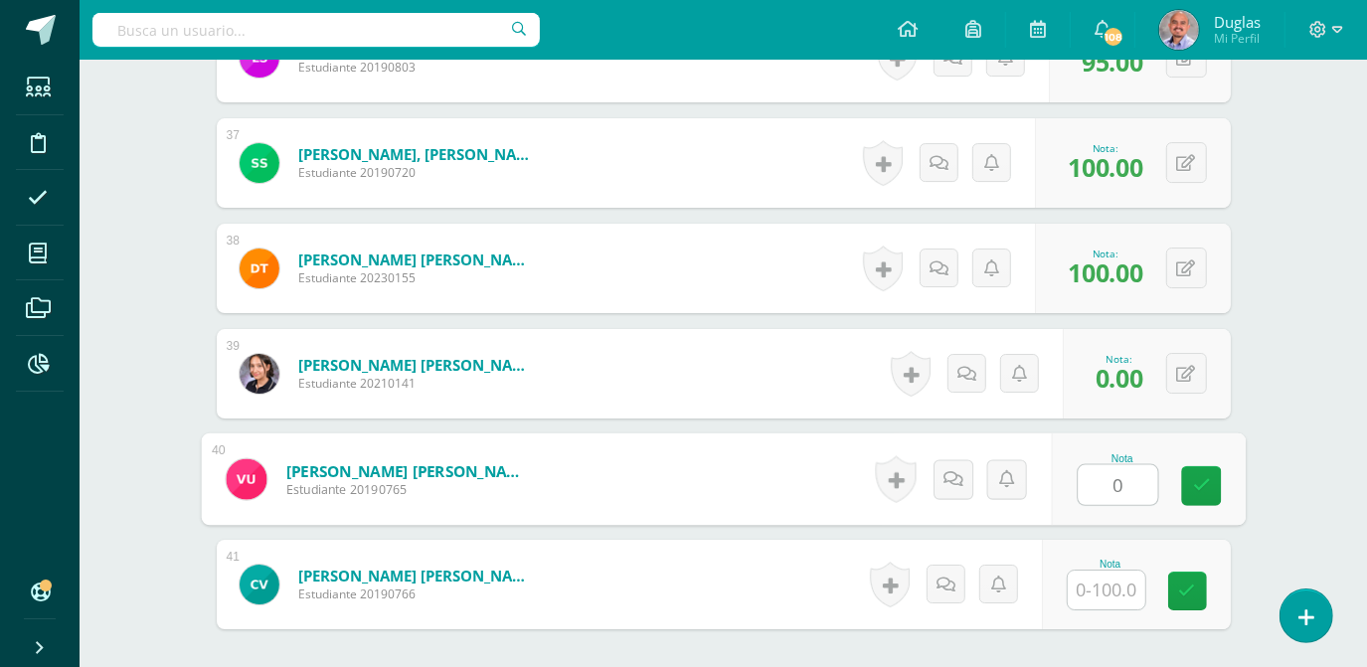
type input "0"
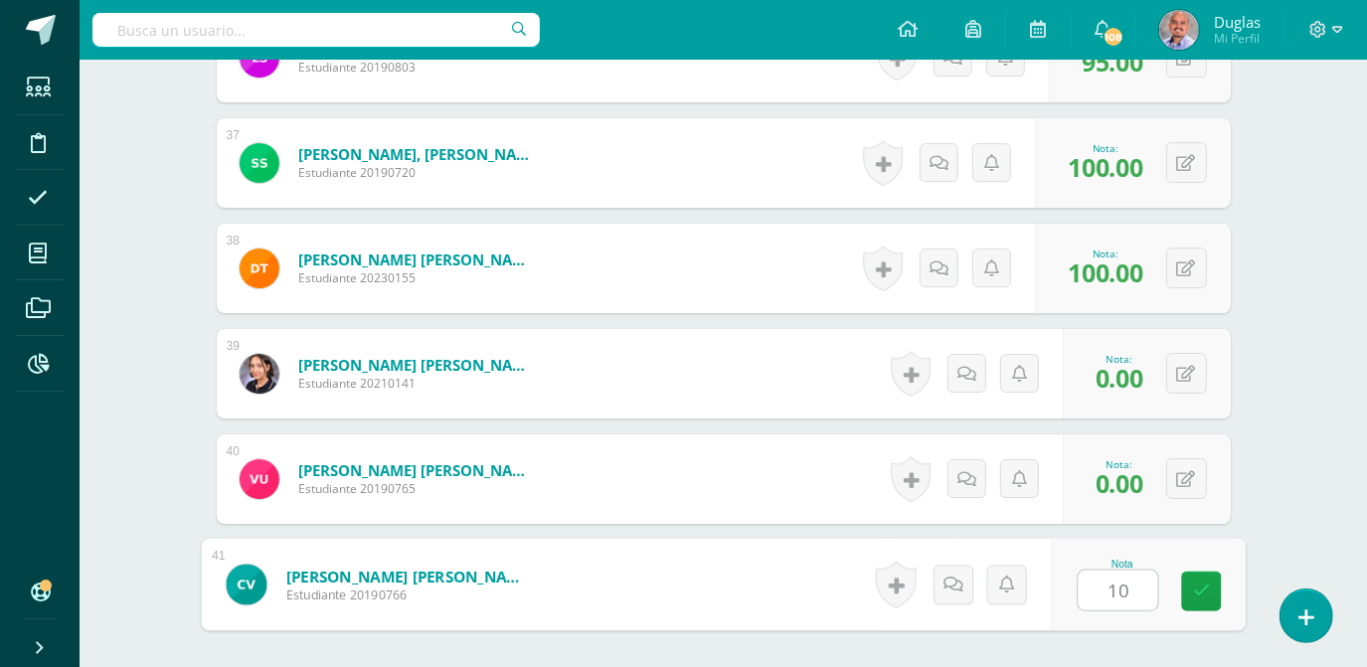
type input "100"
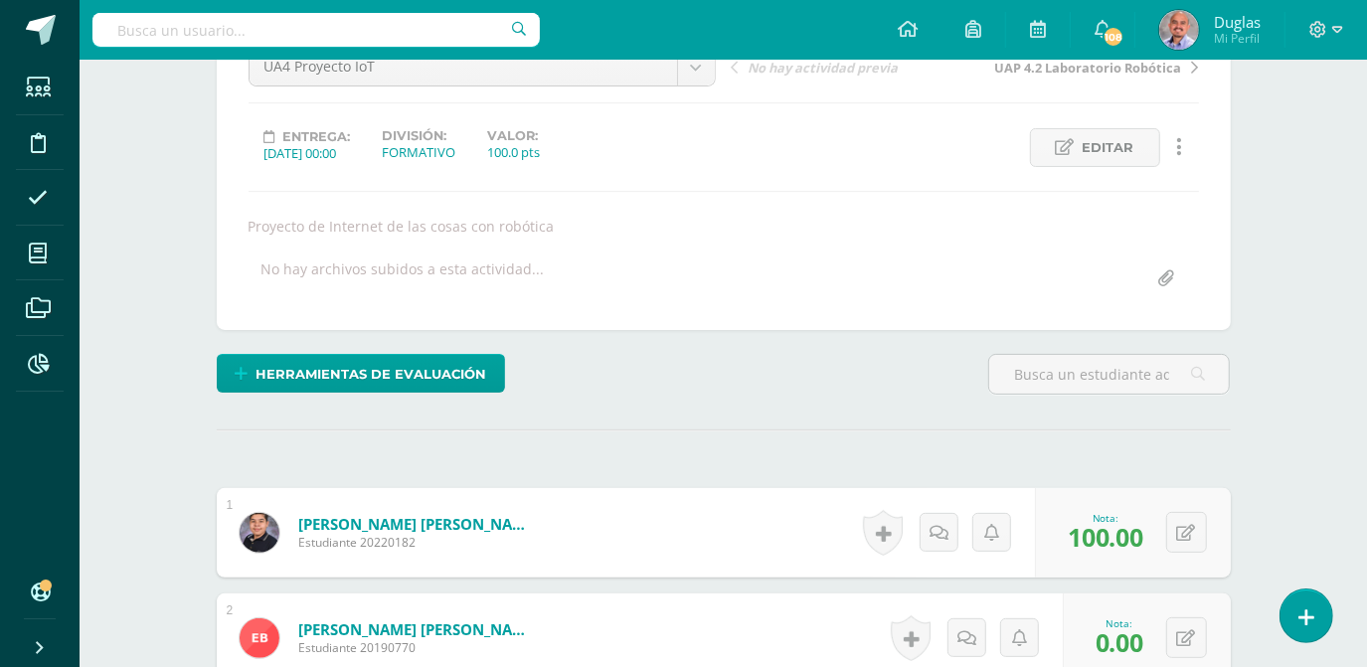
scroll to position [0, 0]
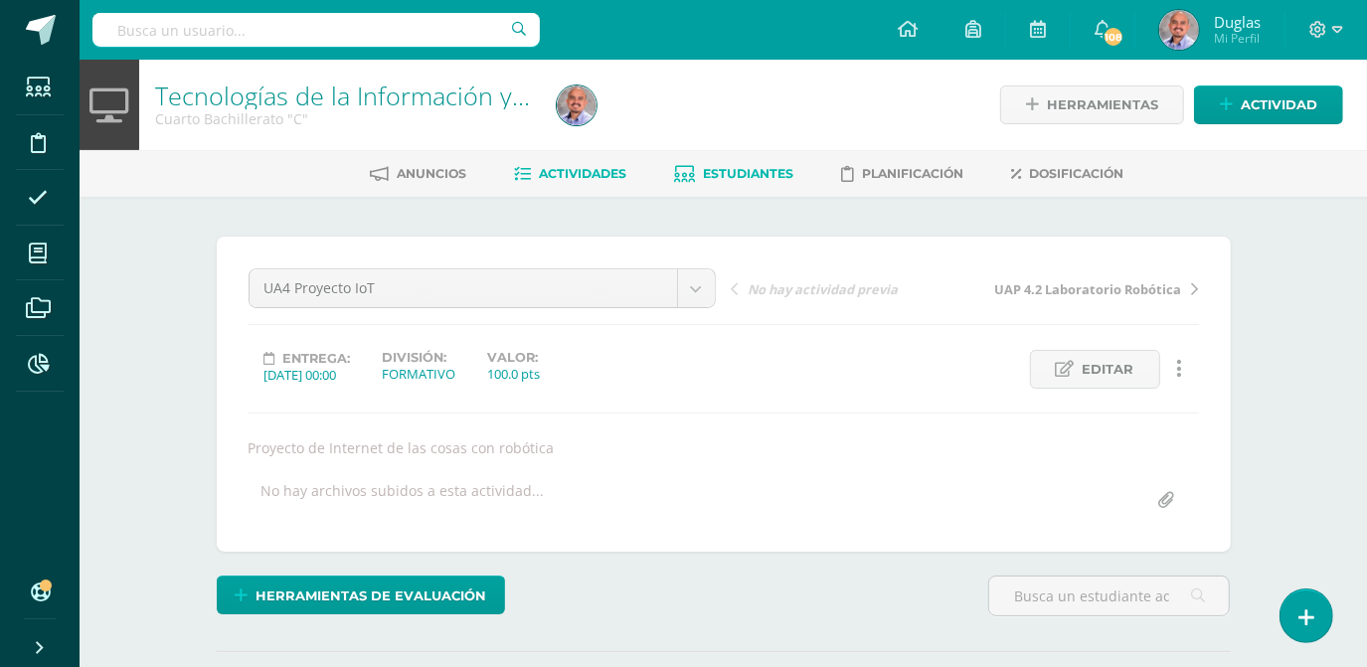
click at [738, 174] on span "Estudiantes" at bounding box center [749, 173] width 90 height 15
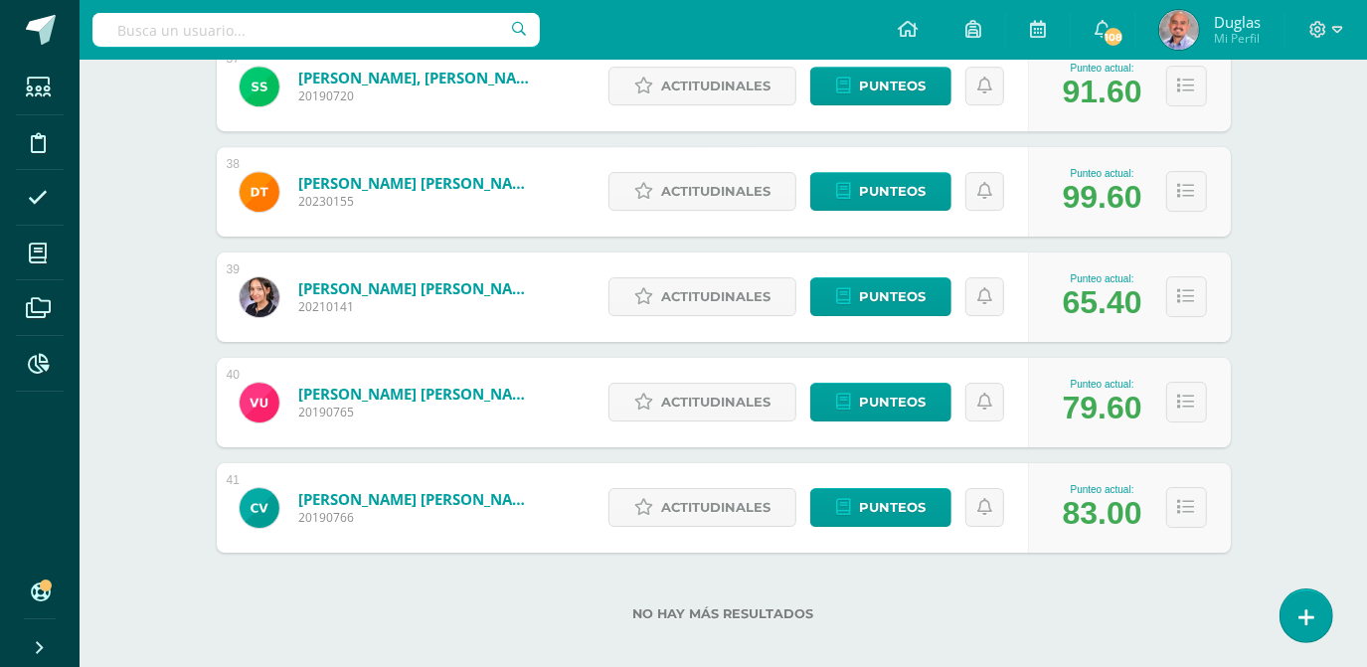
scroll to position [4202, 0]
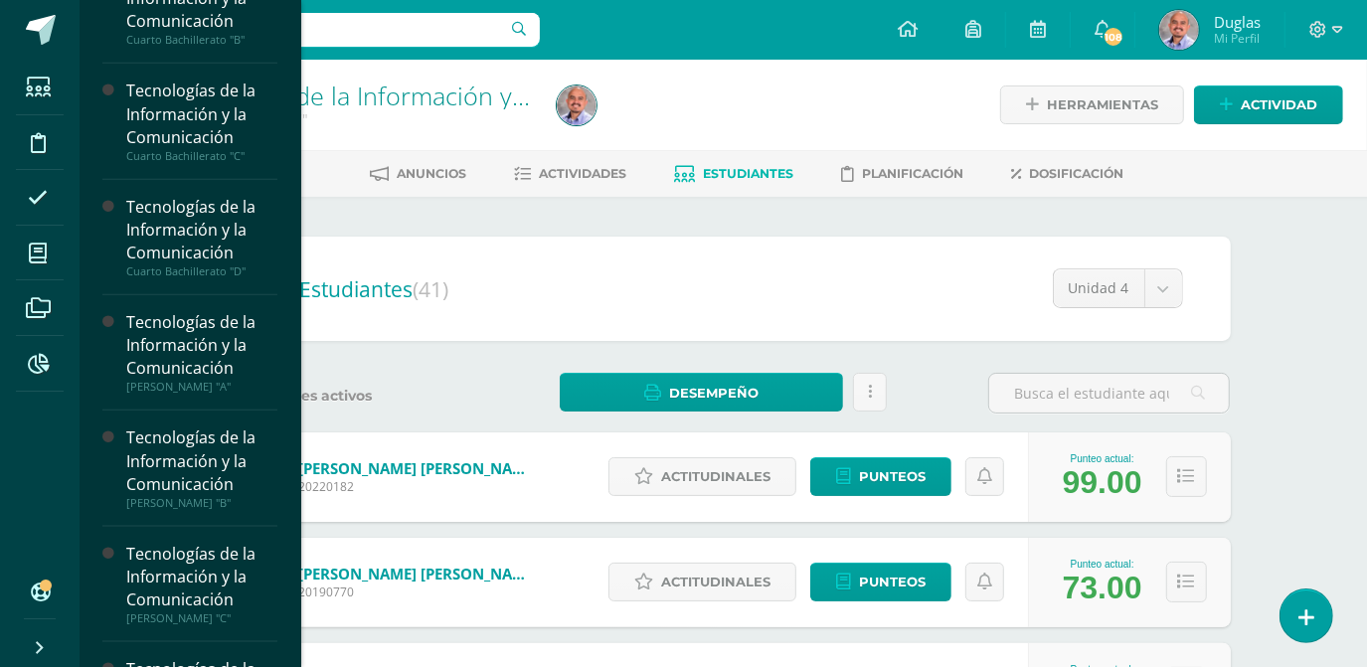
scroll to position [1296, 0]
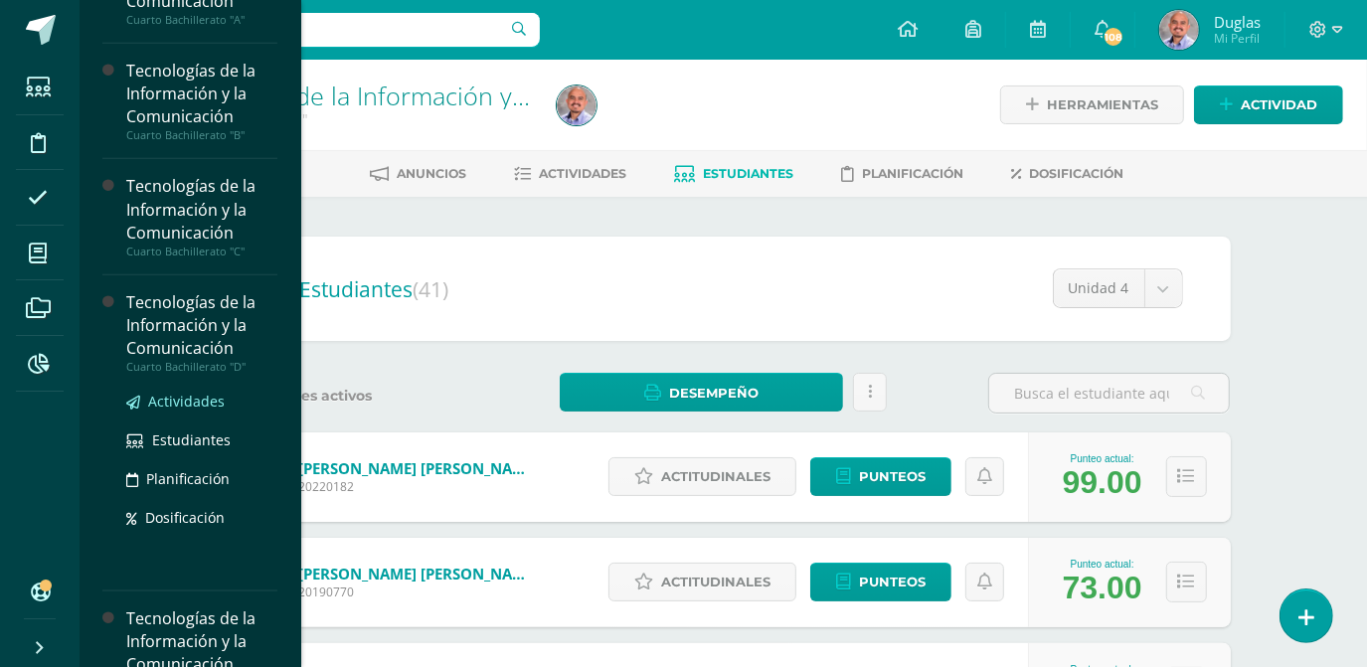
click at [182, 399] on span "Actividades" at bounding box center [186, 401] width 77 height 19
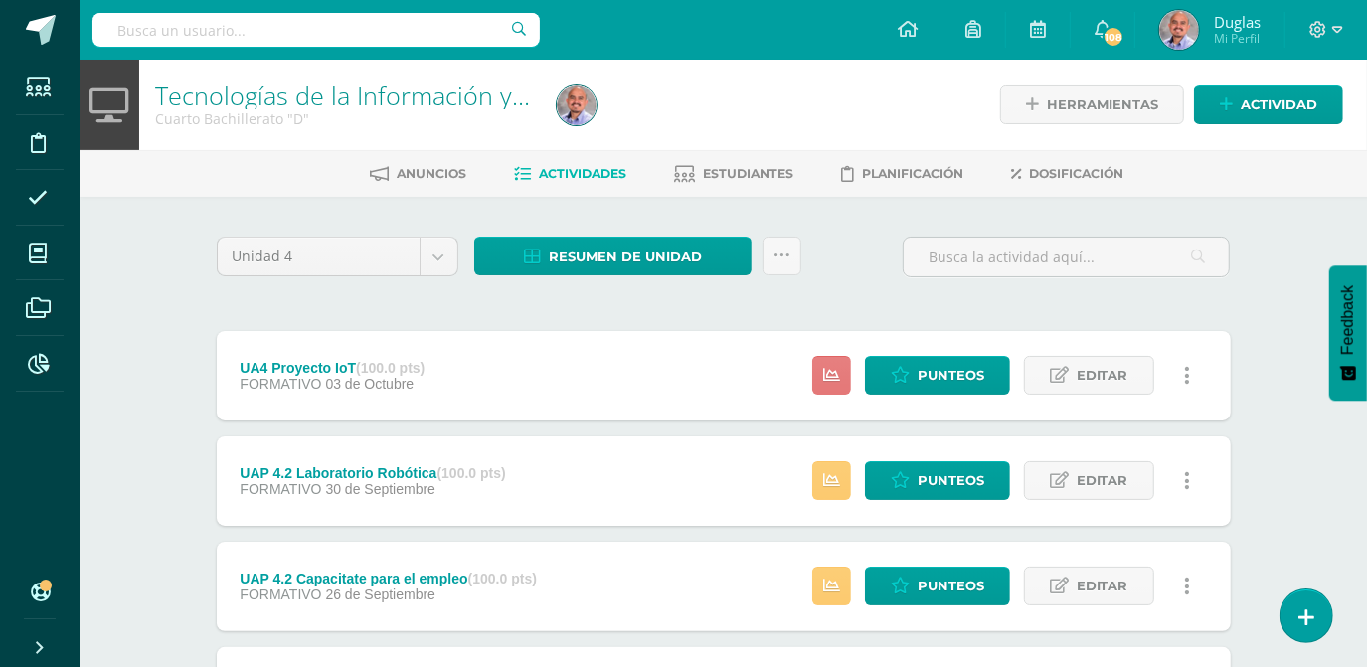
click at [837, 372] on icon at bounding box center [831, 375] width 17 height 17
click at [1164, 311] on div "Unidad 4 Unidad 1 Unidad 2 Unidad 3 Unidad 4 Resumen de unidad Descargar como H…" at bounding box center [724, 586] width 1030 height 698
click at [964, 371] on span "Punteos" at bounding box center [951, 375] width 67 height 37
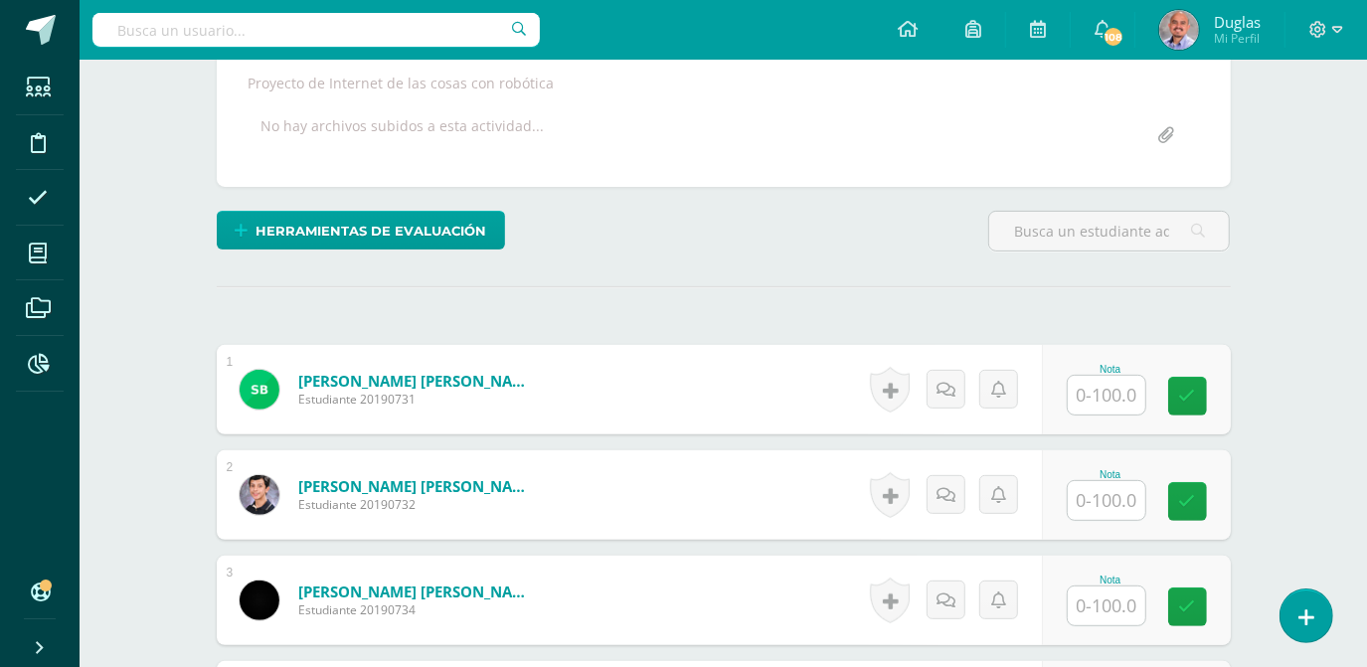
scroll to position [546, 0]
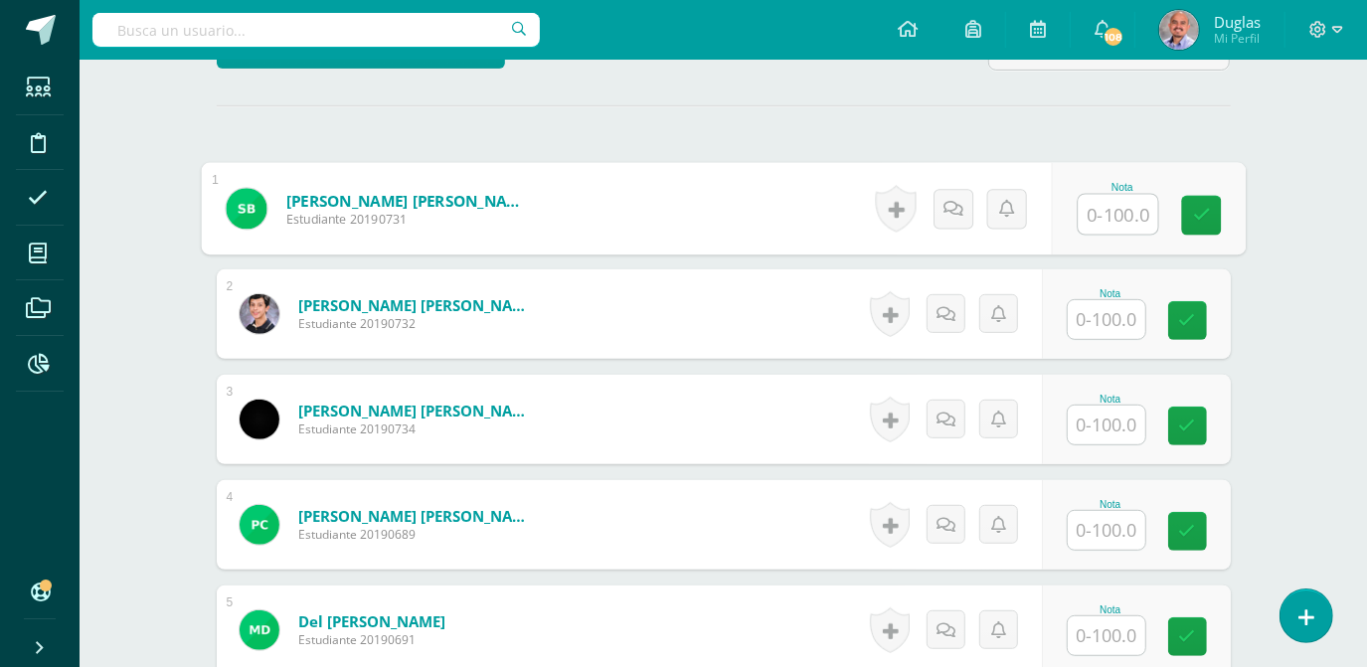
click at [1121, 208] on input "text" at bounding box center [1118, 215] width 80 height 40
type input "0"
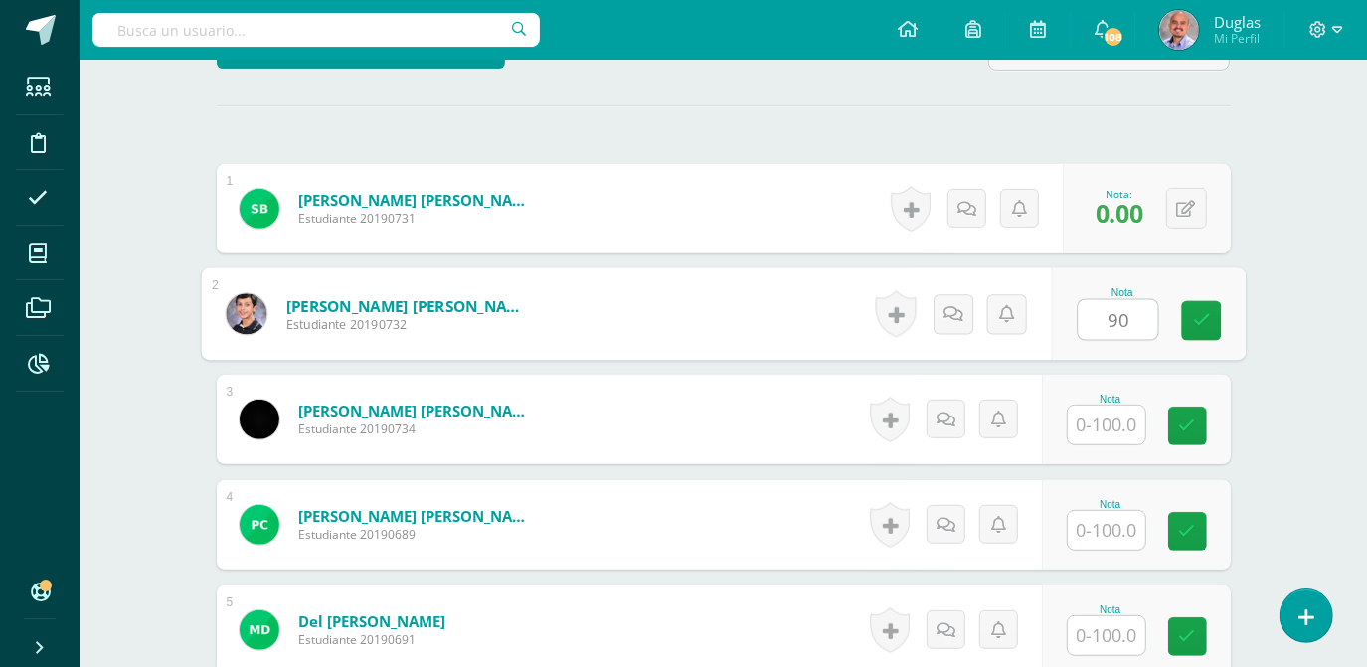
type input "90"
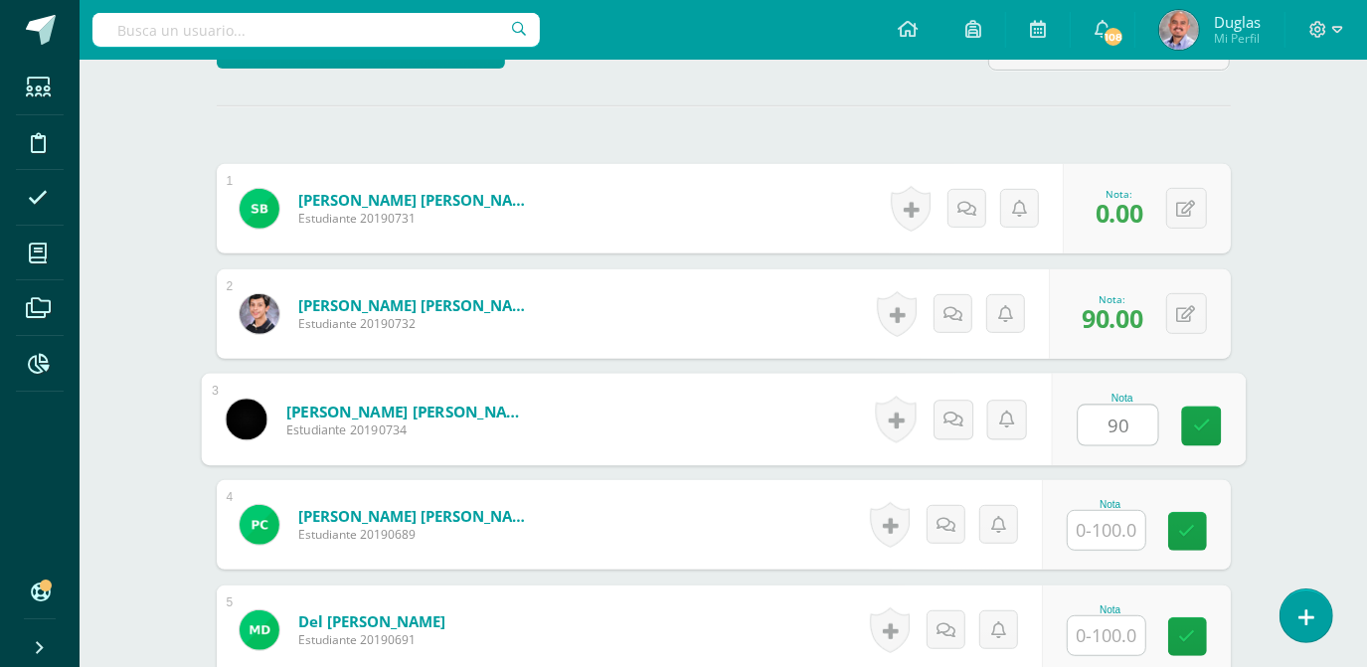
type input "90"
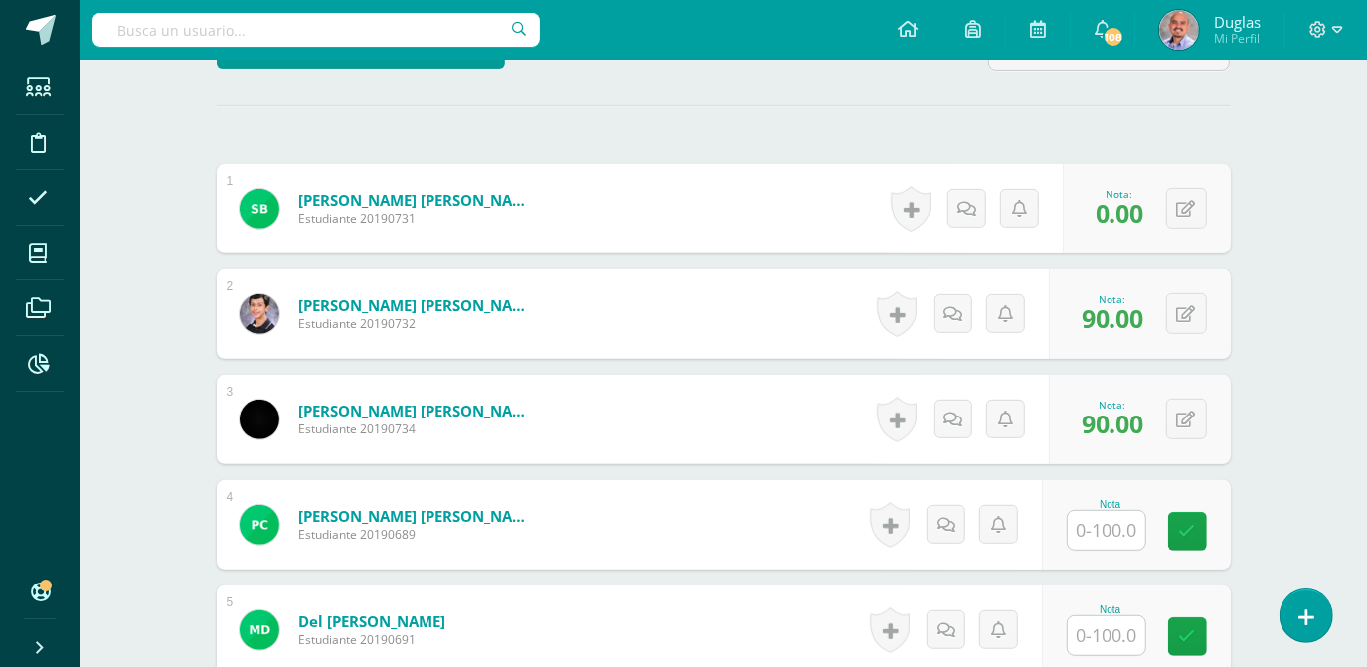
click at [1097, 519] on input "text" at bounding box center [1107, 530] width 78 height 39
type input "0"
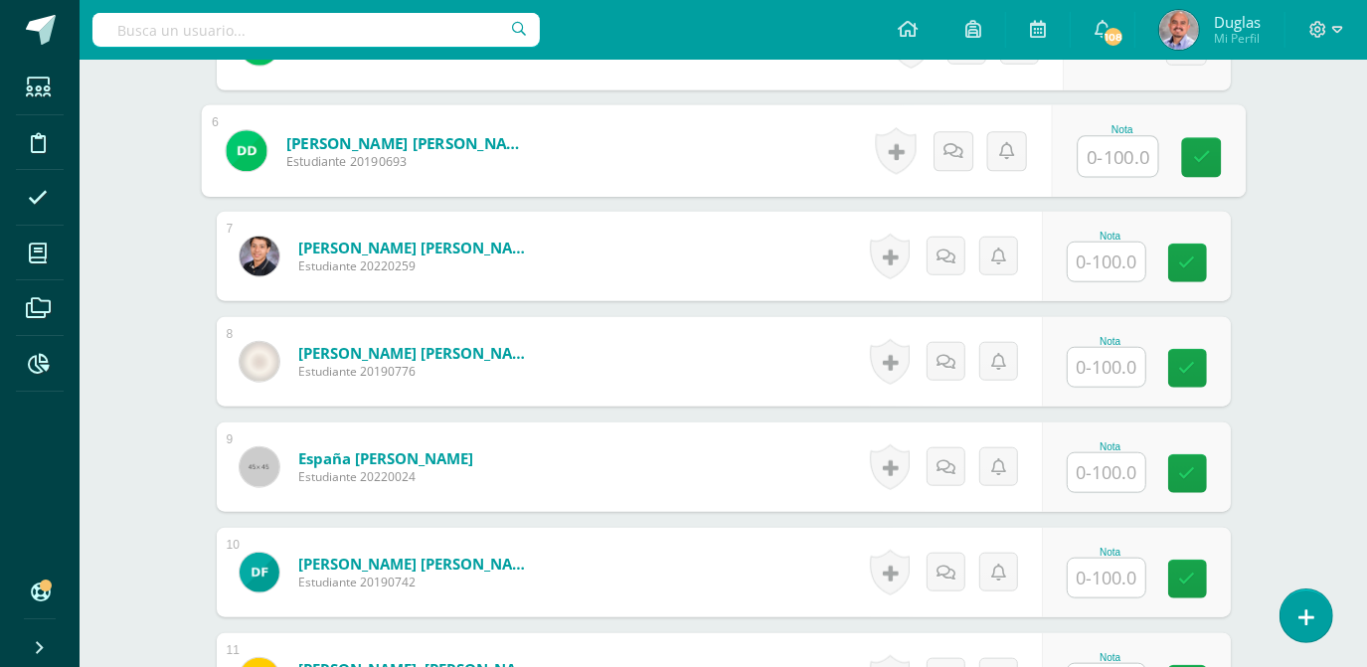
scroll to position [1131, 0]
type input "90"
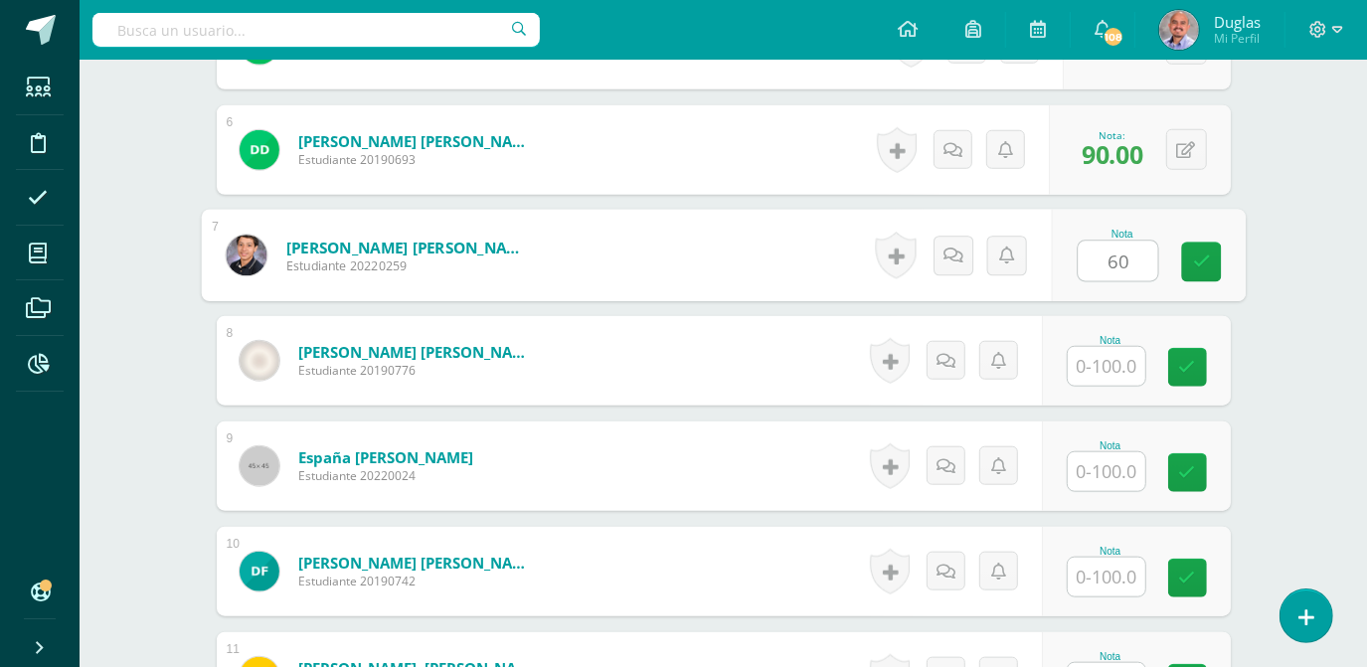
type input "60"
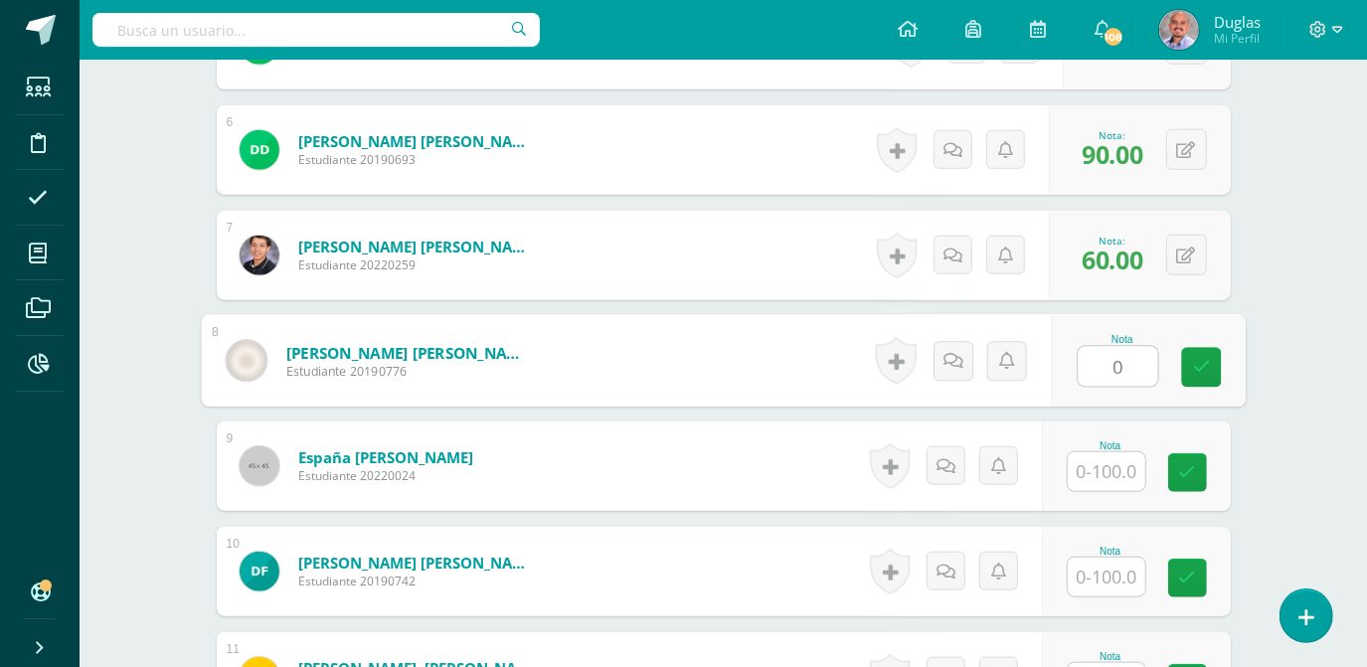
type input "0"
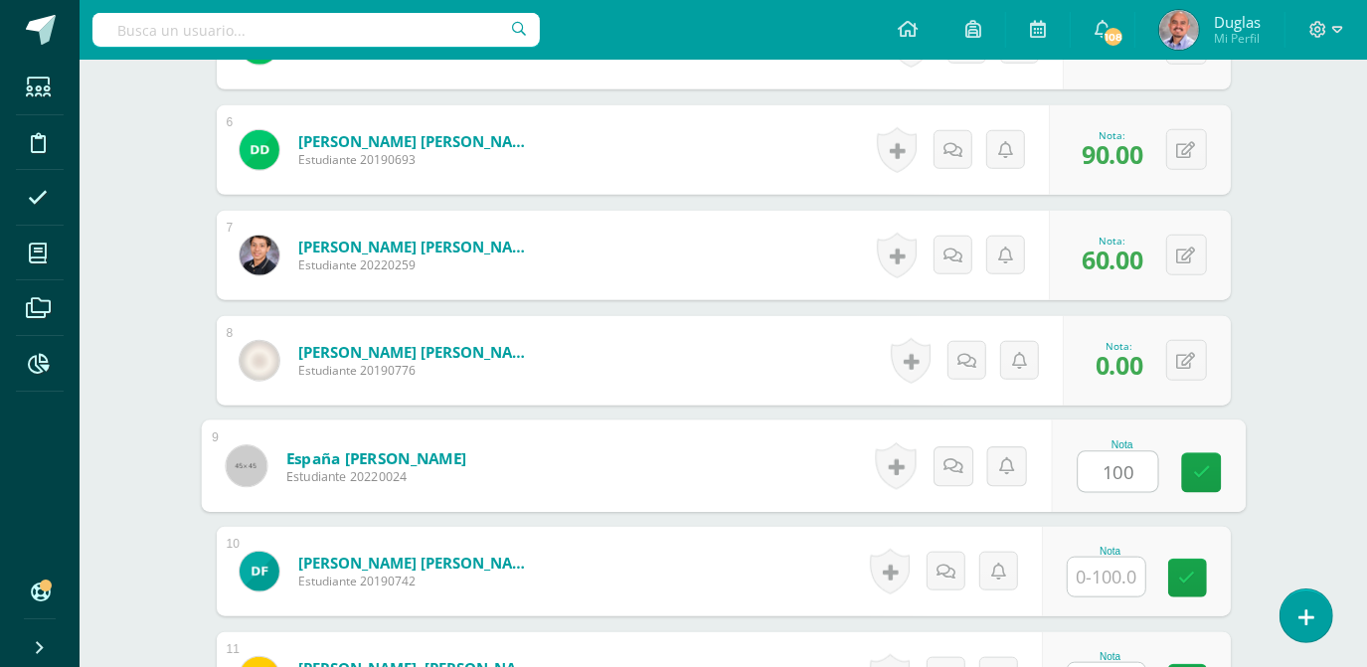
type input "100"
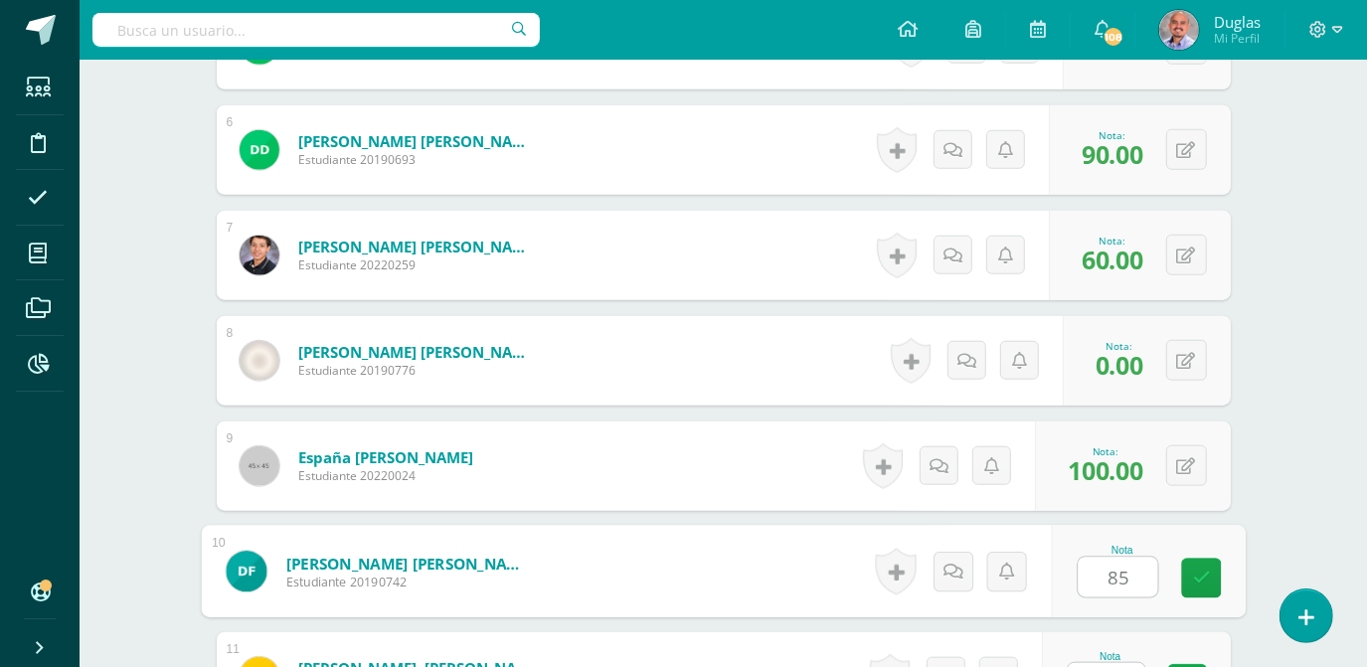
type input "85"
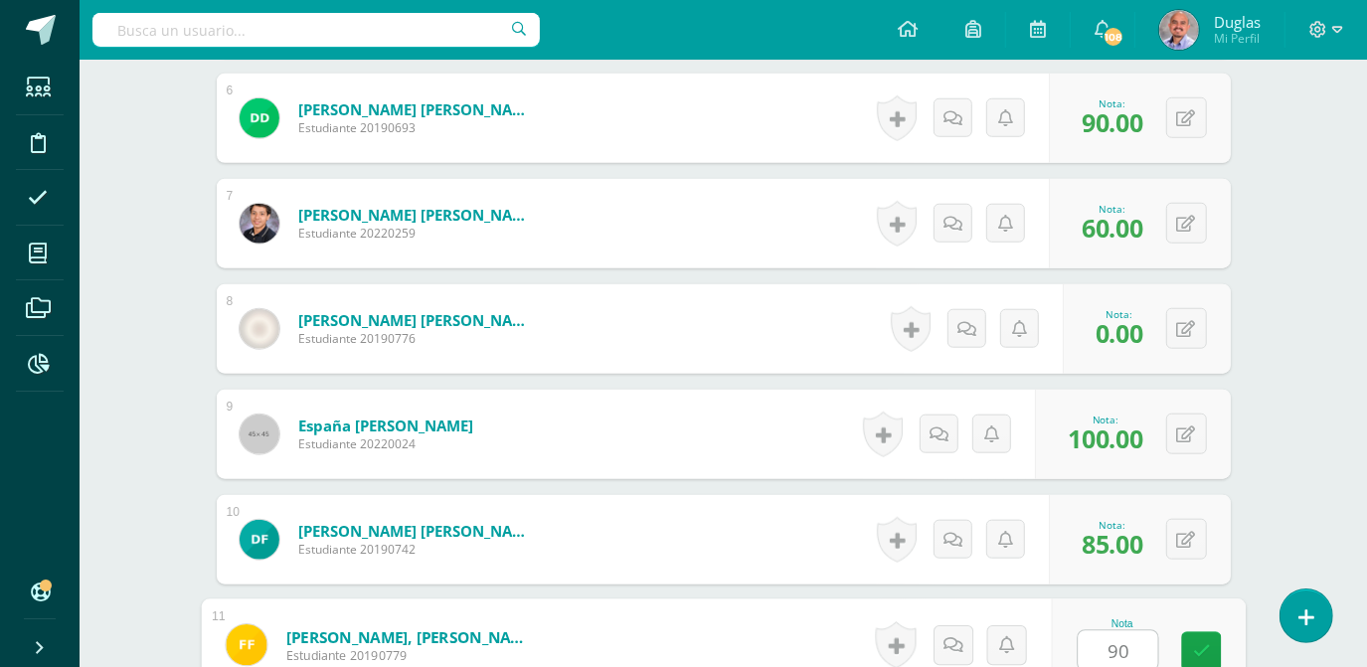
type input "90"
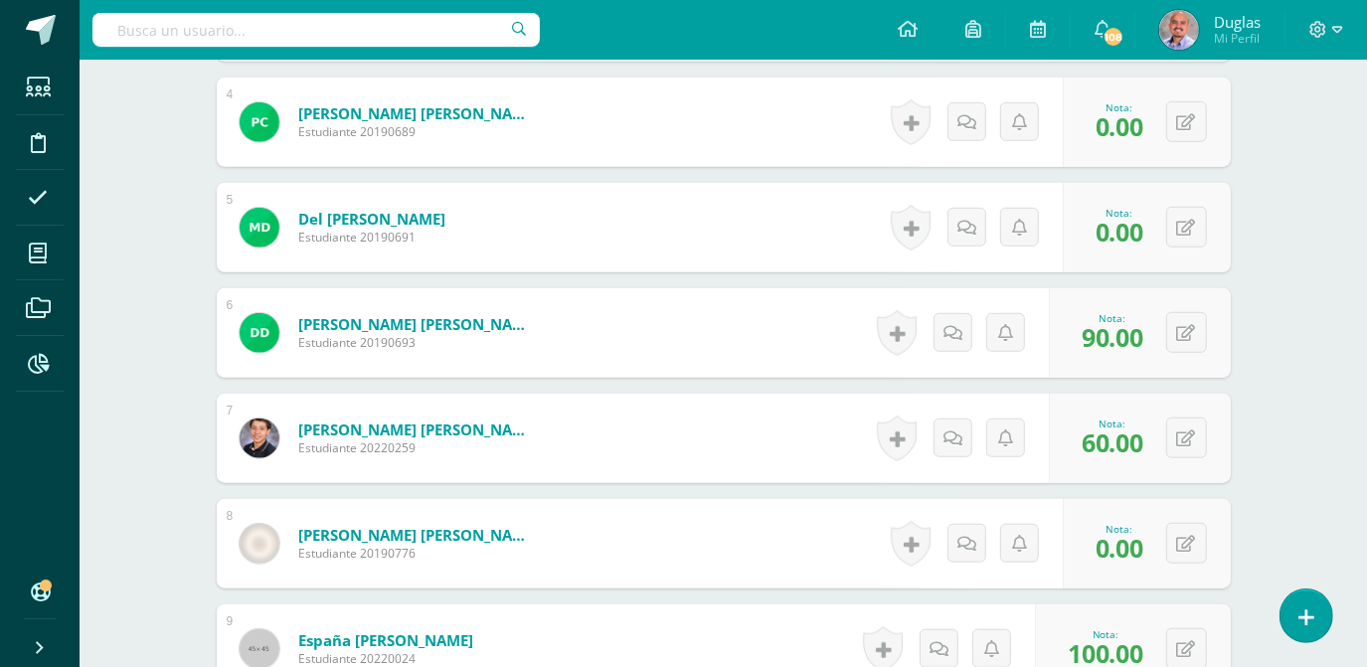
scroll to position [951, 0]
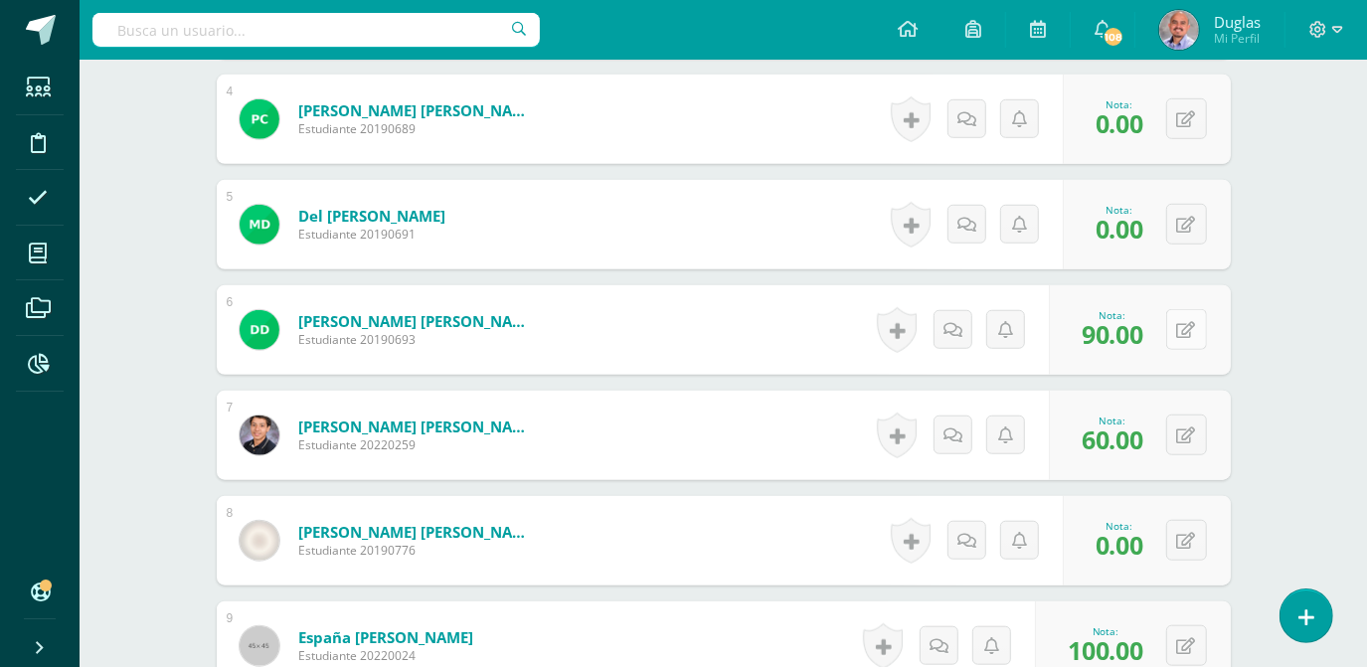
click at [1195, 332] on icon at bounding box center [1186, 330] width 19 height 17
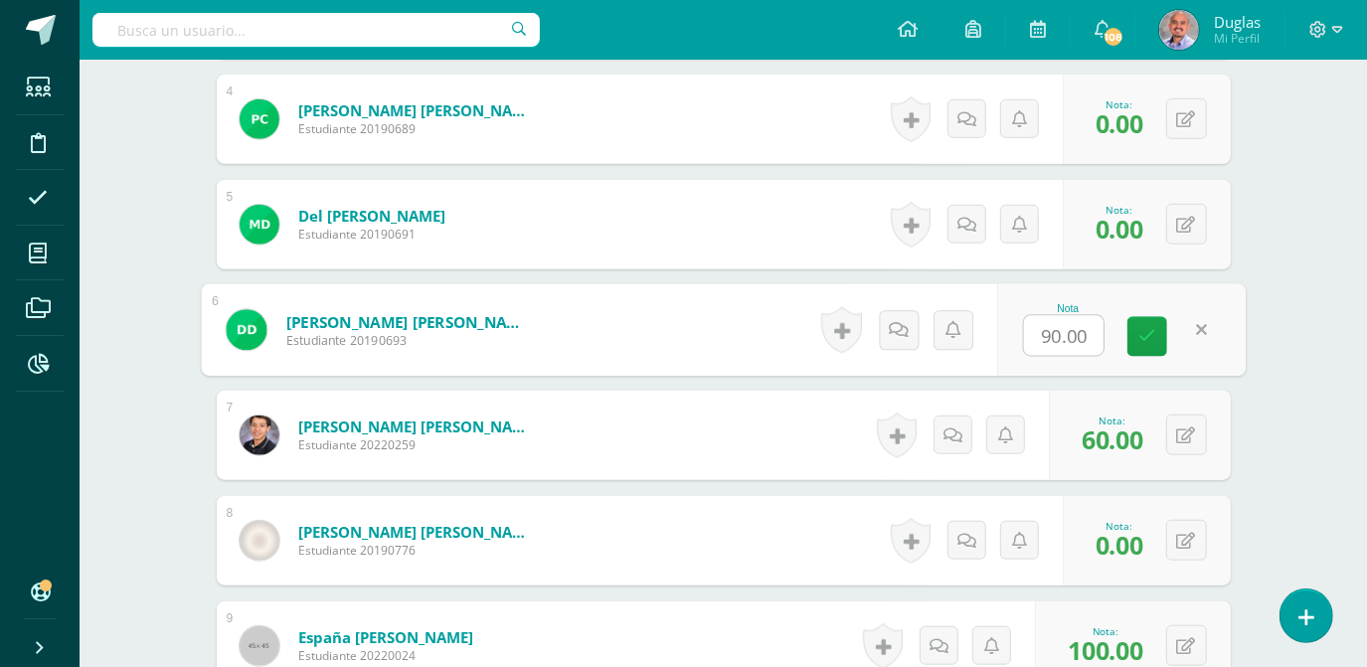
type input "0"
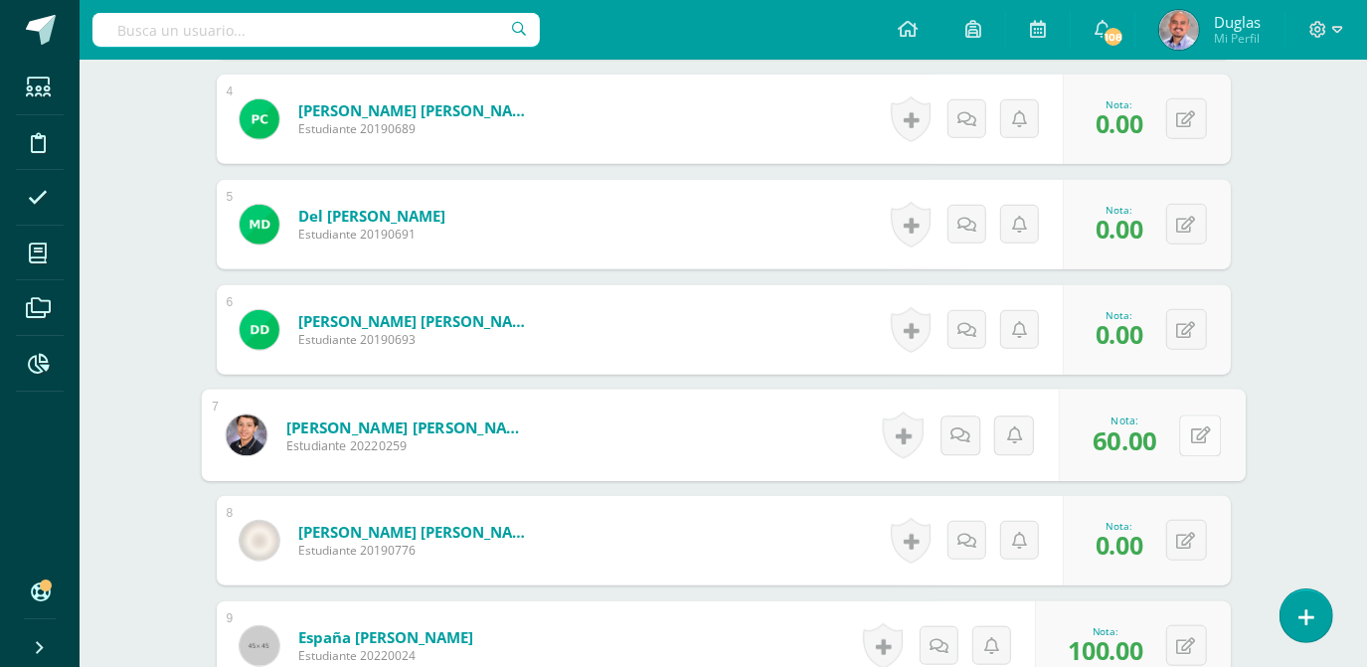
click at [1203, 436] on button at bounding box center [1200, 436] width 42 height 42
type input "90"
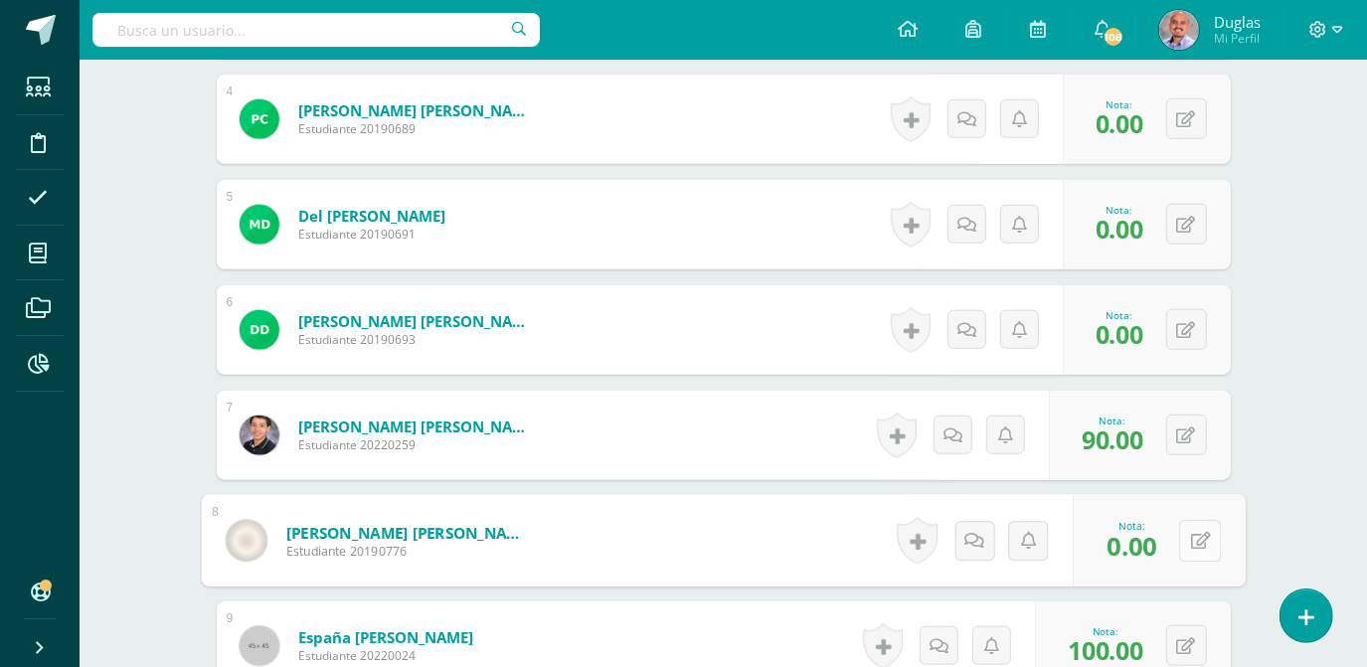
click at [1195, 539] on button at bounding box center [1200, 541] width 42 height 42
type input "60"
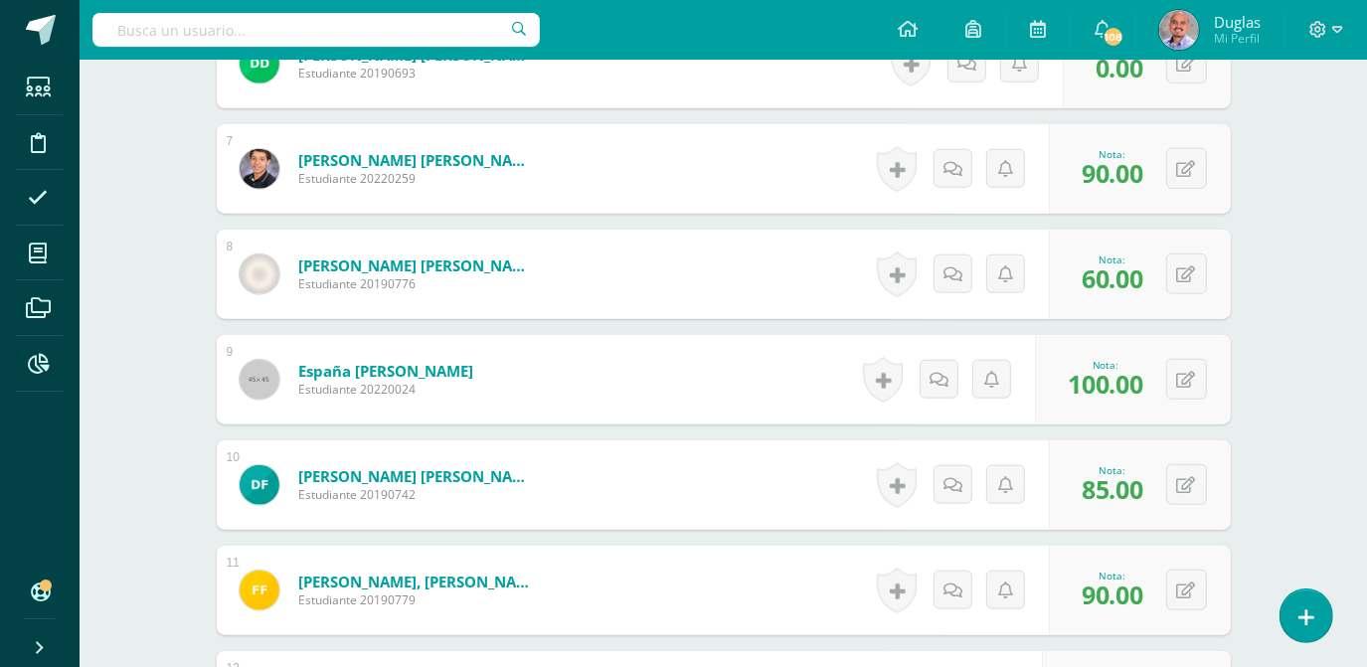
scroll to position [1312, 0]
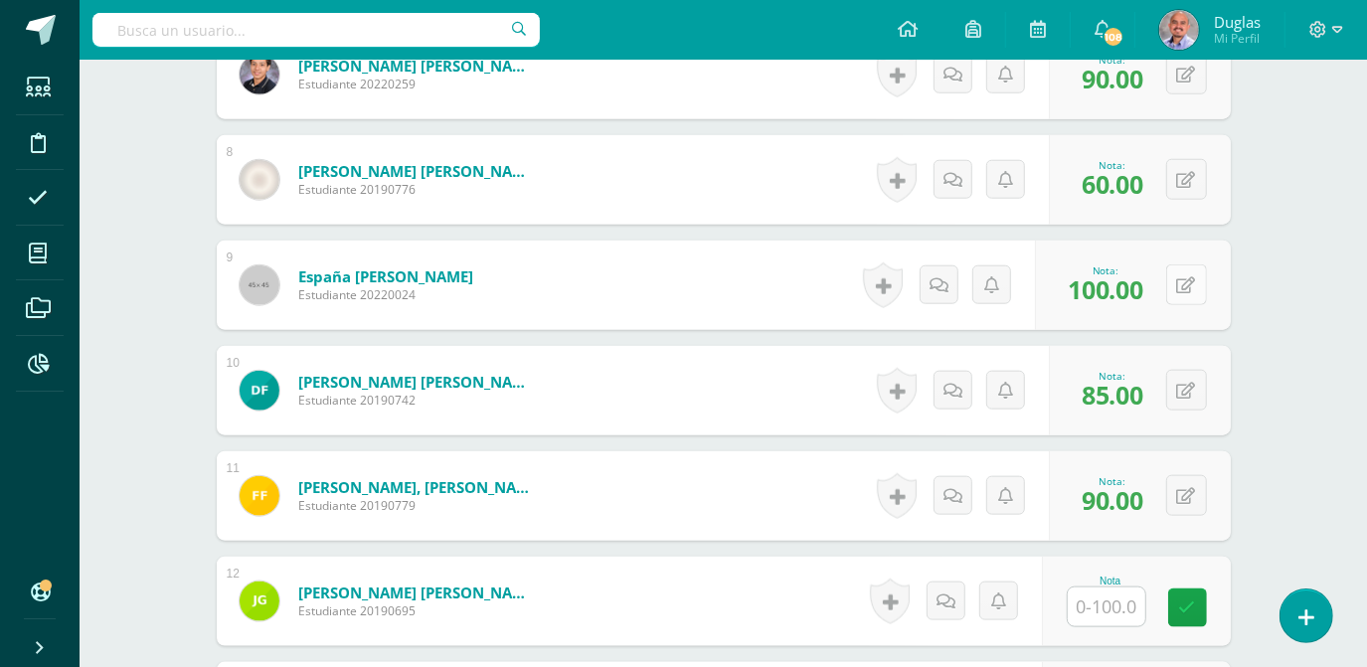
click at [1191, 284] on icon at bounding box center [1186, 285] width 19 height 17
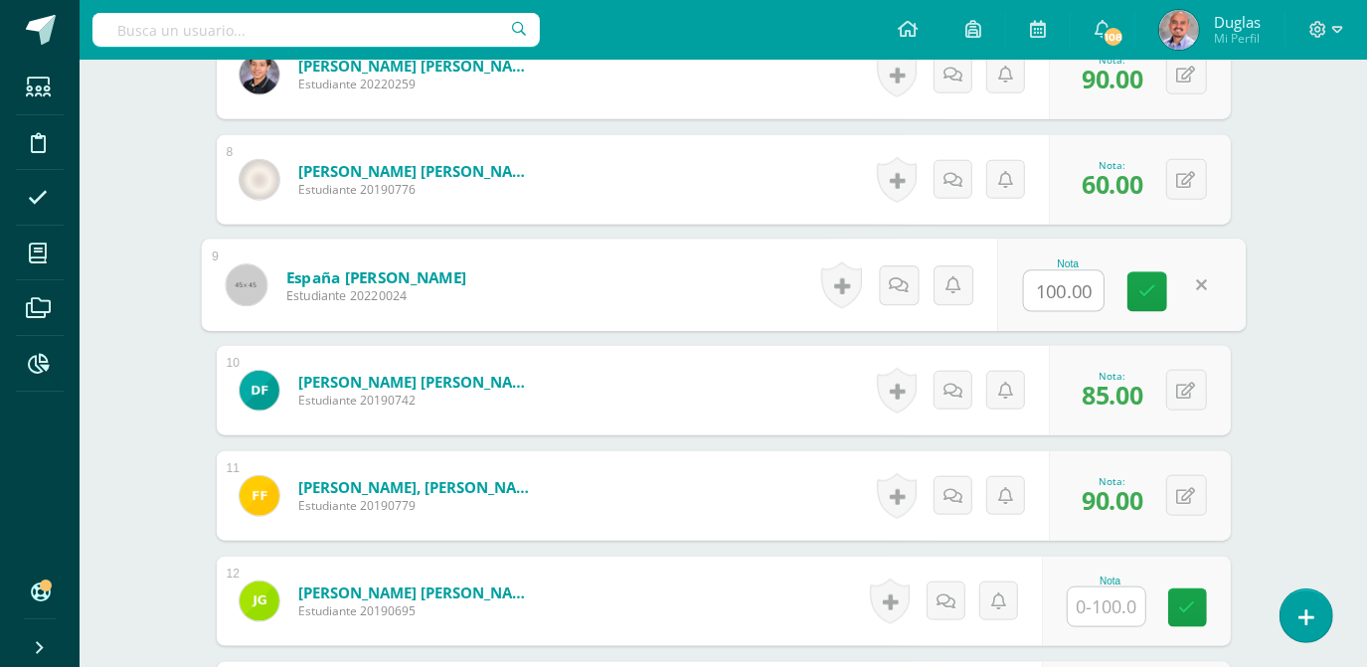
type input "0"
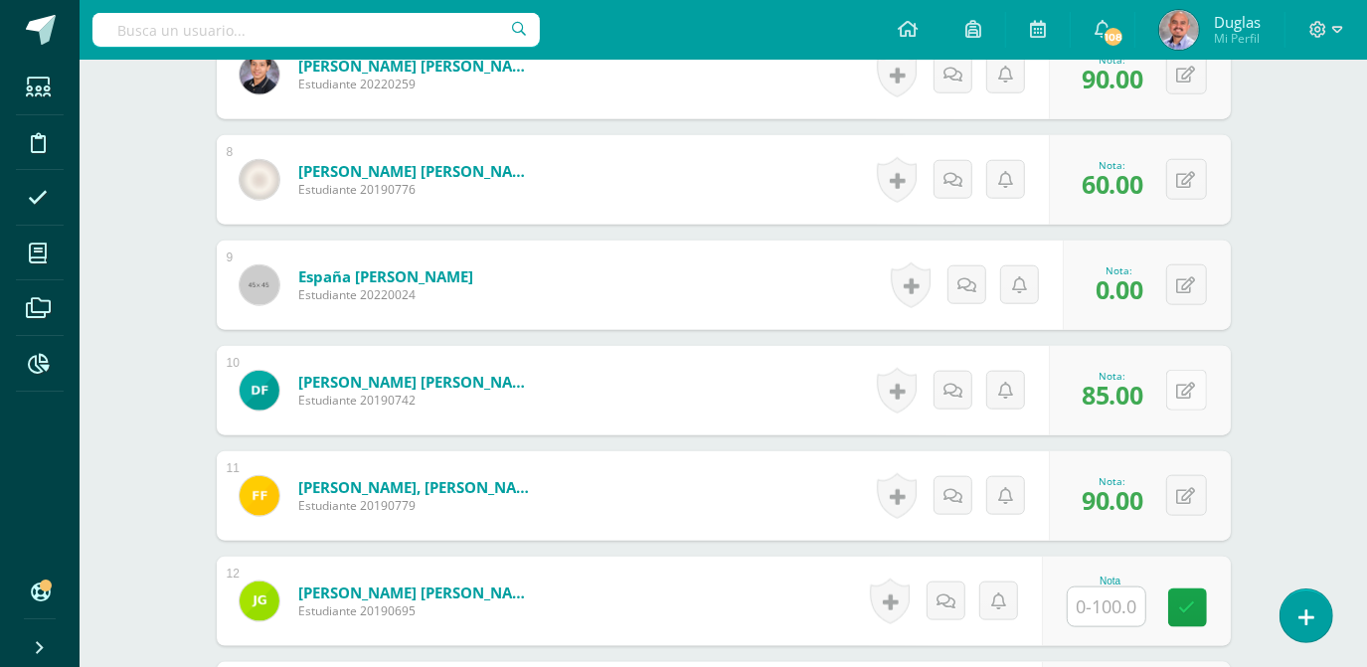
click at [1189, 383] on icon at bounding box center [1186, 391] width 19 height 17
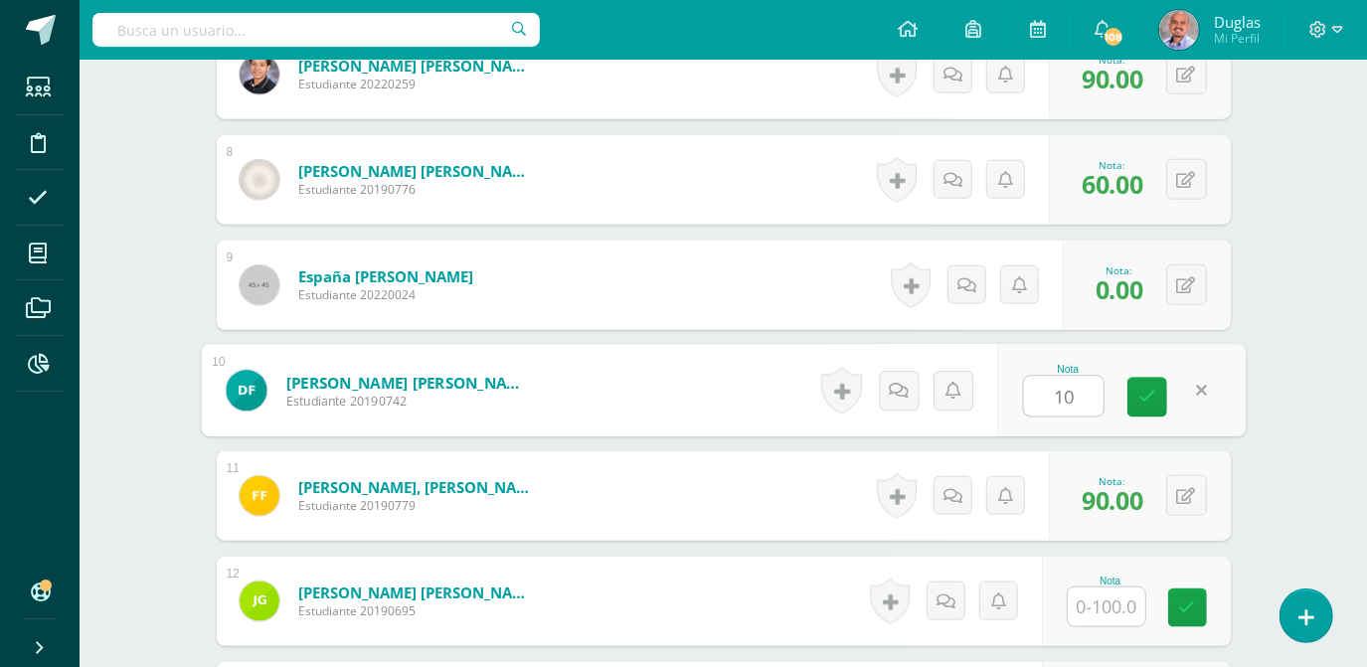
type input "100"
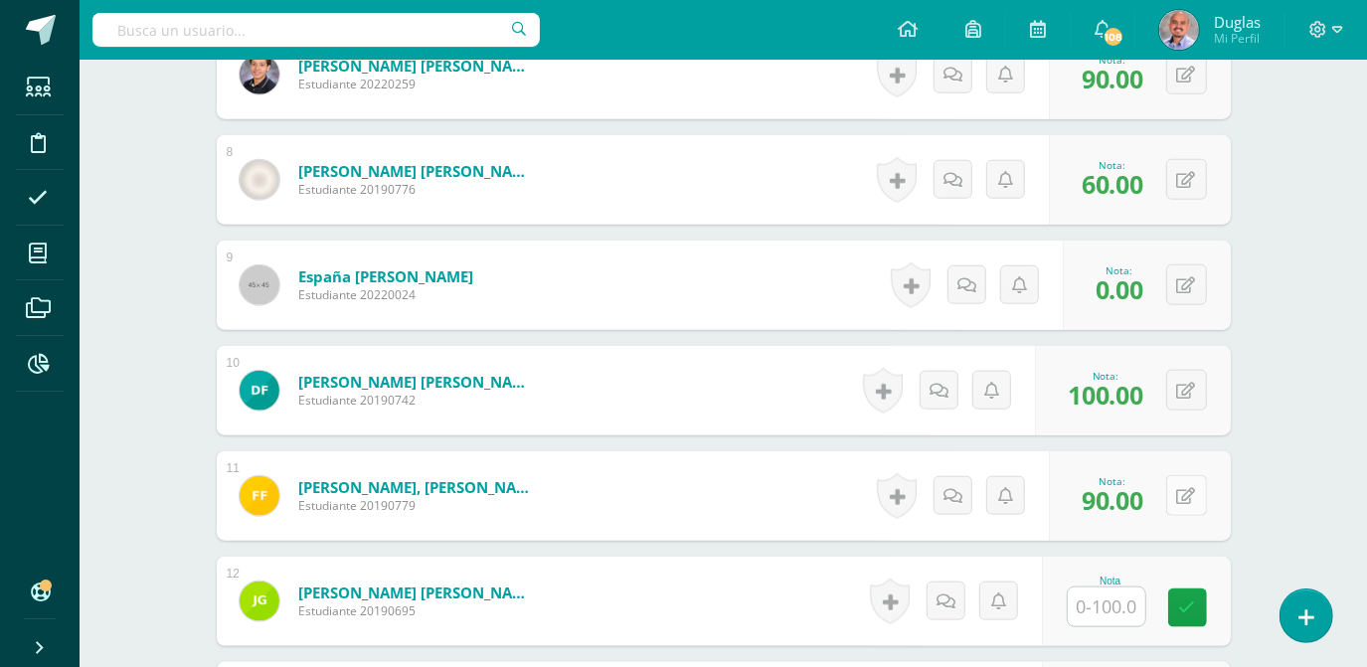
click at [1182, 483] on button at bounding box center [1186, 495] width 41 height 41
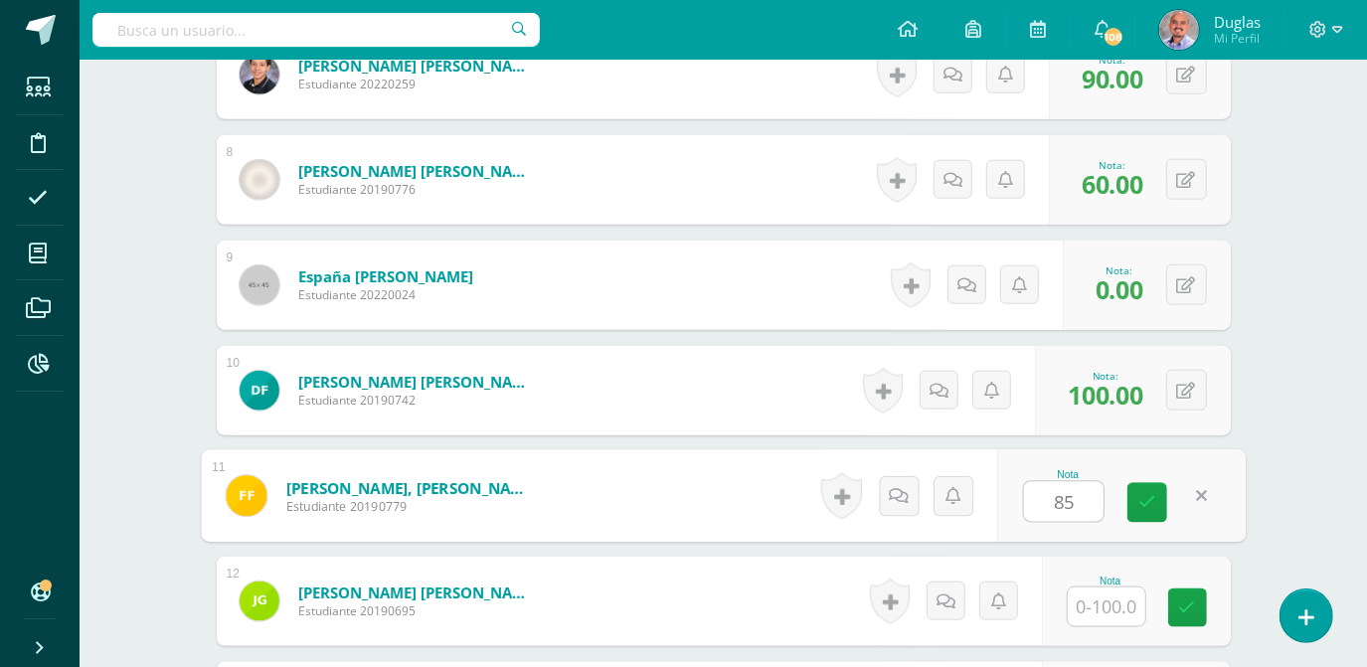
type input "85"
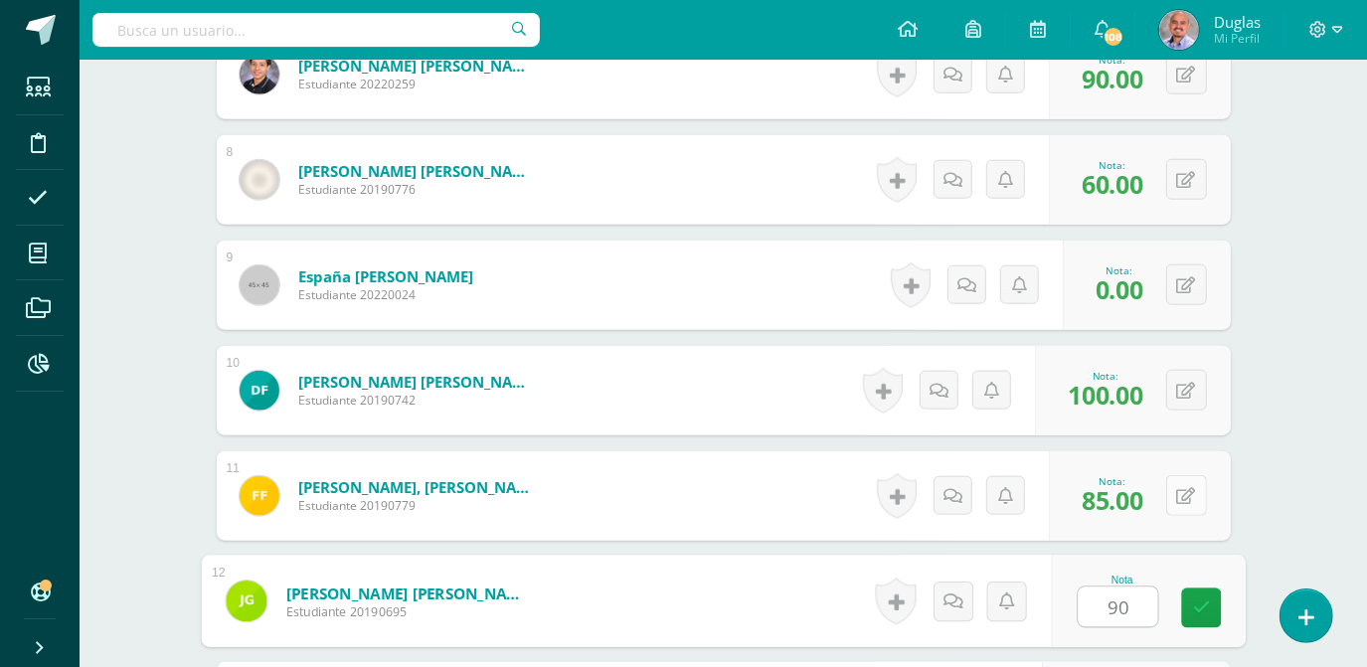
type input "90"
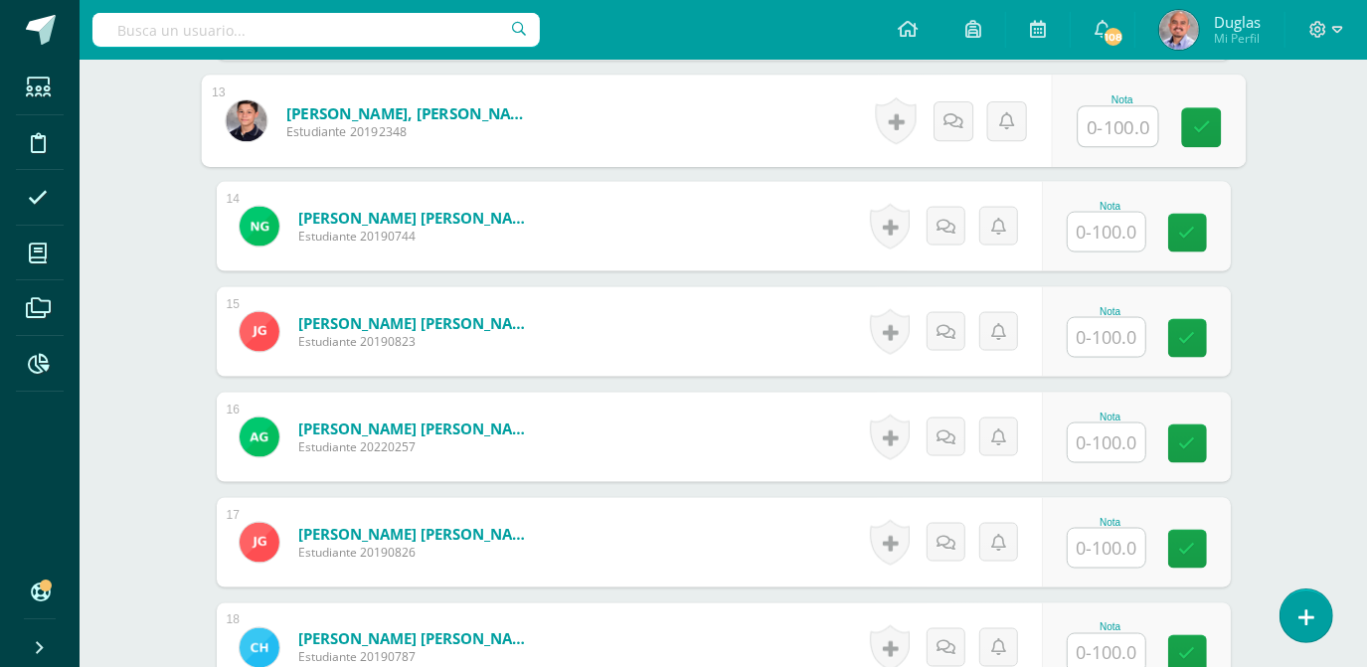
scroll to position [1870, 0]
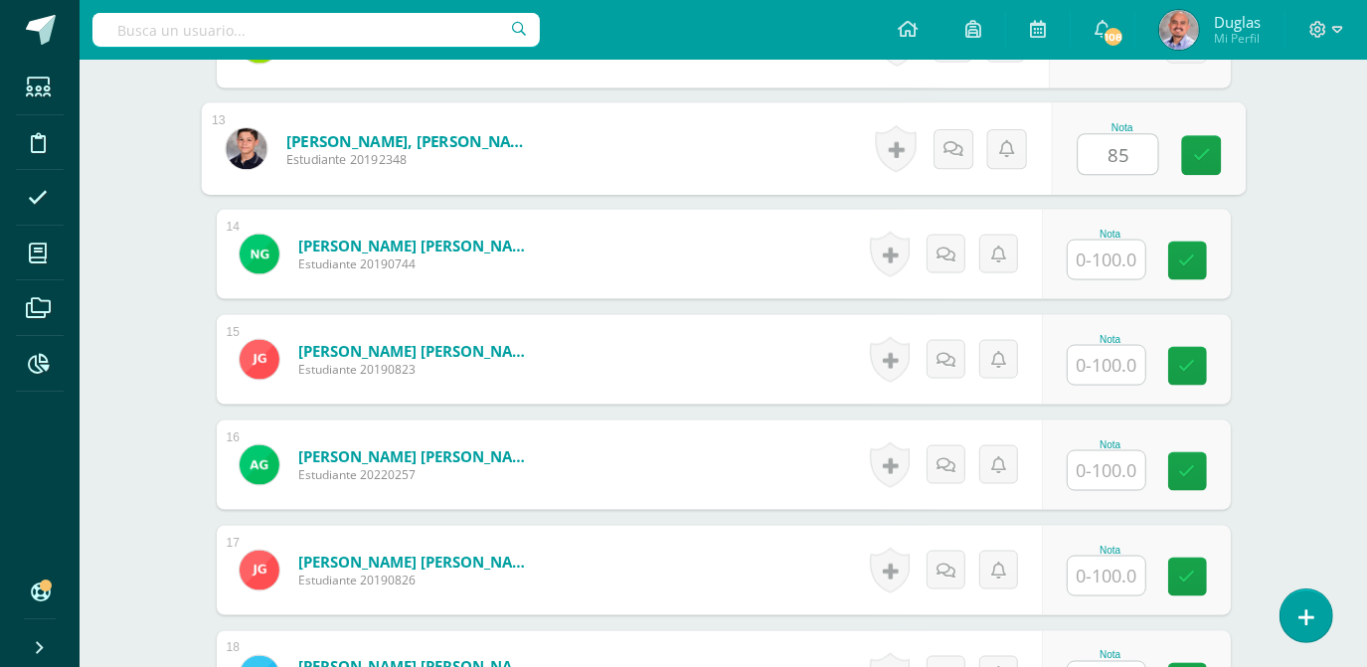
type input "85"
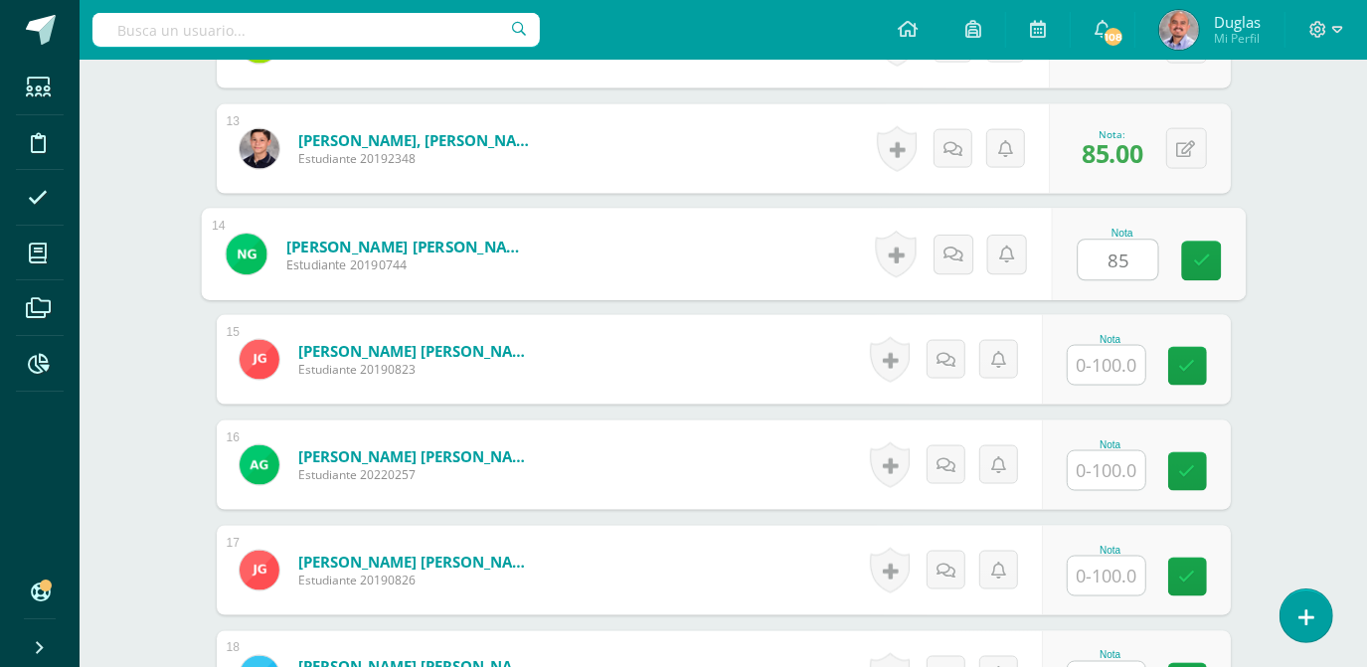
type input "85"
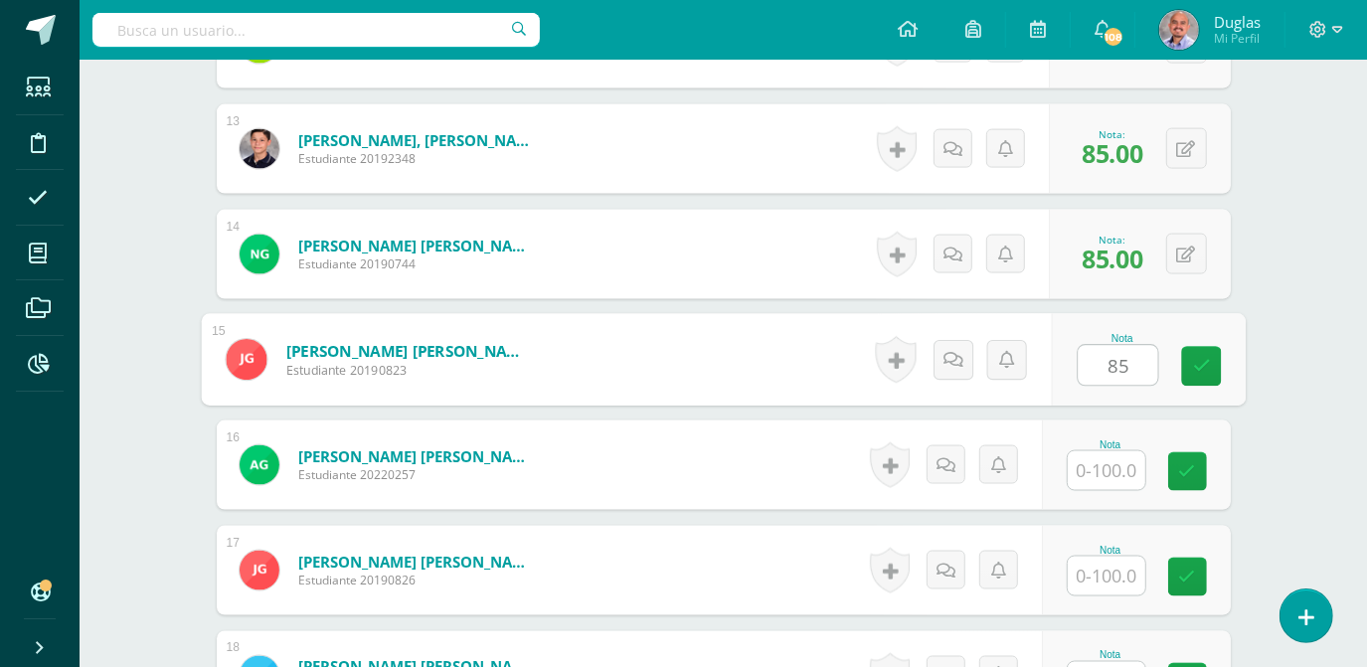
type input "85"
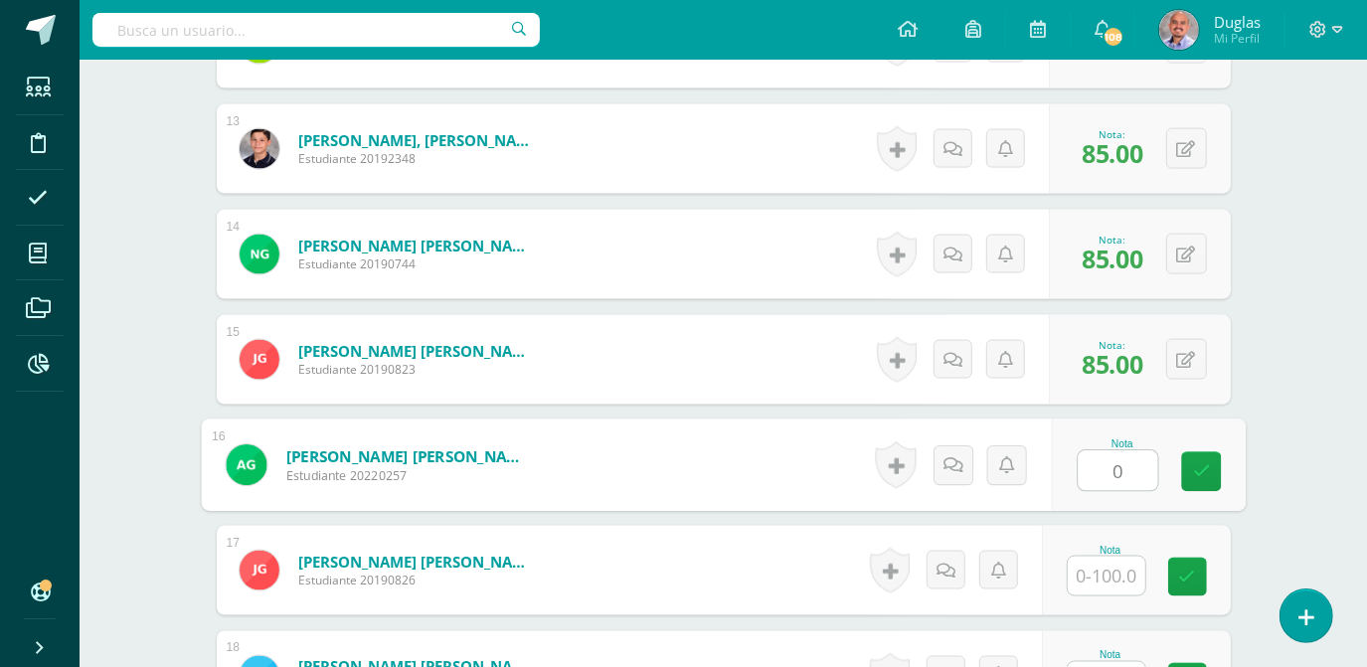
type input "0"
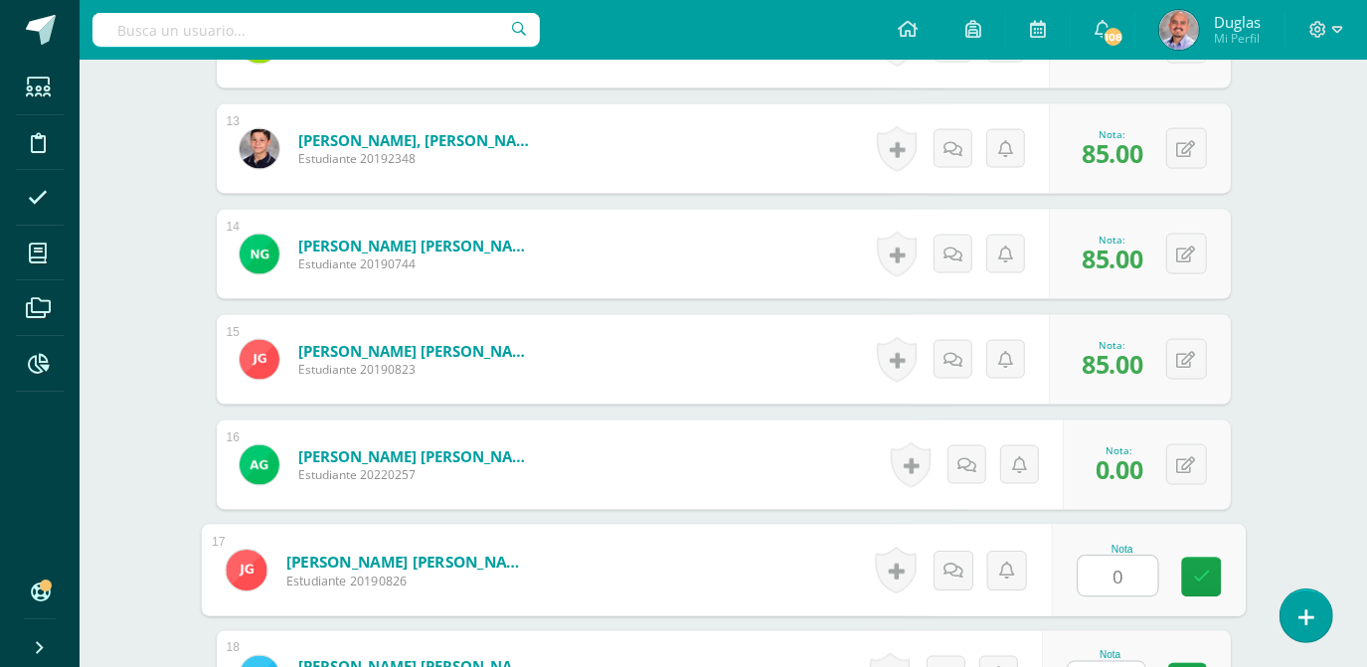
type input "0"
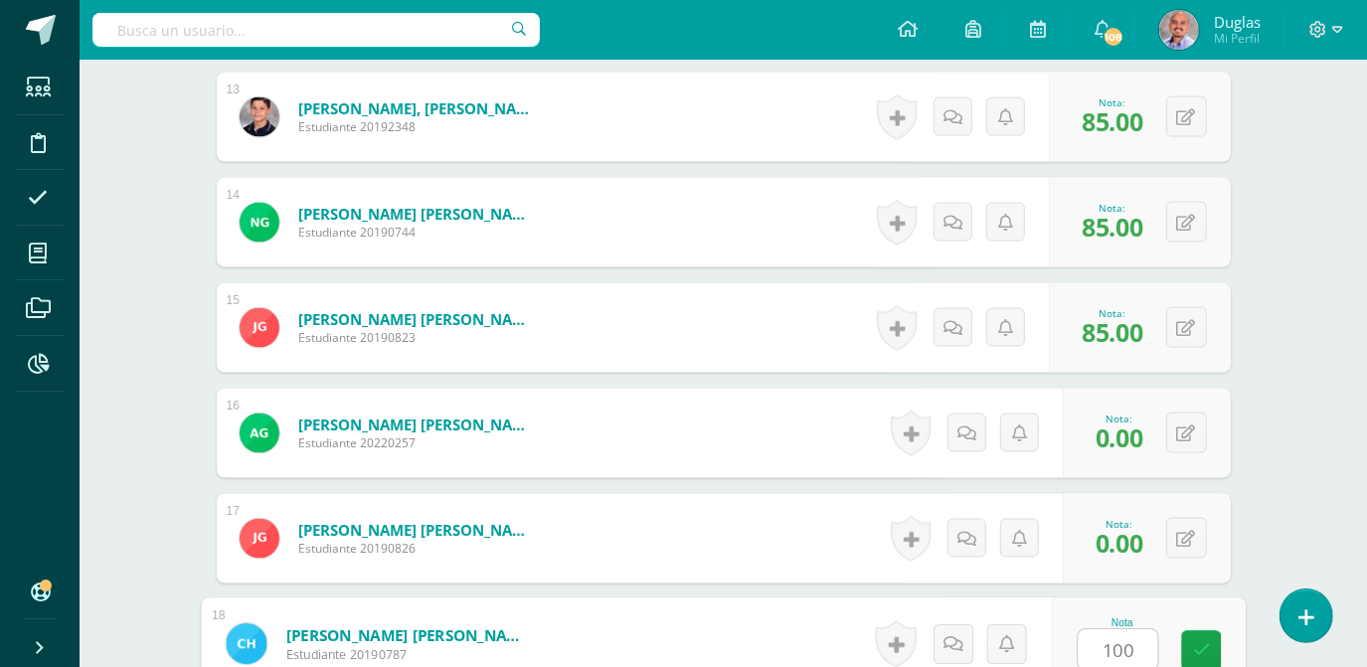
type input "100"
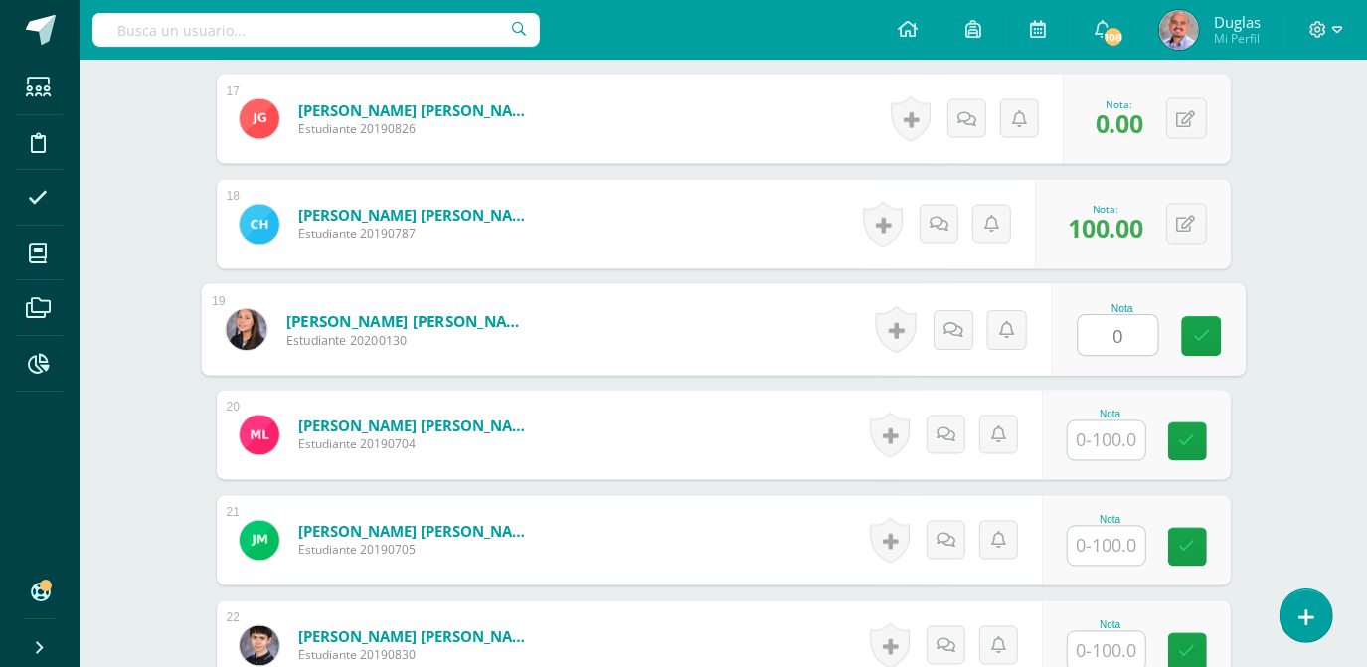
type input "0"
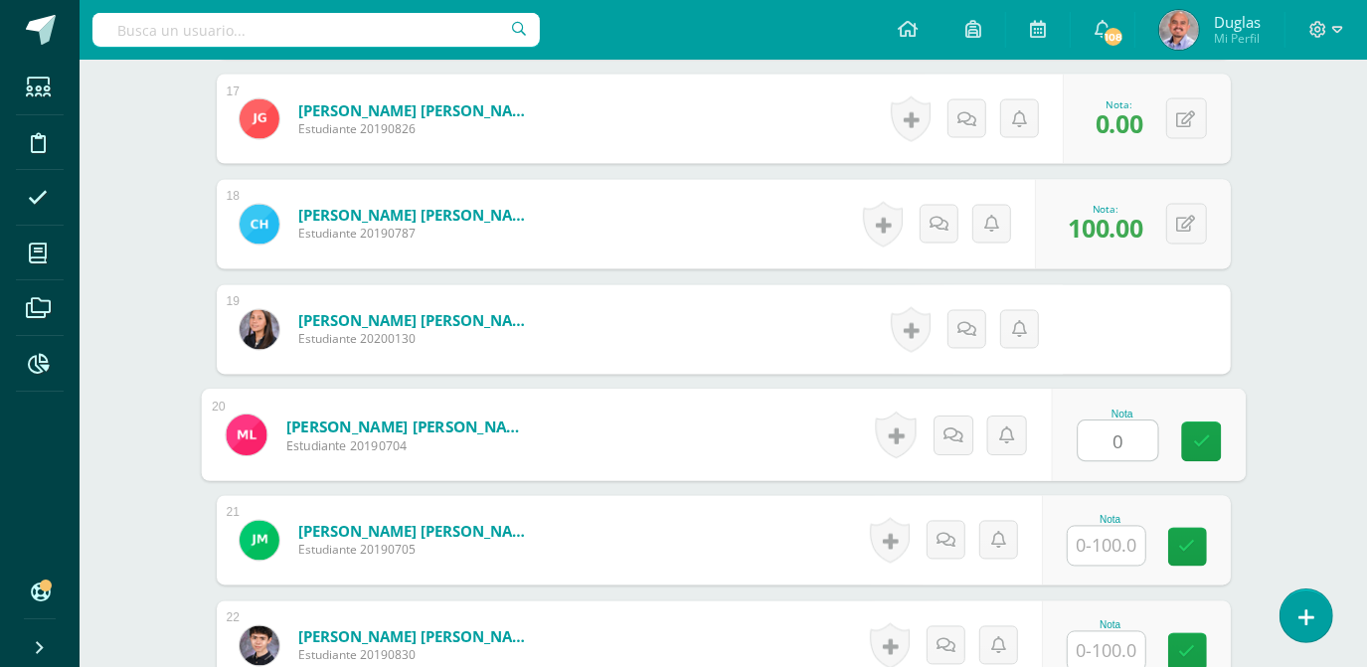
type input "0"
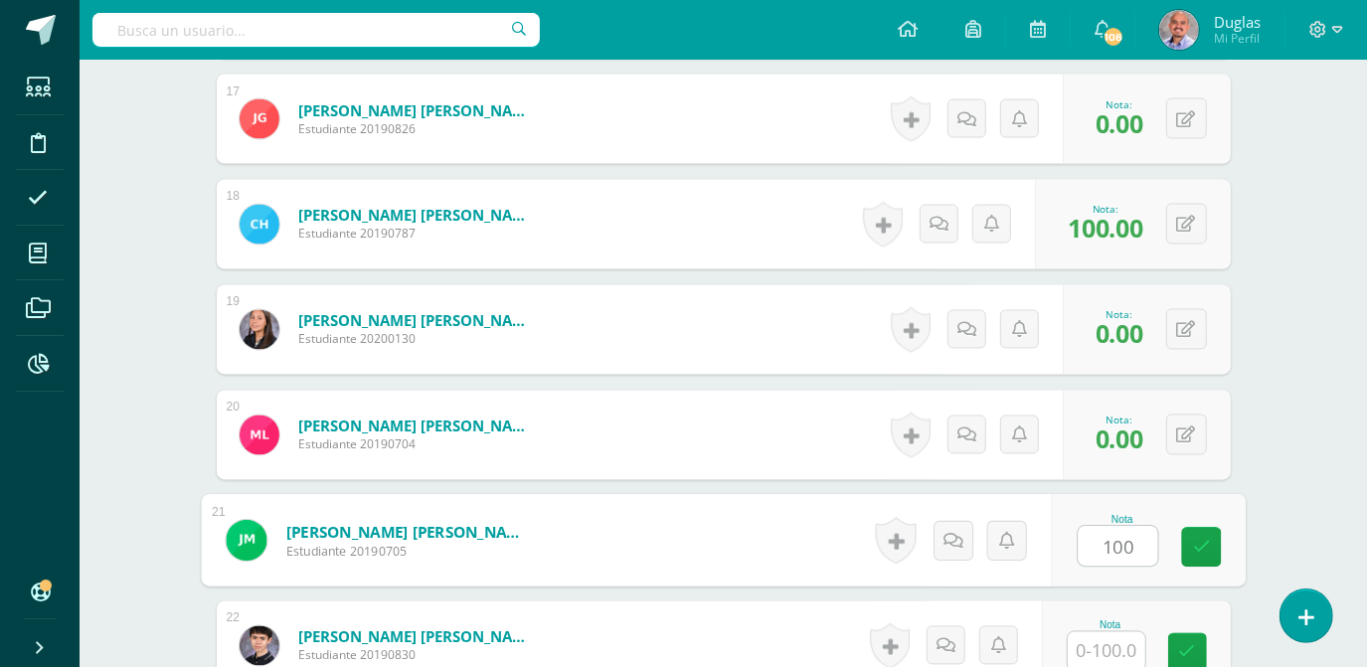
type input "100"
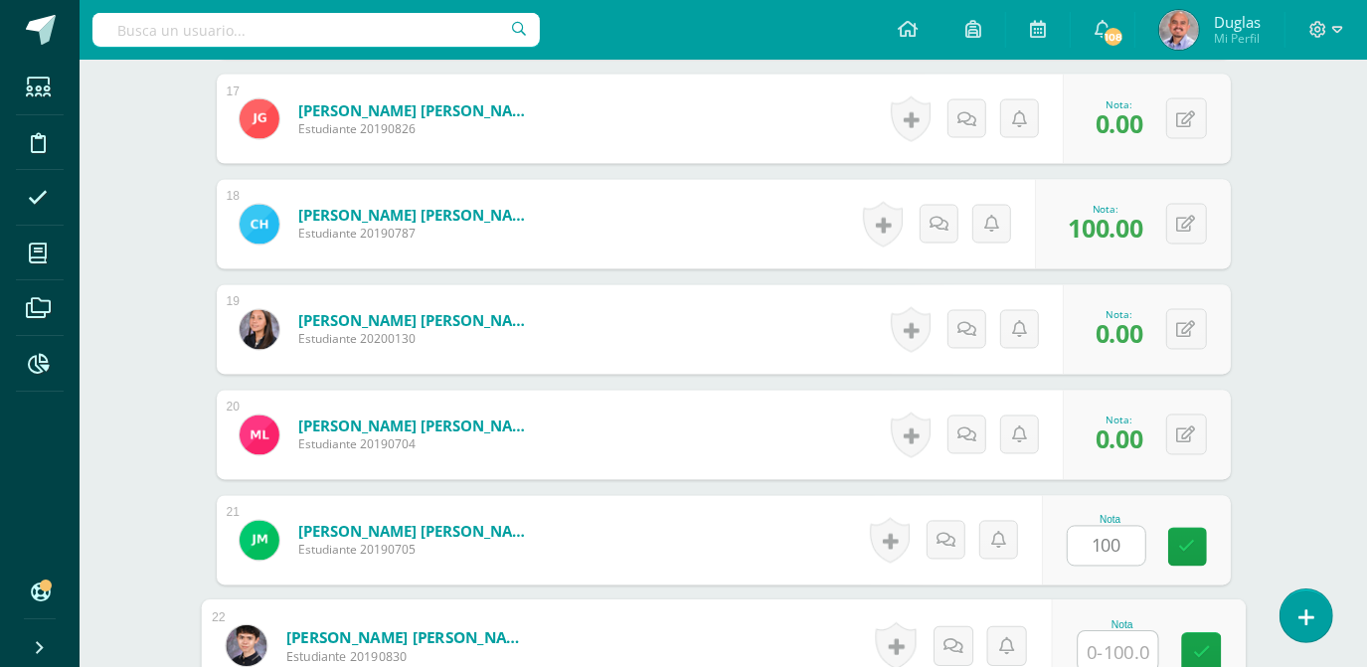
scroll to position [2323, 0]
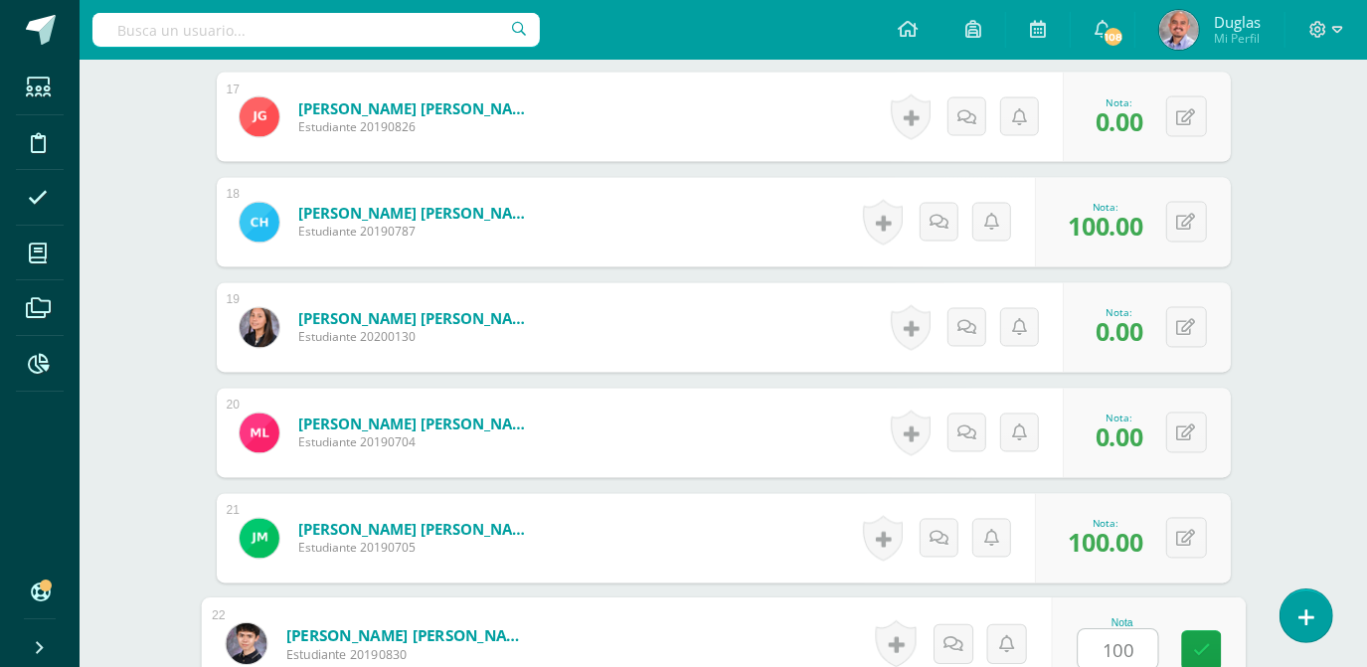
type input "100"
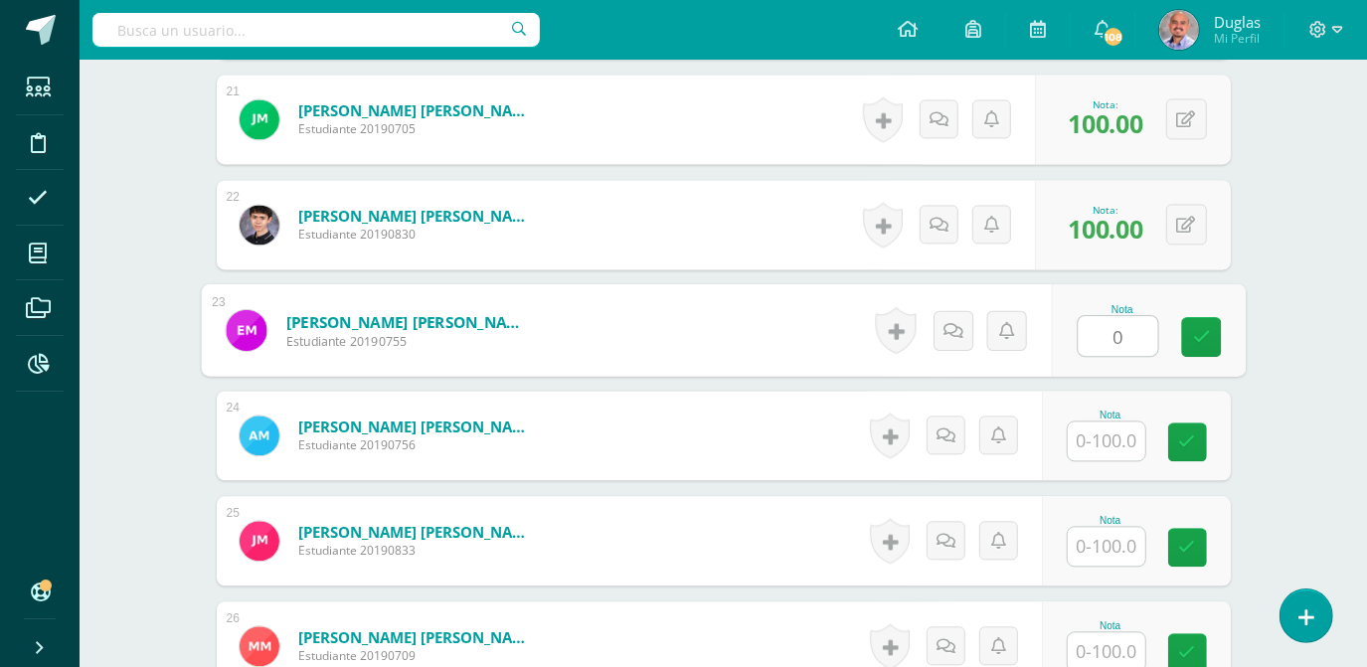
type input "0"
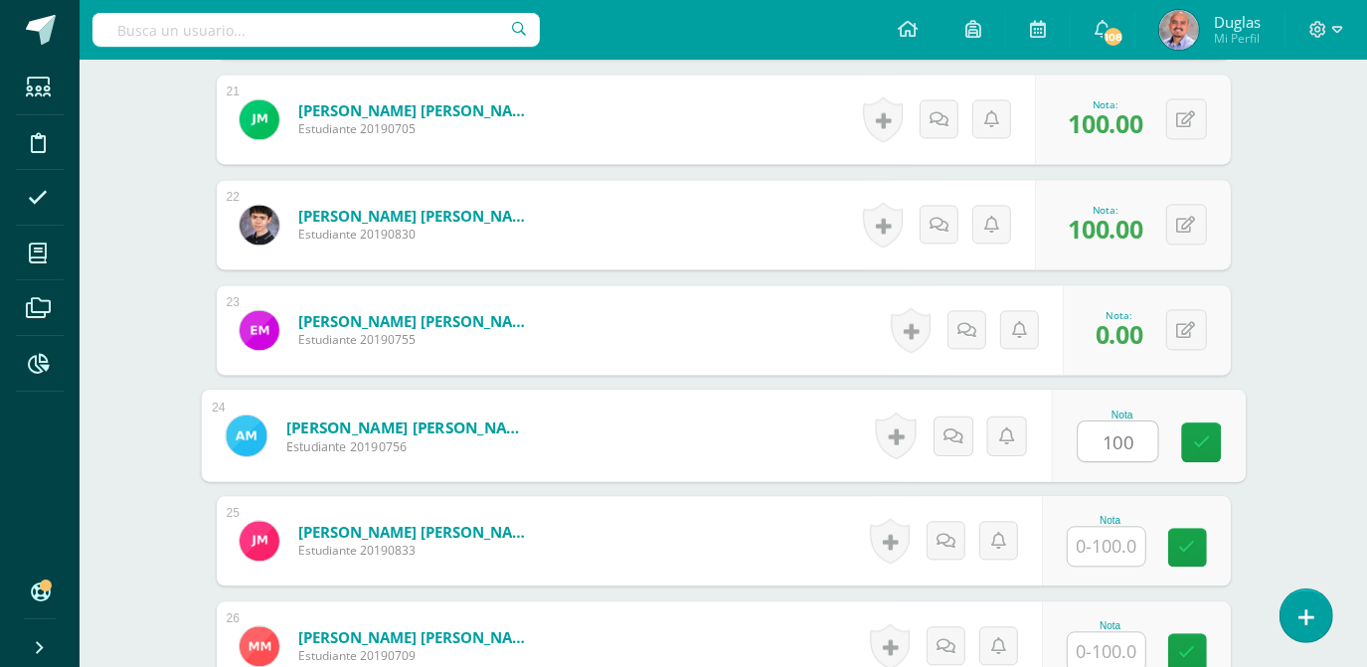
type input "100"
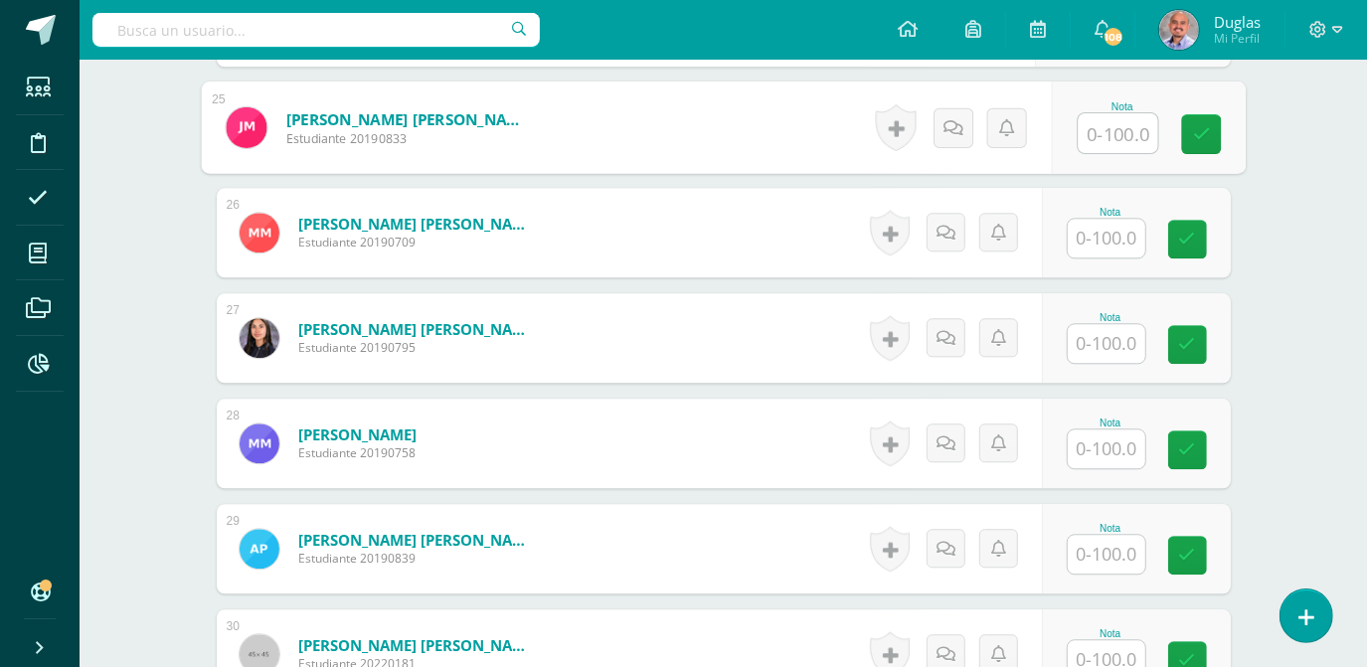
scroll to position [3144, 0]
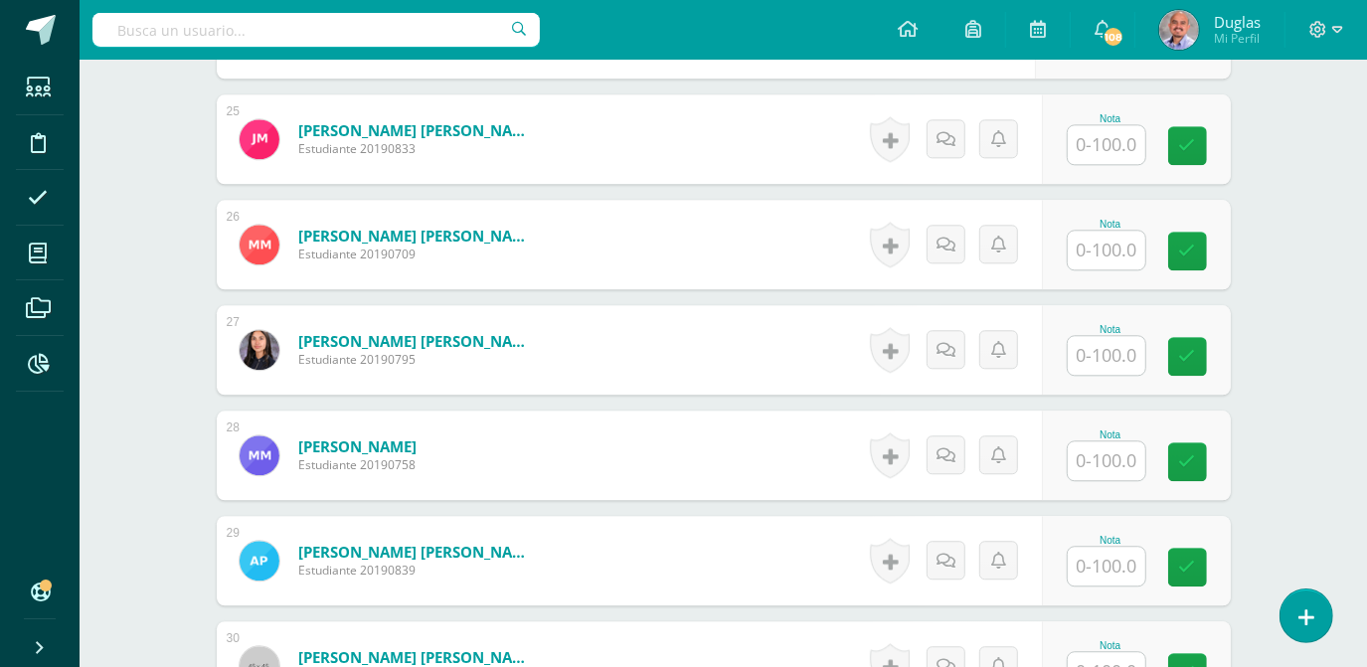
click at [1130, 148] on input "text" at bounding box center [1107, 144] width 78 height 39
type input "0"
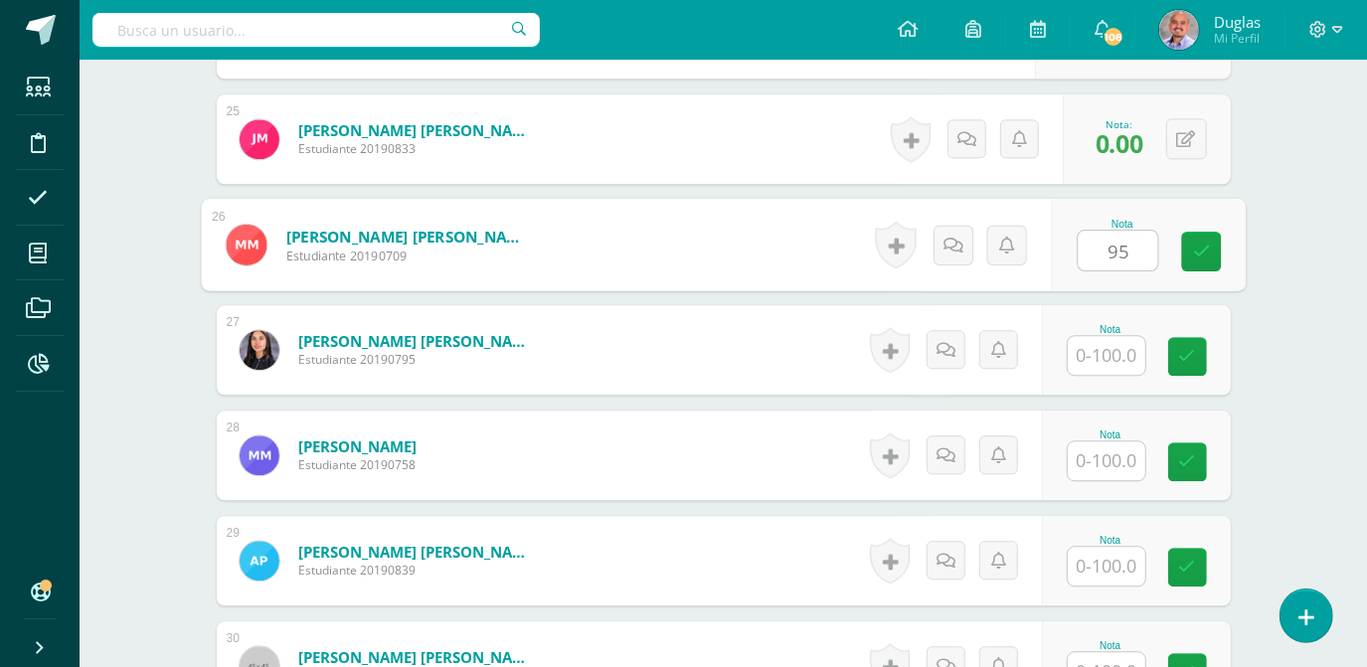
type input "95"
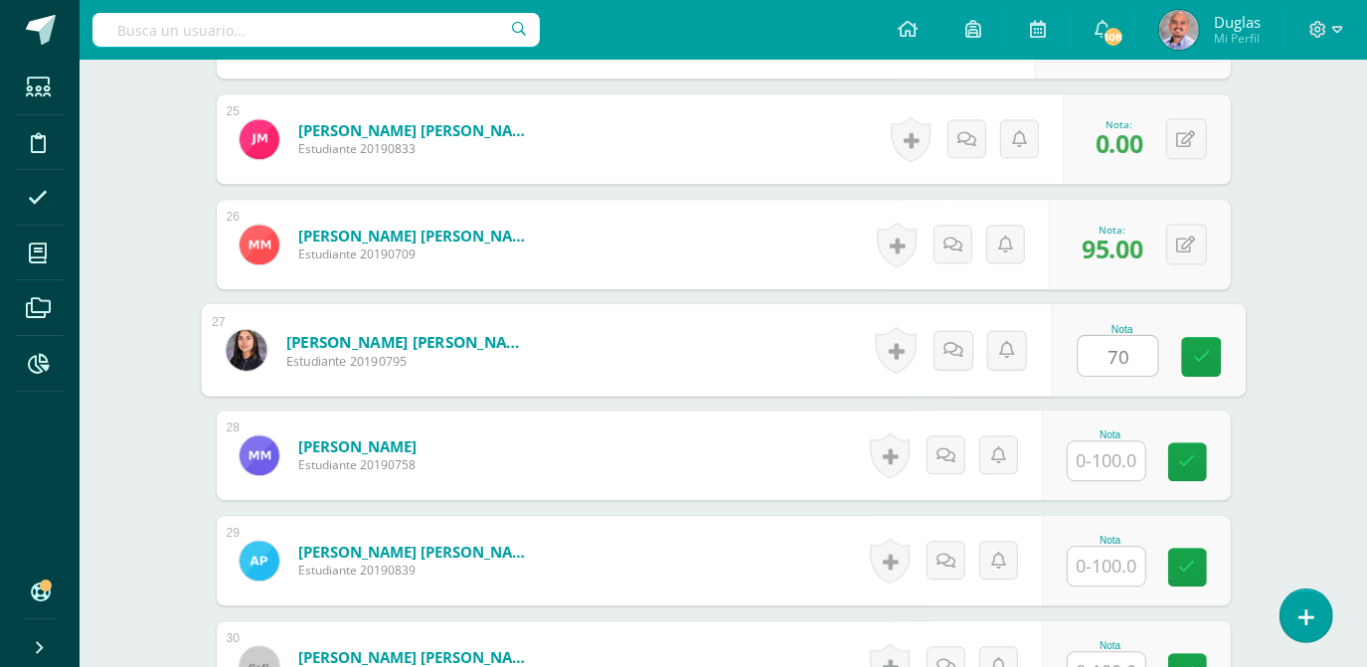
type input "70"
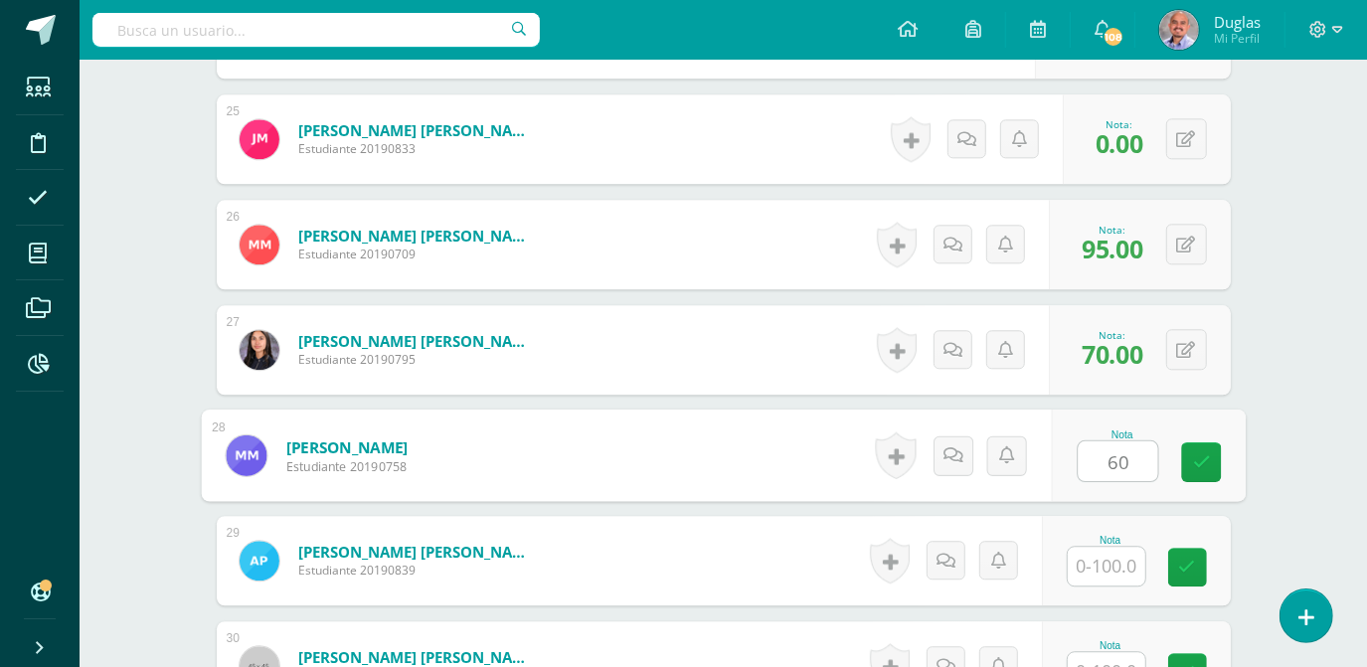
type input "60"
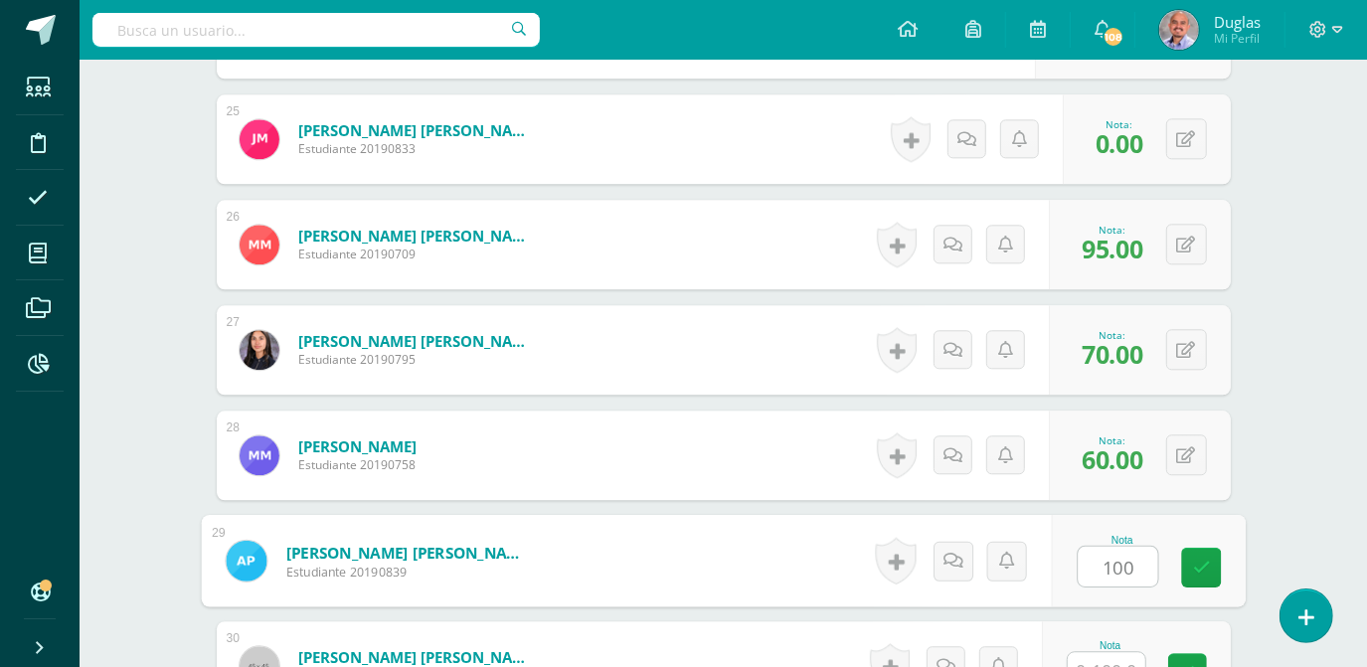
type input "100"
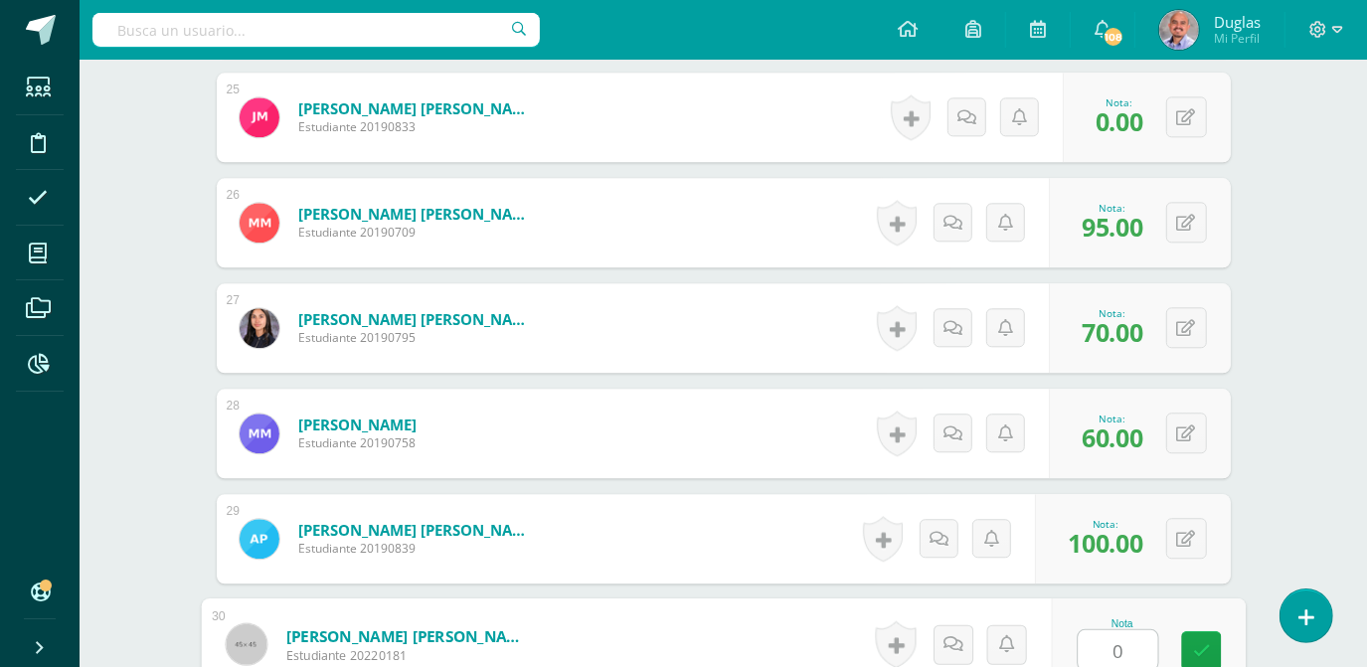
type input "0"
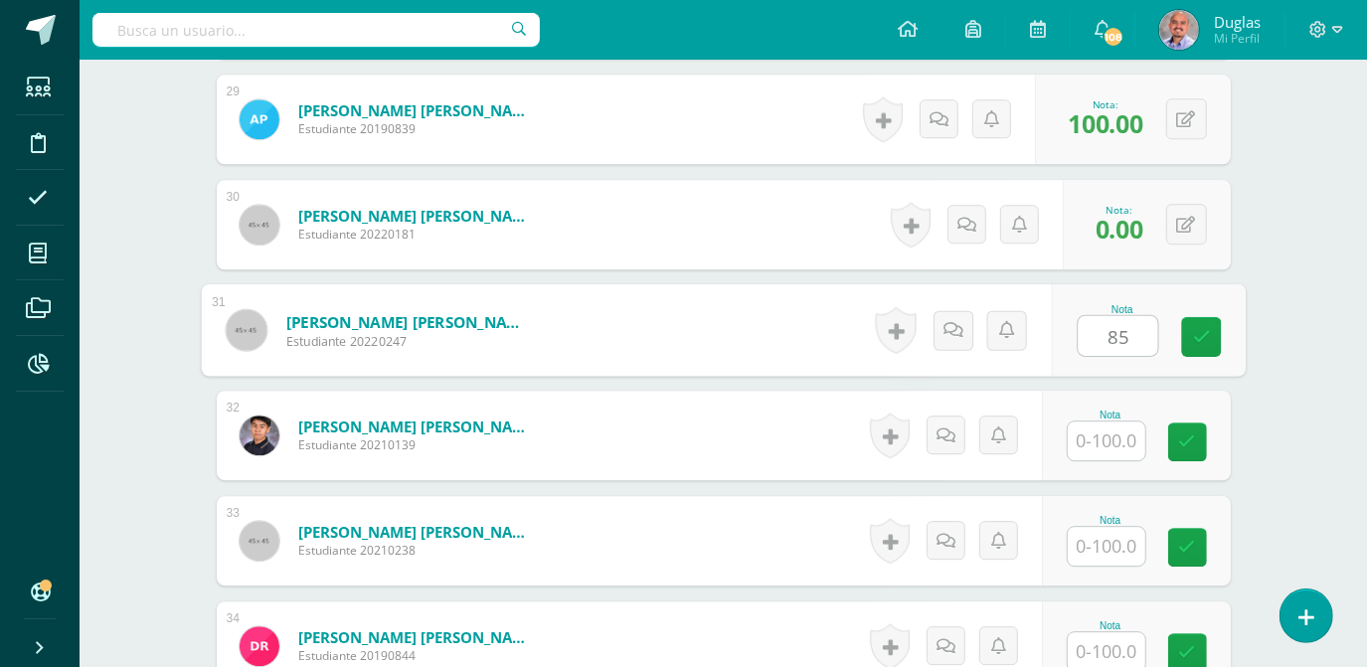
type input "85"
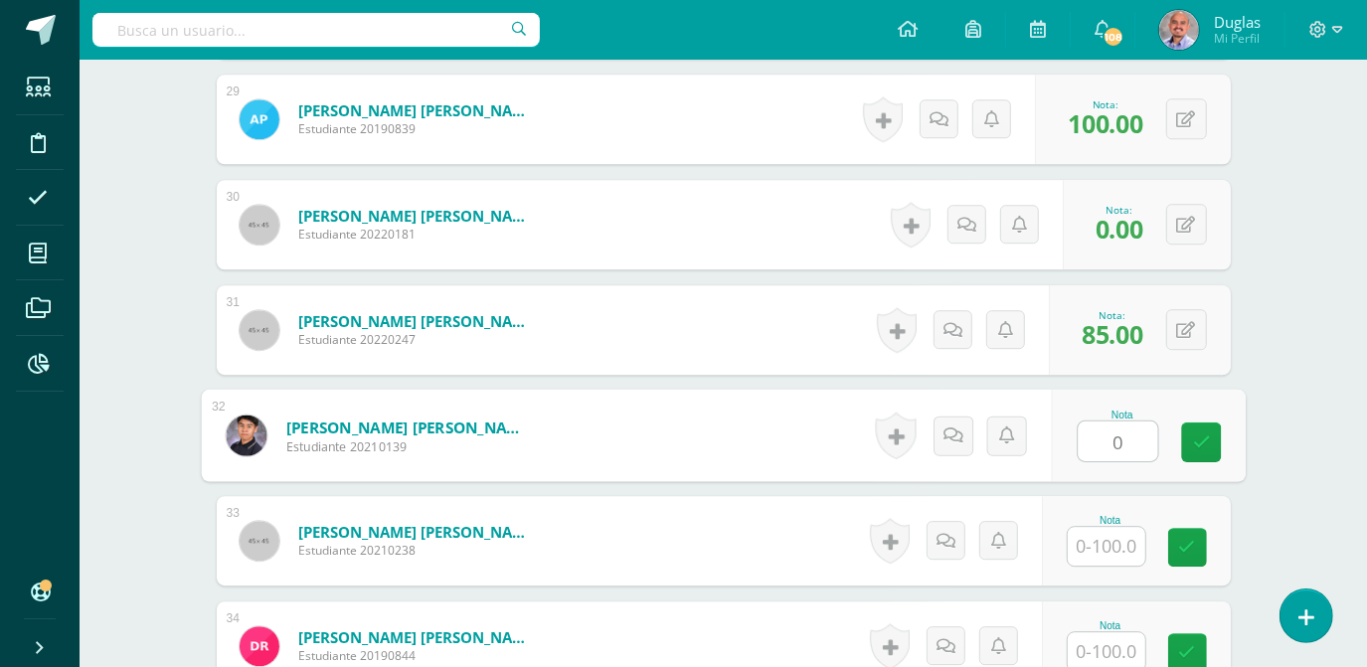
type input "0"
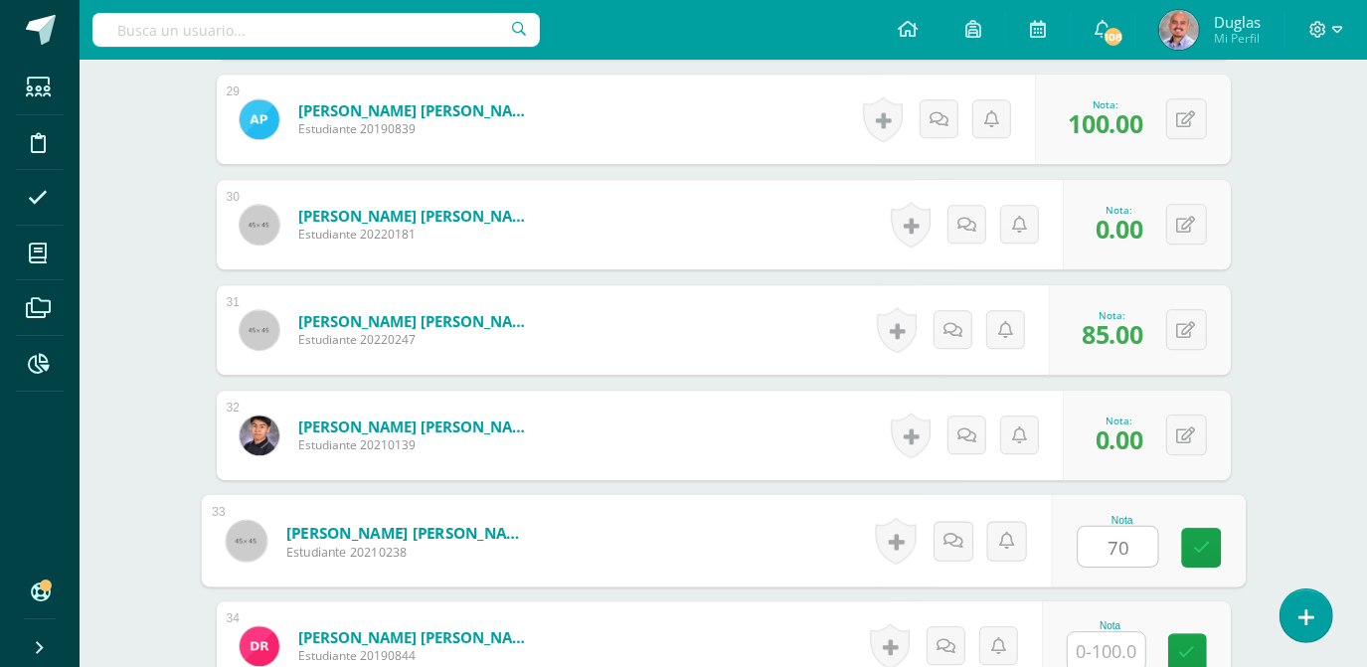
type input "70"
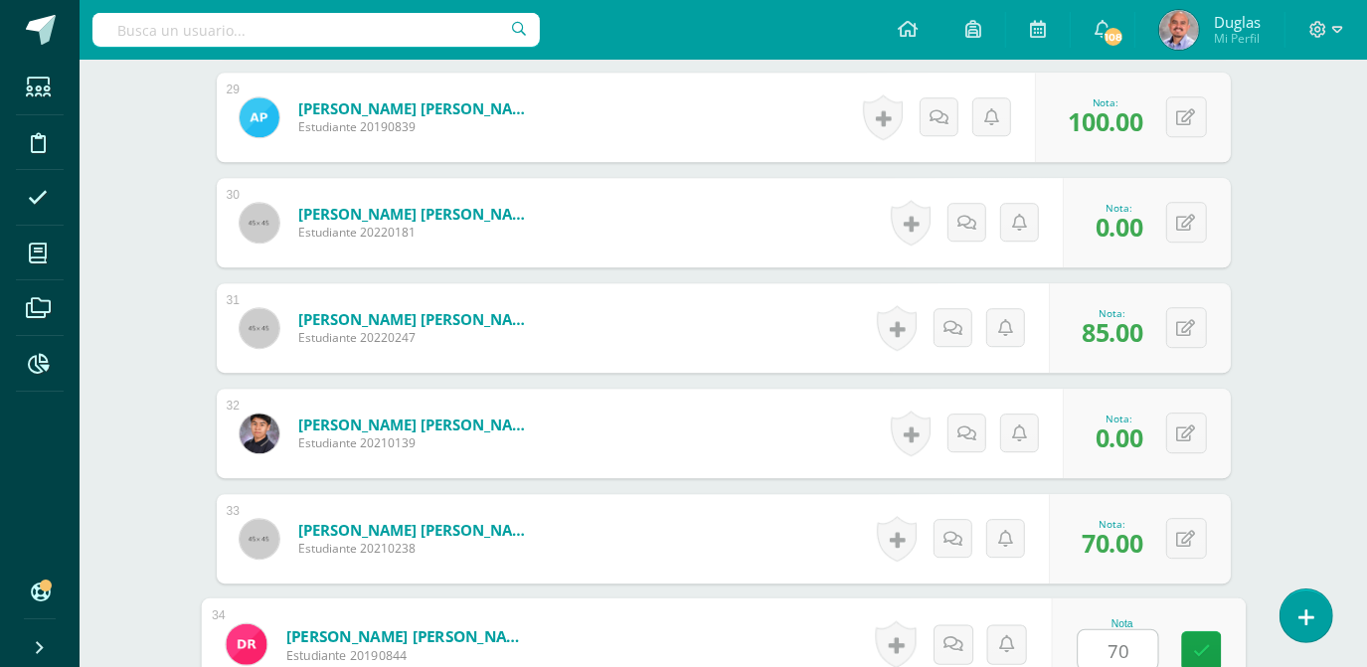
type input "70"
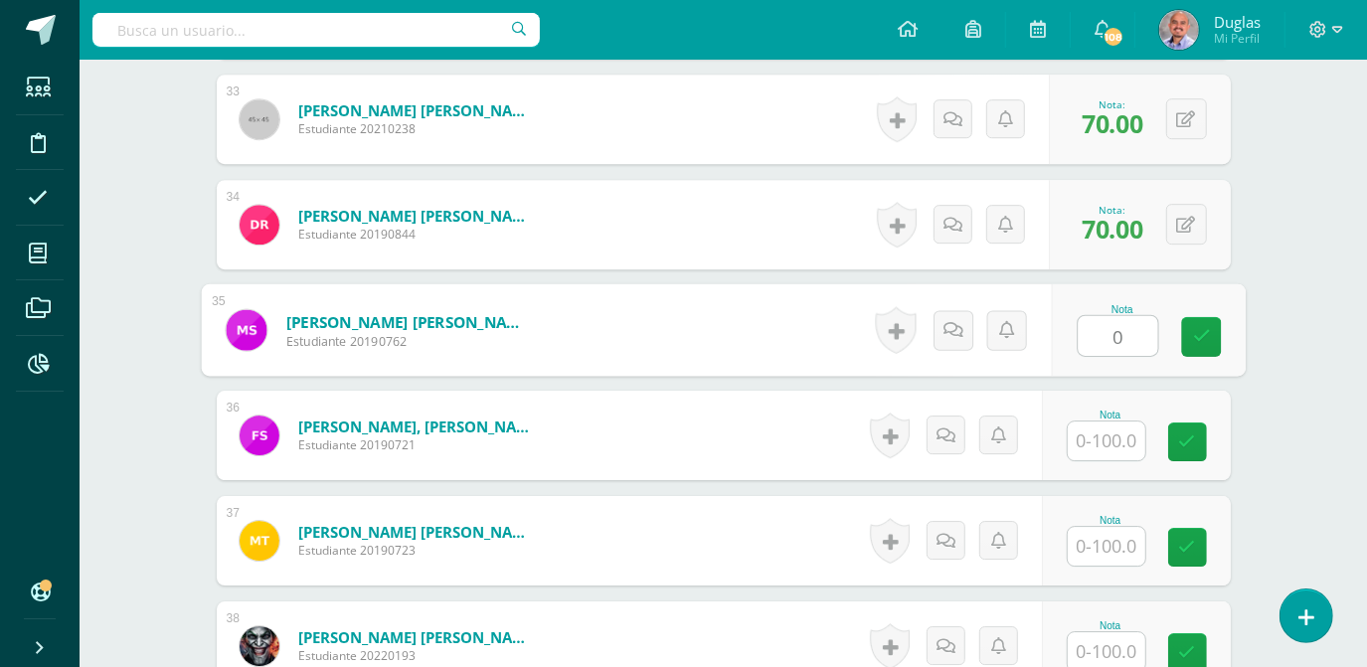
type input "0"
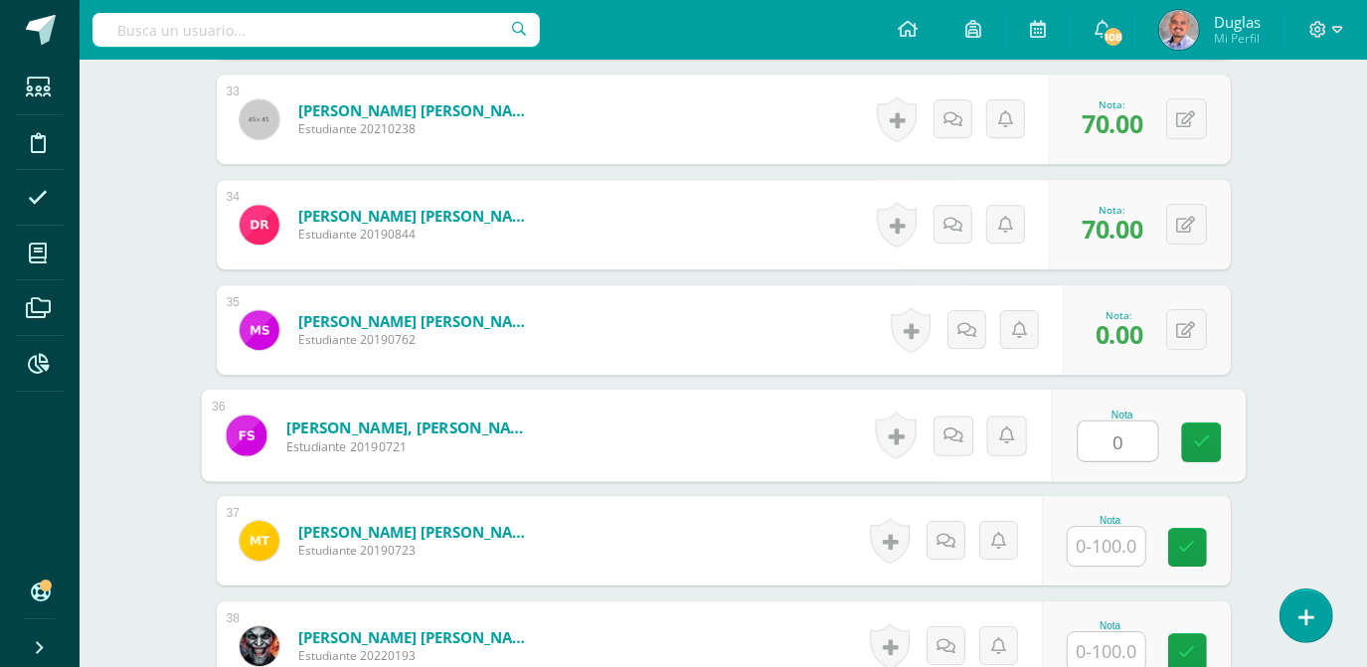
type input "0"
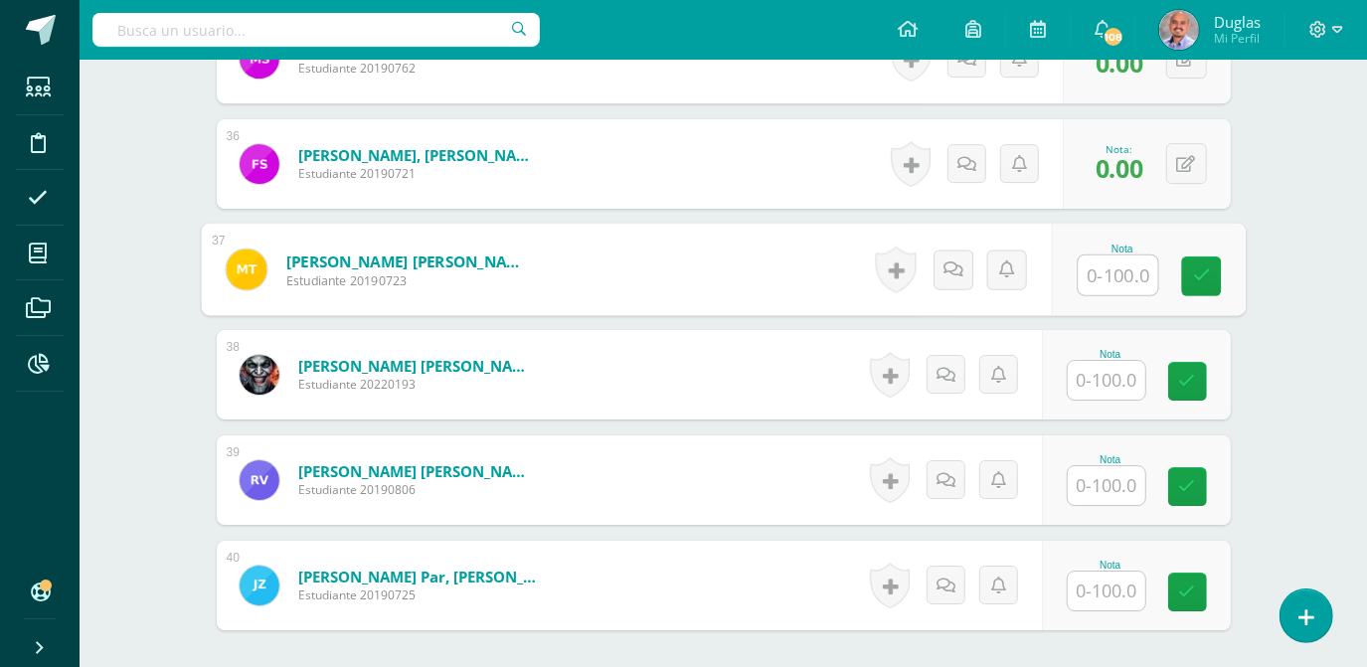
scroll to position [4368, 0]
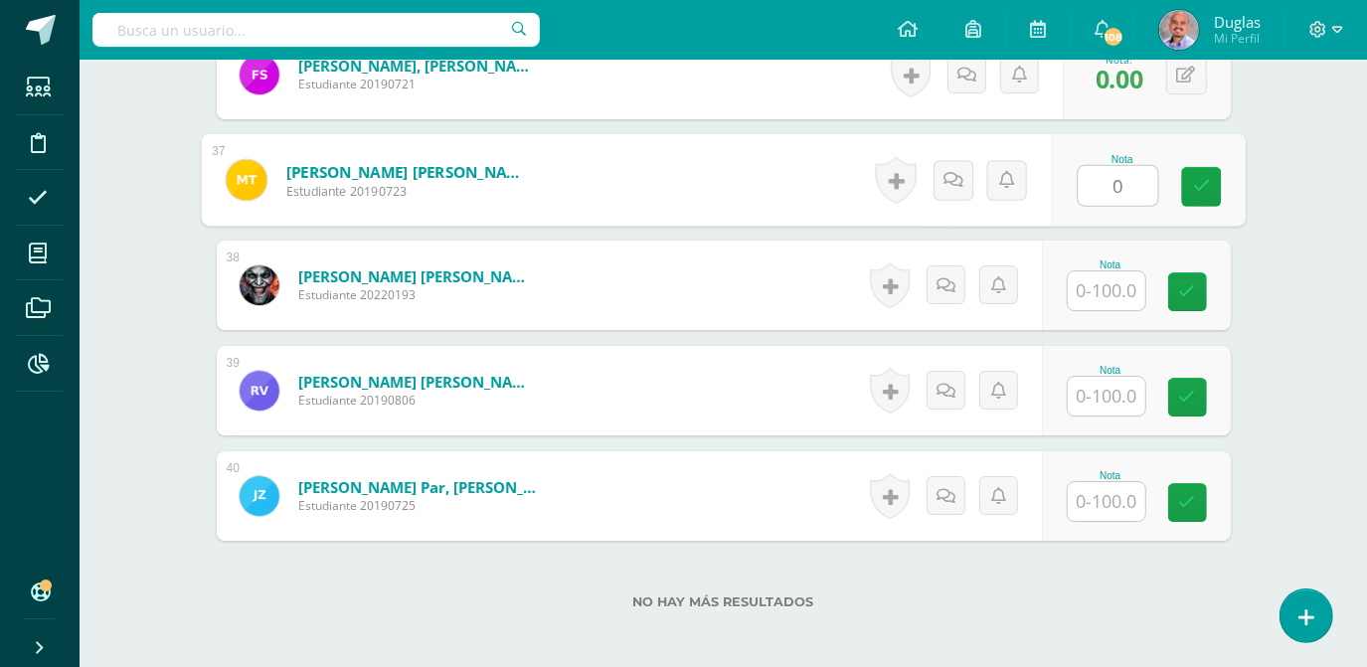
type input "0"
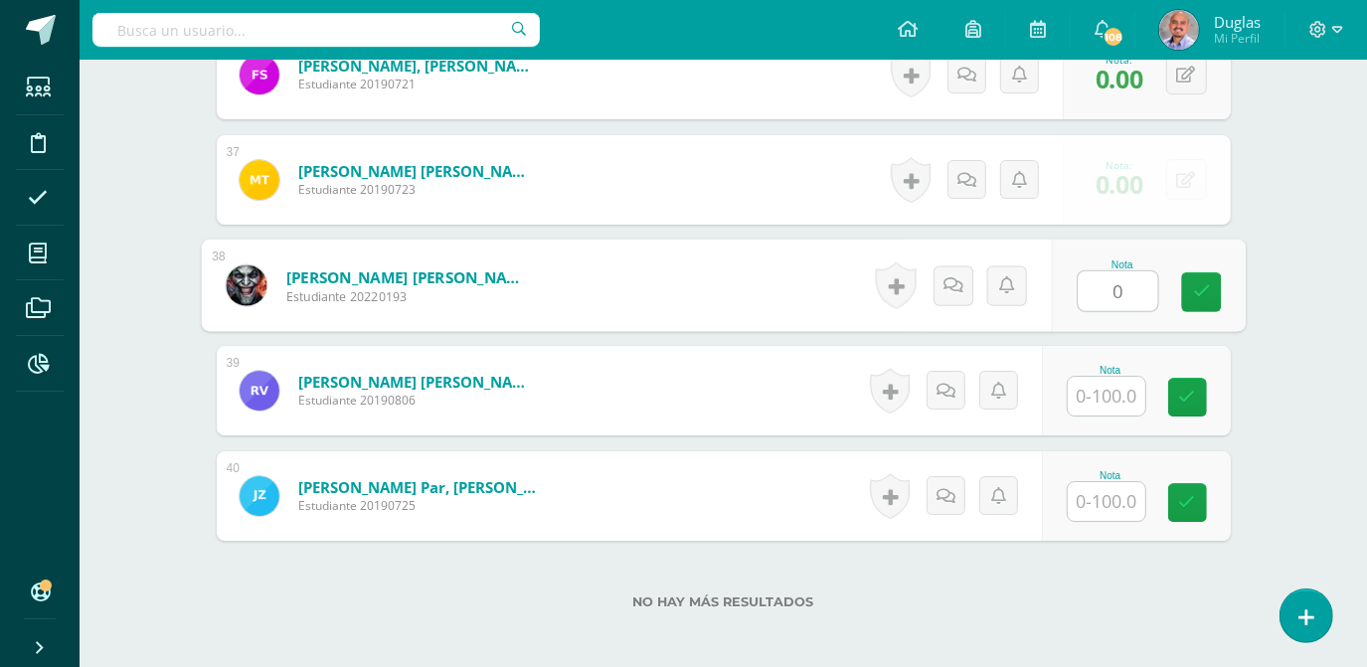
type input "0"
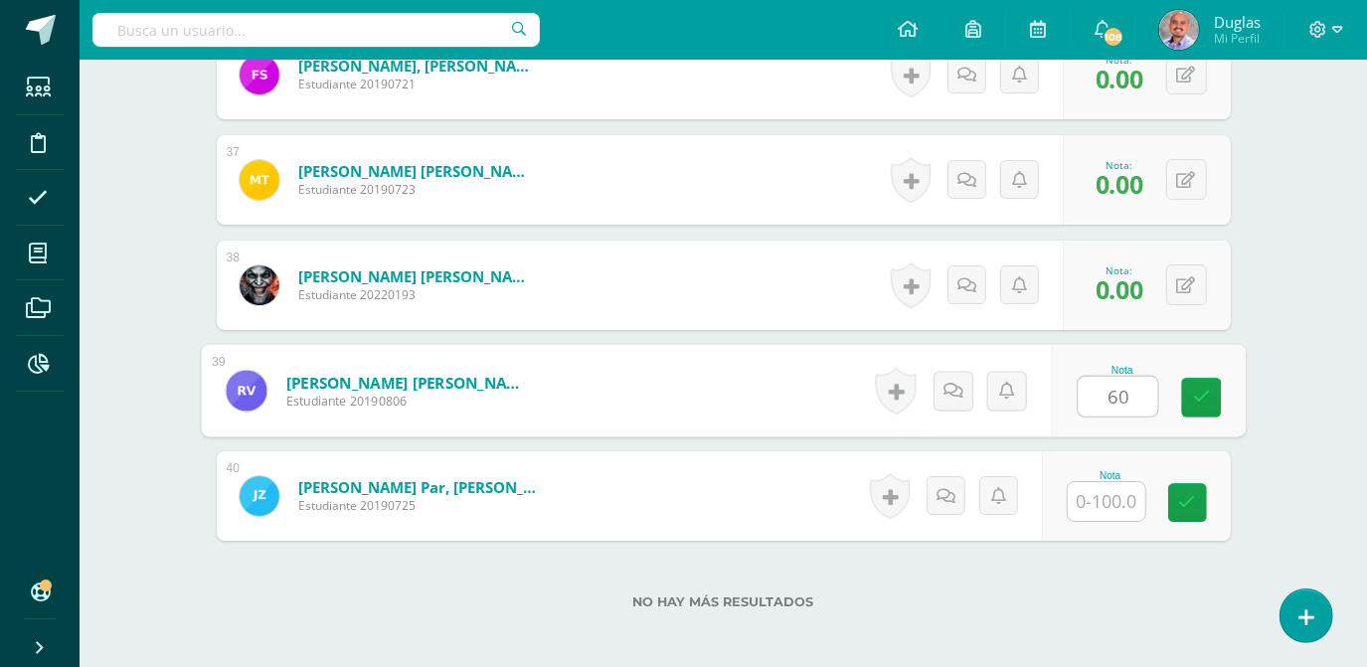
type input "60"
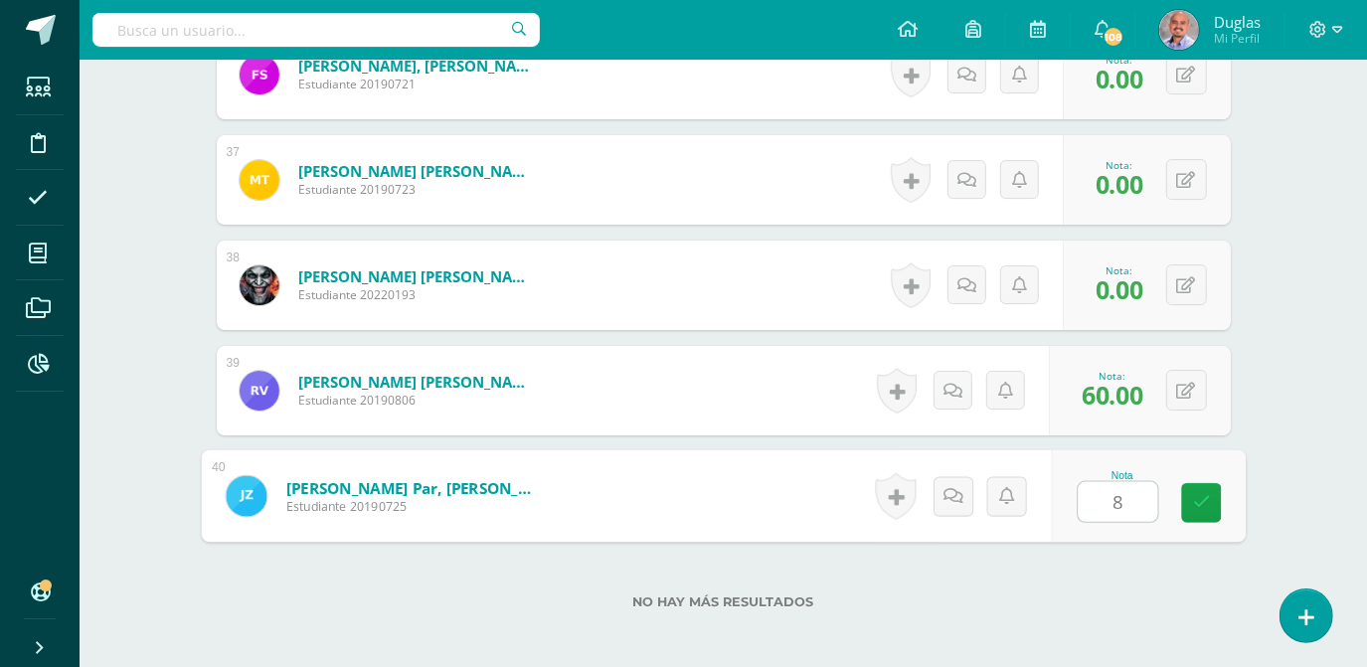
type input "85"
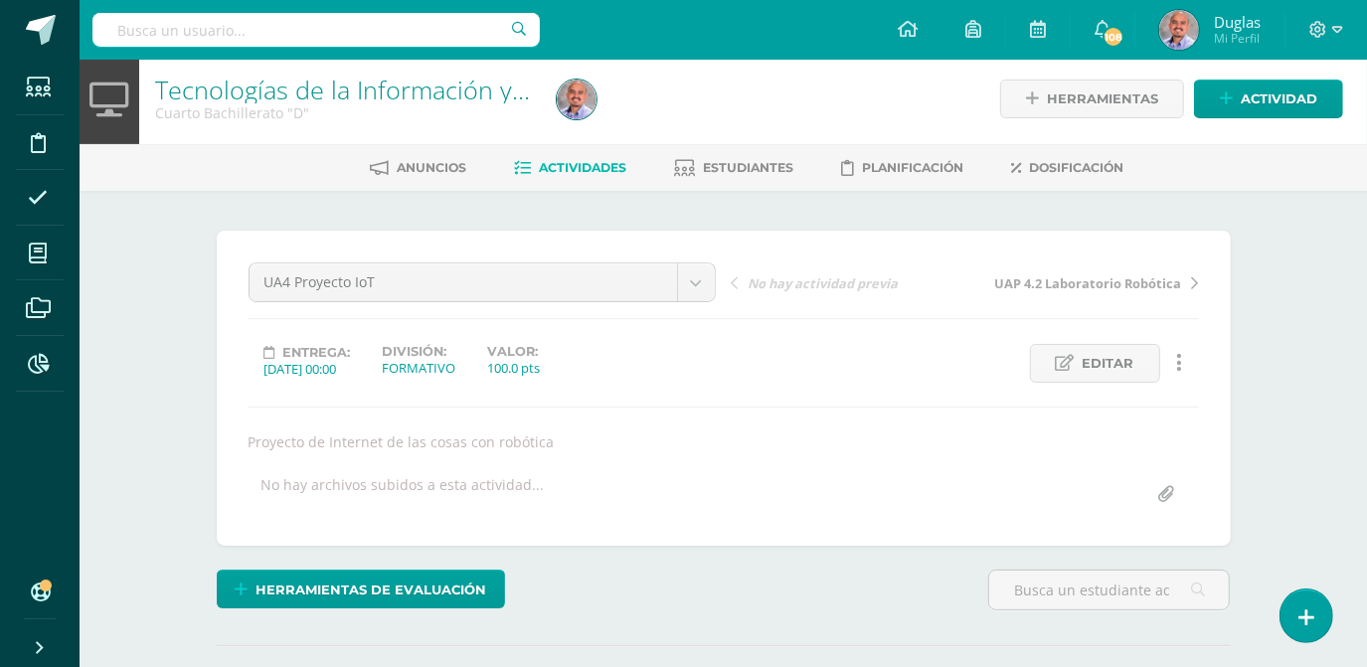
scroll to position [0, 0]
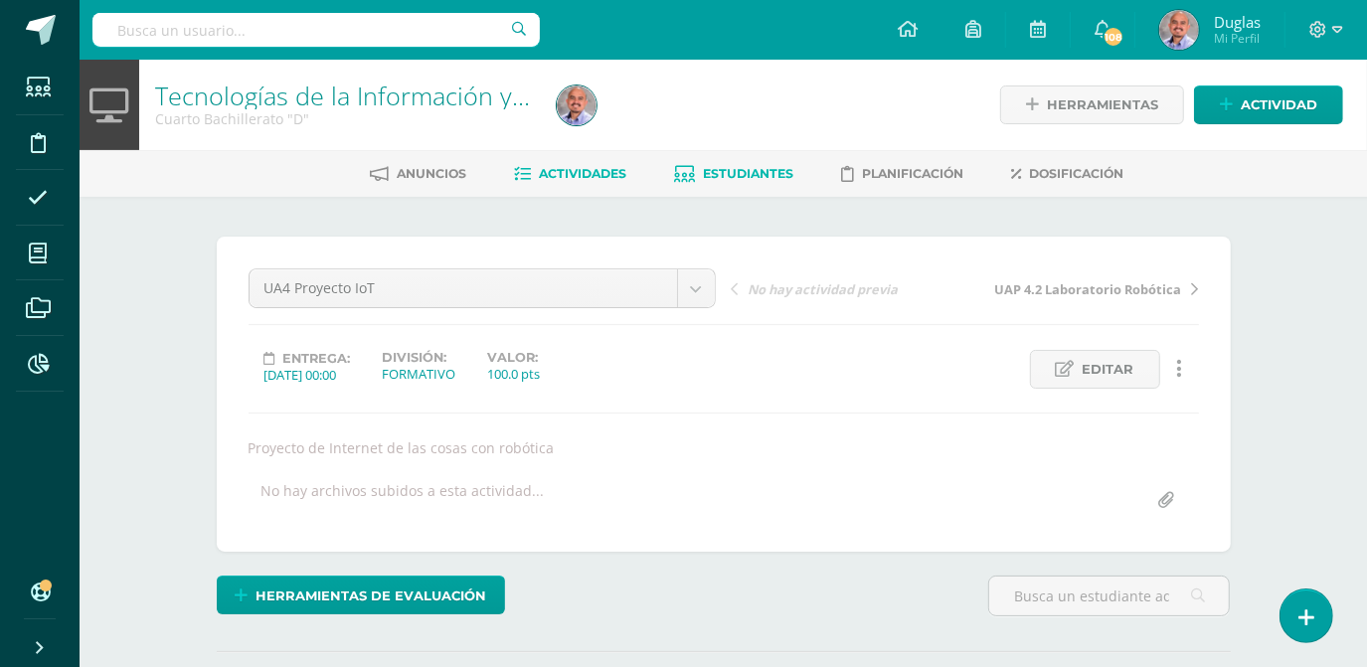
click at [726, 174] on span "Estudiantes" at bounding box center [749, 173] width 90 height 15
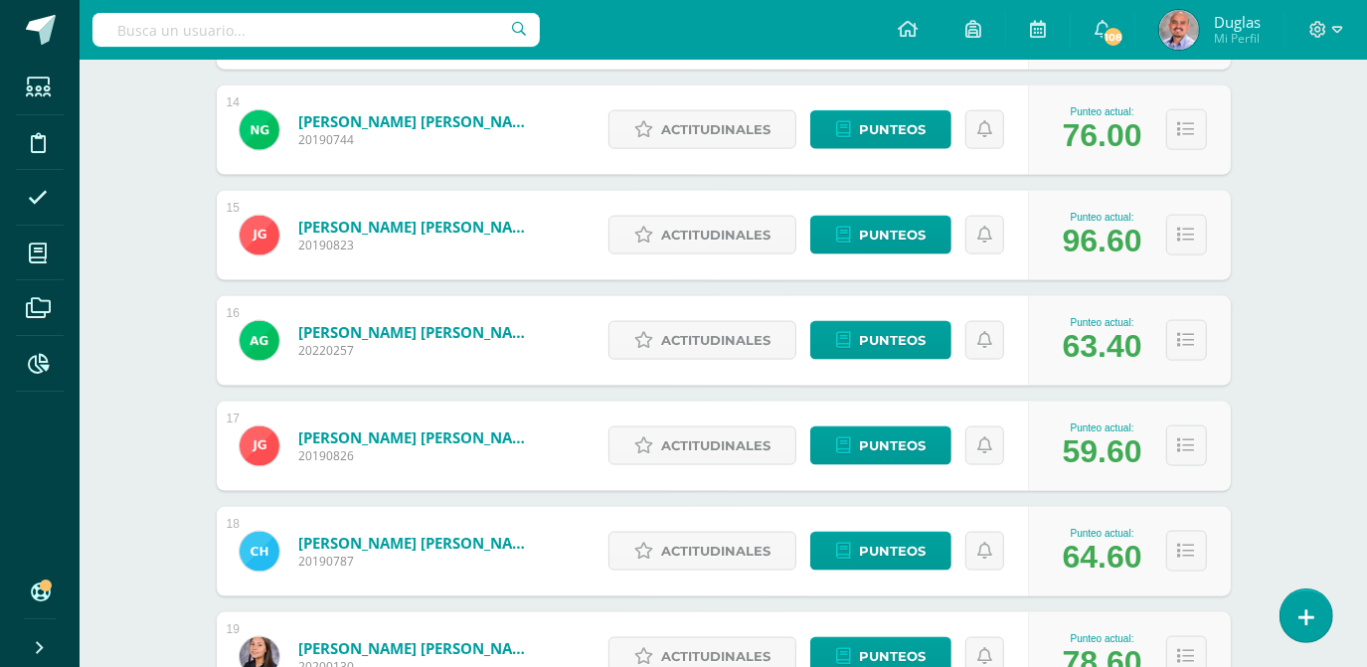
scroll to position [1807, 0]
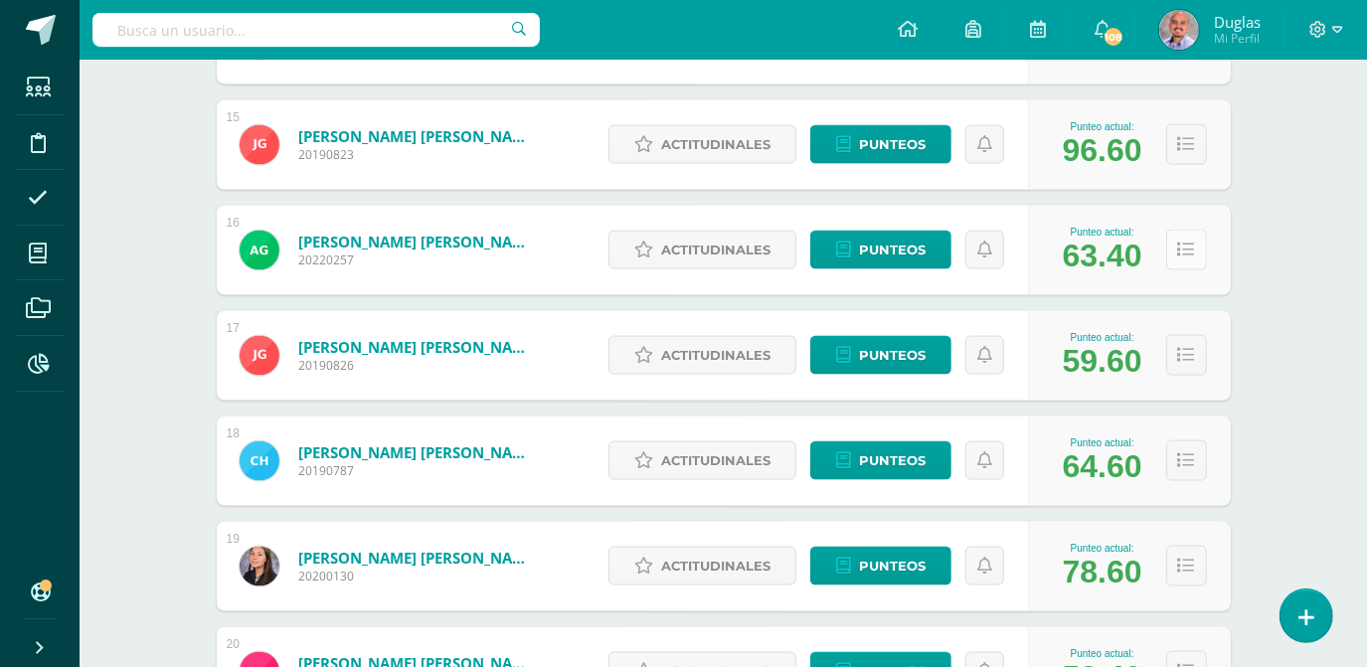
click at [1191, 247] on icon at bounding box center [1186, 250] width 17 height 17
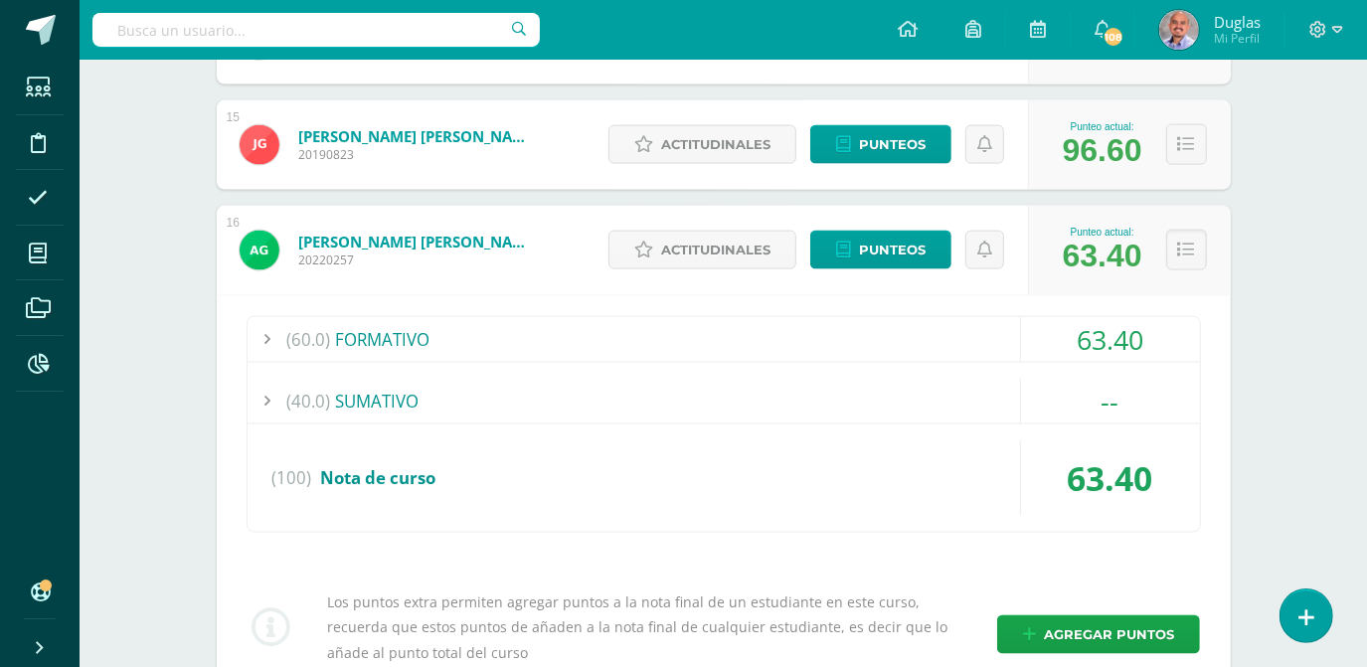
click at [264, 405] on div at bounding box center [268, 401] width 40 height 45
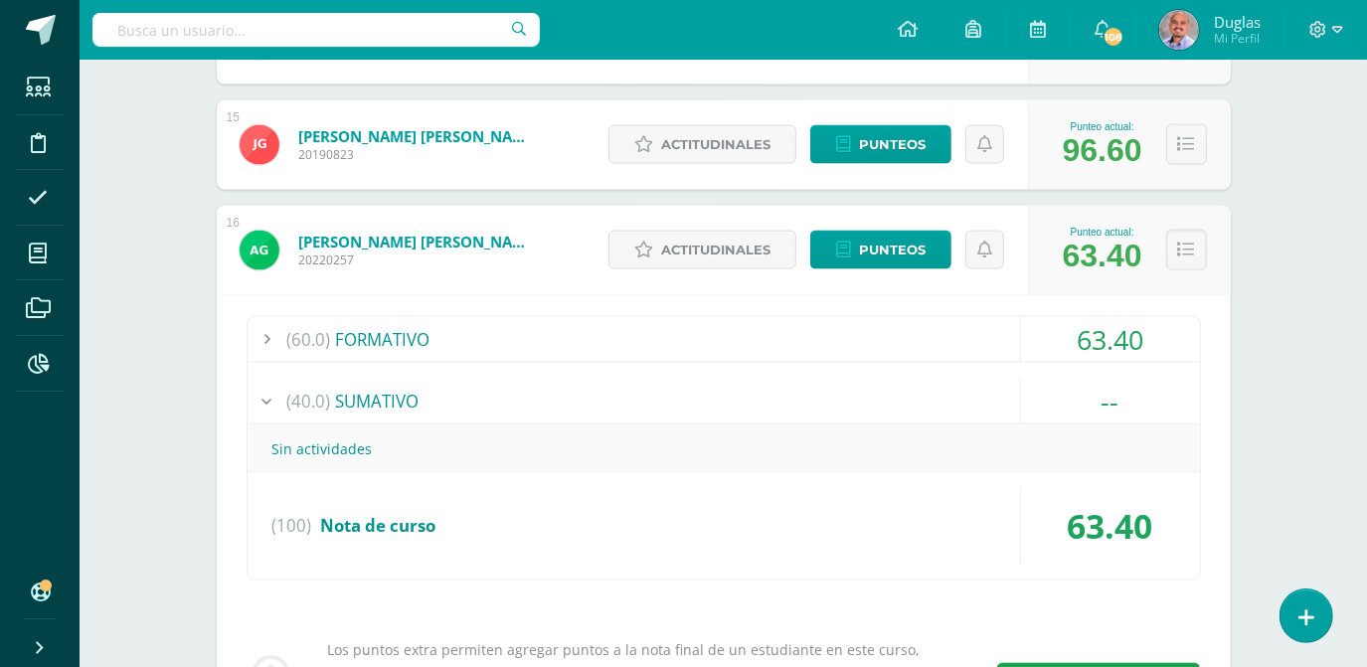
click at [264, 405] on div at bounding box center [268, 401] width 40 height 45
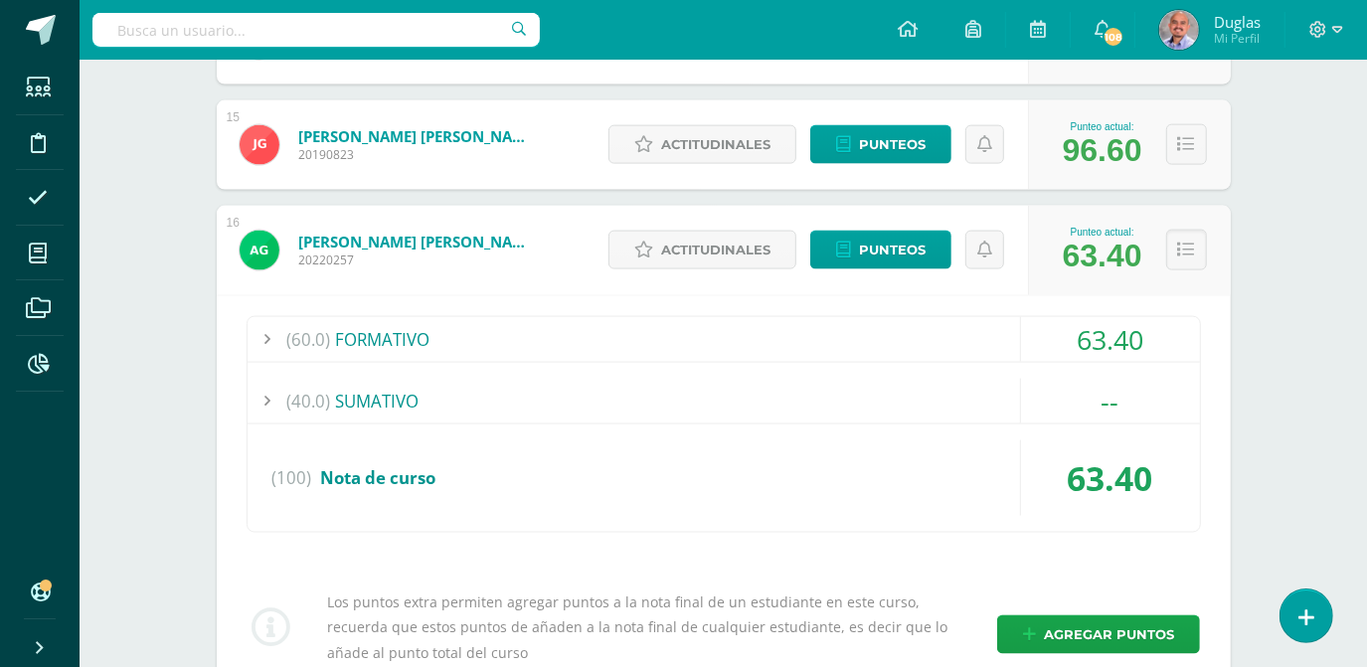
click at [264, 338] on div at bounding box center [268, 339] width 40 height 45
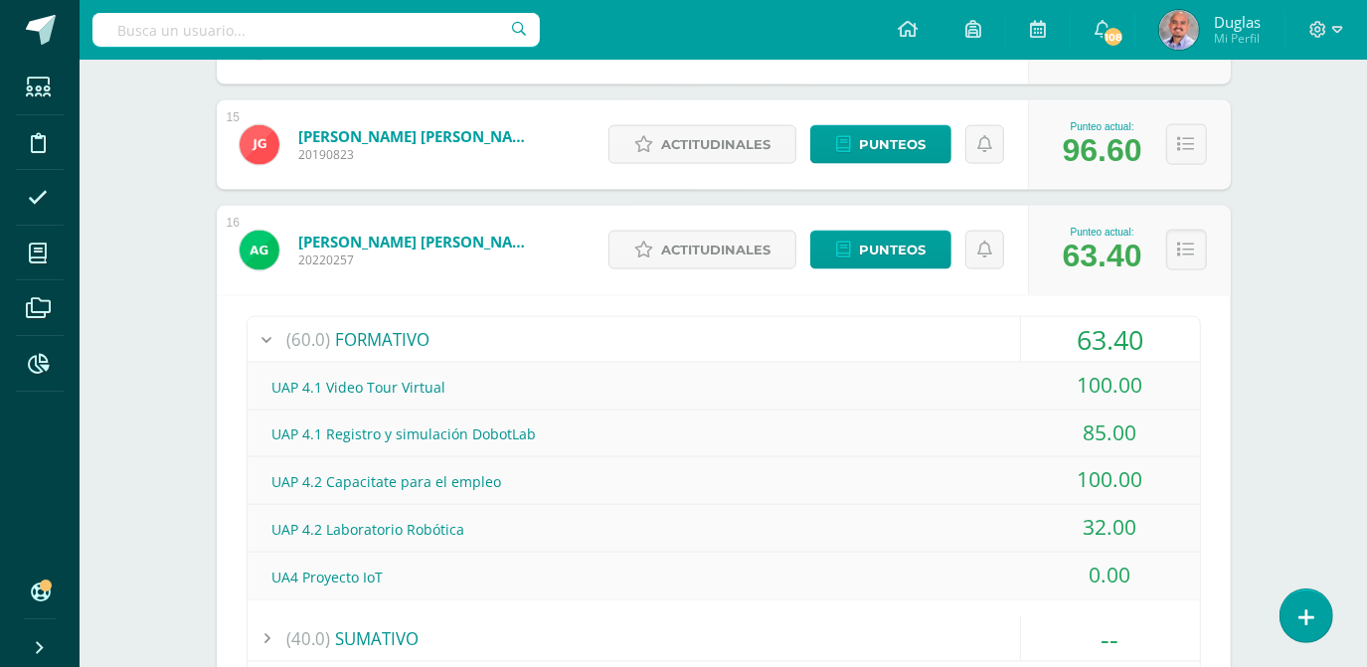
click at [265, 336] on div at bounding box center [268, 339] width 40 height 45
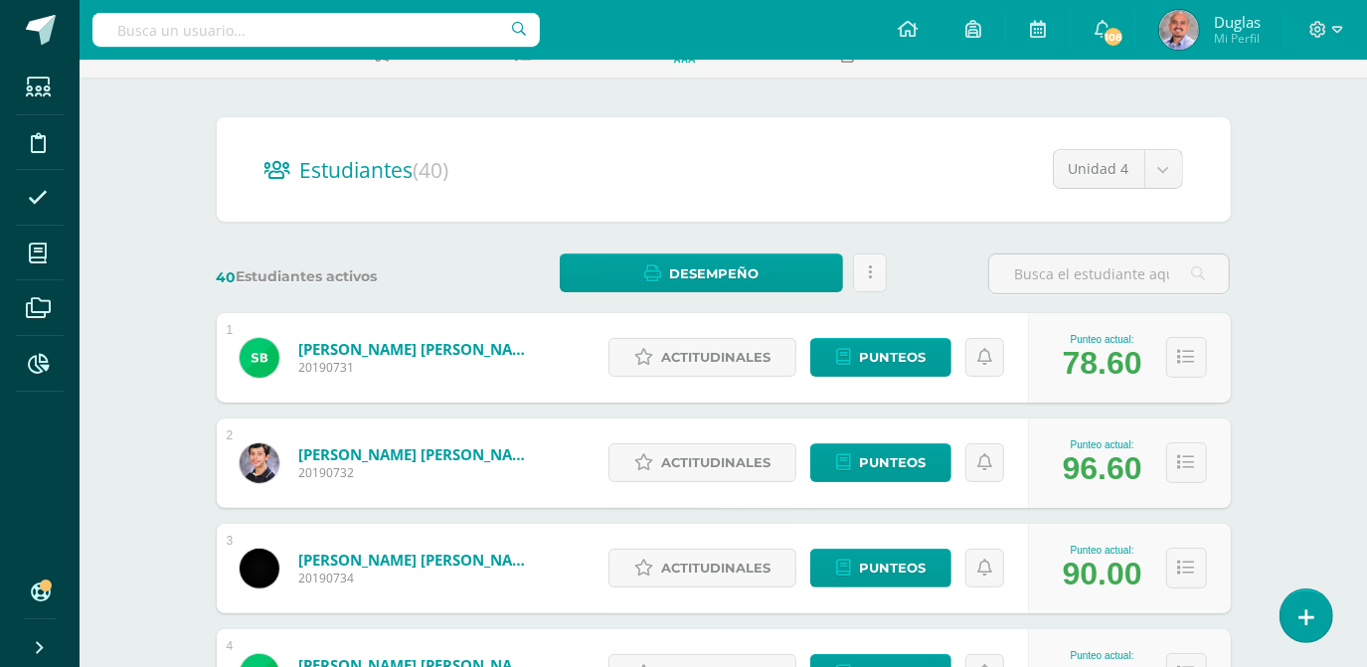
scroll to position [0, 0]
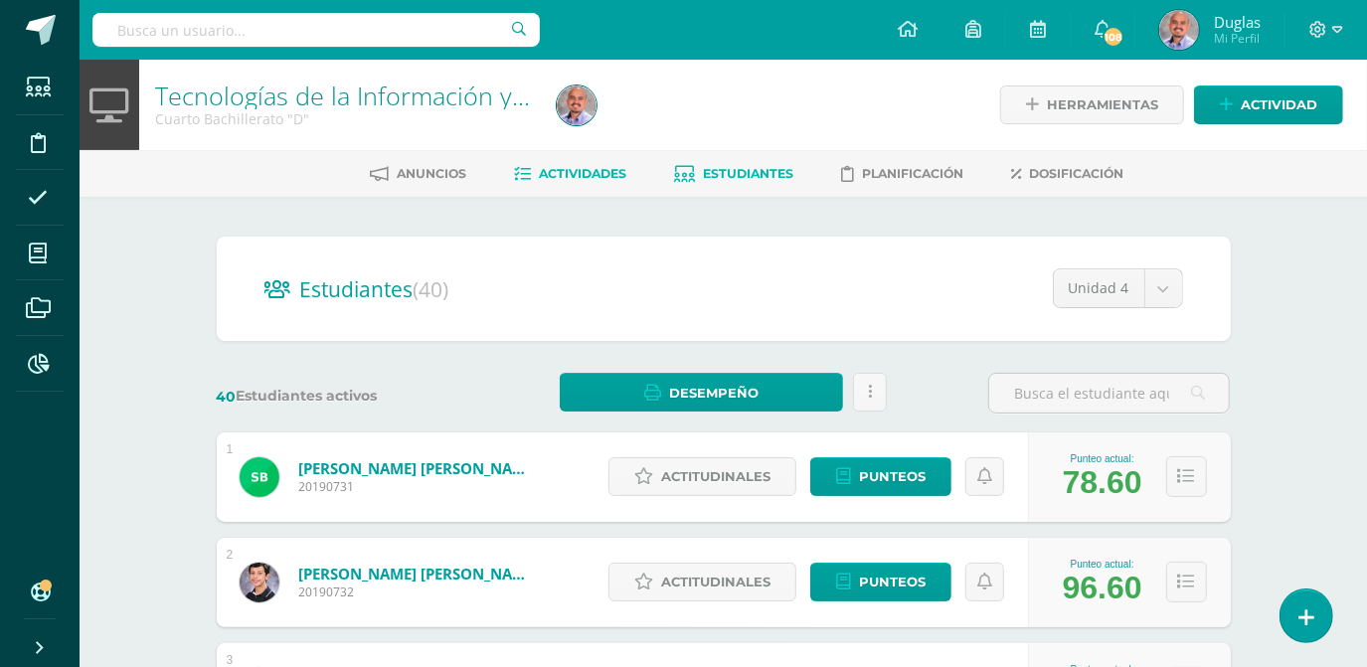
click at [588, 168] on span "Actividades" at bounding box center [583, 173] width 87 height 15
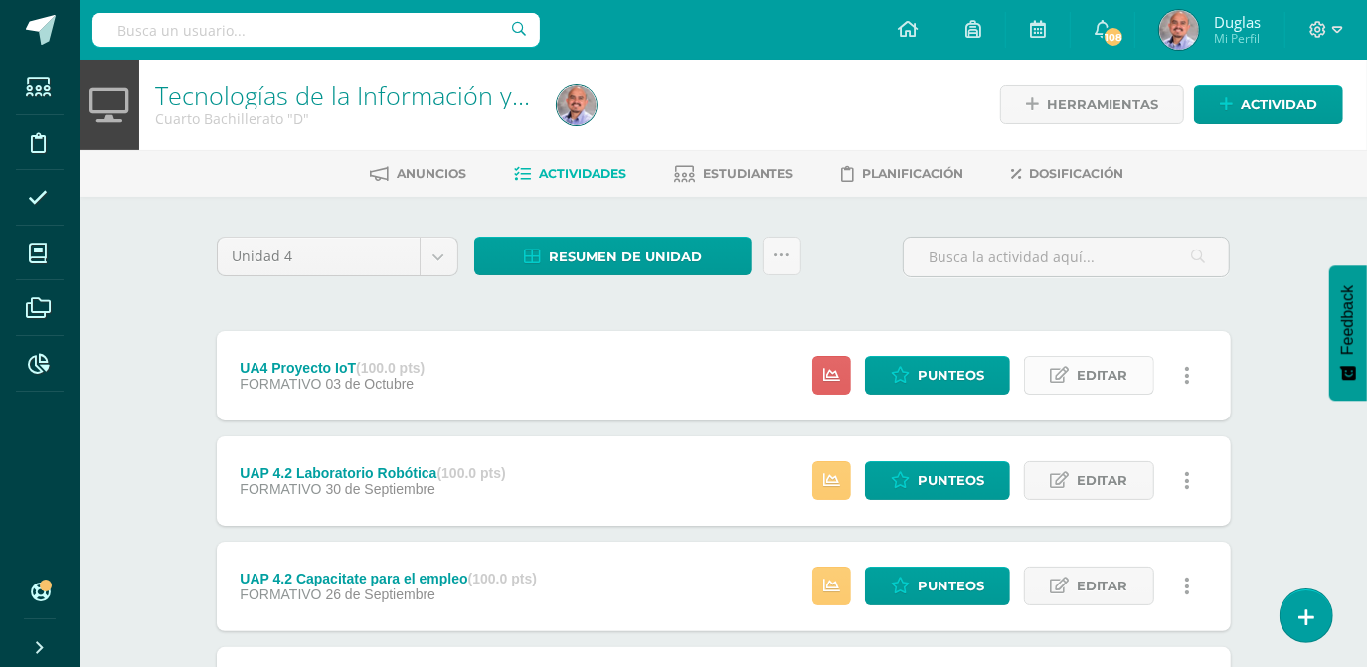
click at [1101, 379] on span "Editar" at bounding box center [1103, 375] width 52 height 37
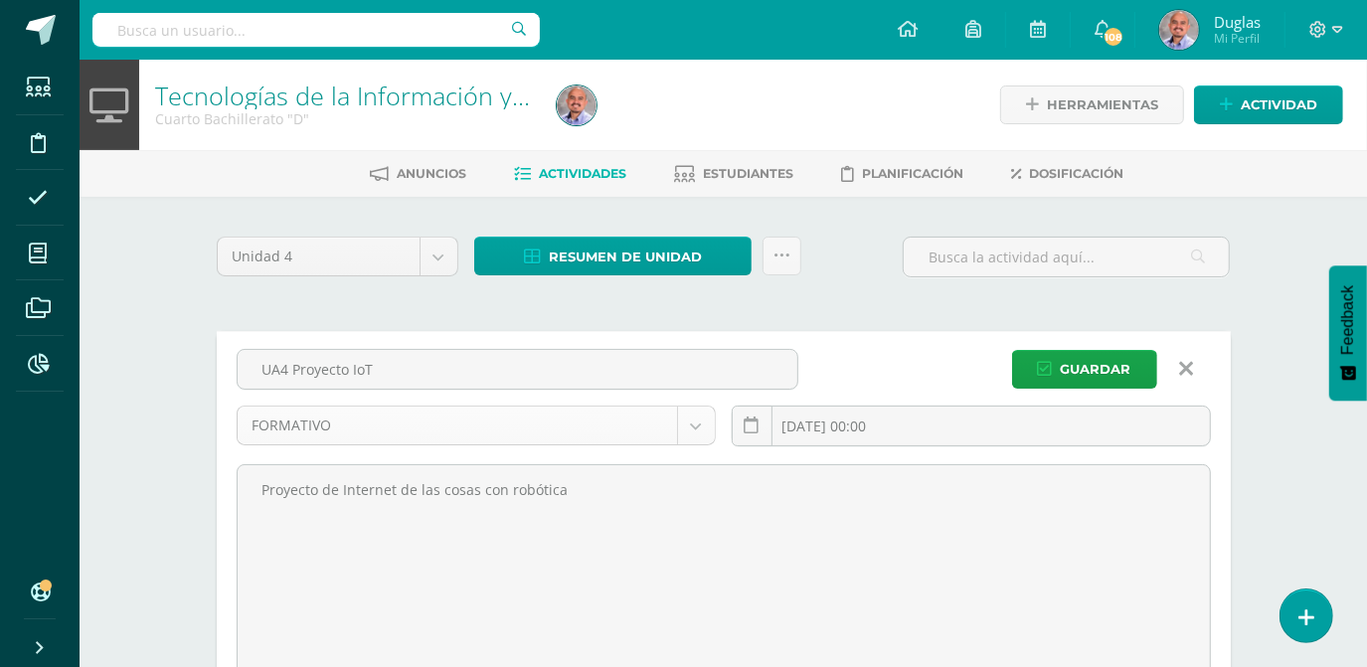
click at [702, 428] on body "Estudiantes Disciplina Asistencia Mis cursos Archivos Reportes Soporte Ayuda Re…" at bounding box center [683, 629] width 1367 height 1259
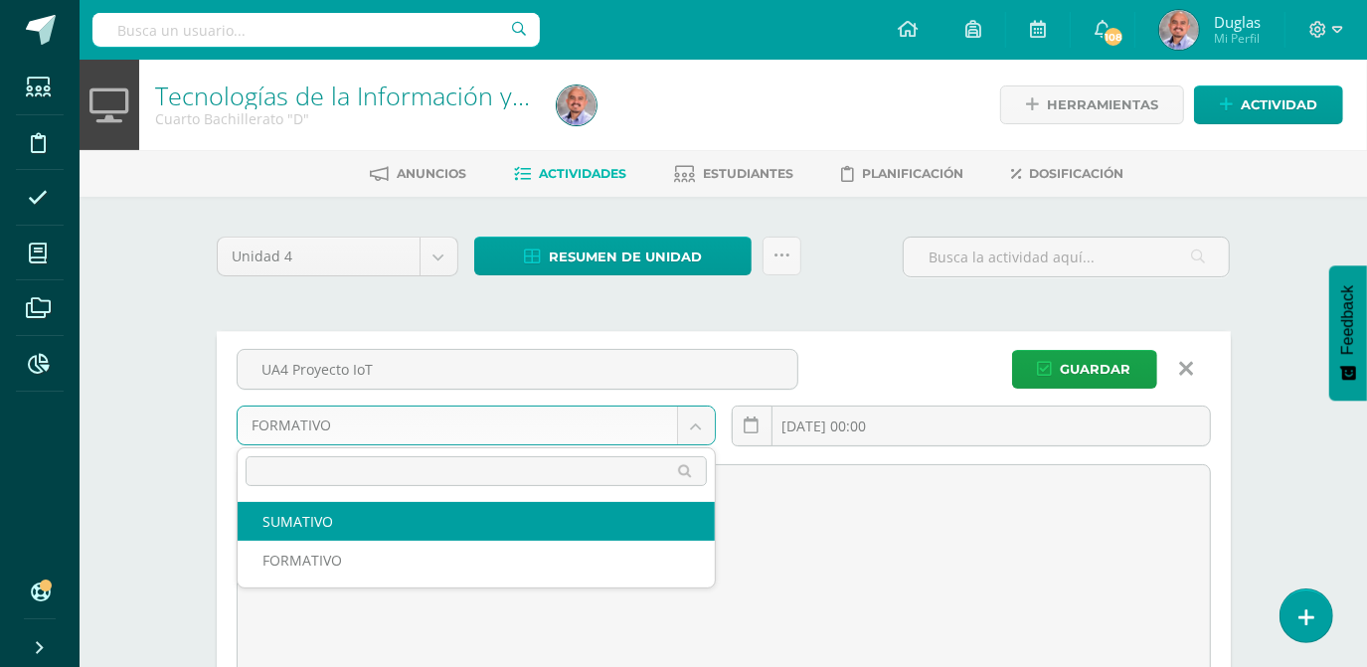
select select "215033"
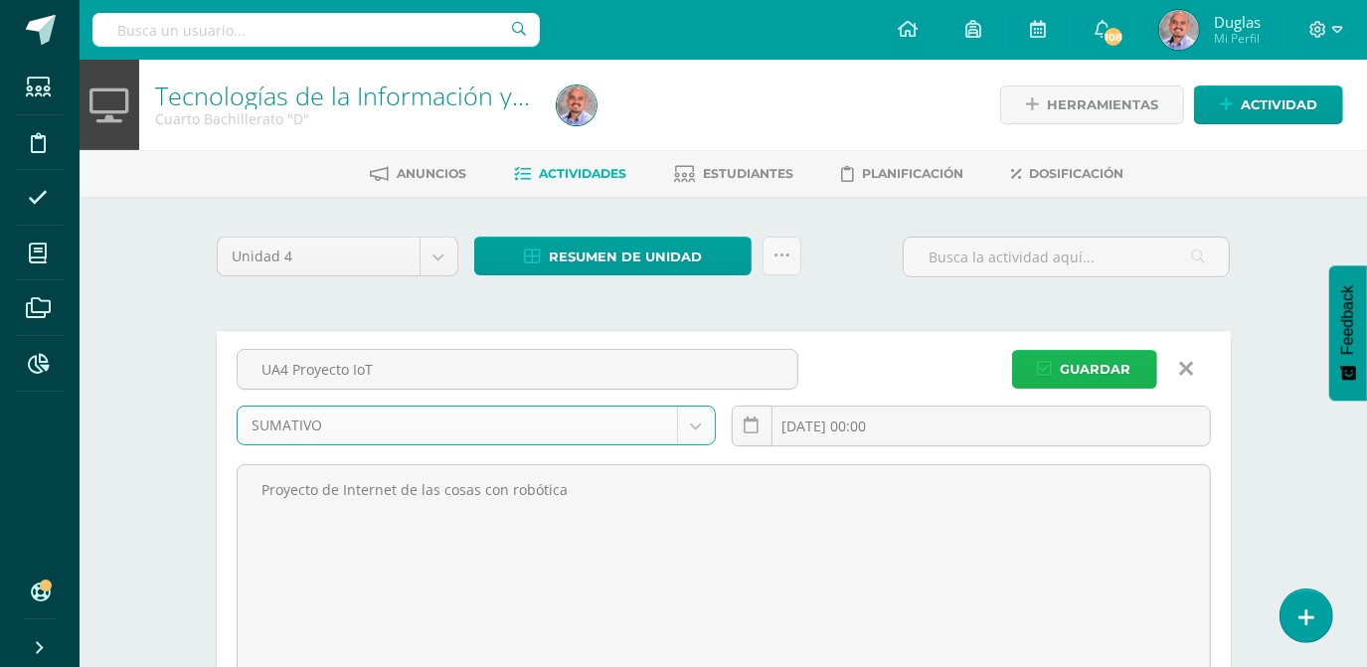
click at [1079, 361] on span "Guardar" at bounding box center [1096, 369] width 71 height 37
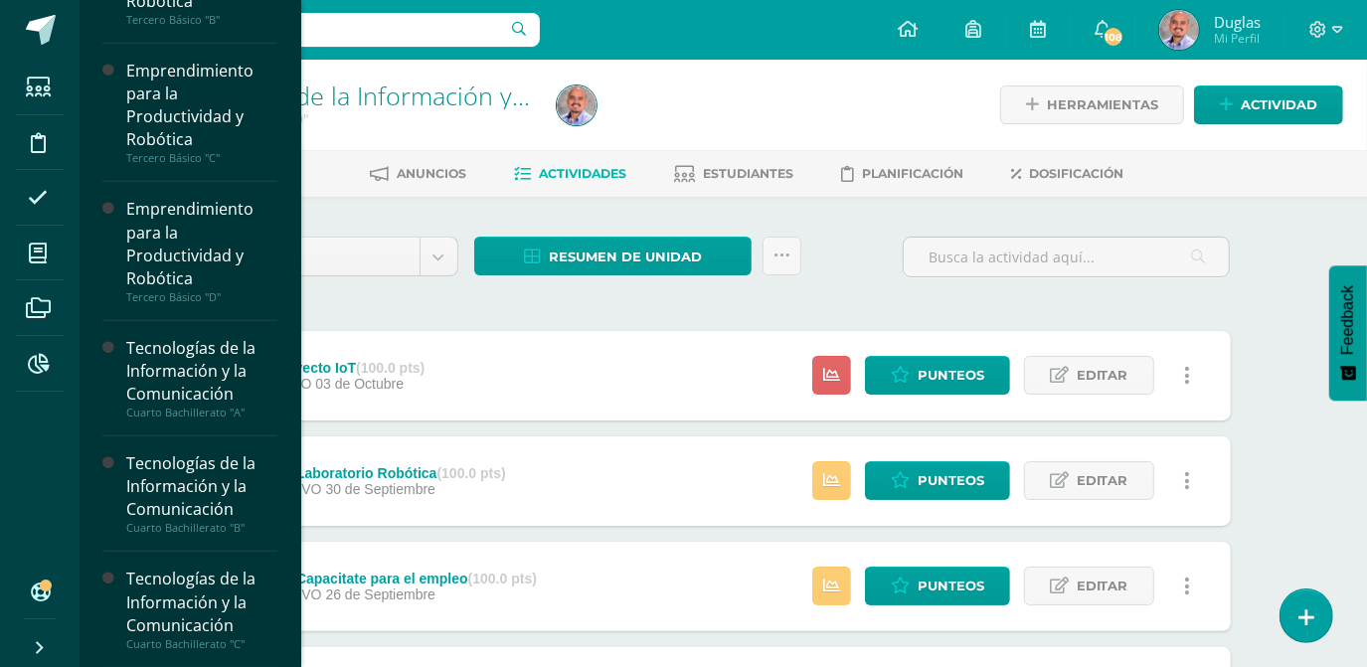
scroll to position [1174, 0]
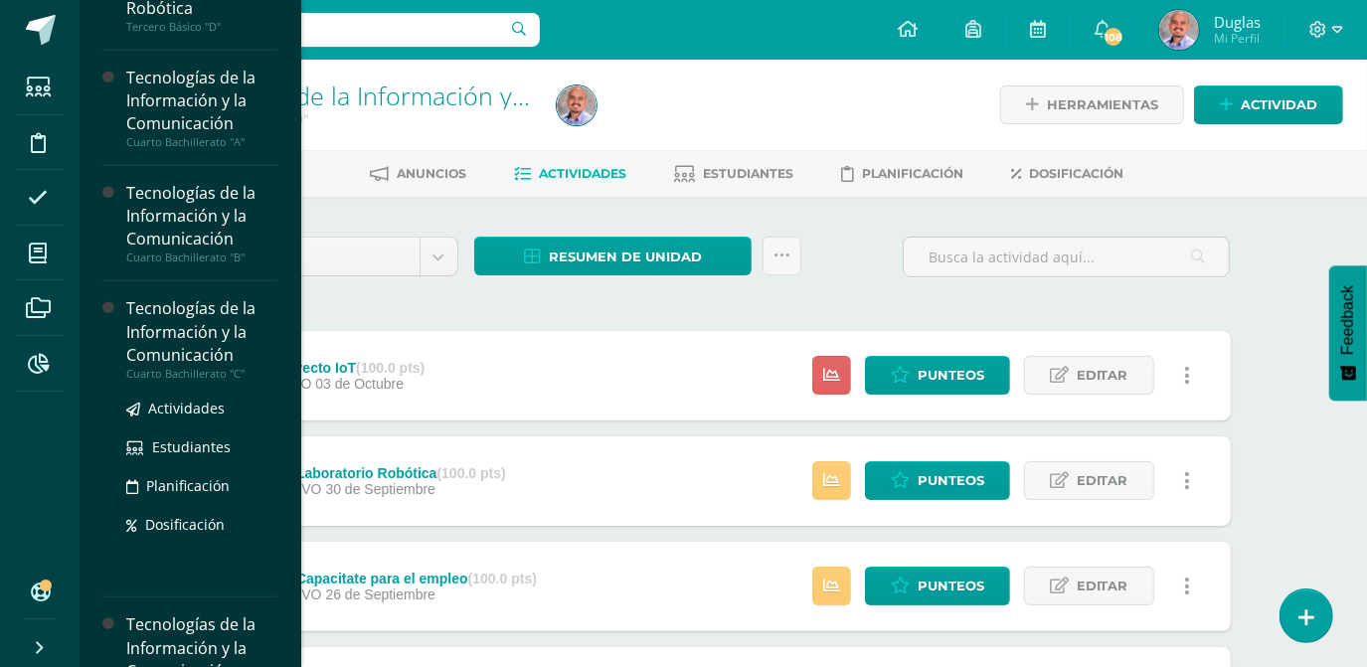
click at [166, 329] on div "Tecnologías de la Información y la Comunicación" at bounding box center [201, 331] width 151 height 69
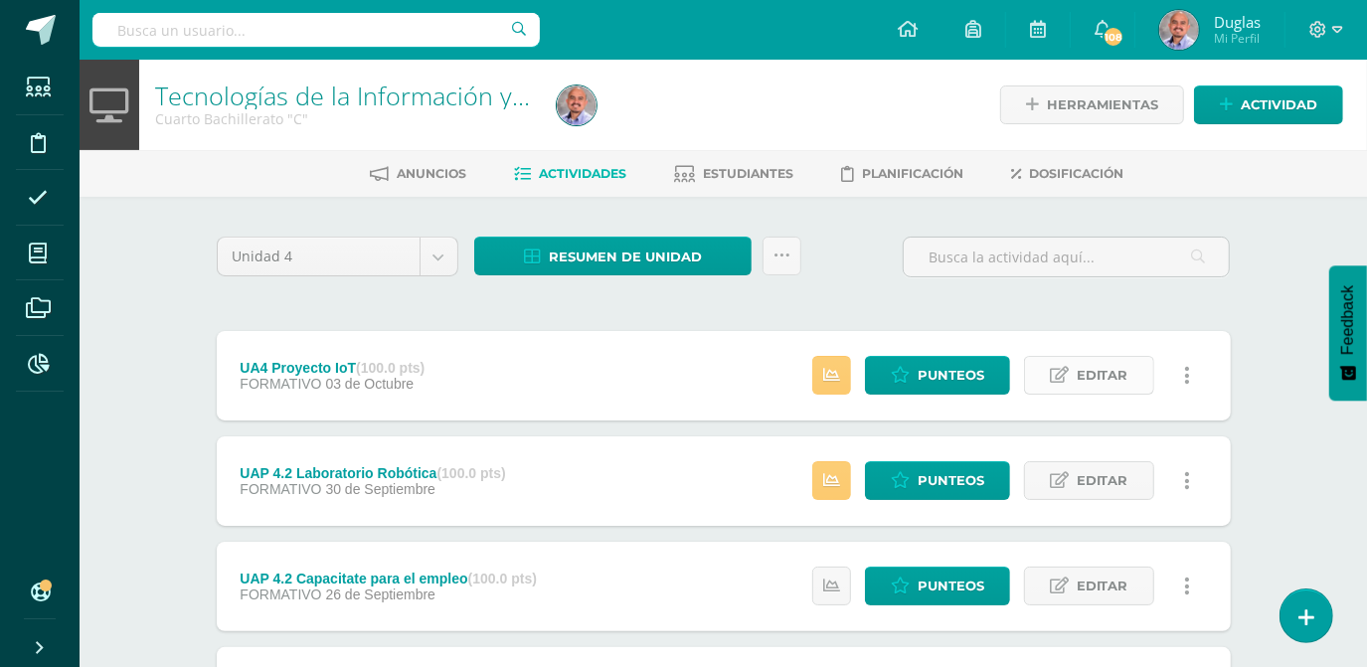
click at [1109, 381] on span "Editar" at bounding box center [1103, 375] width 52 height 37
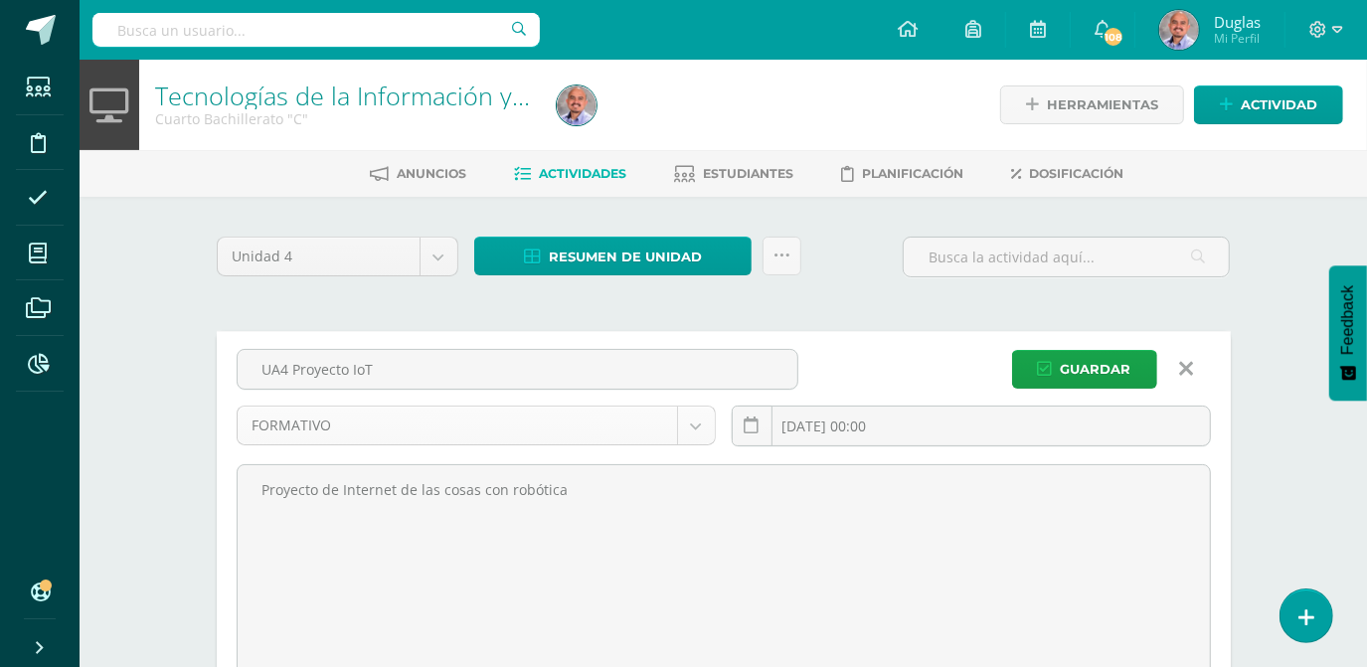
click at [691, 418] on body "Estudiantes Disciplina Asistencia Mis cursos Archivos Reportes Soporte Ayuda Re…" at bounding box center [683, 629] width 1367 height 1259
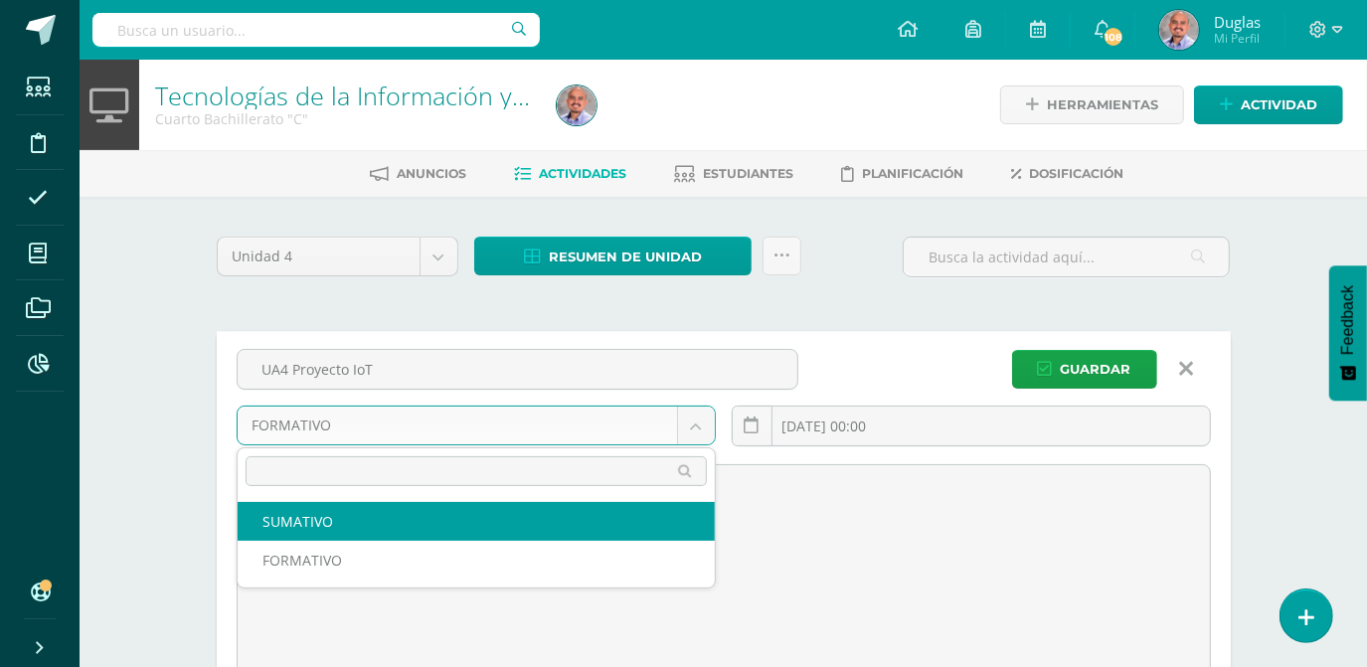
select select "214798"
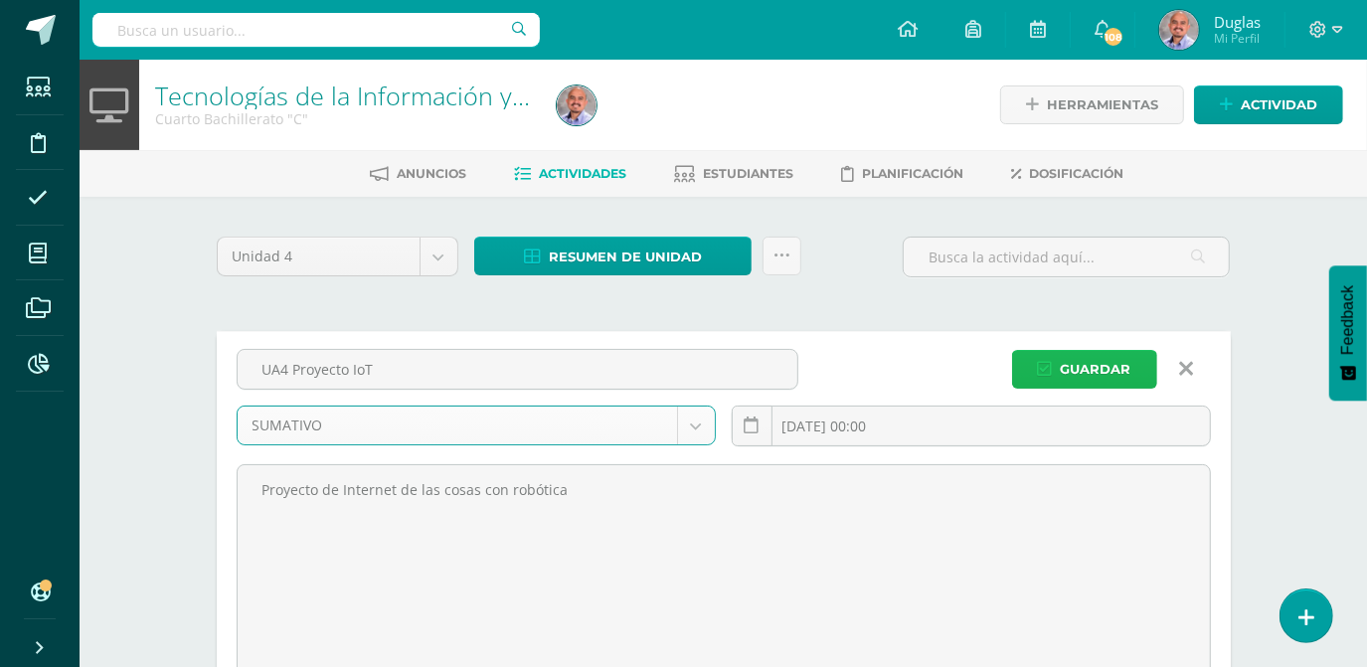
click at [1084, 368] on span "Guardar" at bounding box center [1096, 369] width 71 height 37
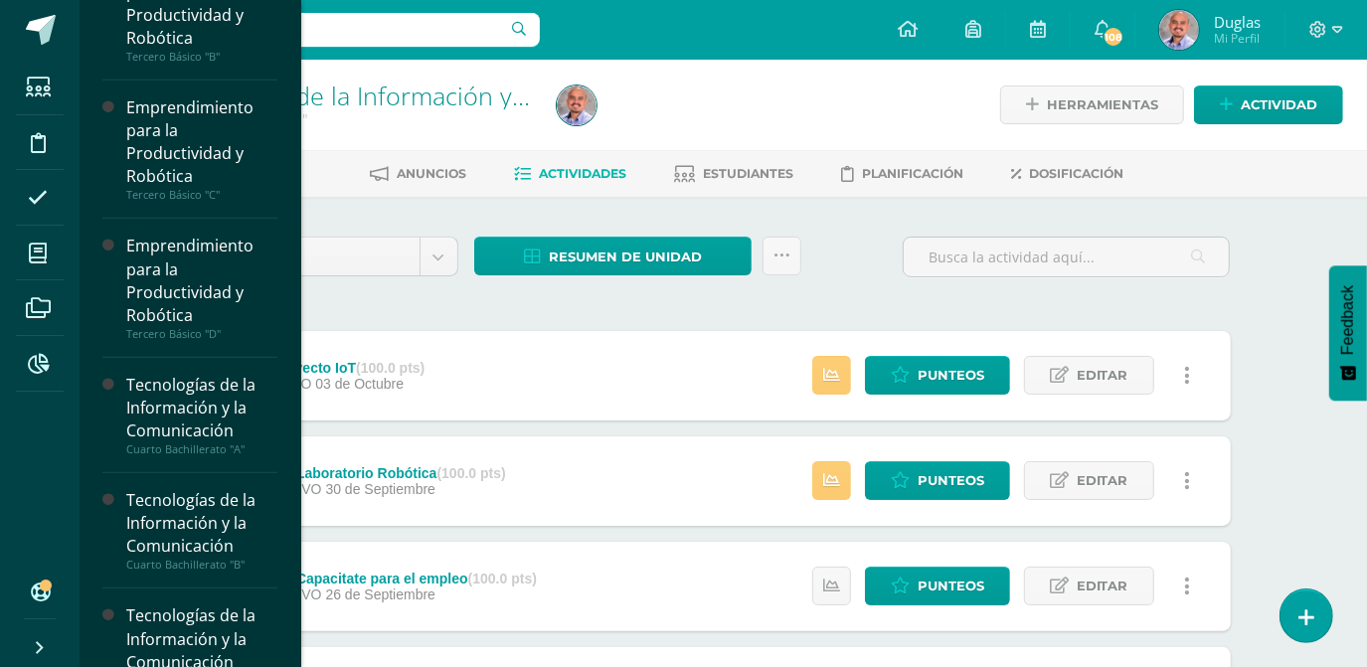
scroll to position [994, 0]
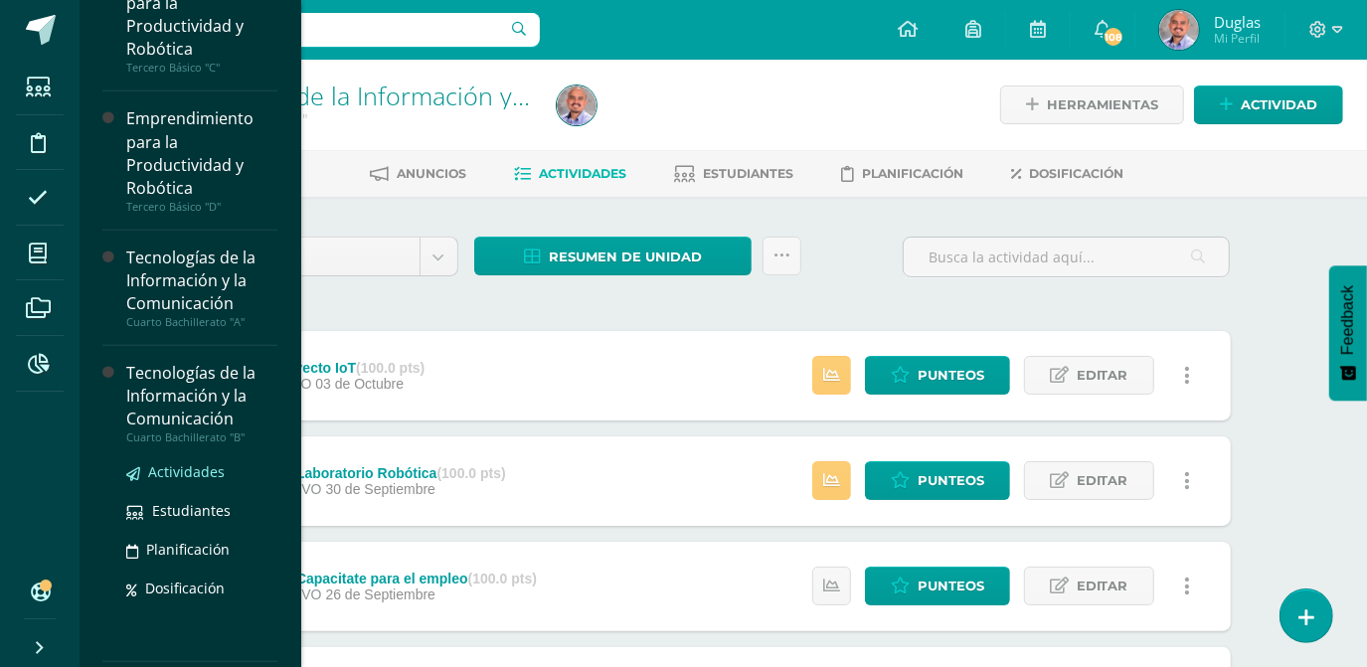
click at [193, 465] on span "Actividades" at bounding box center [186, 471] width 77 height 19
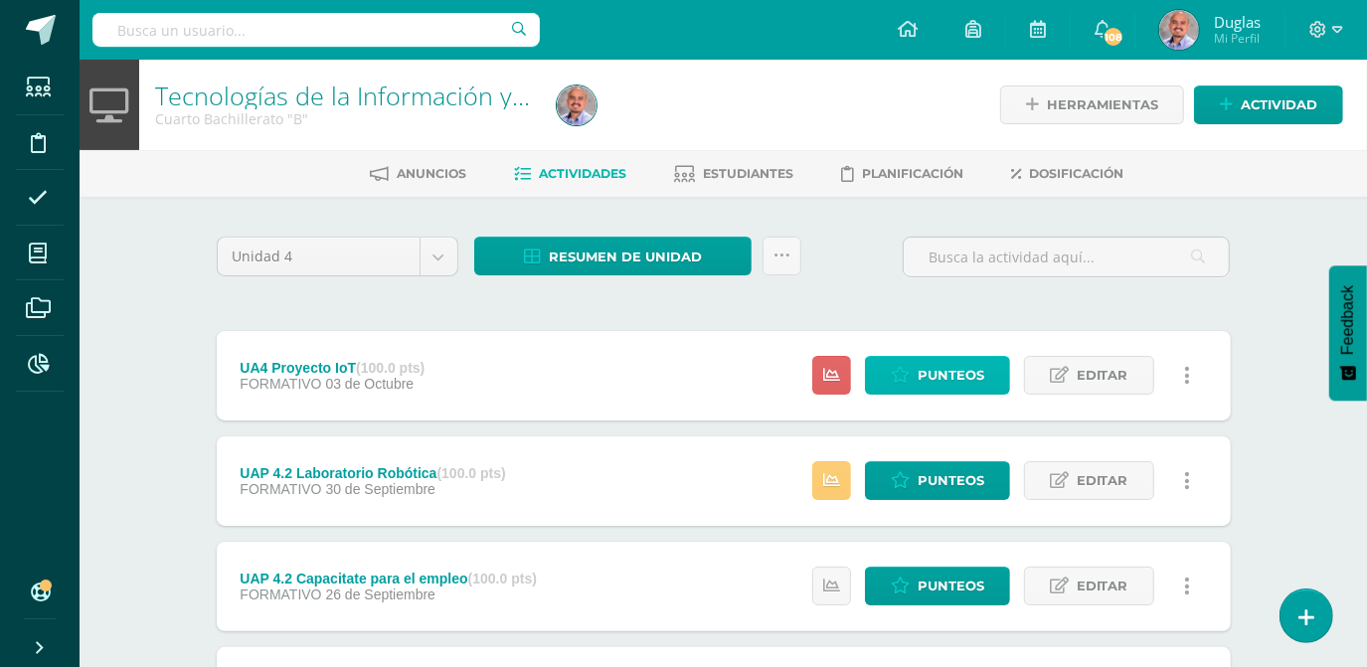
click at [953, 374] on span "Punteos" at bounding box center [951, 375] width 67 height 37
click at [1114, 372] on span "Editar" at bounding box center [1103, 375] width 52 height 37
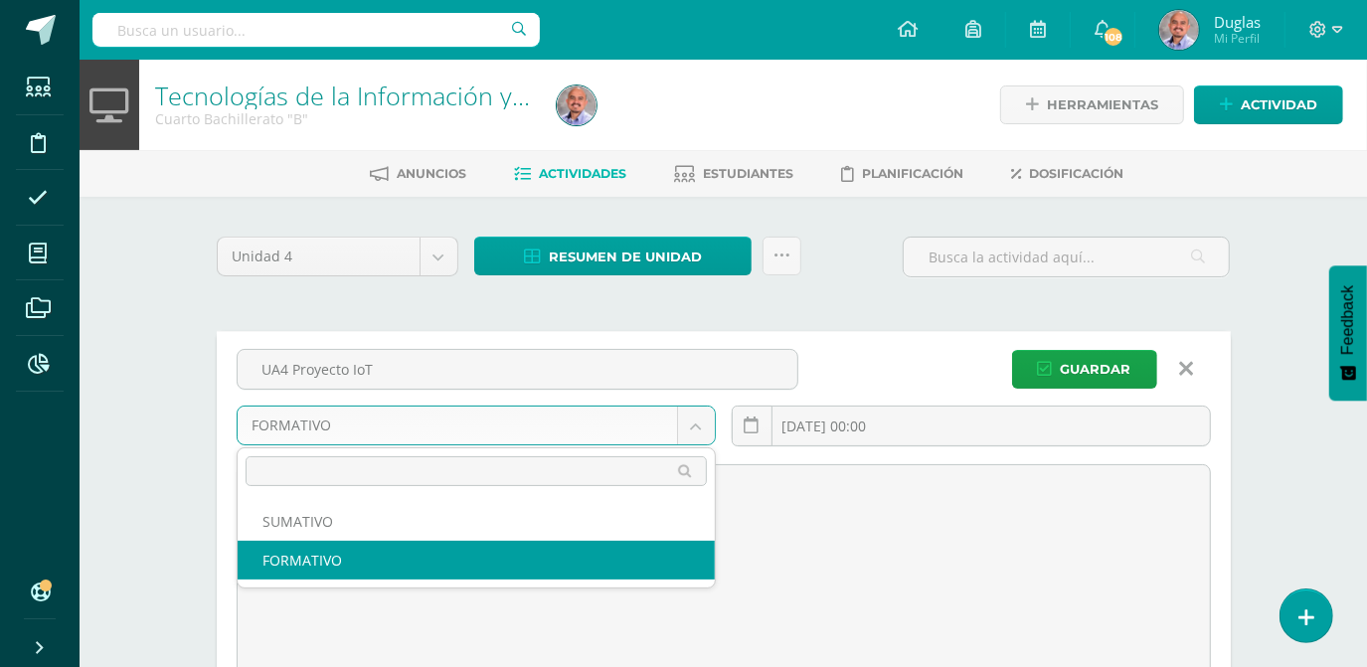
click at [712, 433] on body "Estudiantes Disciplina Asistencia Mis cursos Archivos Reportes Soporte Ayuda Re…" at bounding box center [683, 629] width 1367 height 1259
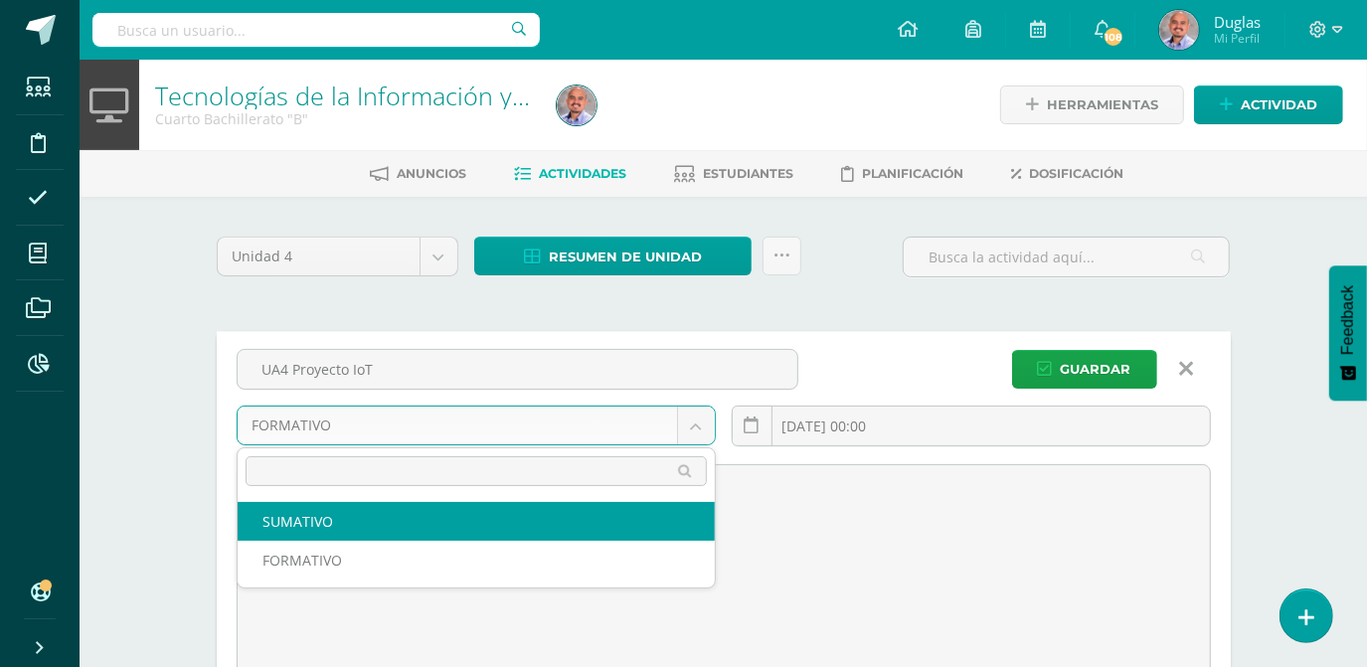
select select "214576"
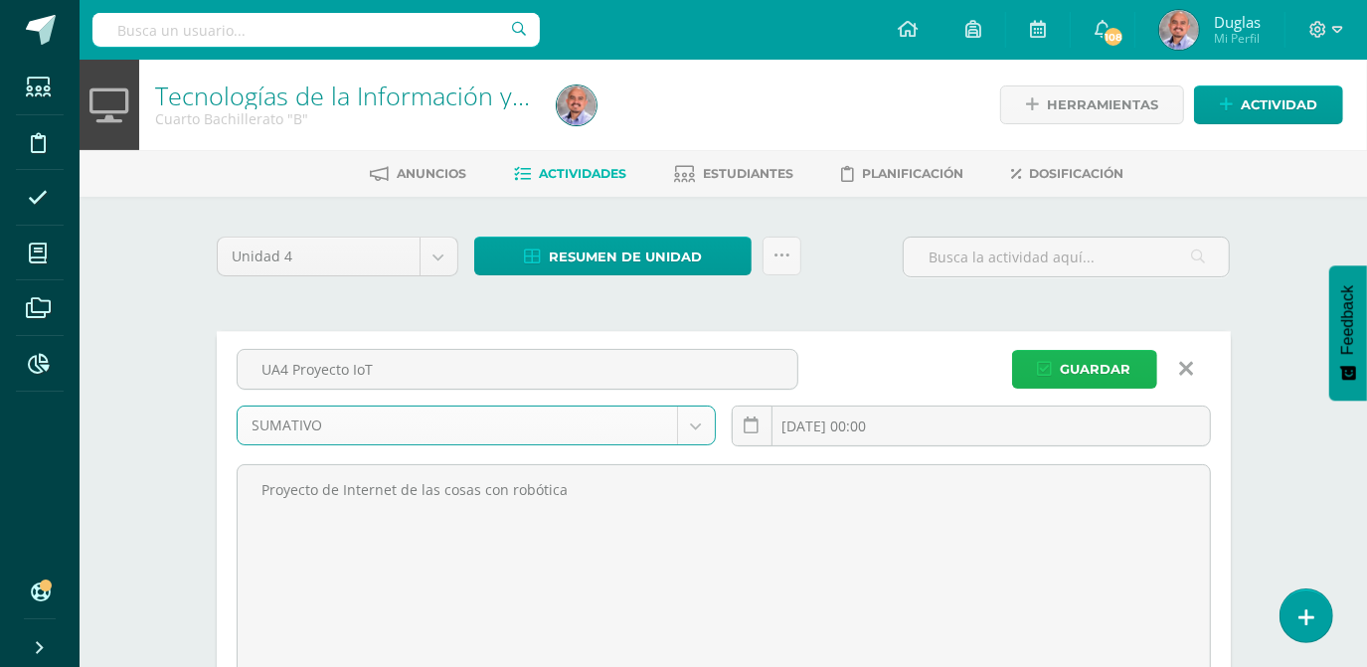
click at [1107, 384] on span "Guardar" at bounding box center [1096, 369] width 71 height 37
click at [1109, 372] on span "Guardar" at bounding box center [1096, 369] width 71 height 37
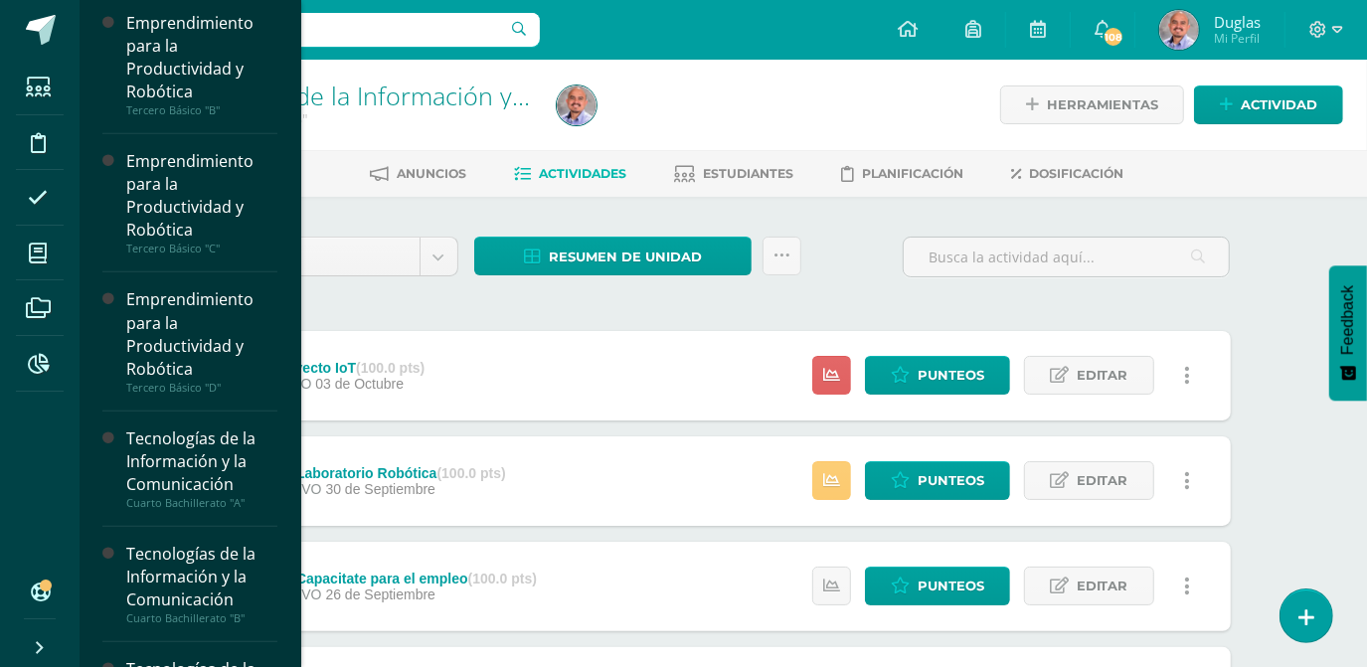
scroll to position [1174, 0]
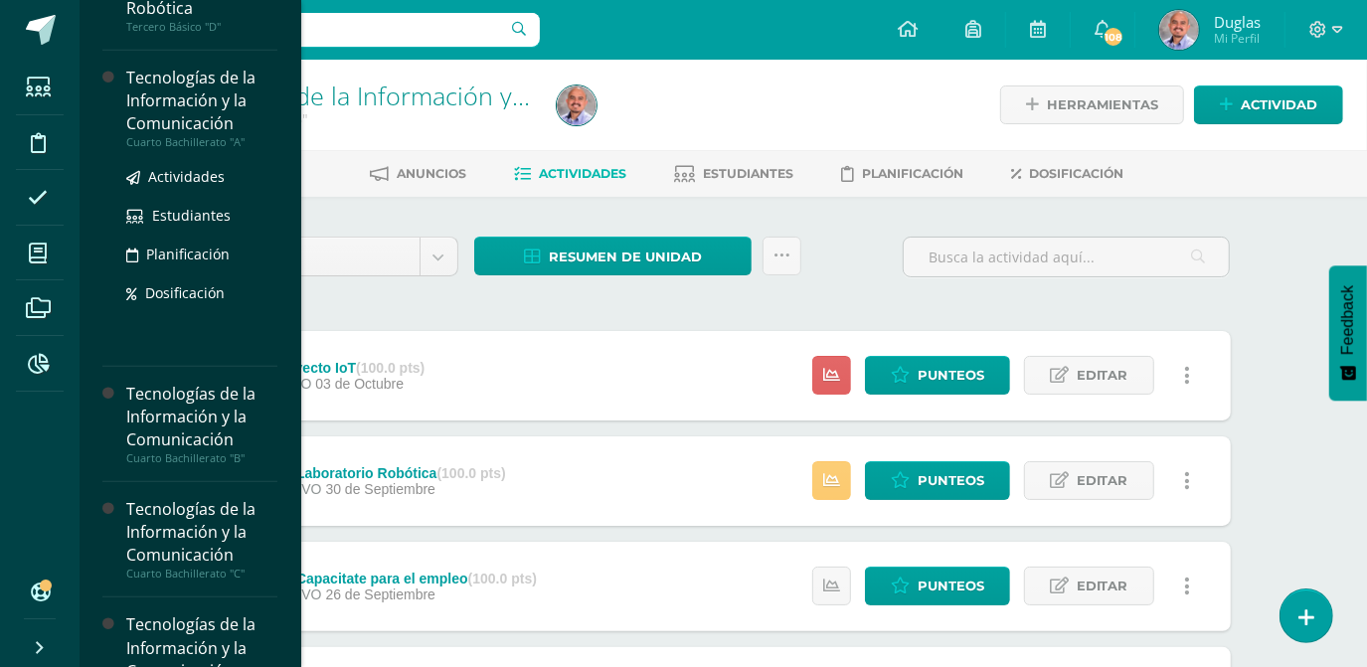
click at [185, 112] on div "Tecnologías de la Información y la Comunicación" at bounding box center [201, 101] width 151 height 69
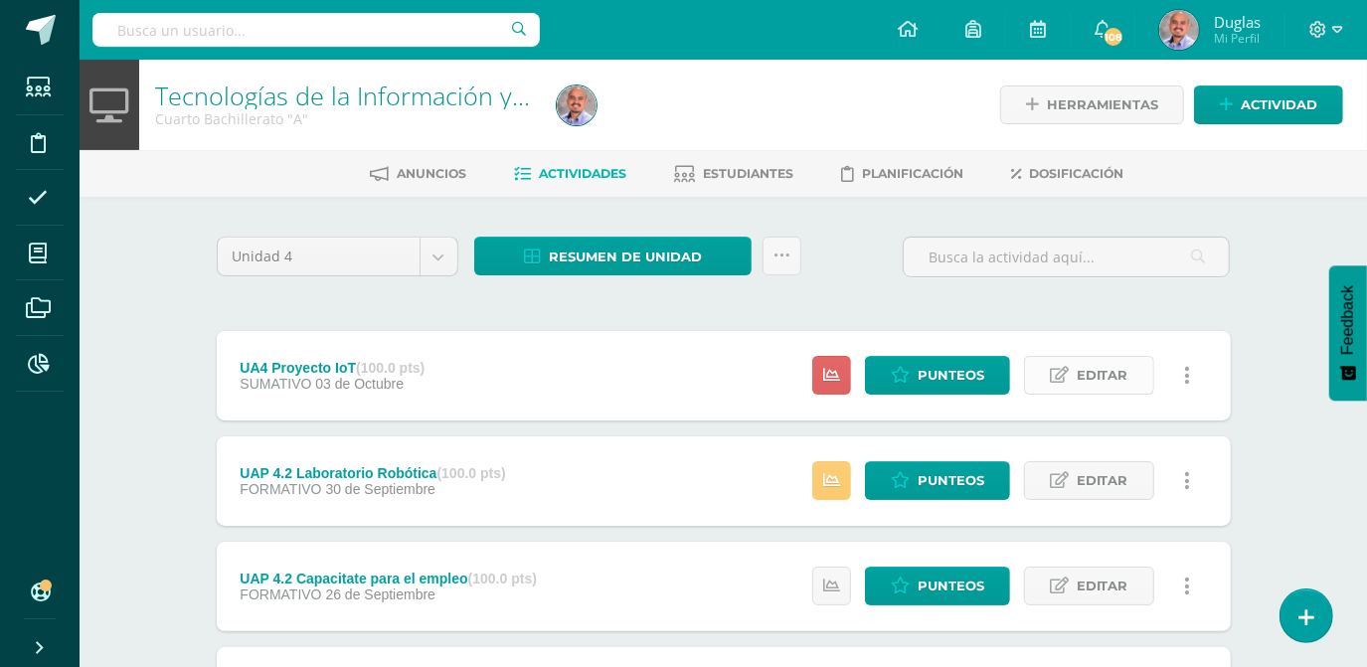
click at [1070, 372] on link "Editar" at bounding box center [1089, 375] width 130 height 39
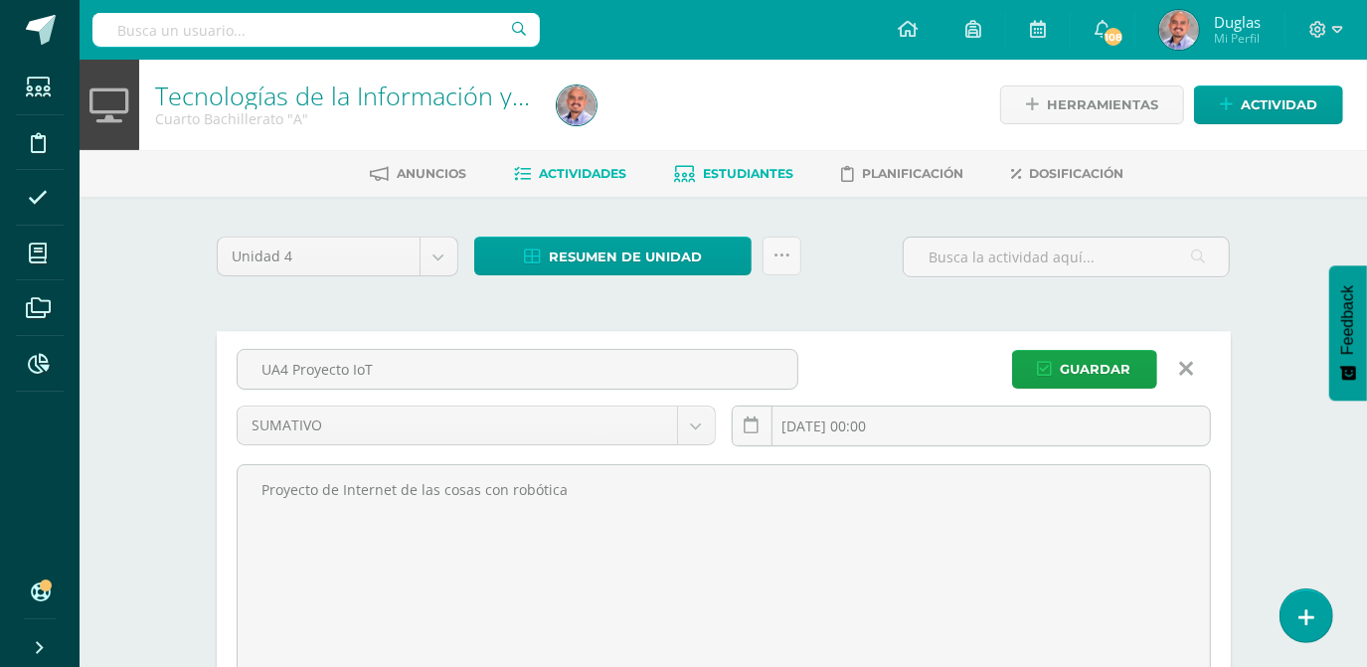
click at [753, 164] on link "Estudiantes" at bounding box center [734, 174] width 119 height 32
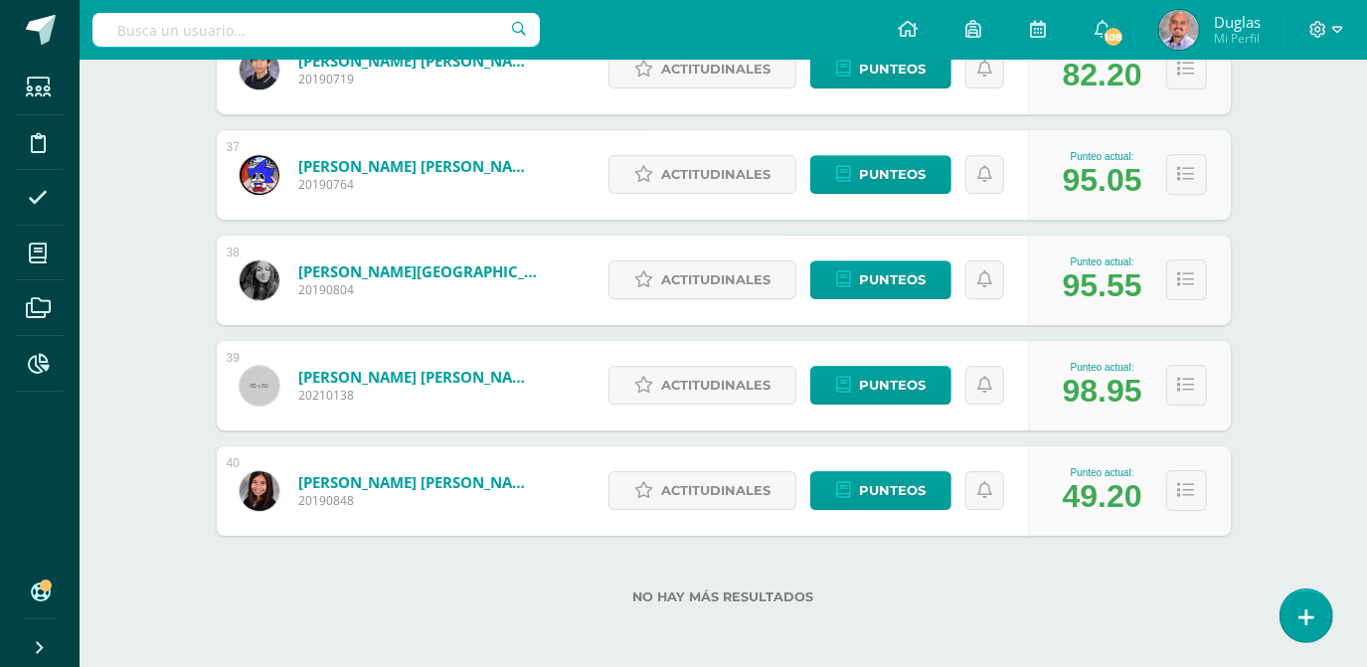
scroll to position [4097, 0]
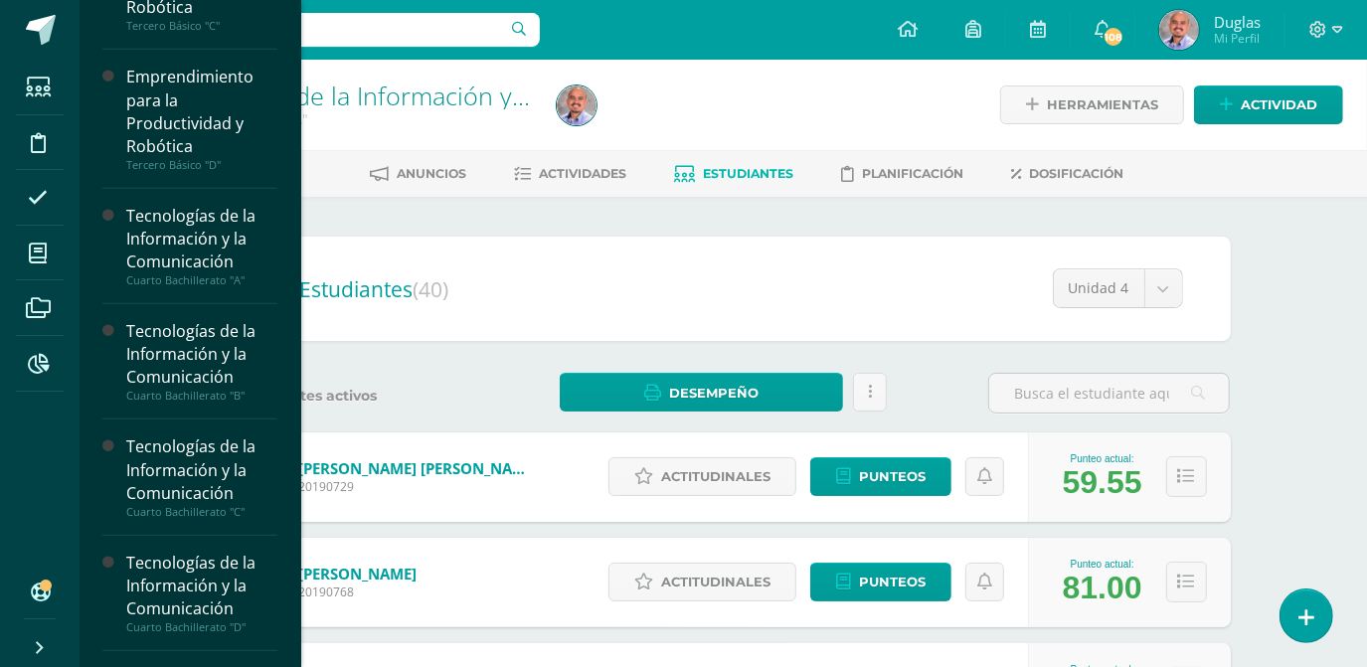
scroll to position [1174, 0]
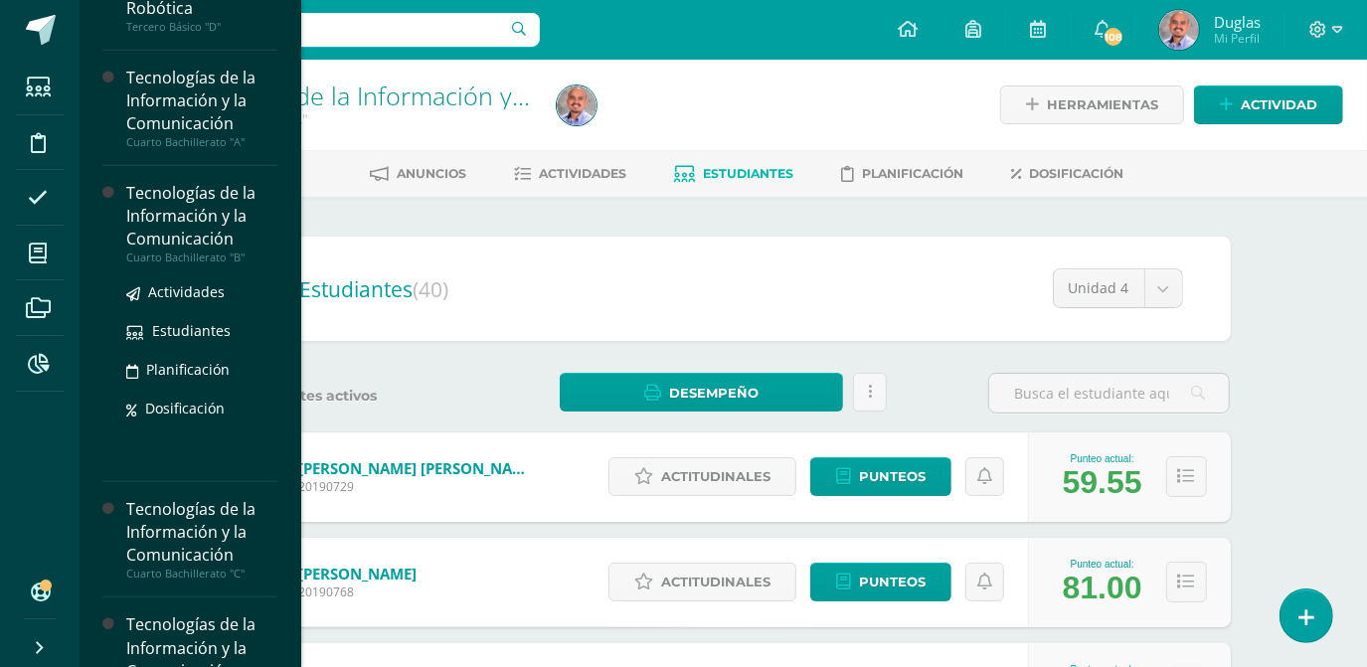
click at [183, 214] on div "Tecnologías de la Información y la Comunicación" at bounding box center [201, 216] width 151 height 69
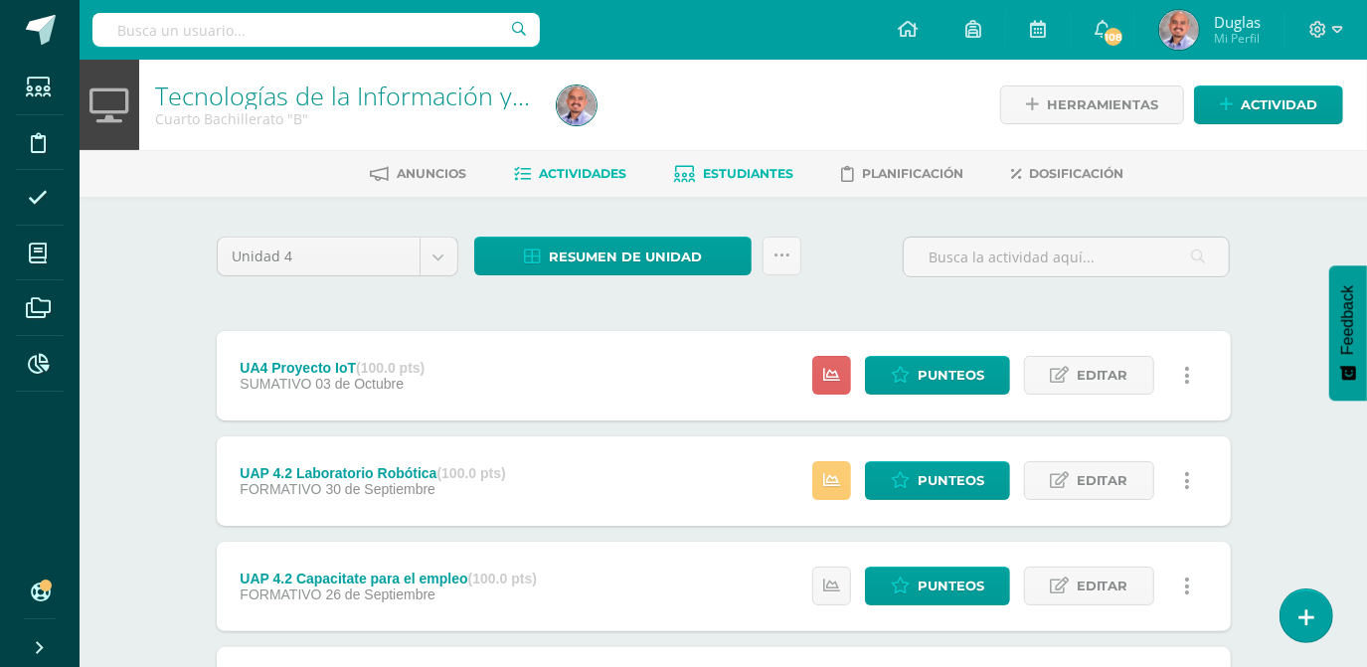
click at [768, 173] on span "Estudiantes" at bounding box center [749, 173] width 90 height 15
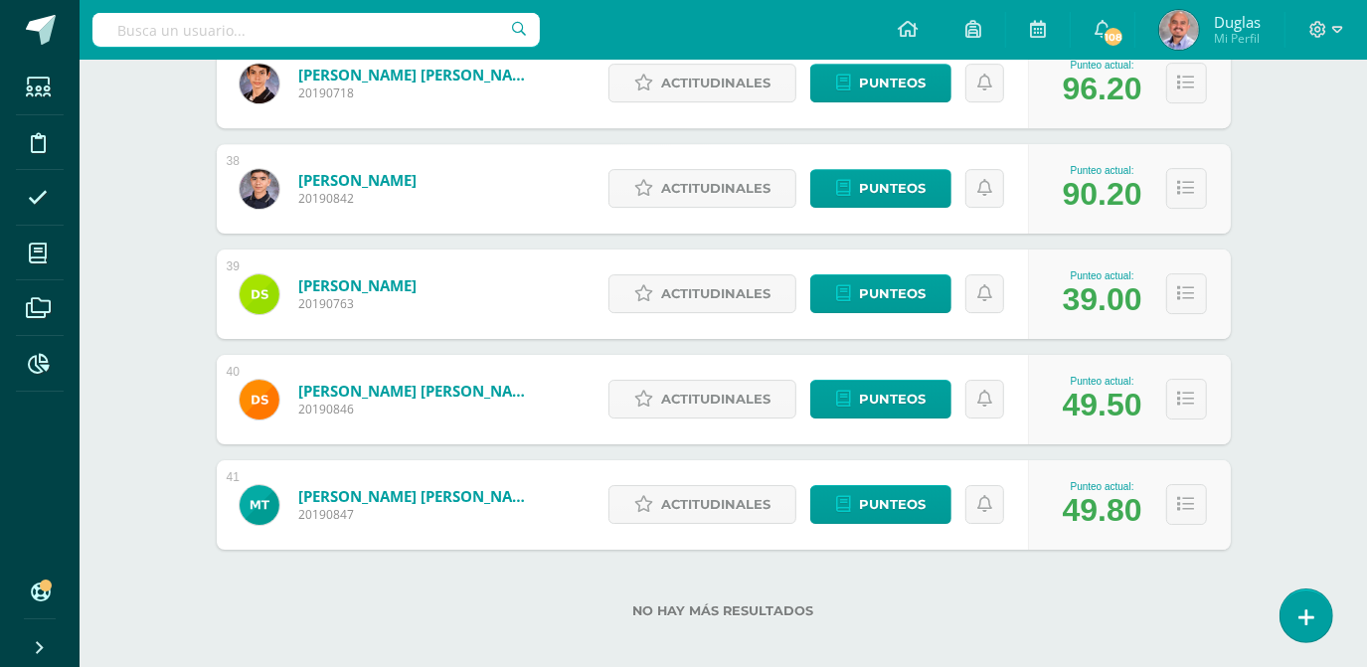
scroll to position [4202, 0]
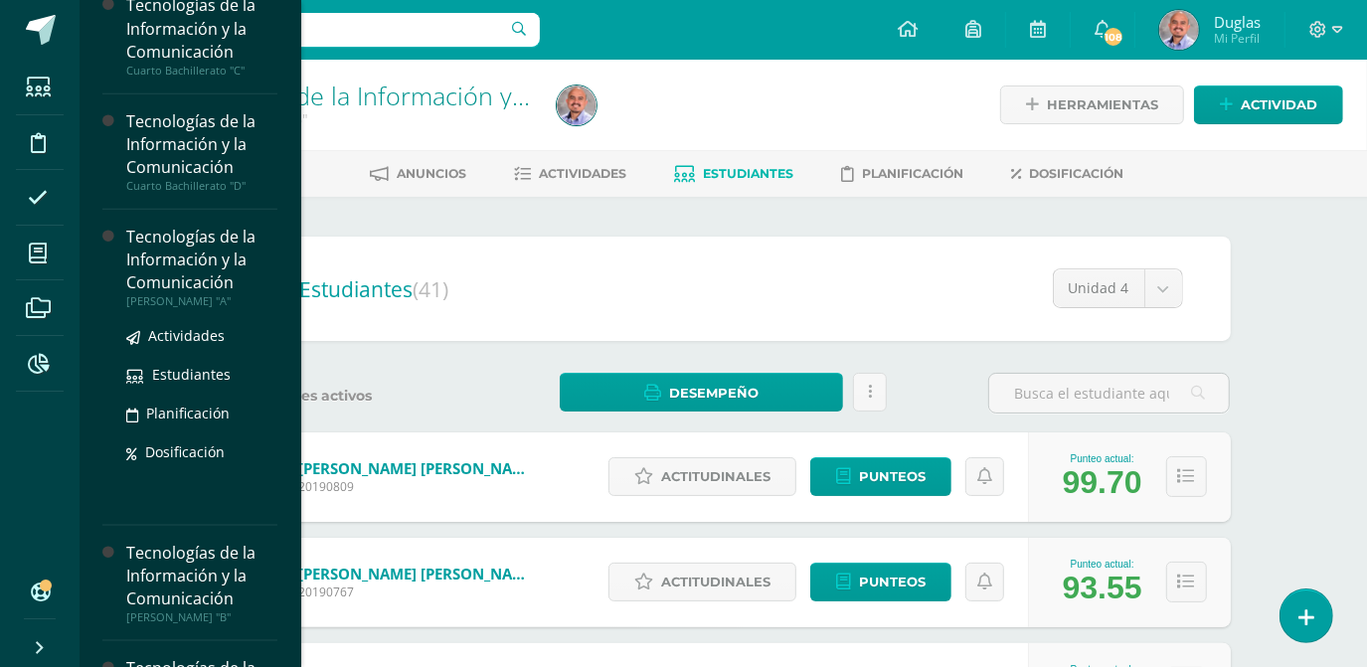
scroll to position [1387, 0]
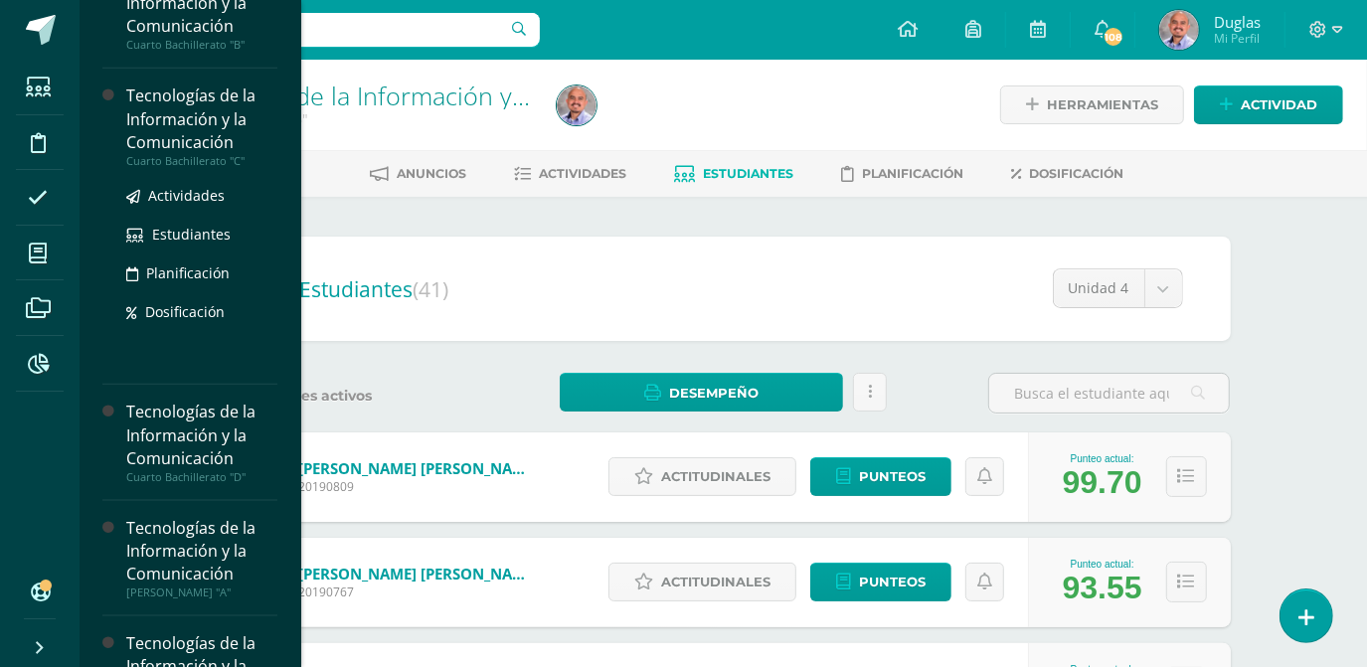
click at [175, 112] on div "Tecnologías de la Información y la Comunicación" at bounding box center [201, 119] width 151 height 69
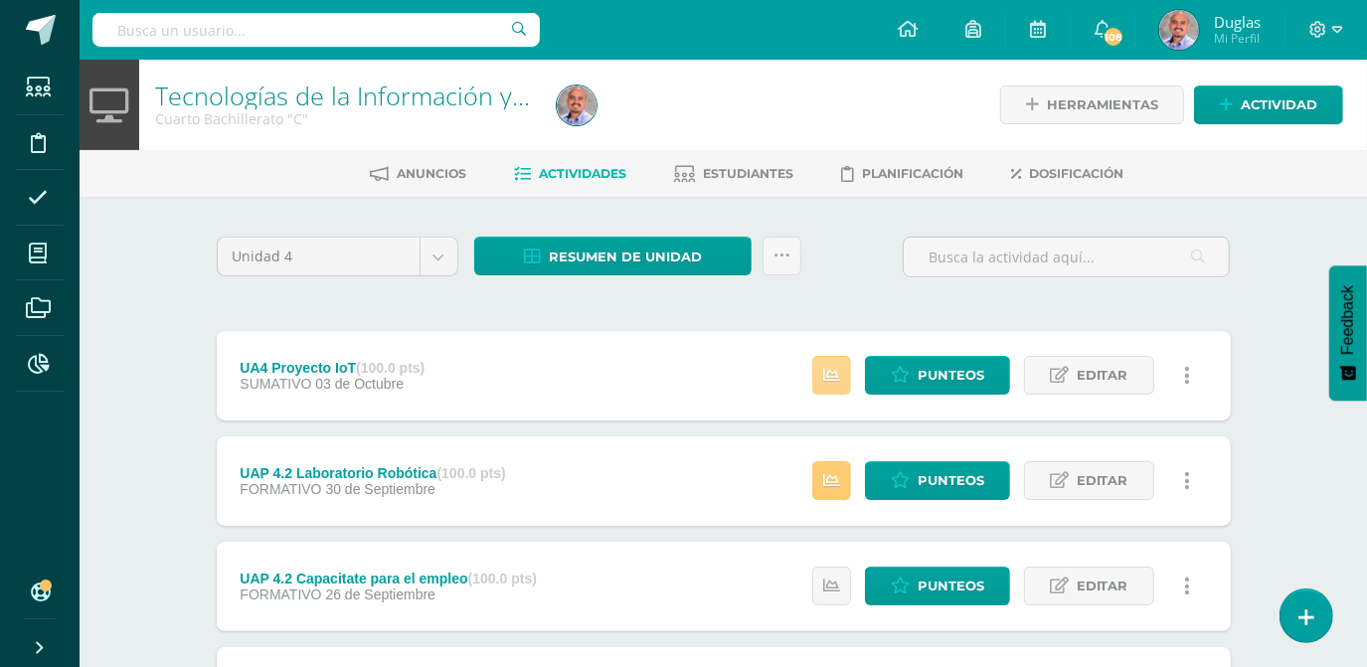
click at [832, 378] on icon at bounding box center [831, 375] width 17 height 17
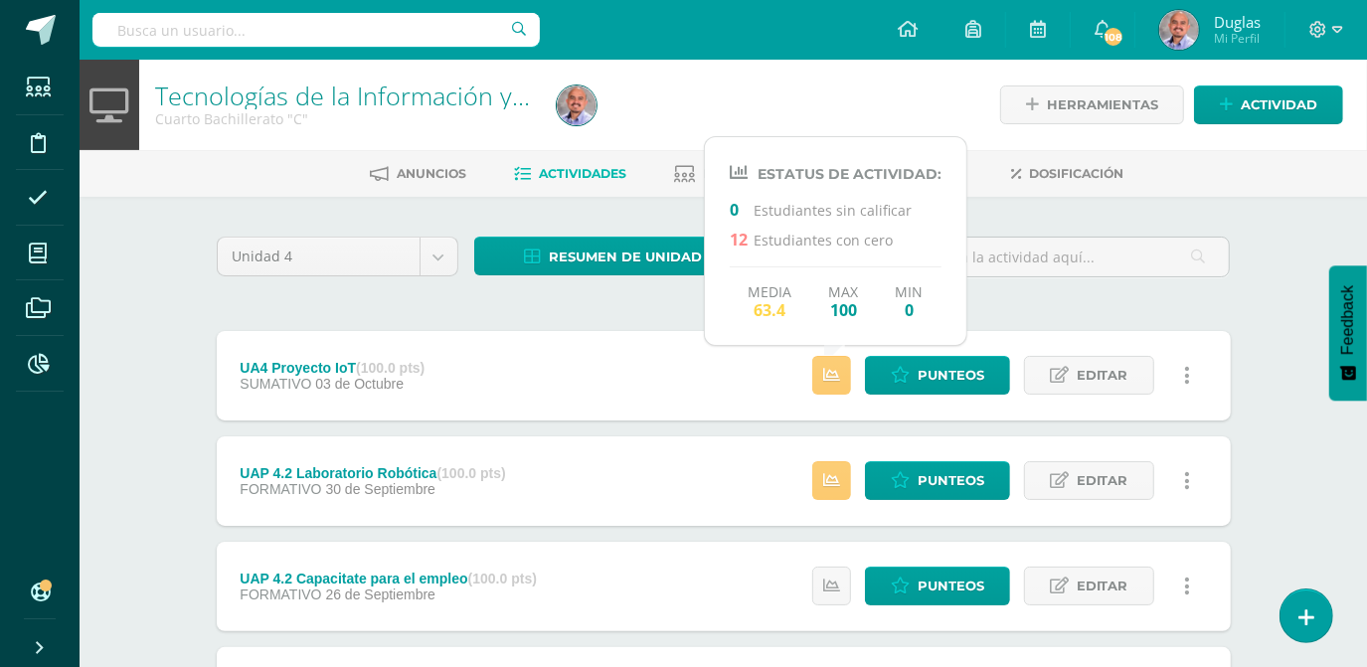
click at [606, 308] on div "Unidad 4 Unidad 1 Unidad 2 Unidad 3 Unidad 4 Resumen de unidad Descargar como H…" at bounding box center [724, 586] width 1030 height 698
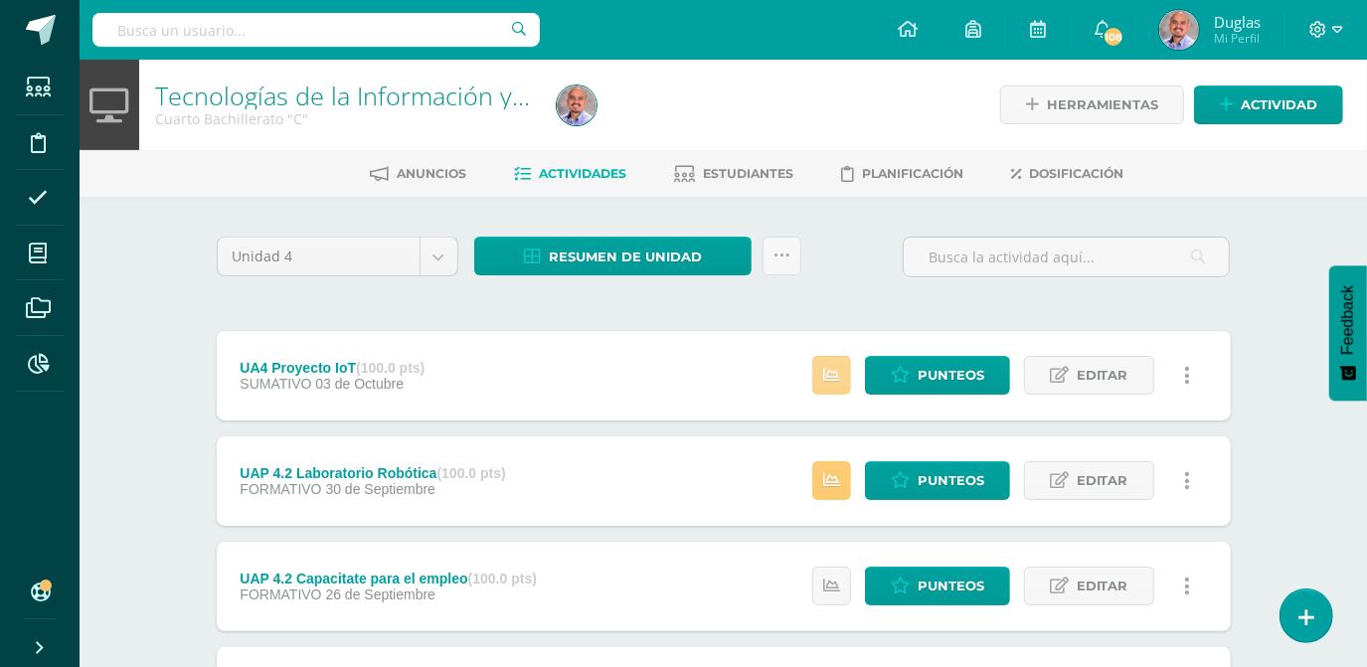
click at [832, 385] on link at bounding box center [831, 375] width 39 height 39
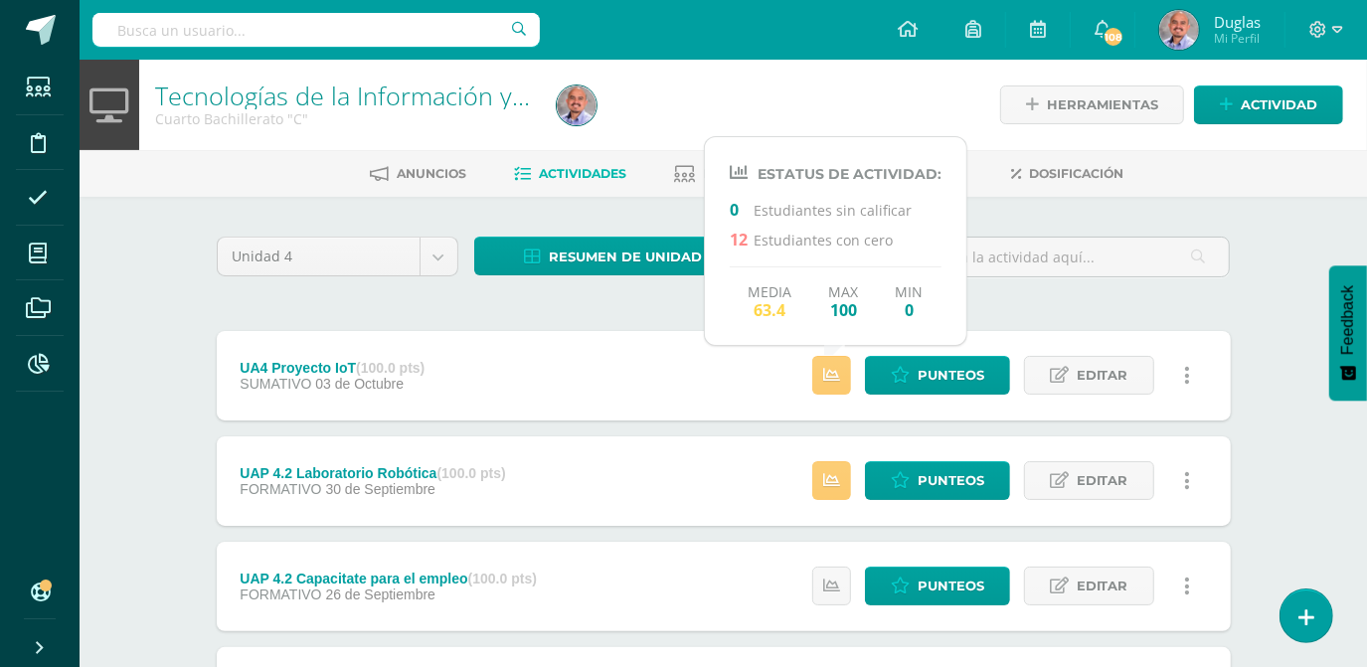
click at [626, 303] on div "Unidad 4 Unidad 1 Unidad 2 Unidad 3 Unidad 4 Resumen de unidad Descargar como H…" at bounding box center [724, 586] width 1030 height 698
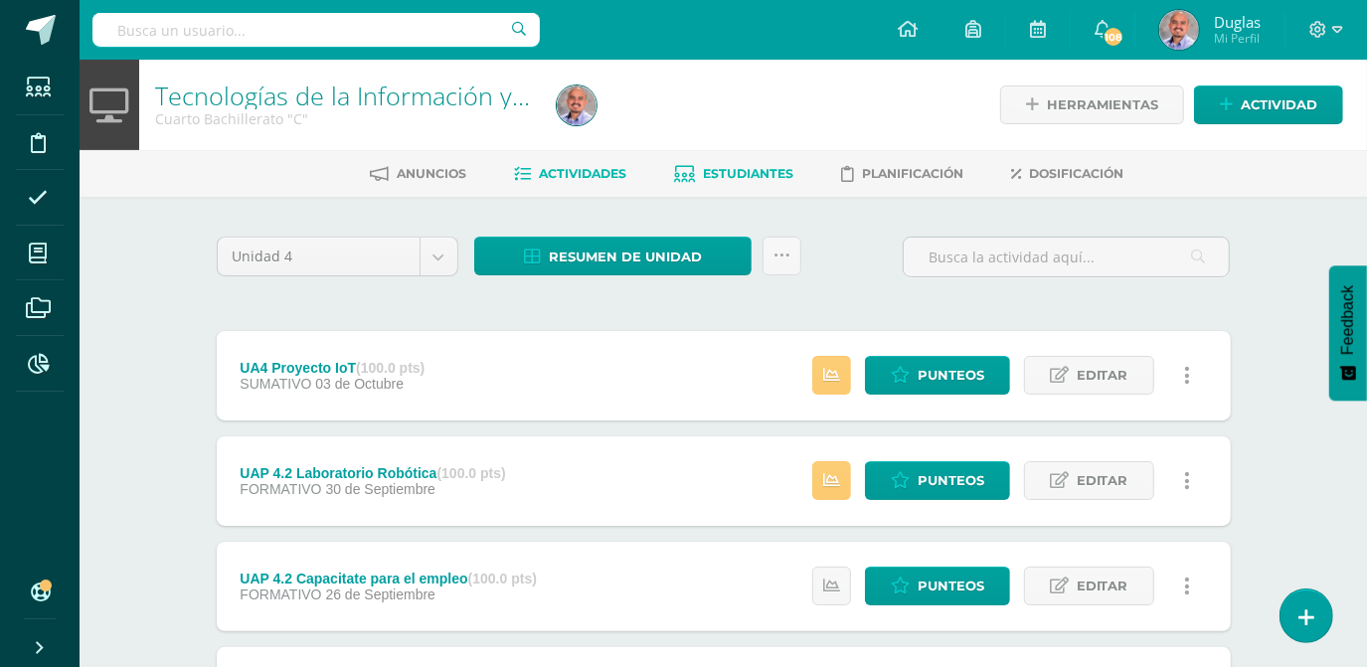
click at [729, 177] on span "Estudiantes" at bounding box center [749, 173] width 90 height 15
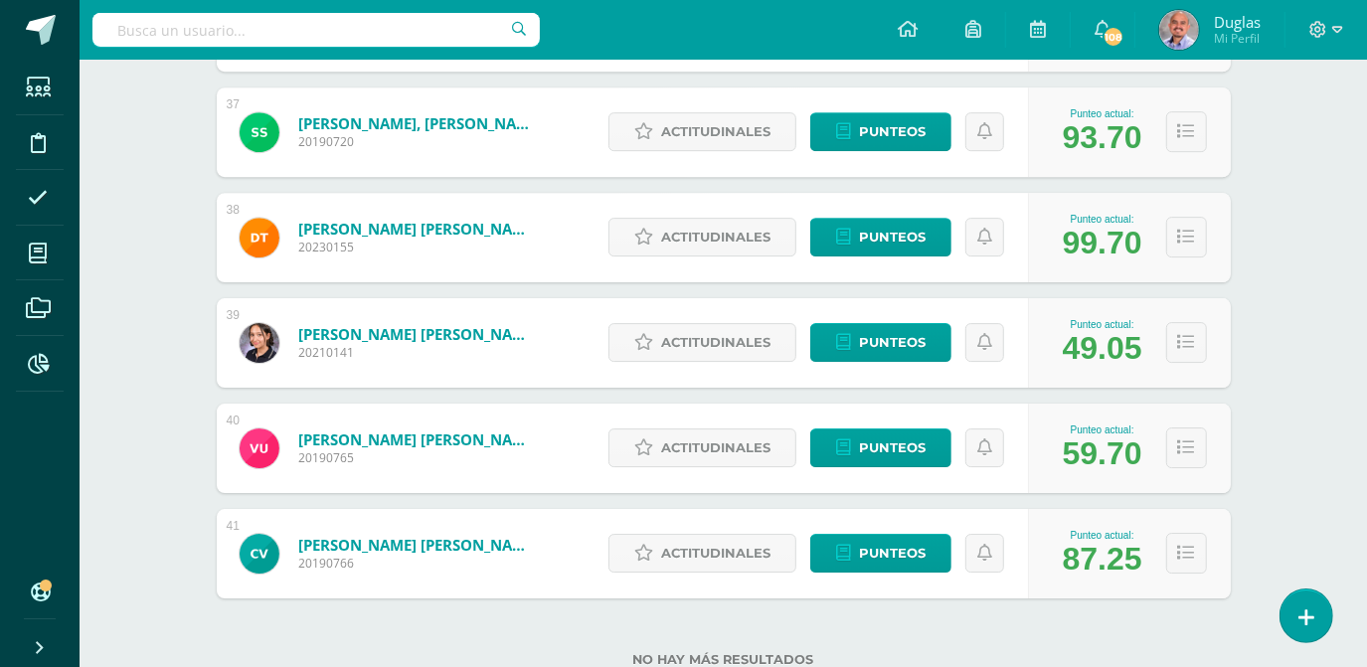
scroll to position [4202, 0]
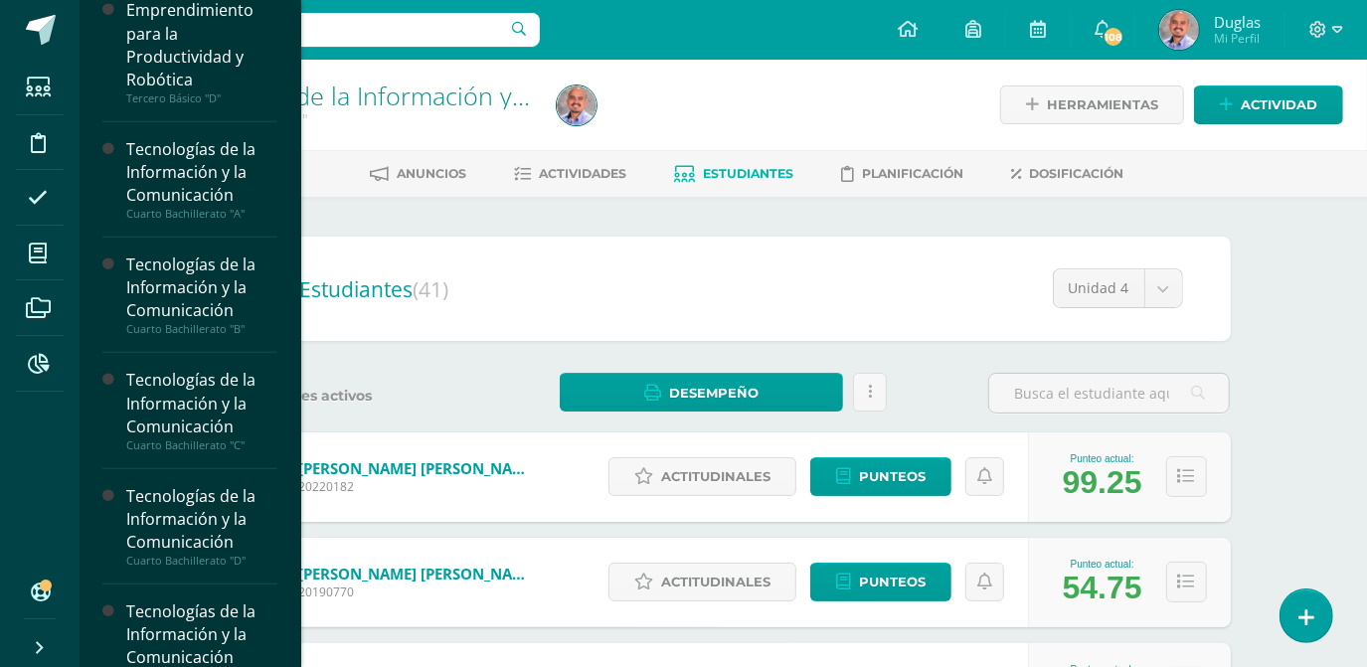
scroll to position [1174, 0]
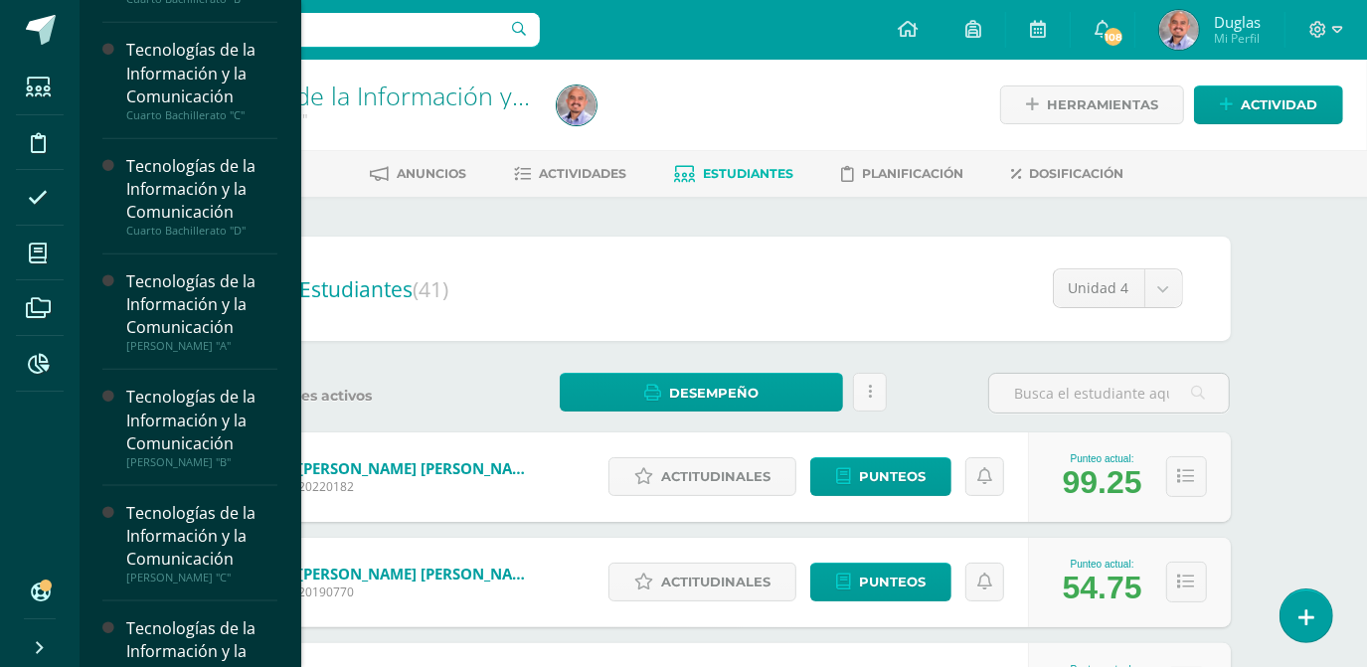
scroll to position [1477, 0]
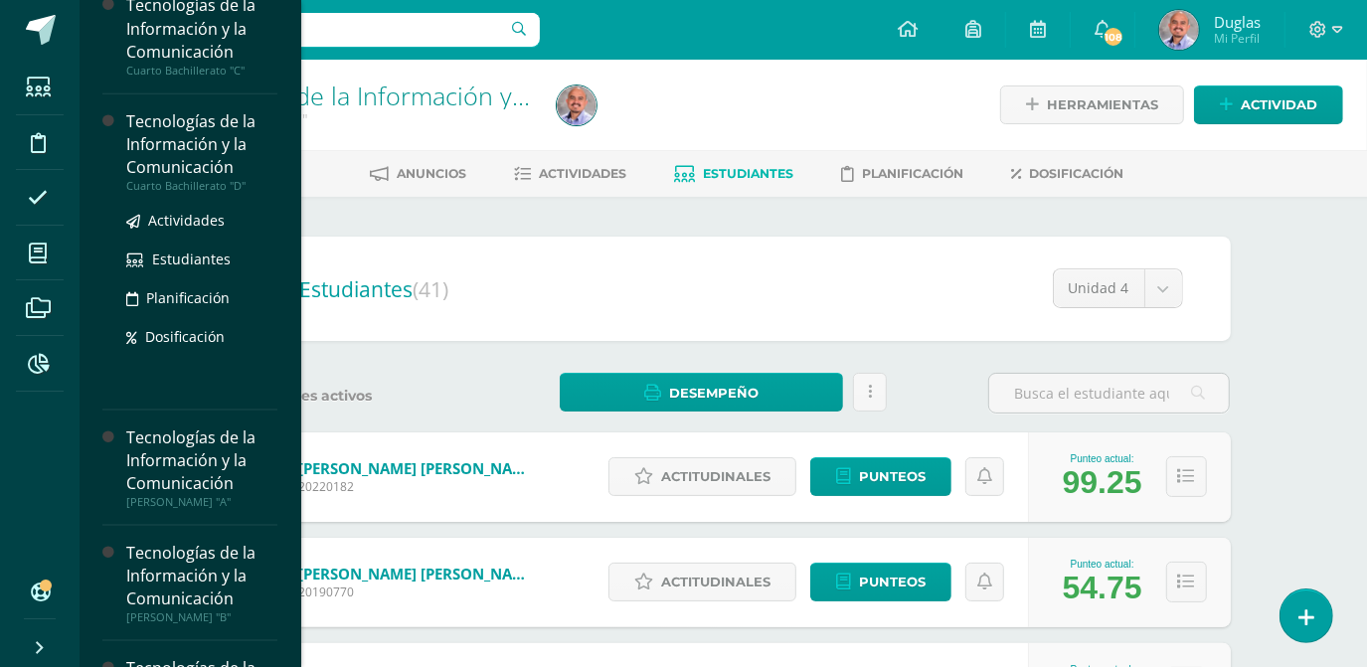
click at [183, 161] on div "Tecnologías de la Información y la Comunicación" at bounding box center [201, 144] width 151 height 69
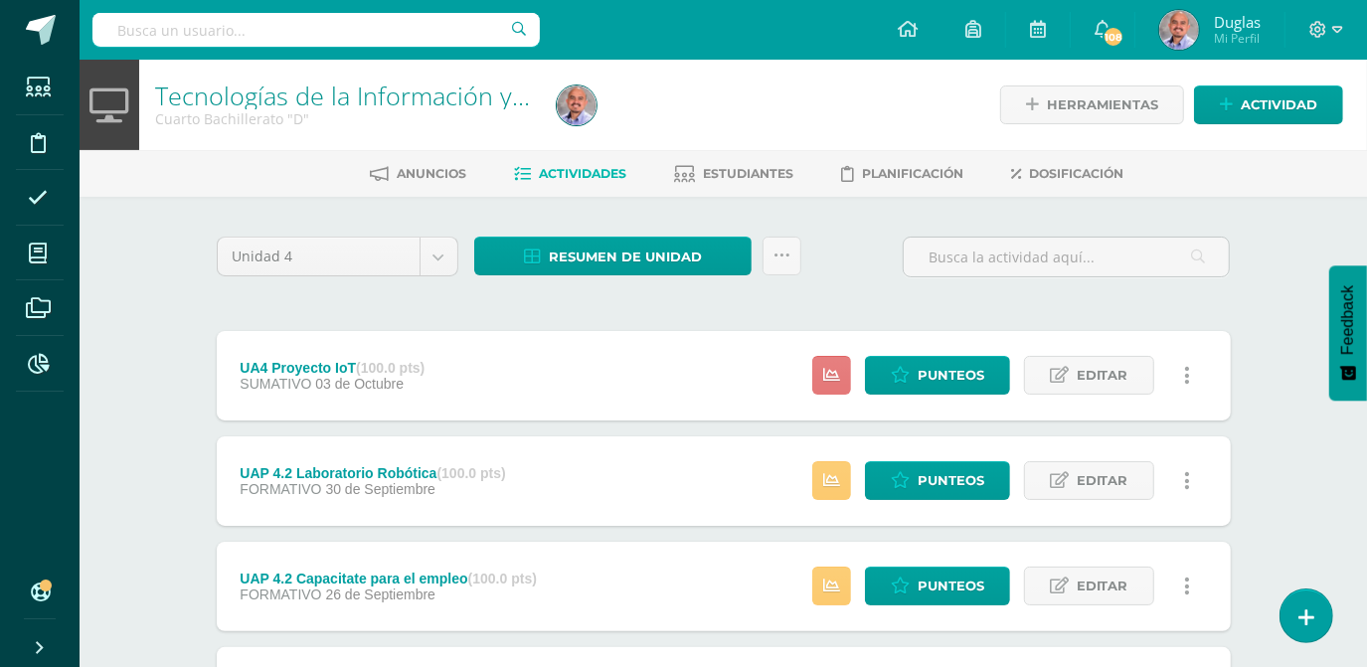
click at [827, 383] on icon at bounding box center [831, 375] width 17 height 17
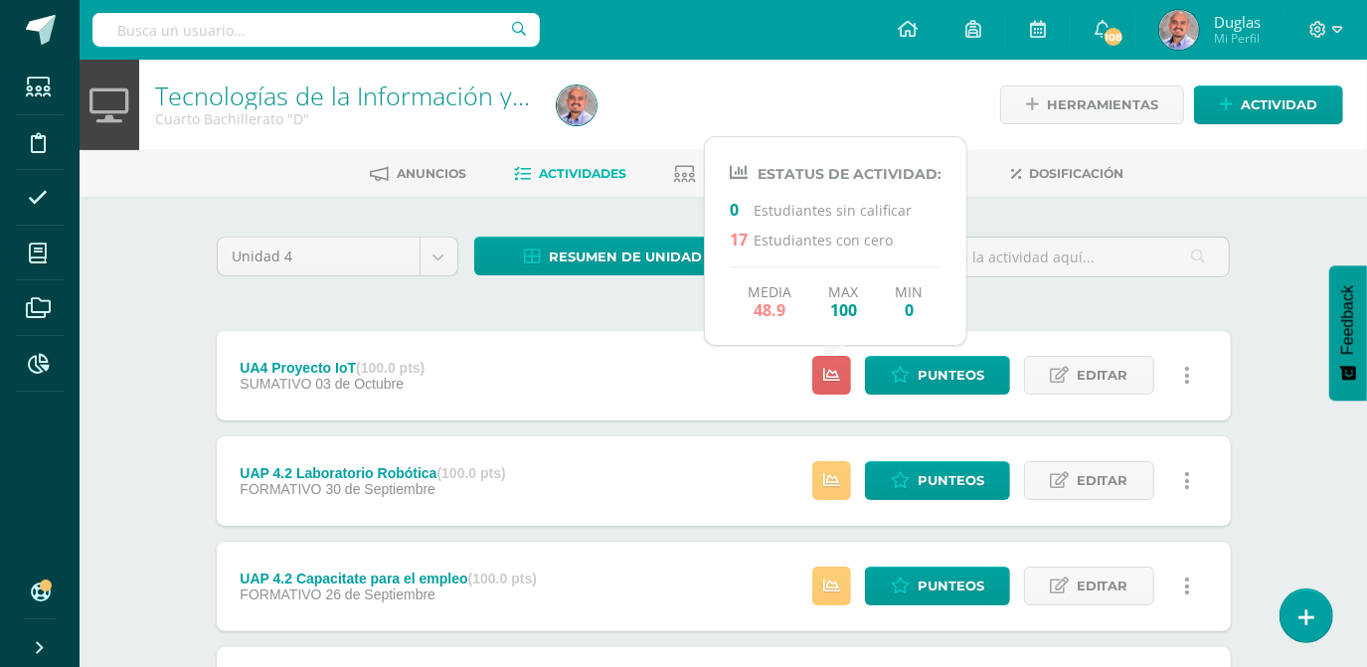
click at [1216, 308] on div "Unidad 4 Unidad 1 Unidad 2 Unidad 3 Unidad 4 Resumen de unidad Descargar como H…" at bounding box center [724, 586] width 1030 height 698
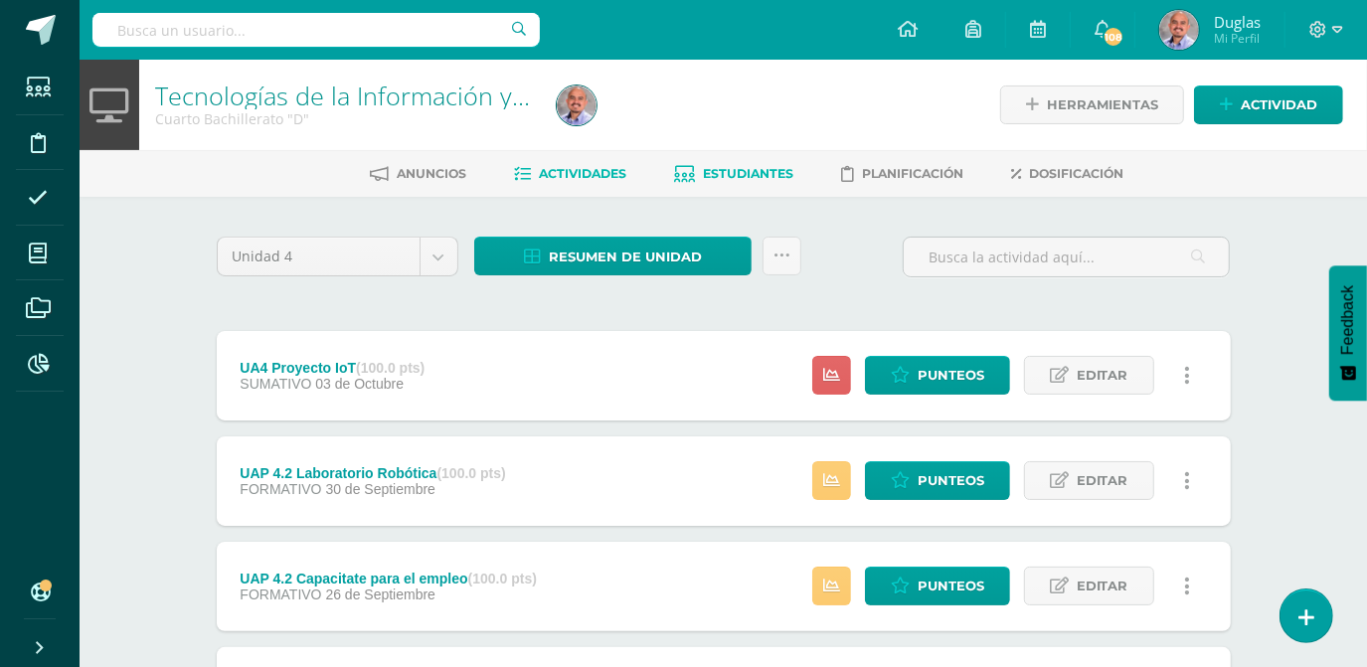
click at [761, 178] on span "Estudiantes" at bounding box center [749, 173] width 90 height 15
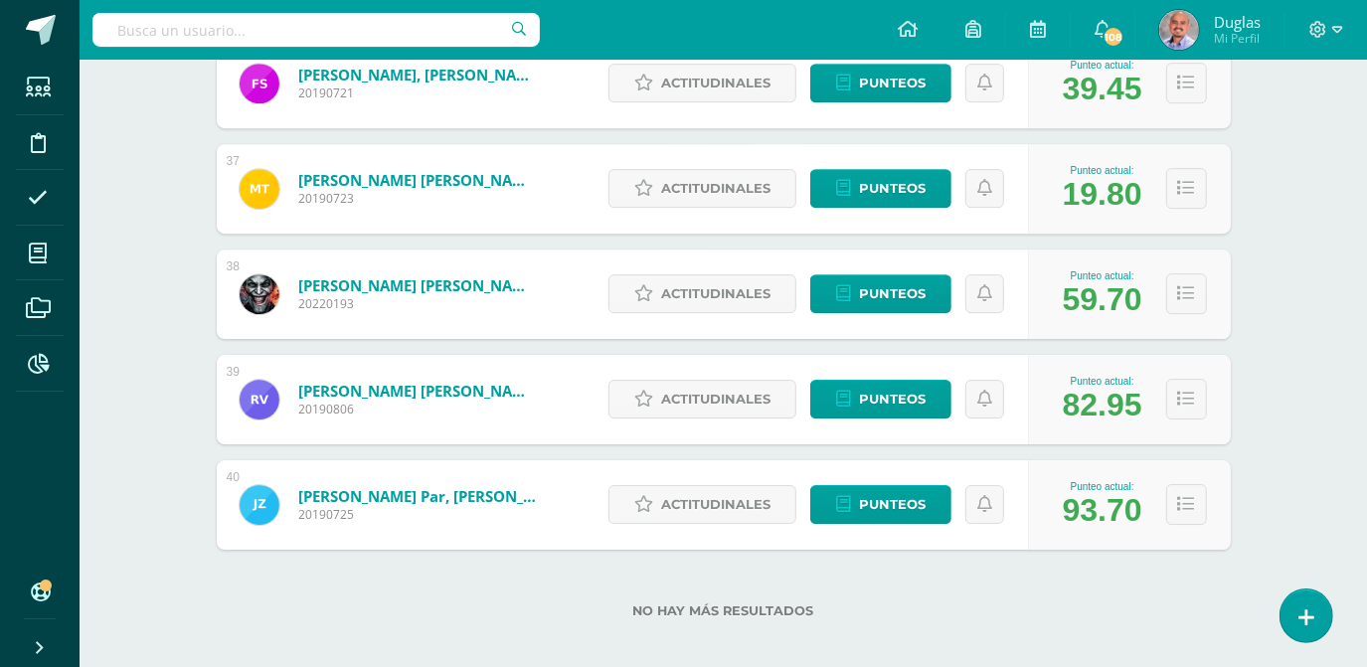
scroll to position [4097, 0]
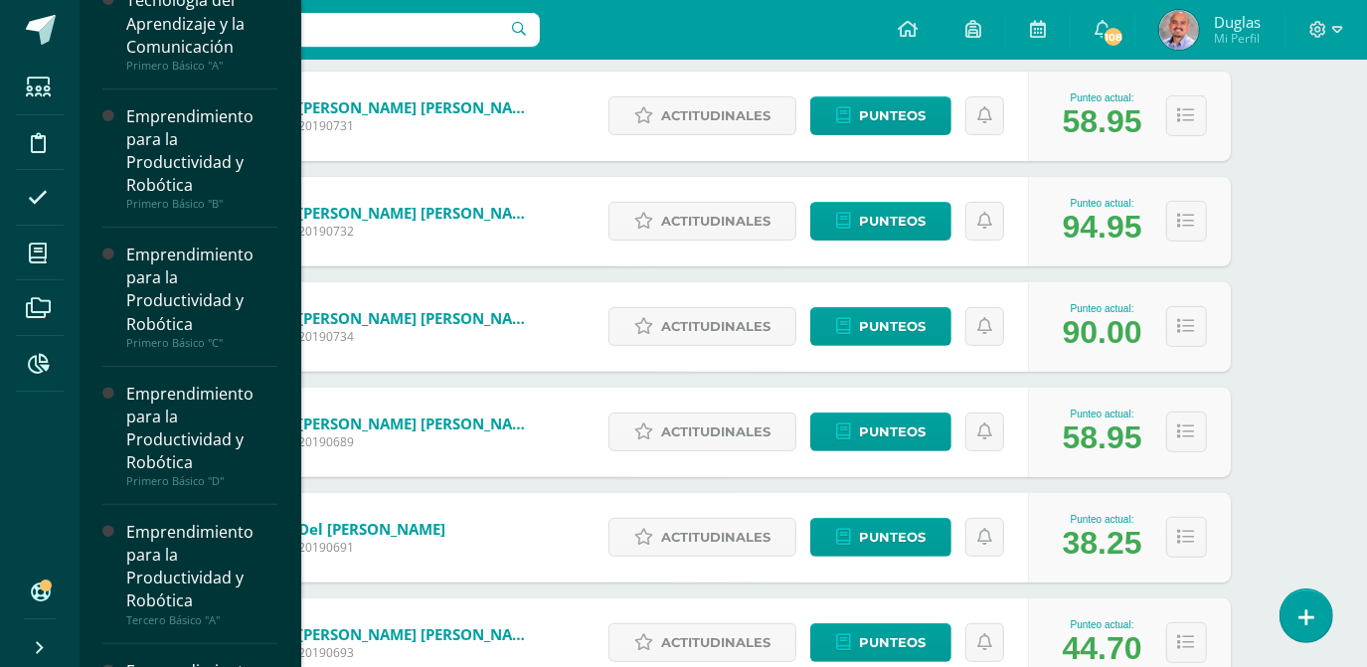
scroll to position [270, 0]
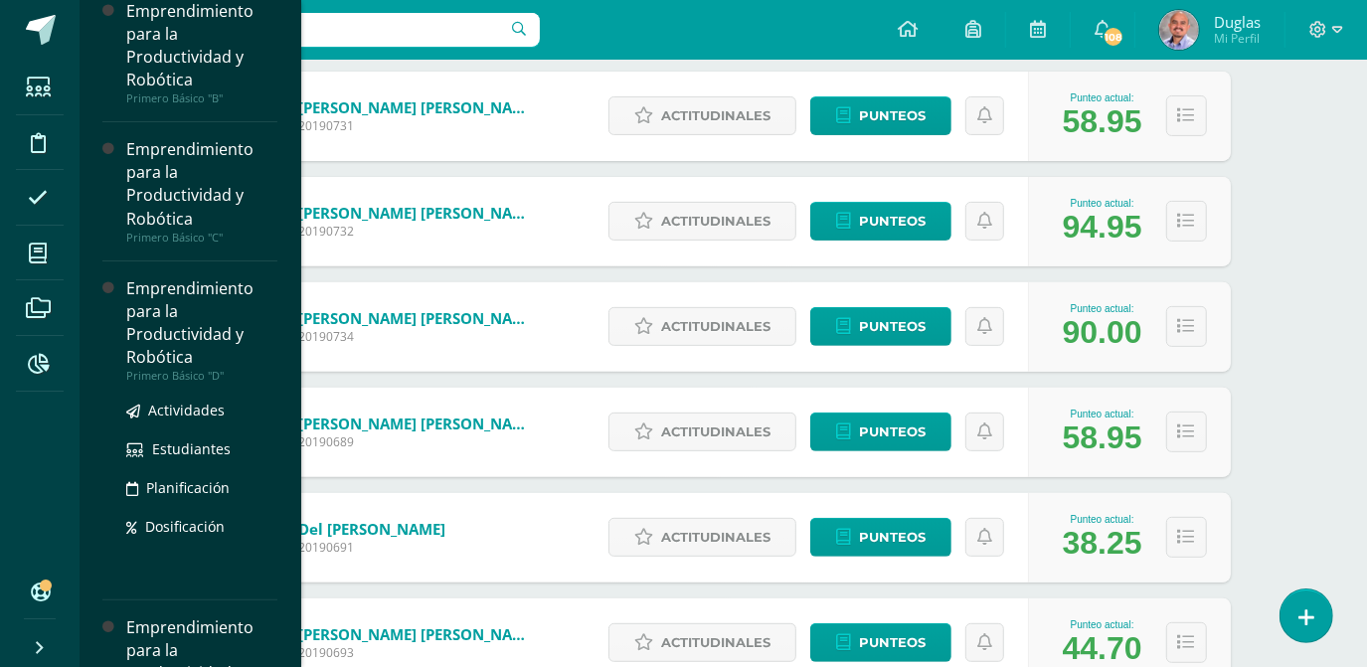
click at [160, 328] on div "Emprendimiento para la Productividad y Robótica" at bounding box center [201, 322] width 151 height 91
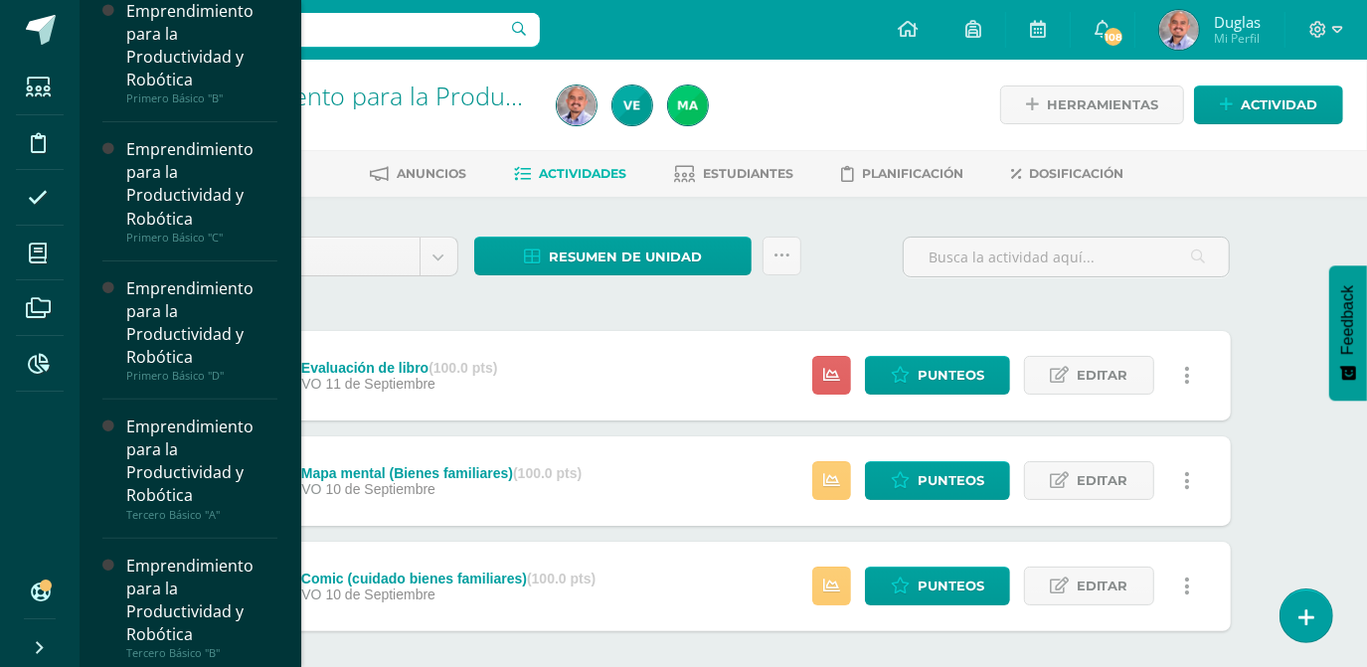
scroll to position [451, 0]
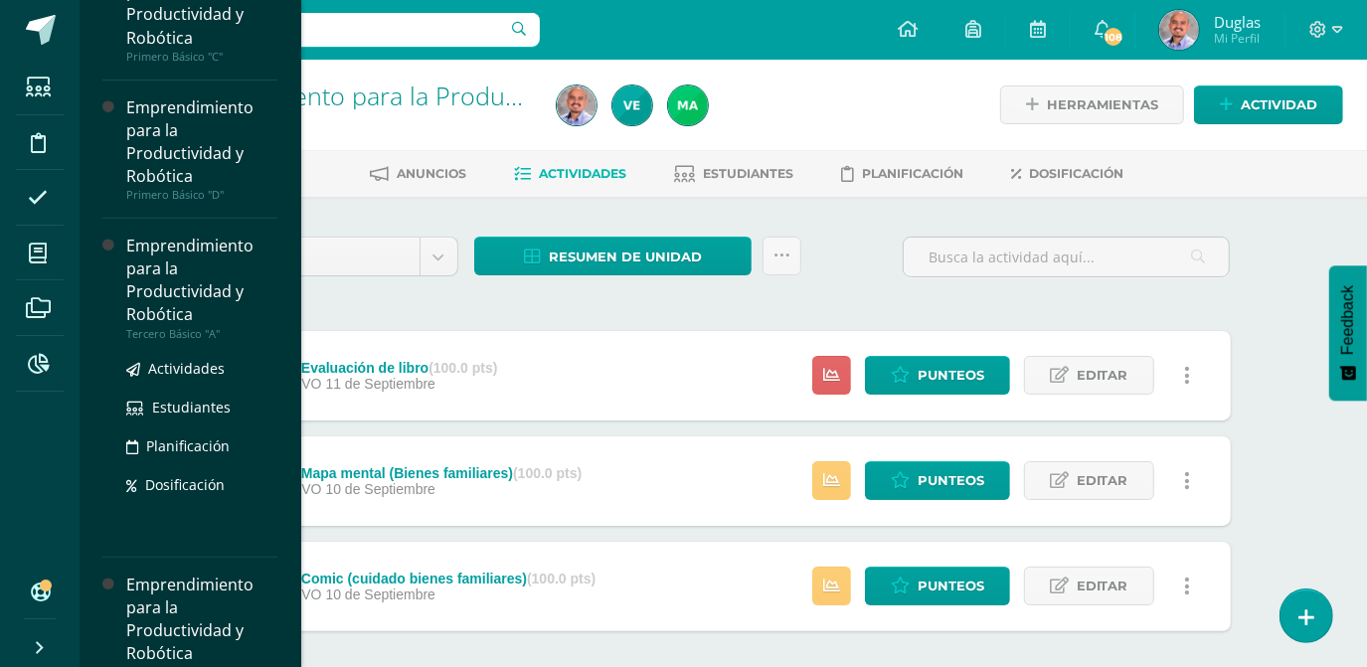
click at [143, 279] on div "Emprendimiento para la Productividad y Robótica" at bounding box center [201, 280] width 151 height 91
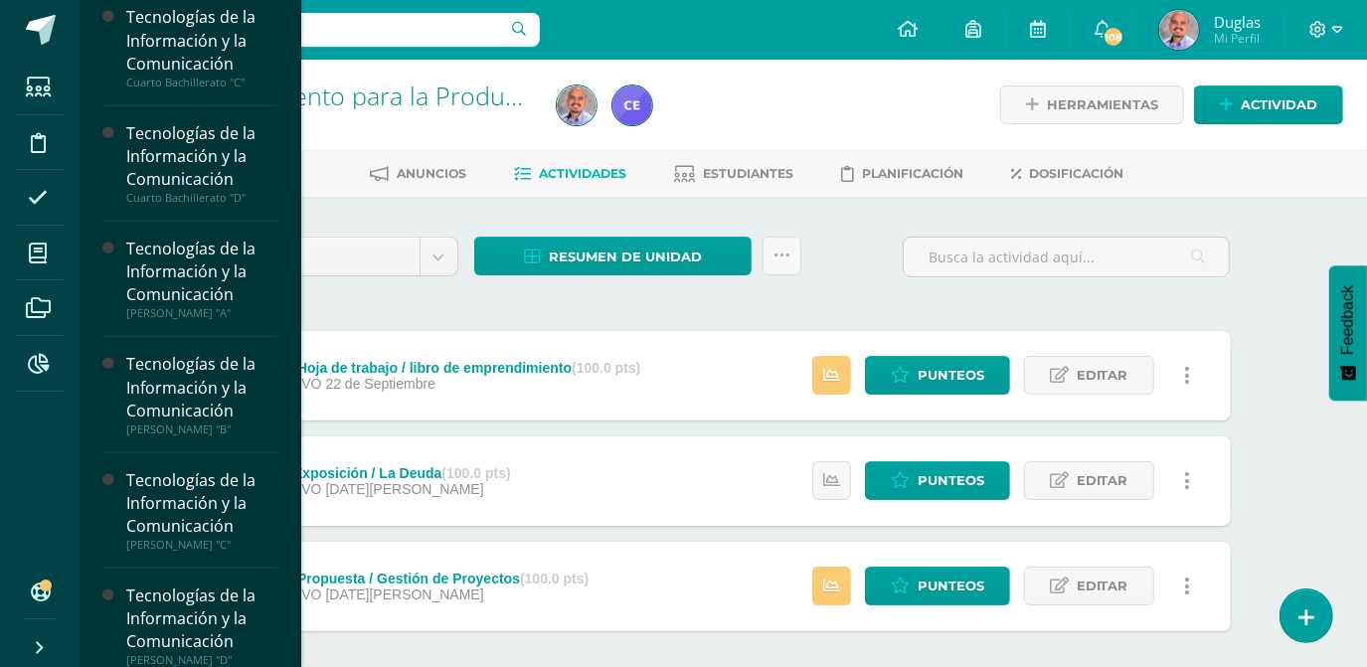
scroll to position [1477, 0]
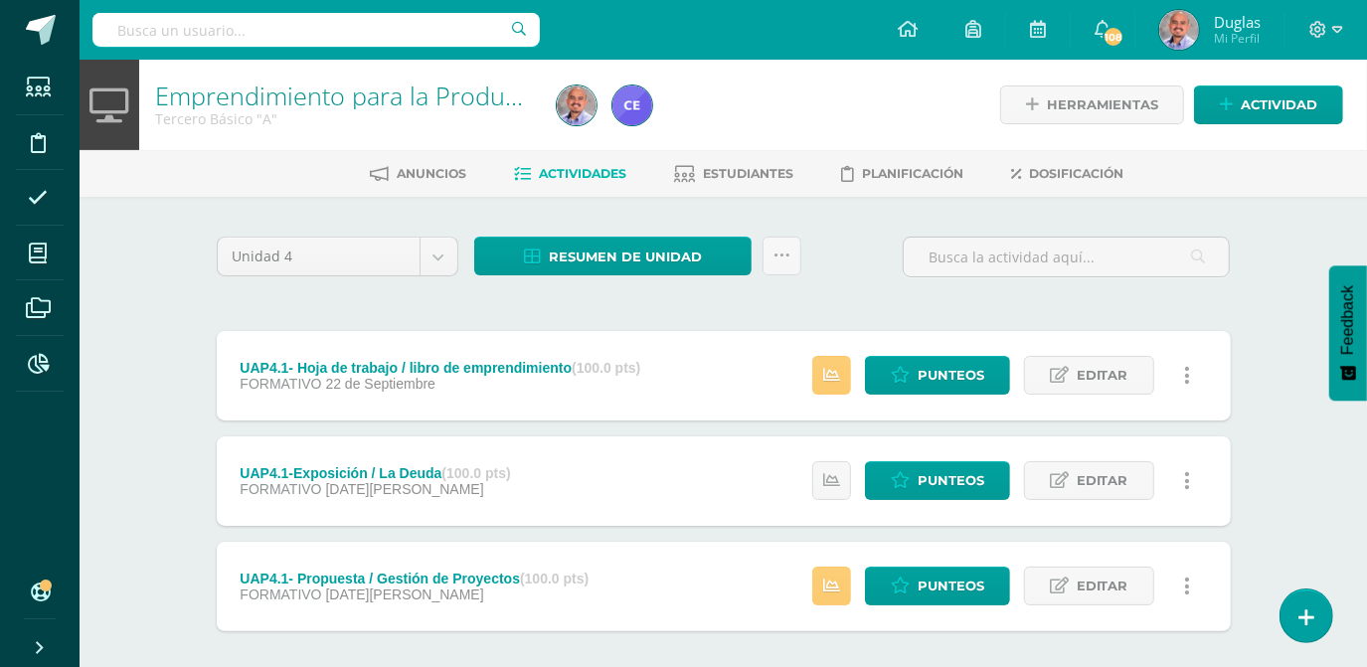
click at [431, 32] on input "text" at bounding box center [315, 30] width 447 height 34
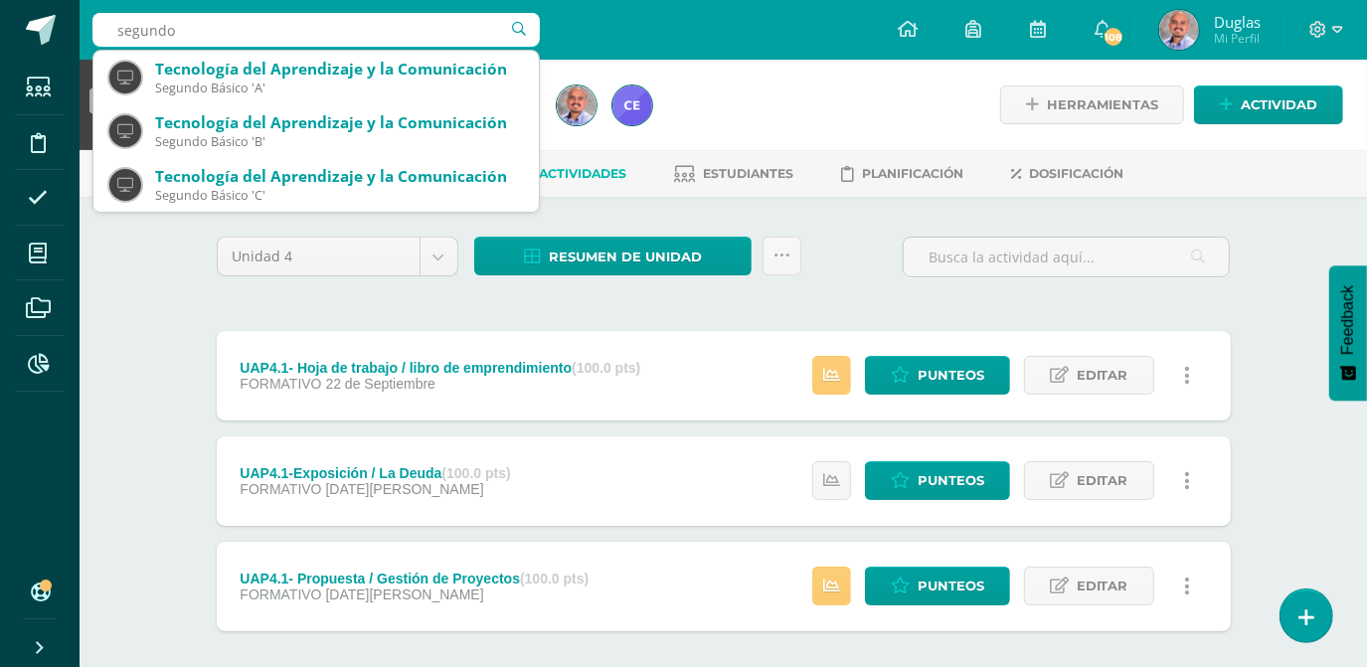
type input "segundo"
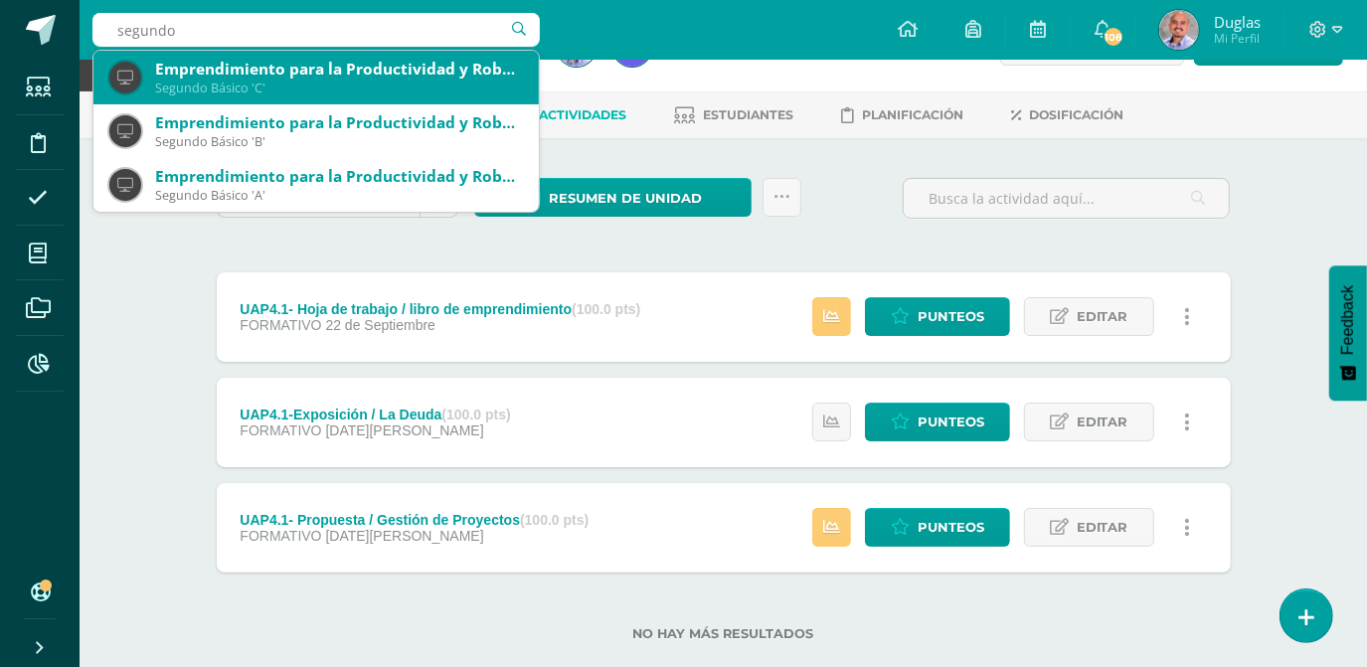
scroll to position [89, 0]
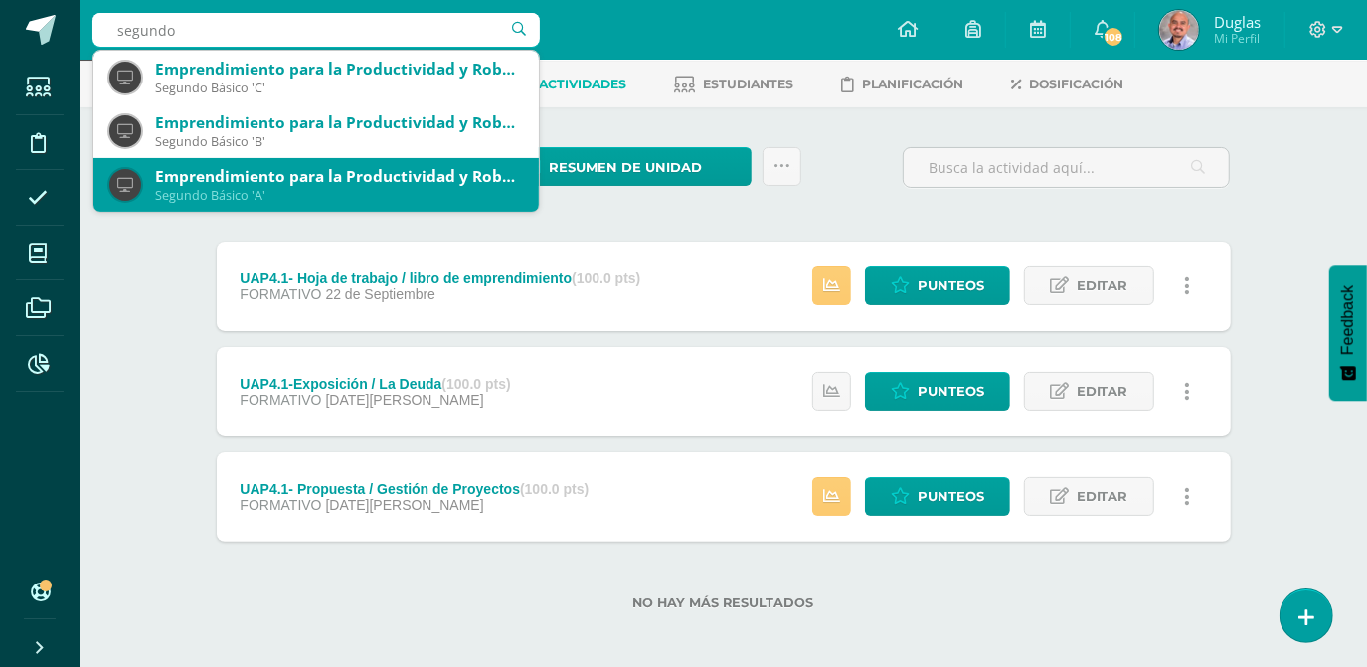
click at [238, 179] on div "Emprendimiento para la Productividad y Robótica" at bounding box center [339, 176] width 368 height 21
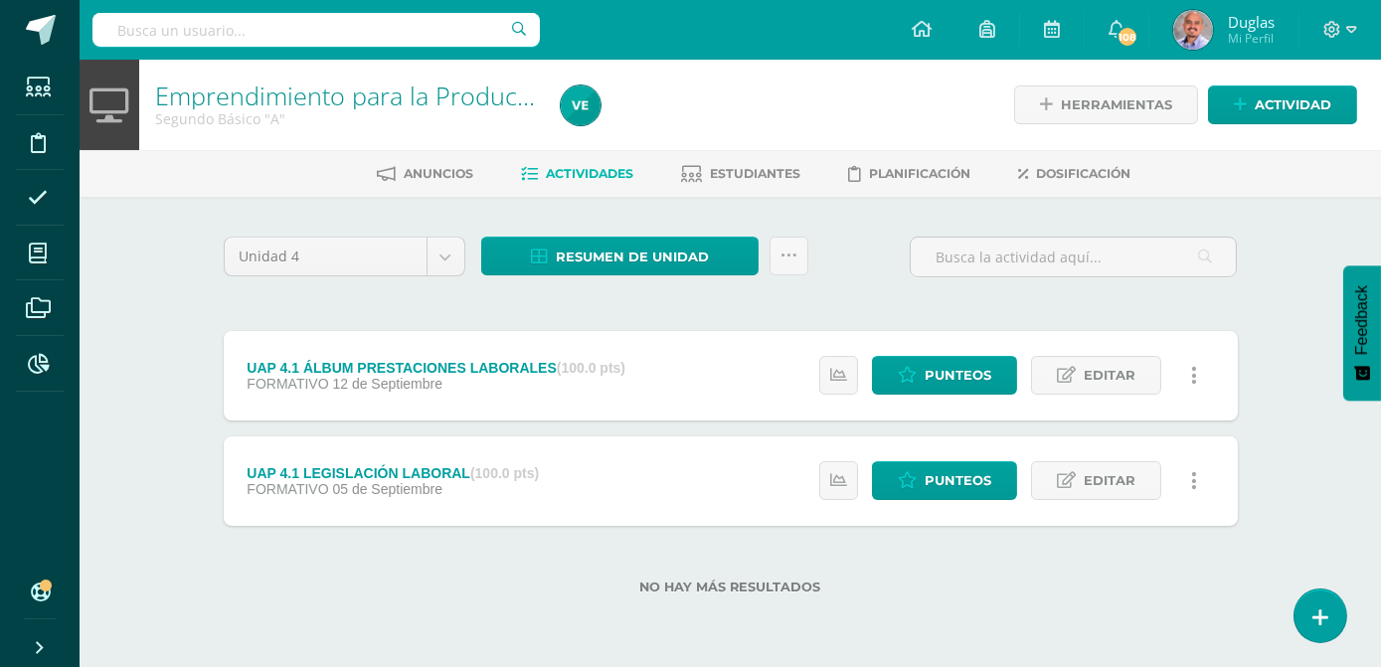
click at [176, 249] on div "Emprendimiento para la Productividad y Robótica Segundo Básico "A" Herramientas…" at bounding box center [730, 359] width 1301 height 598
